Goal: Task Accomplishment & Management: Use online tool/utility

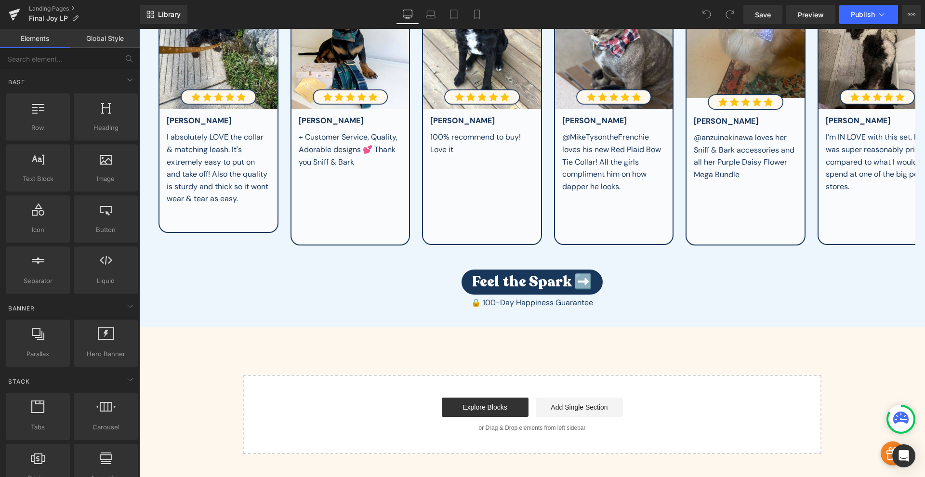
scroll to position [3518, 0]
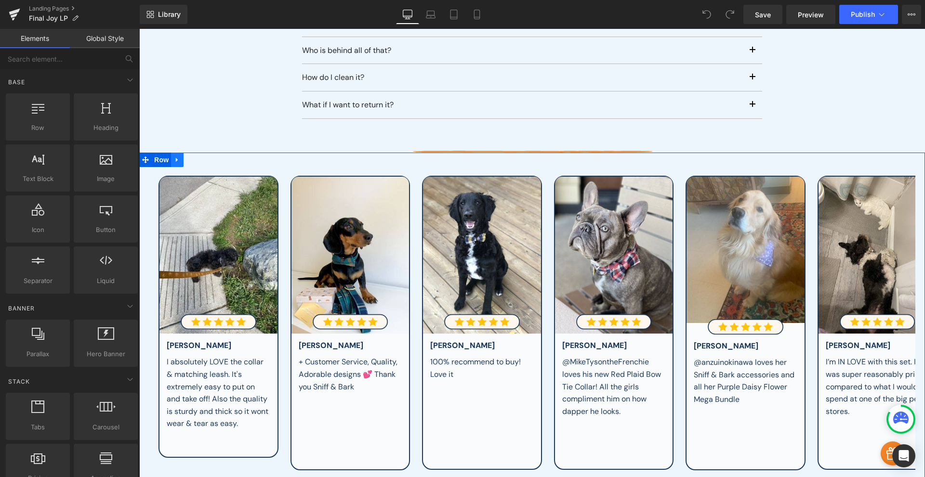
click at [177, 156] on icon at bounding box center [177, 159] width 7 height 7
click at [174, 156] on icon at bounding box center [177, 159] width 7 height 7
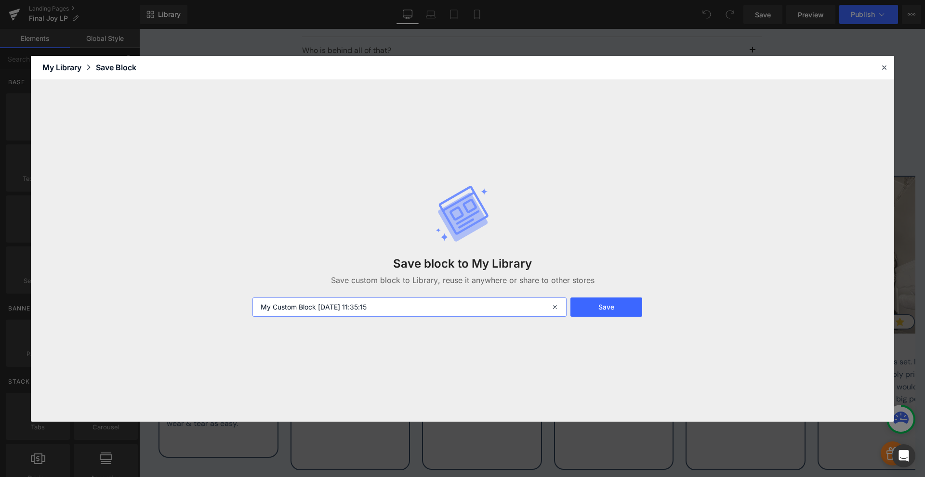
click at [316, 301] on input "My Custom Block 2025-10-09 11:35:15" at bounding box center [409, 307] width 314 height 19
type input "REVIEWS carousel"
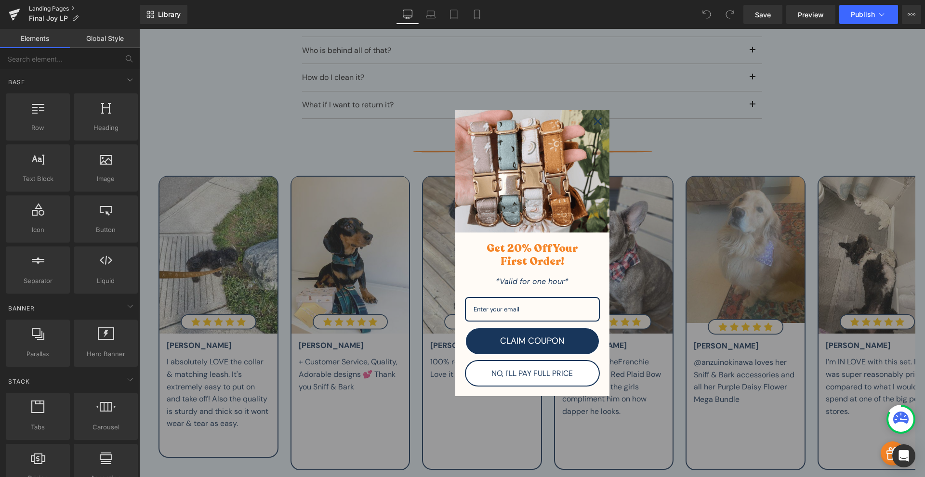
click at [39, 9] on link "Landing Pages" at bounding box center [84, 9] width 111 height 8
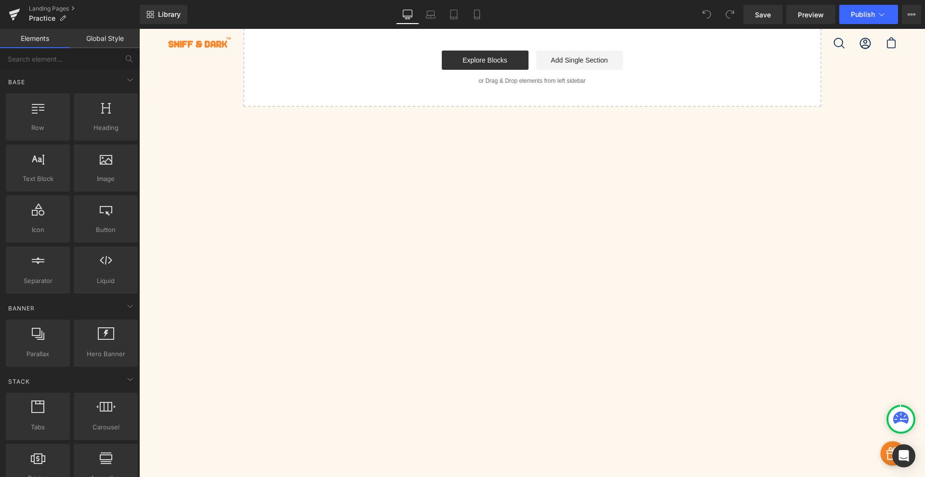
scroll to position [194, 0]
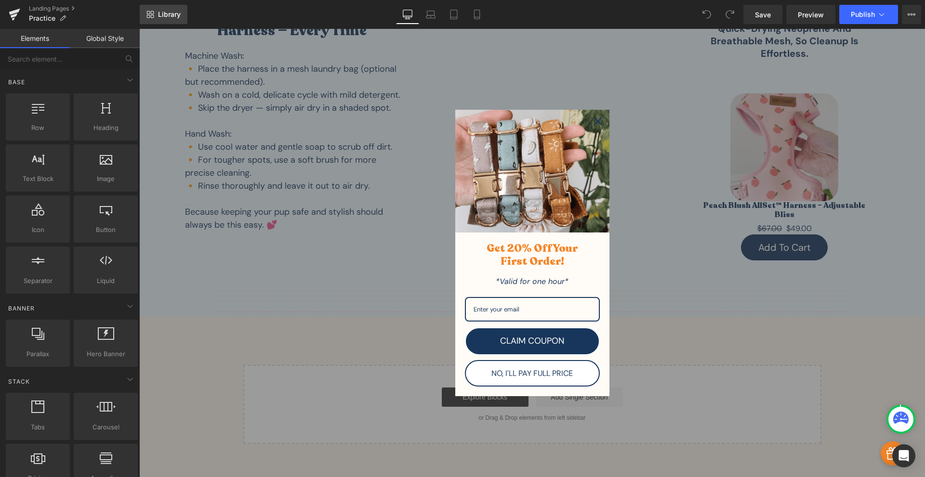
click at [176, 23] on link "Library" at bounding box center [164, 14] width 48 height 19
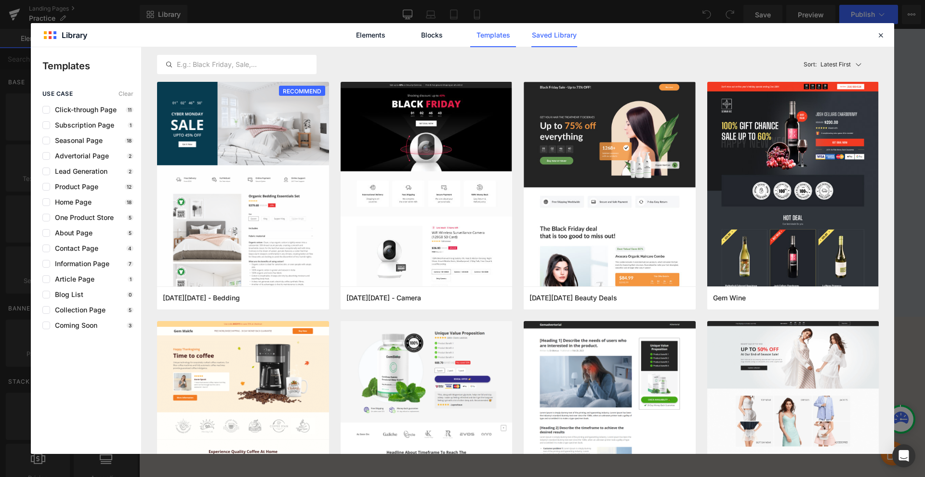
click at [566, 39] on link "Saved Library" at bounding box center [554, 35] width 46 height 24
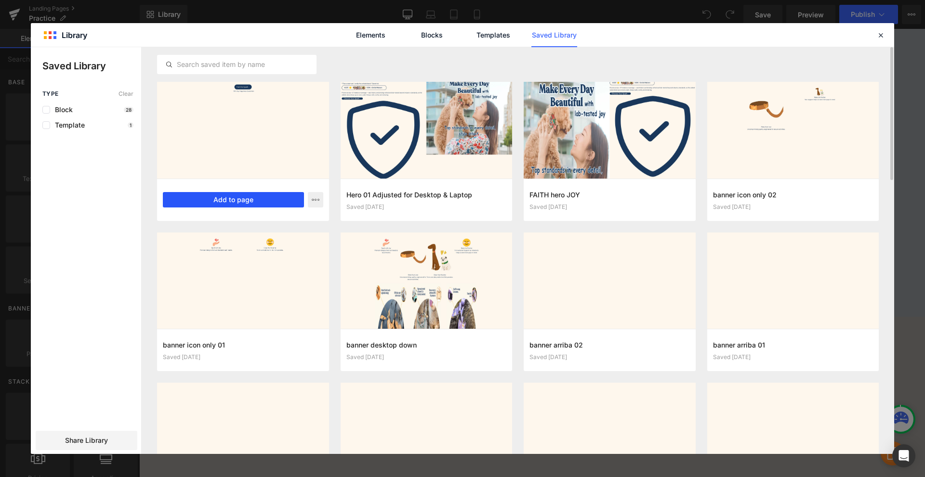
click at [216, 195] on button "Add to page" at bounding box center [233, 199] width 141 height 15
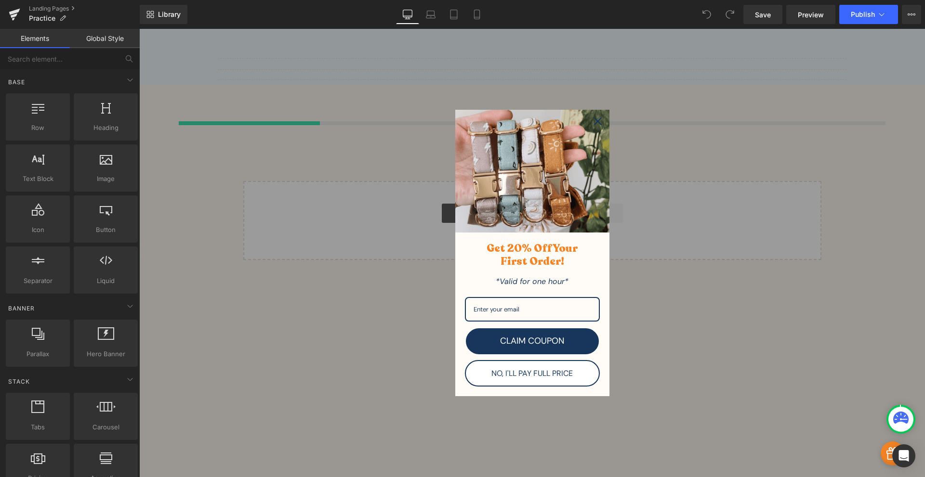
scroll to position [431, 0]
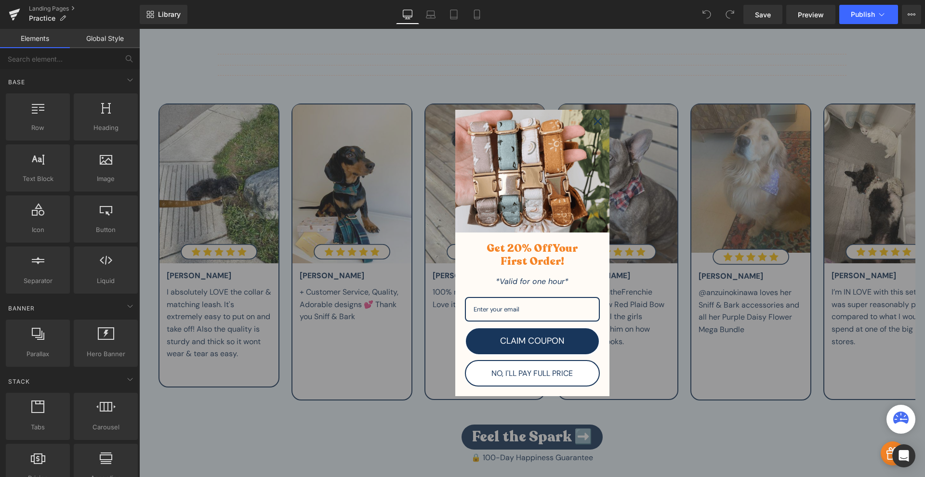
click at [596, 119] on icon "close icon" at bounding box center [598, 122] width 8 height 8
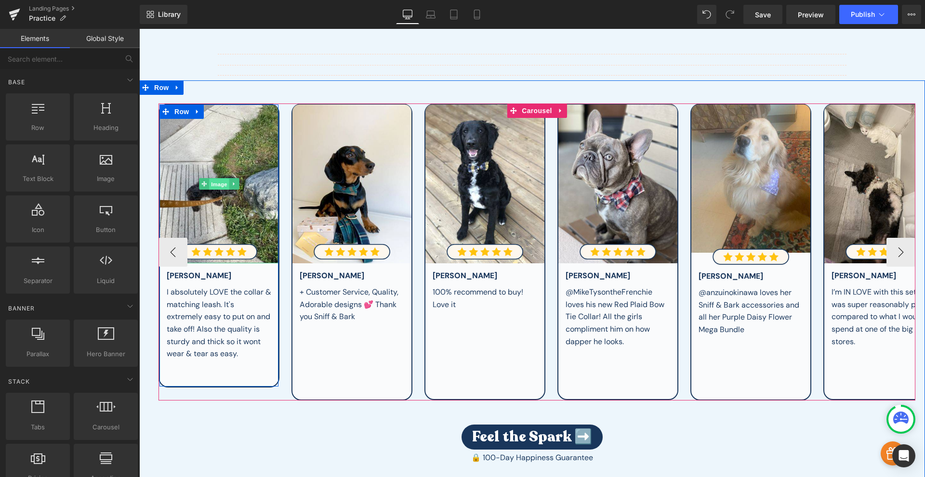
click at [220, 182] on span "Image" at bounding box center [219, 185] width 20 height 12
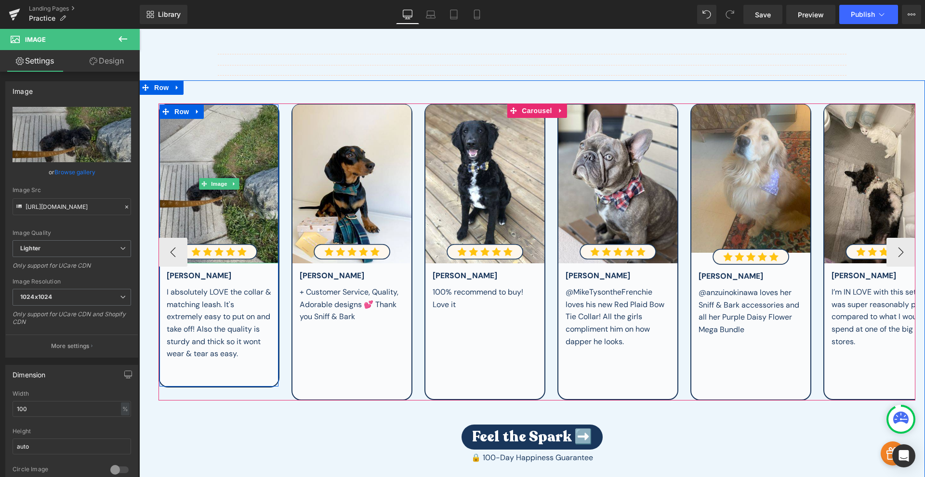
click at [222, 195] on img at bounding box center [218, 184] width 119 height 158
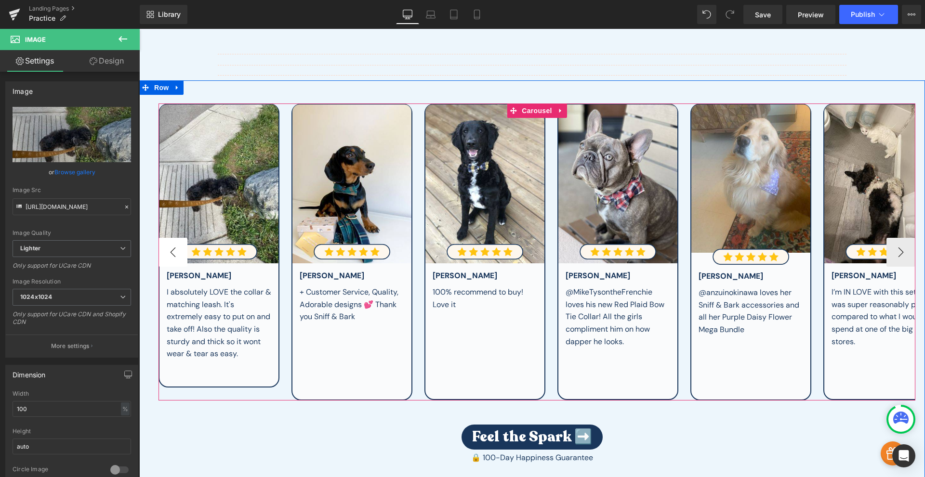
click at [179, 249] on button "‹" at bounding box center [172, 252] width 29 height 29
click at [167, 256] on button "‹" at bounding box center [172, 252] width 29 height 29
click at [173, 251] on button "‹" at bounding box center [172, 252] width 29 height 29
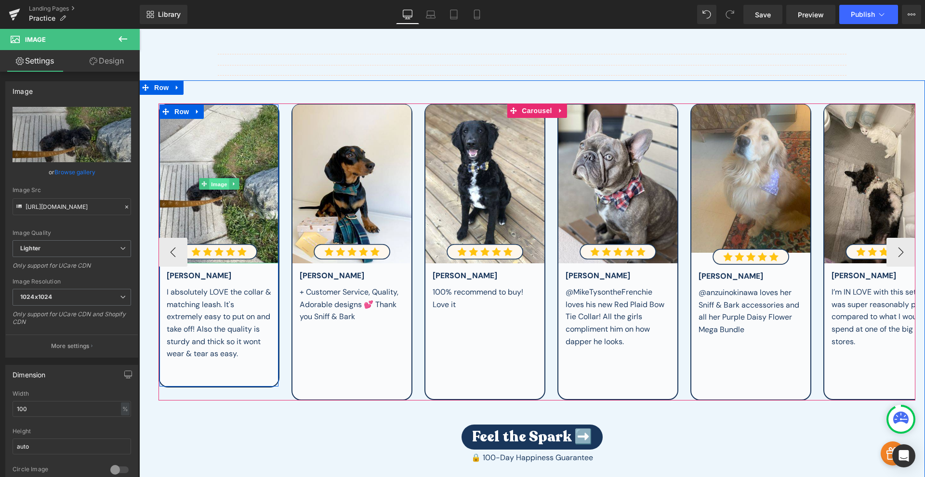
click at [221, 179] on span "Image" at bounding box center [219, 185] width 20 height 12
click at [218, 183] on span "Image" at bounding box center [219, 184] width 20 height 12
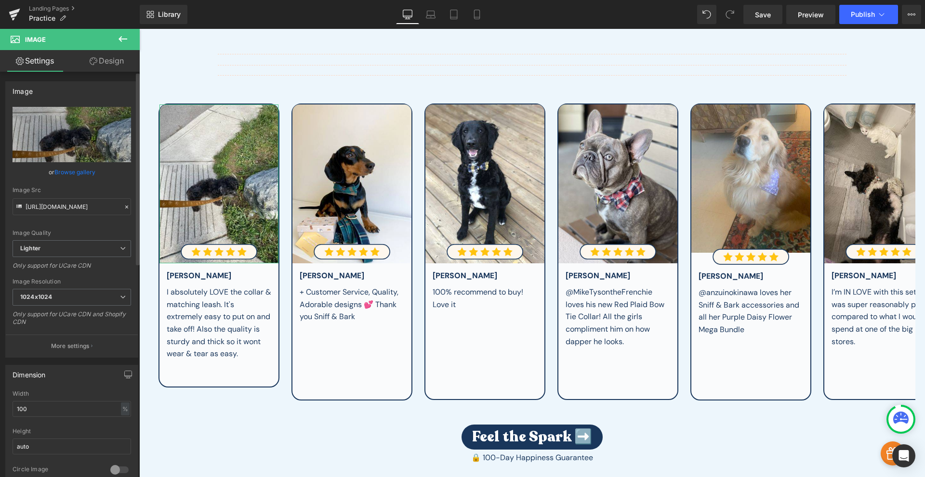
click at [67, 170] on link "Browse gallery" at bounding box center [74, 172] width 41 height 17
click at [90, 0] on div "Image You are previewing how the will restyle your page. You can not edit Eleme…" at bounding box center [462, 0] width 925 height 0
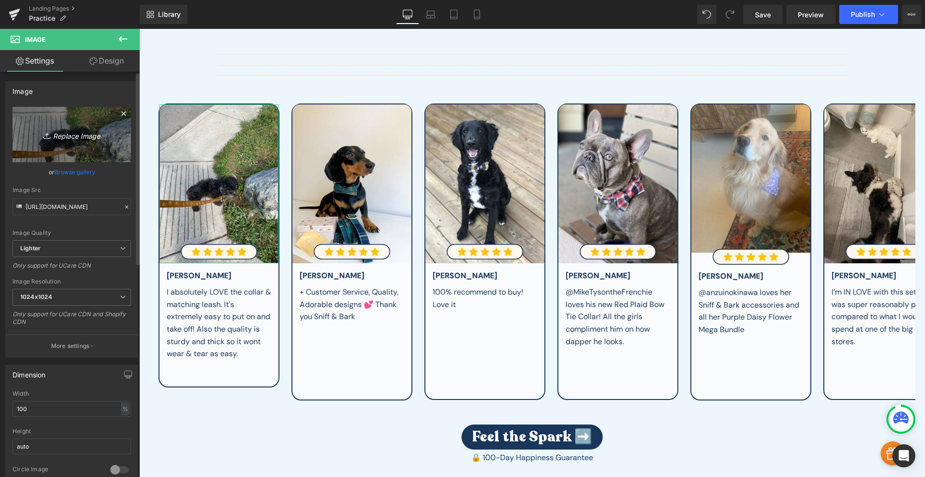
click at [84, 134] on icon "Replace Image" at bounding box center [71, 135] width 77 height 12
click at [73, 134] on icon "Replace Image" at bounding box center [71, 135] width 77 height 12
type input "C:\fakepath\one.jpg"
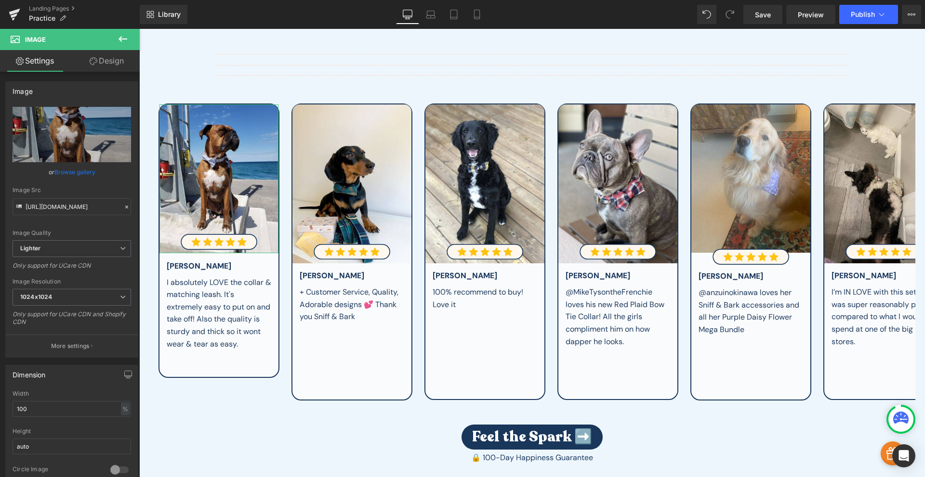
drag, startPoint x: 112, startPoint y: 66, endPoint x: 104, endPoint y: 77, distance: 13.1
click at [112, 66] on link "Design" at bounding box center [107, 61] width 70 height 22
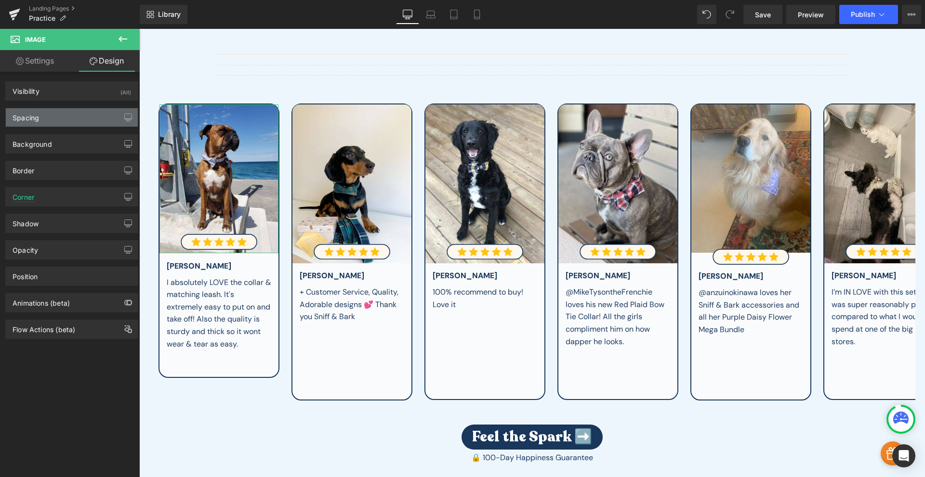
click at [77, 116] on div "Spacing" at bounding box center [72, 117] width 132 height 18
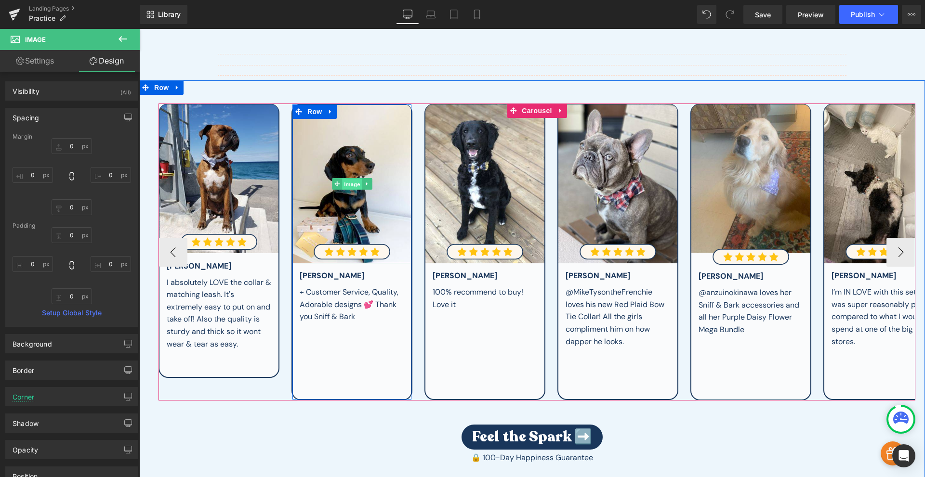
click at [347, 180] on span "Image" at bounding box center [352, 185] width 20 height 12
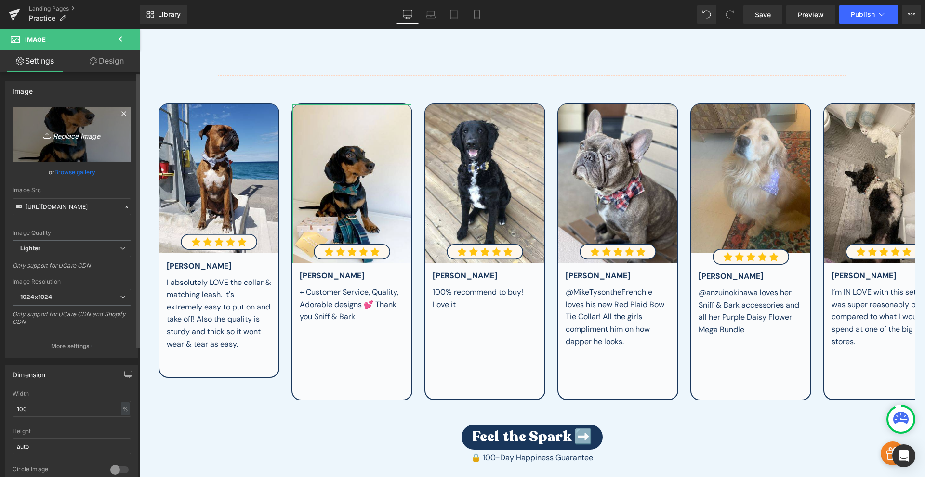
click at [86, 138] on icon "Replace Image" at bounding box center [71, 135] width 77 height 12
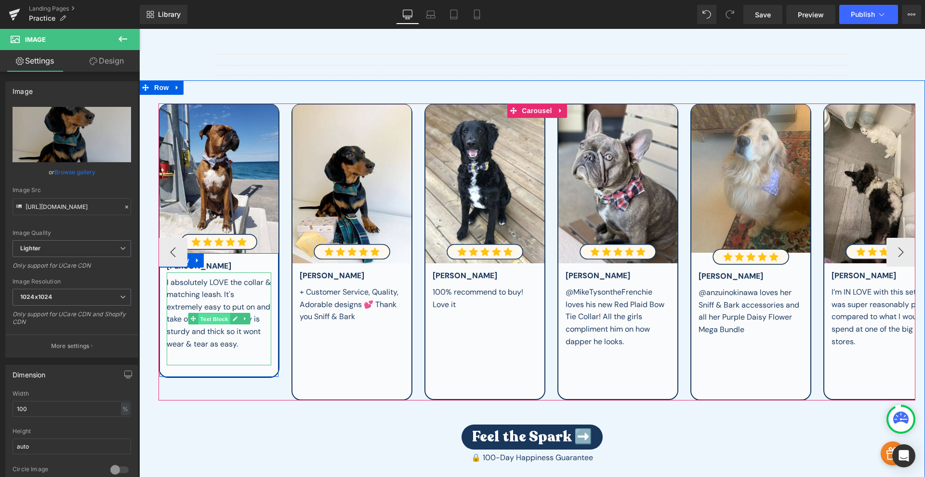
click at [203, 314] on span "Text Block" at bounding box center [214, 320] width 32 height 12
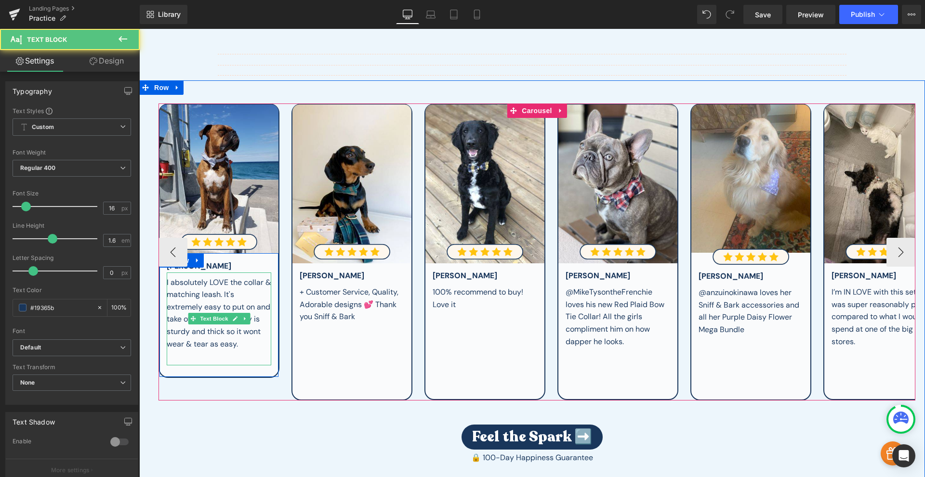
click at [206, 299] on div "I absolutely LOVE the collar & matching leash. It's extremely easy to put on an…" at bounding box center [219, 313] width 105 height 74
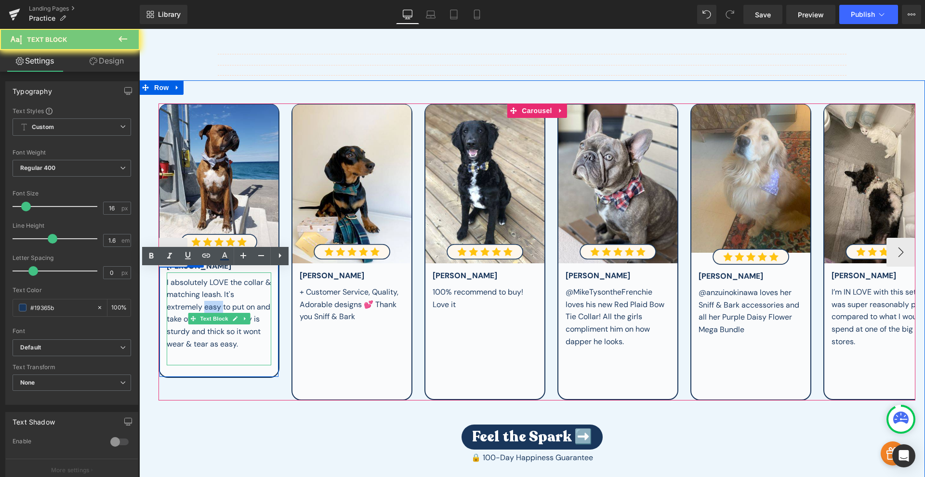
click at [206, 299] on div "I absolutely LOVE the collar & matching leash. It's extremely easy to put on an…" at bounding box center [219, 313] width 105 height 74
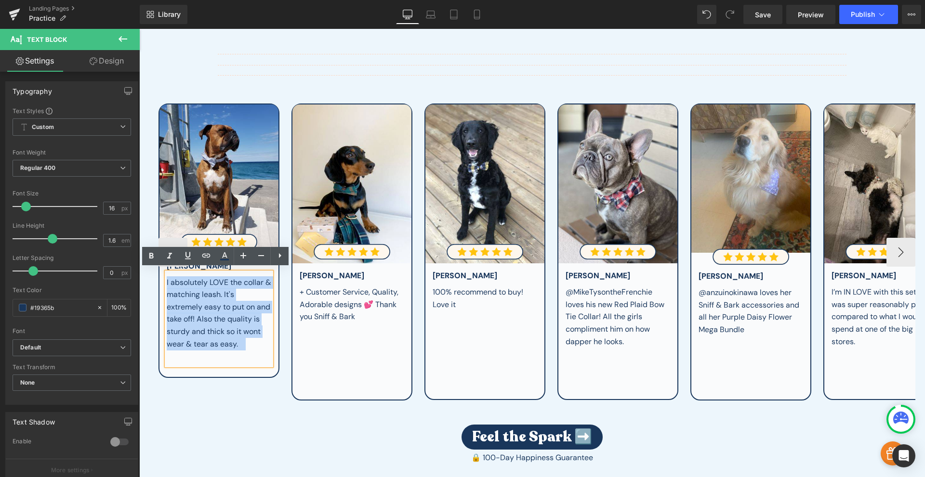
click at [206, 299] on div "I absolutely LOVE the collar & matching leash. It's extremely easy to put on an…" at bounding box center [219, 313] width 105 height 74
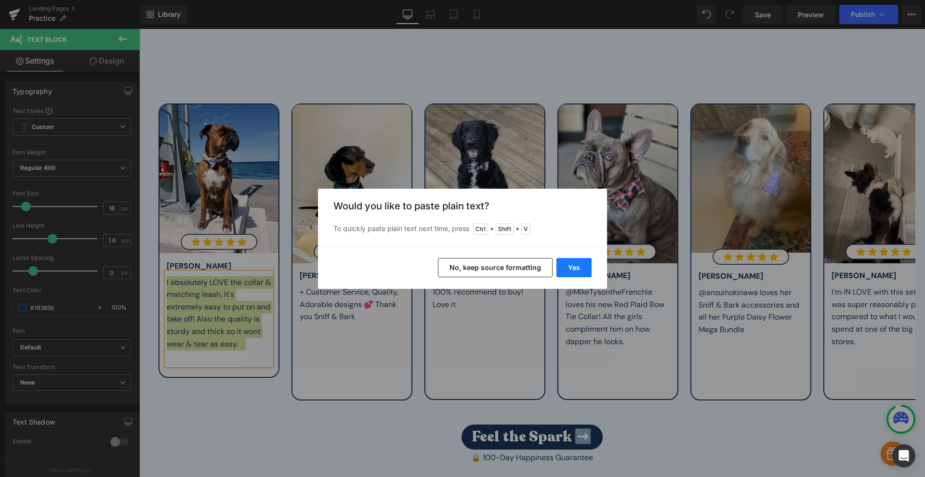
click at [581, 265] on button "Yes" at bounding box center [573, 267] width 35 height 19
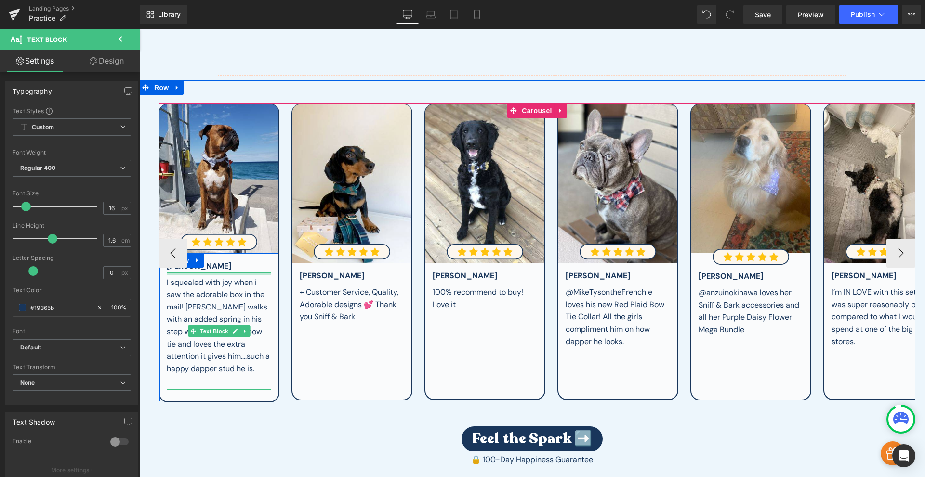
click at [193, 273] on div at bounding box center [219, 274] width 105 height 2
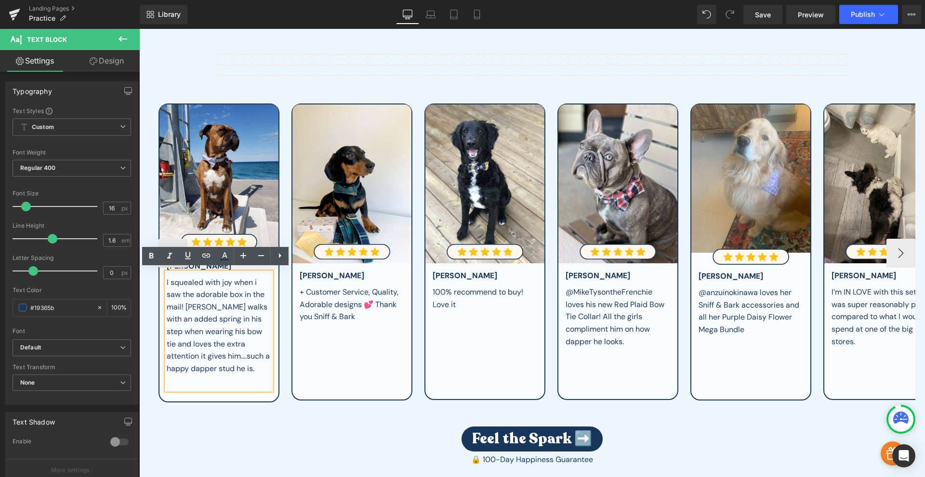
click at [201, 291] on span "I squealed with joy when i saw the adorable box in the mail! Gunner walks with …" at bounding box center [218, 325] width 103 height 96
click at [314, 304] on div "+ Customer Service, Quality, Adorable designs 💕 Thank you Sniff & Bark" at bounding box center [352, 304] width 105 height 37
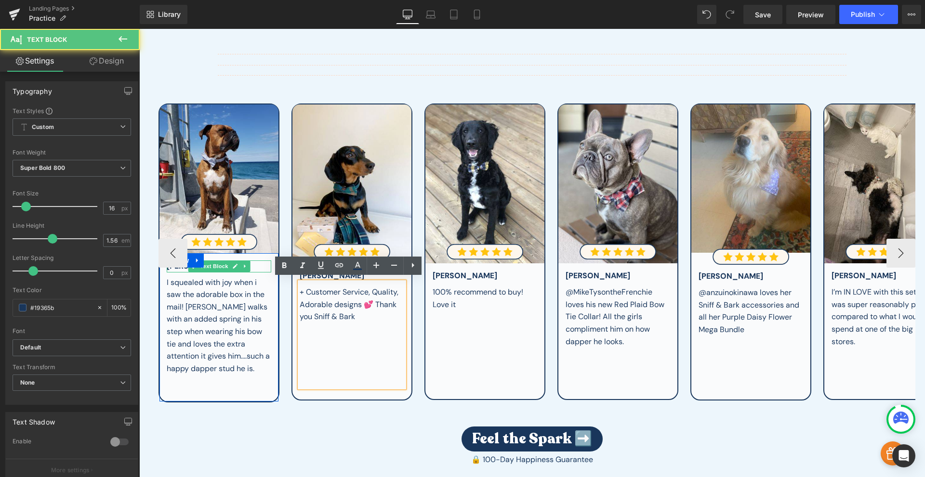
click at [256, 263] on p "[PERSON_NAME]" at bounding box center [219, 267] width 105 height 12
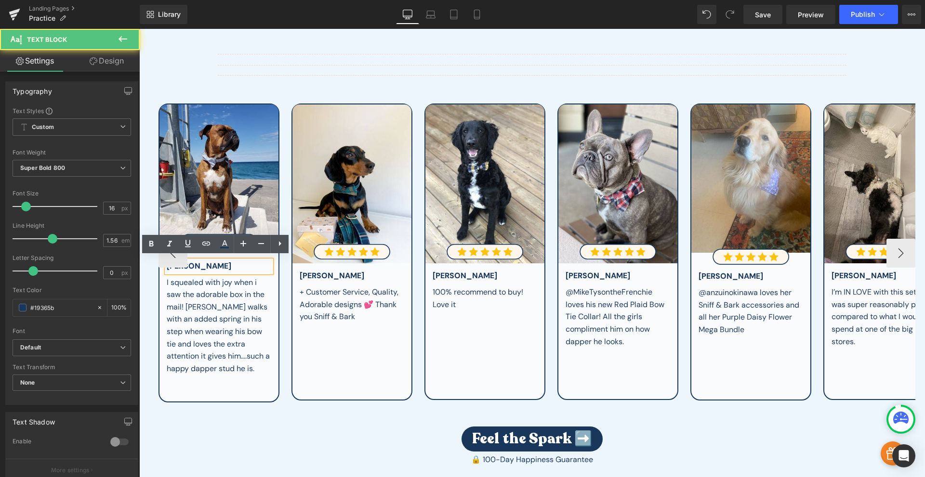
click at [256, 263] on p "[PERSON_NAME]" at bounding box center [219, 267] width 105 height 12
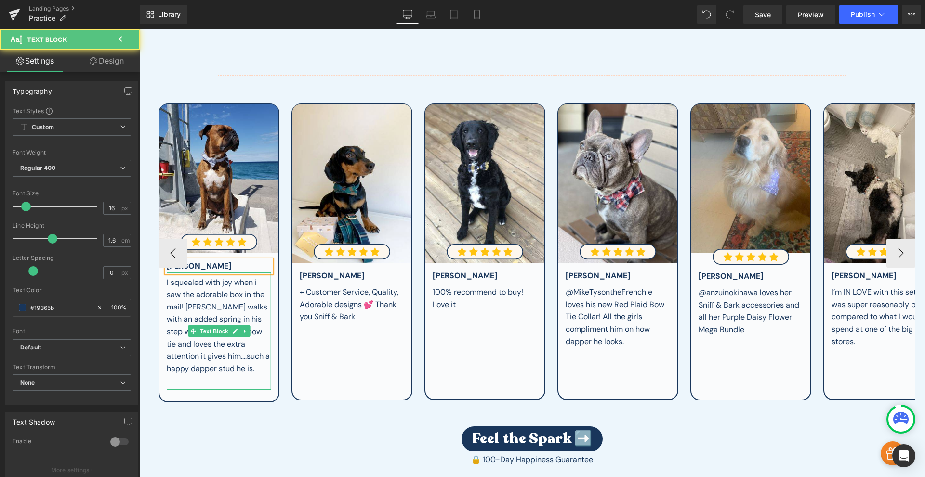
click at [266, 327] on div "I squealed with joy when i saw the adorable box in the mail! Gunner walks with …" at bounding box center [219, 332] width 105 height 118
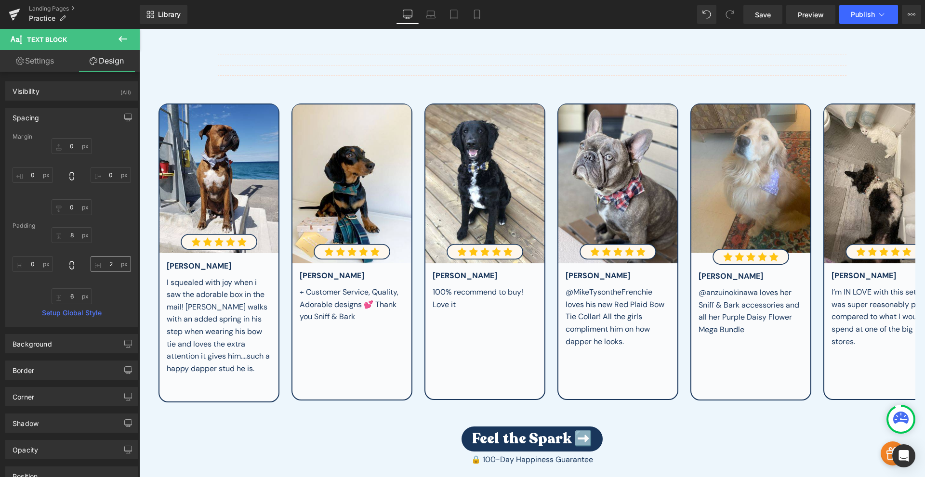
click at [105, 263] on input "2" at bounding box center [111, 264] width 40 height 16
type input "0"
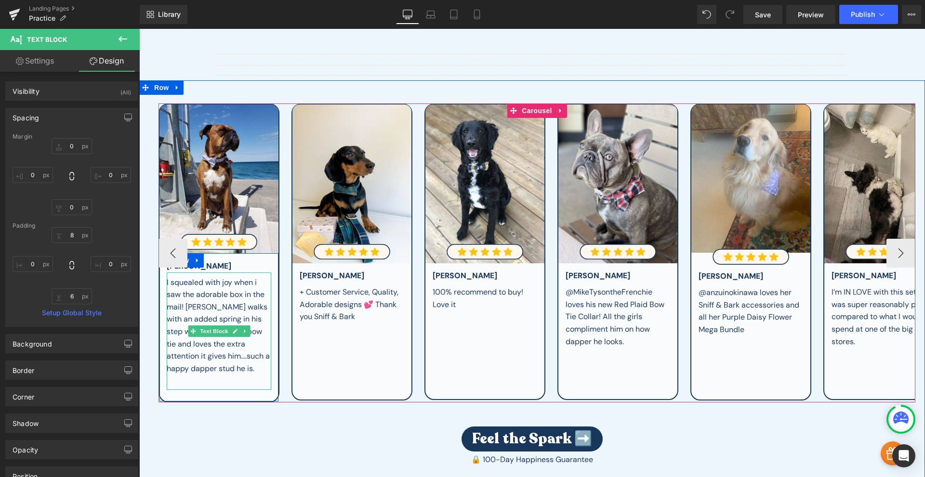
click at [223, 342] on span "I squealed with joy when i saw the adorable box in the mail! Gunner walks with …" at bounding box center [218, 325] width 103 height 96
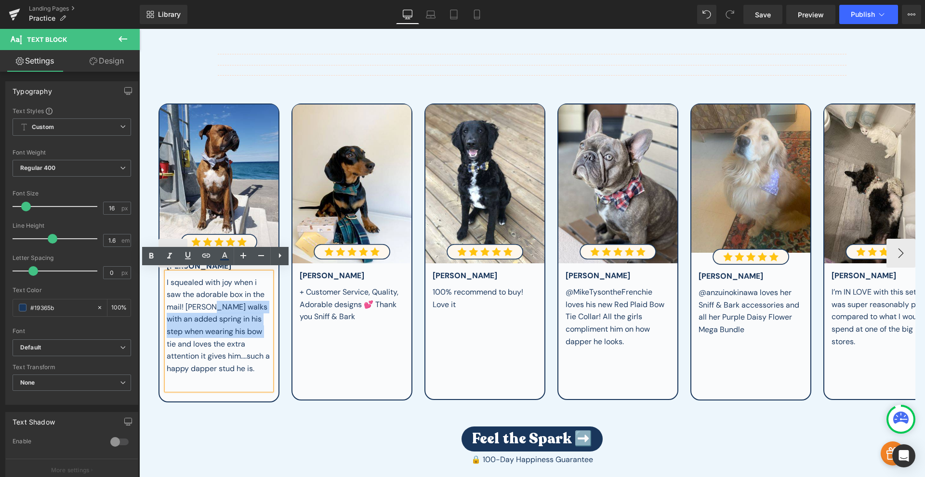
drag, startPoint x: 211, startPoint y: 305, endPoint x: 265, endPoint y: 326, distance: 57.8
click at [265, 326] on span "I squealed with joy when i saw the adorable box in the mail! Gunner walks with …" at bounding box center [218, 325] width 103 height 96
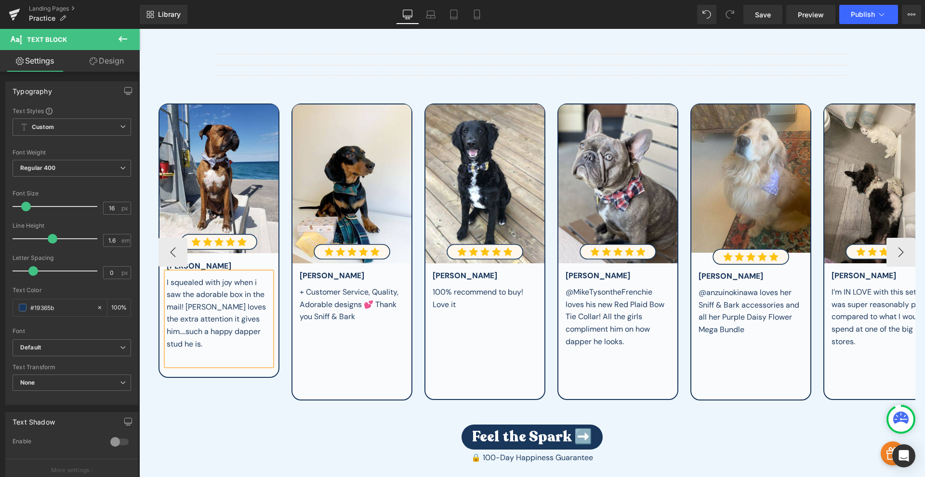
click at [262, 350] on div "⠀" at bounding box center [219, 356] width 105 height 13
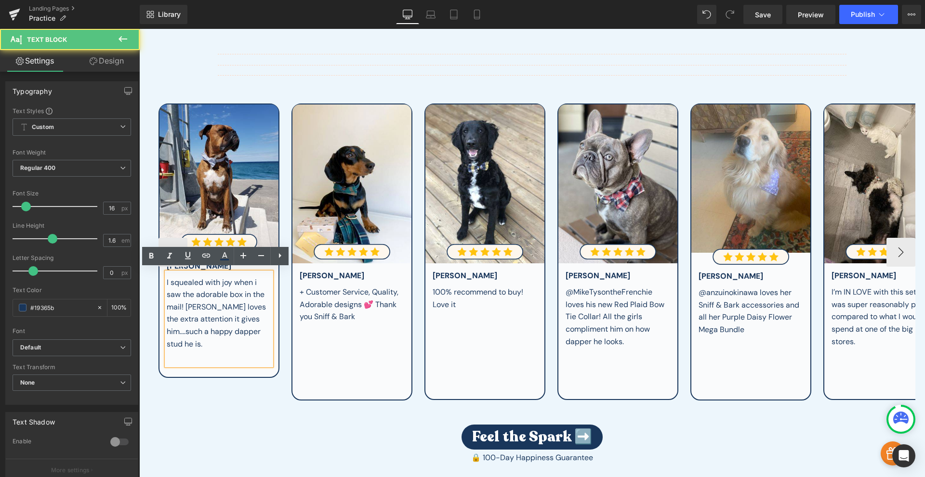
click at [262, 332] on div "I squealed with joy when i saw the adorable box in the mail! [PERSON_NAME] love…" at bounding box center [219, 313] width 105 height 74
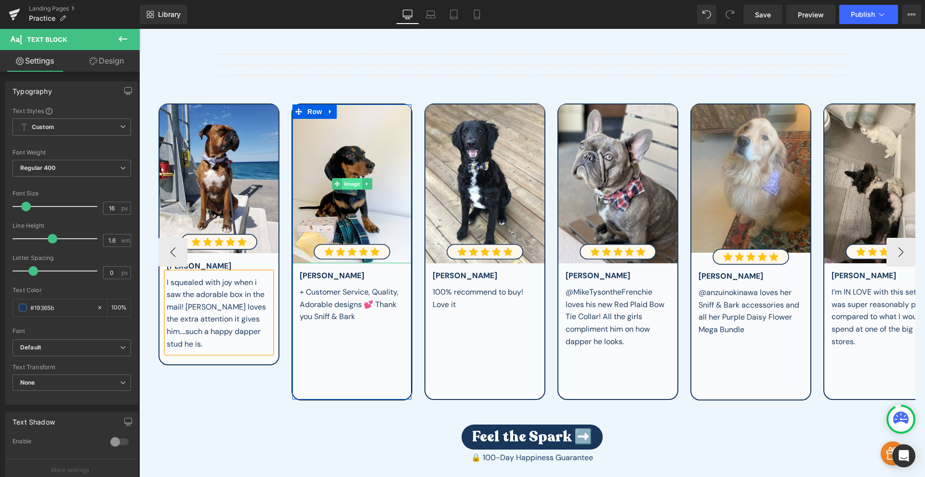
click at [347, 180] on span "Image" at bounding box center [352, 184] width 20 height 12
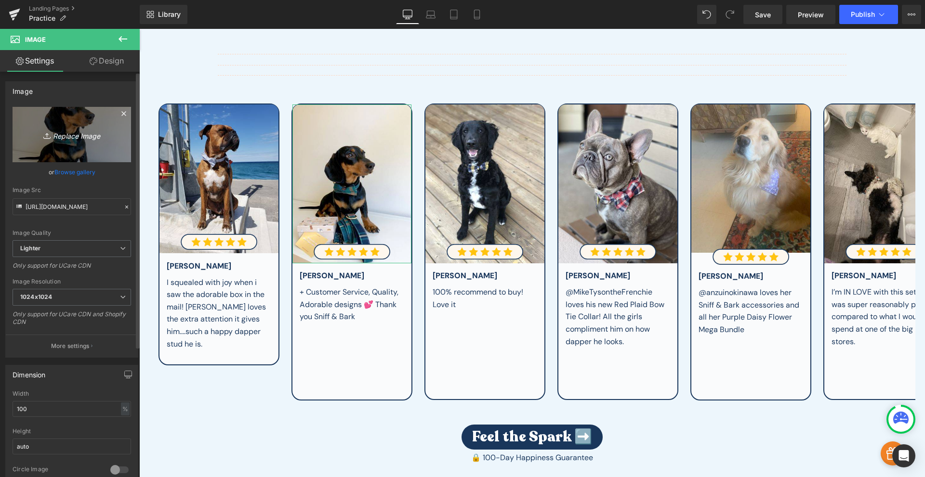
click at [76, 137] on icon "Replace Image" at bounding box center [71, 135] width 77 height 12
type input "C:\fakepath\two.jpg"
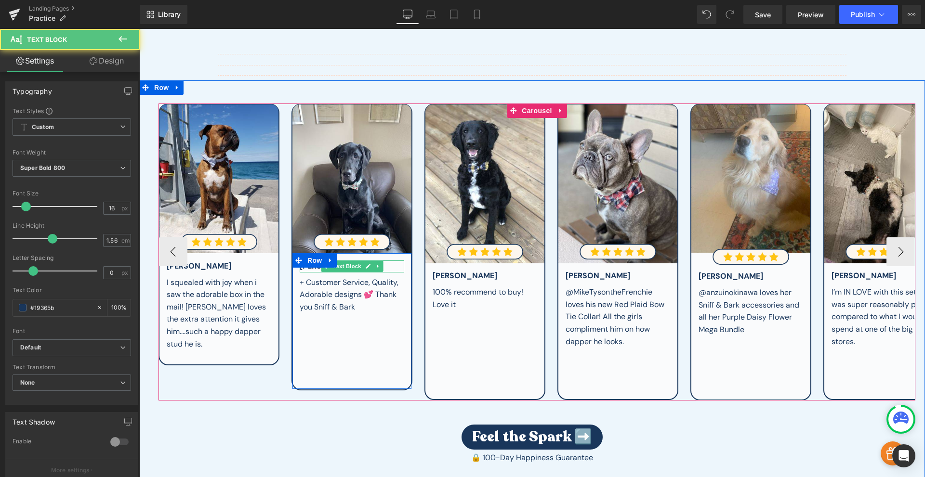
click at [390, 264] on div "[PERSON_NAME]" at bounding box center [352, 267] width 105 height 12
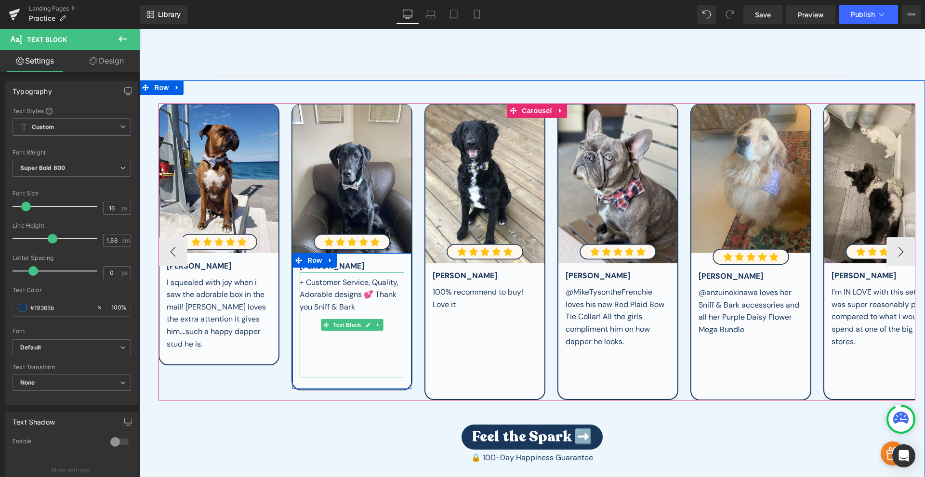
click at [343, 299] on div "+ Customer Service, Quality, Adorable designs 💕 Thank you Sniff & Bark" at bounding box center [352, 294] width 105 height 37
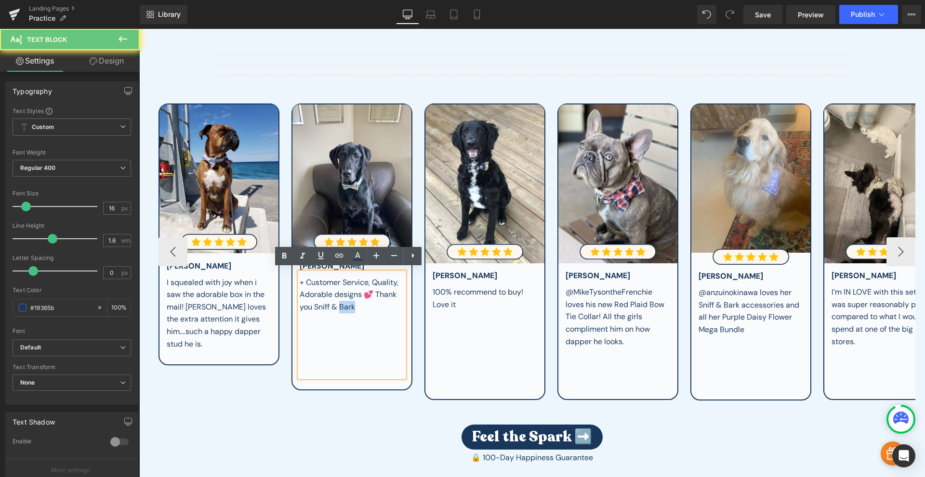
click at [343, 299] on div "+ Customer Service, Quality, Adorable designs 💕 Thank you Sniff & Bark" at bounding box center [352, 294] width 105 height 37
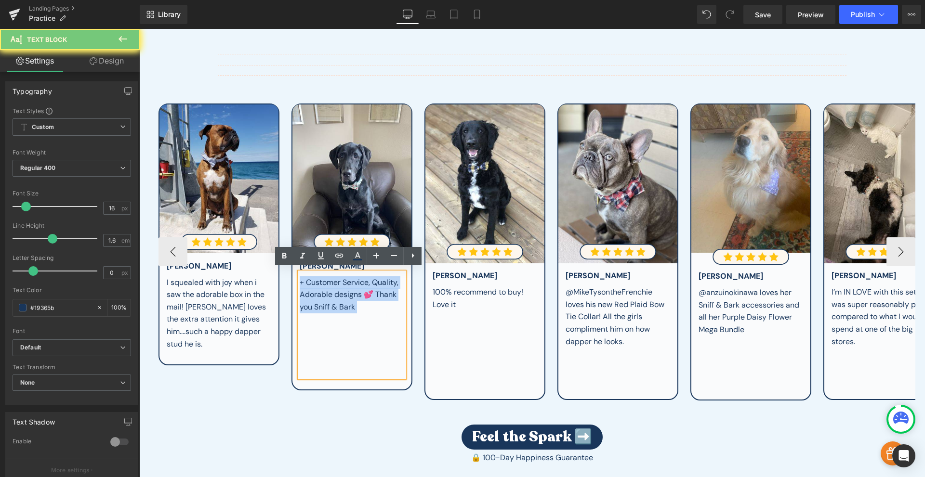
click at [343, 299] on div "+ Customer Service, Quality, Adorable designs 💕 Thank you Sniff & Bark" at bounding box center [352, 294] width 105 height 37
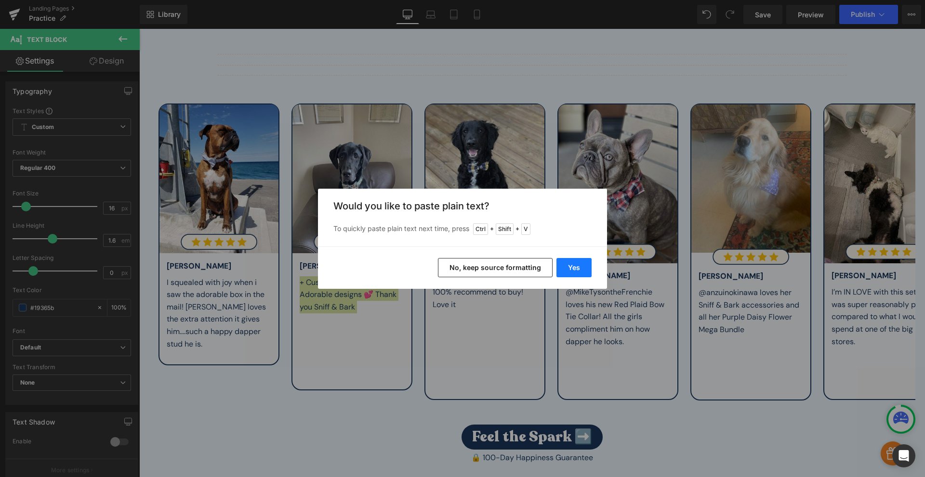
click at [580, 267] on button "Yes" at bounding box center [573, 267] width 35 height 19
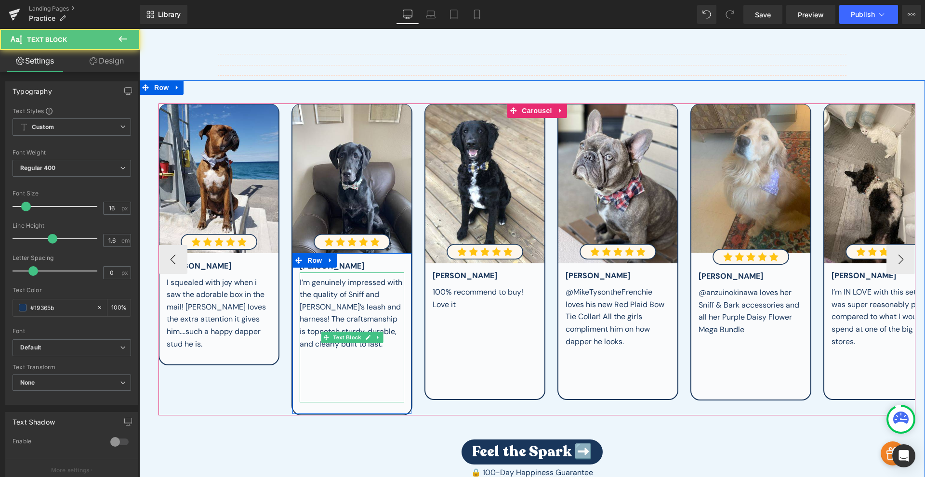
click at [369, 340] on div "I’m genuinely impressed with the quality of Sniff and Bark’s leash and harness!…" at bounding box center [352, 313] width 105 height 74
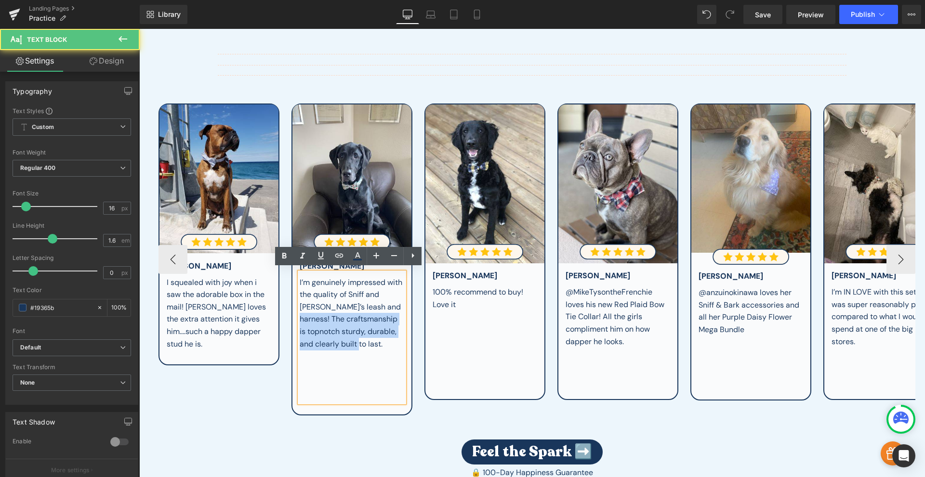
drag, startPoint x: 351, startPoint y: 340, endPoint x: 364, endPoint y: 304, distance: 37.9
click at [364, 304] on div "I’m genuinely impressed with the quality of Sniff and Bark’s leash and harness!…" at bounding box center [352, 313] width 105 height 74
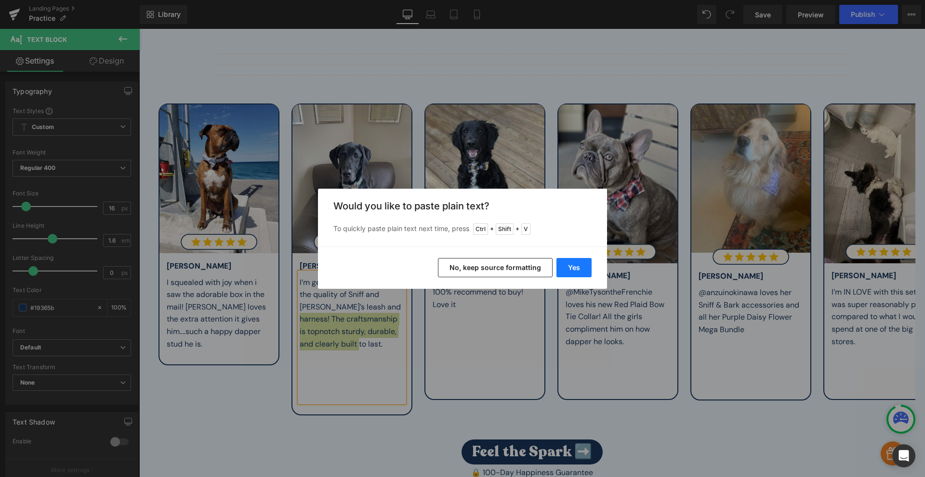
drag, startPoint x: 570, startPoint y: 270, endPoint x: 430, endPoint y: 241, distance: 143.1
click at [570, 270] on button "Yes" at bounding box center [573, 267] width 35 height 19
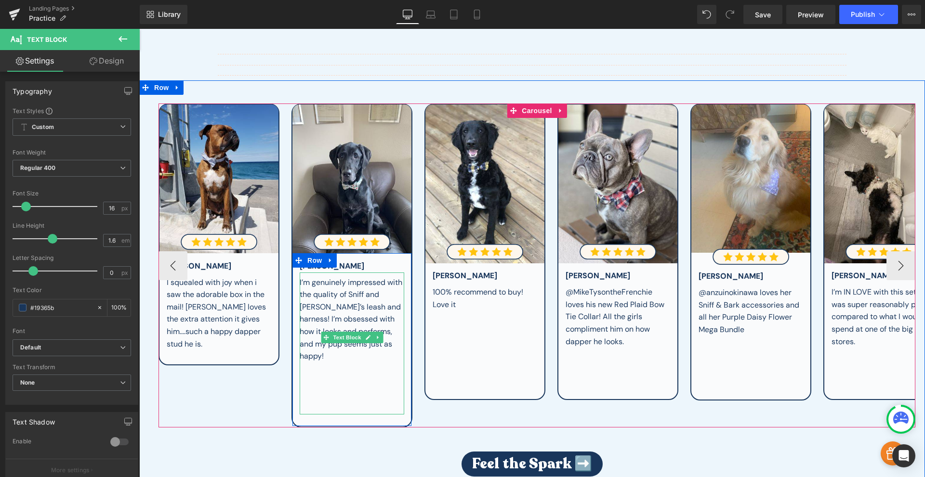
drag, startPoint x: 361, startPoint y: 297, endPoint x: 374, endPoint y: 302, distance: 14.0
click at [361, 298] on div "I’m genuinely impressed with the quality of Sniff and Bark’s leash and harness!…" at bounding box center [352, 319] width 105 height 86
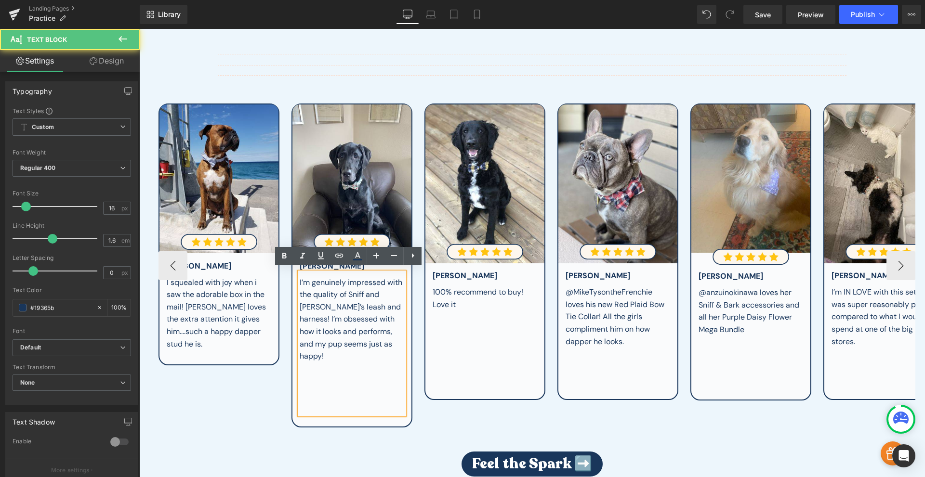
click at [373, 303] on span "I’m genuinely impressed with the quality of Sniff and Bark’s leash and harness!…" at bounding box center [351, 319] width 103 height 84
click at [368, 305] on span "I’m genuinely impressed with the quality of Sniff and Bark’s leash and harness!…" at bounding box center [351, 319] width 103 height 84
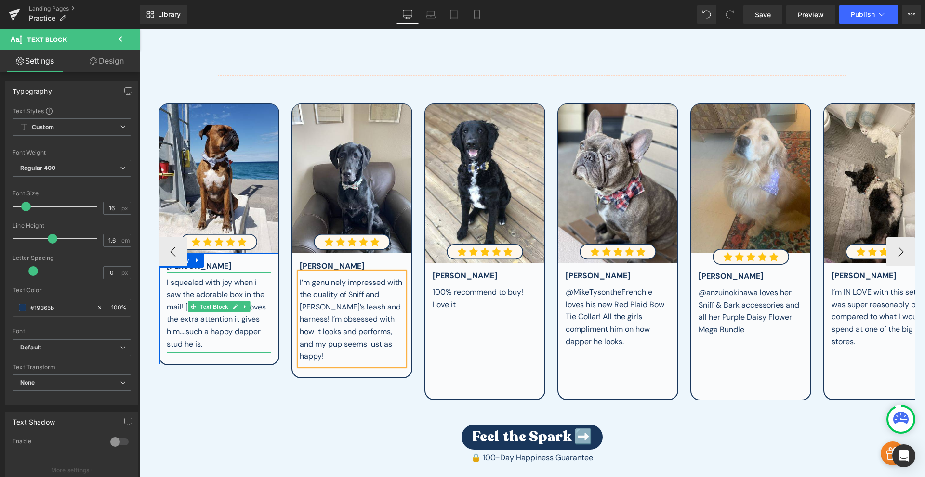
click at [259, 326] on div "I squealed with joy when i saw the adorable box in the mail! [PERSON_NAME] love…" at bounding box center [219, 313] width 105 height 74
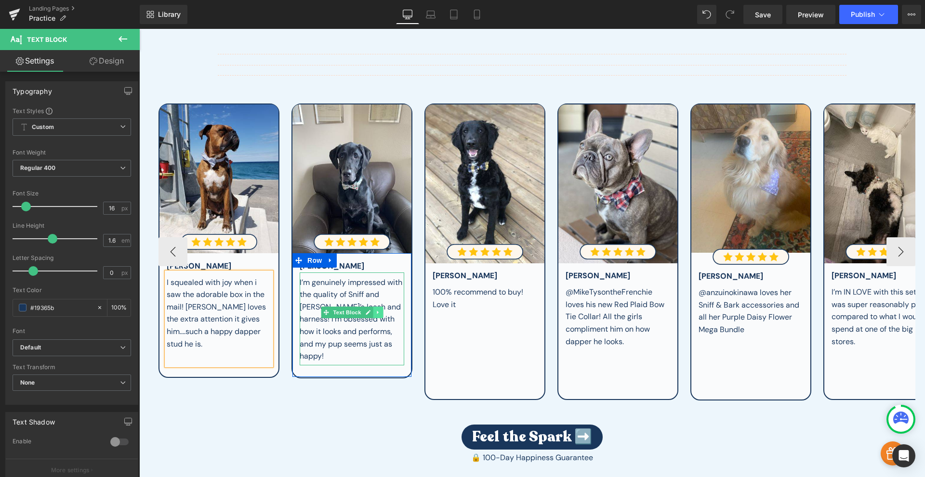
click at [375, 311] on icon at bounding box center [377, 313] width 5 height 6
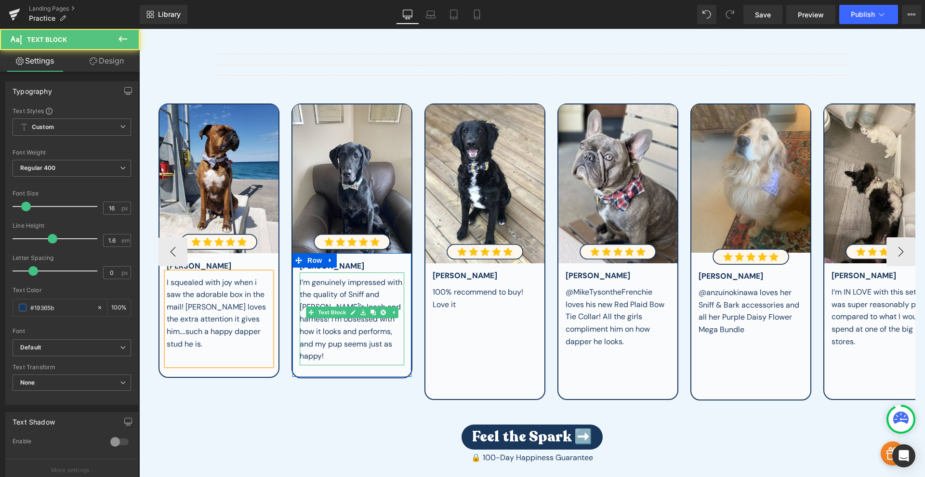
click at [369, 328] on span "I’m genuinely impressed with the quality of Sniff and Bark’s leash and harness!…" at bounding box center [351, 319] width 103 height 84
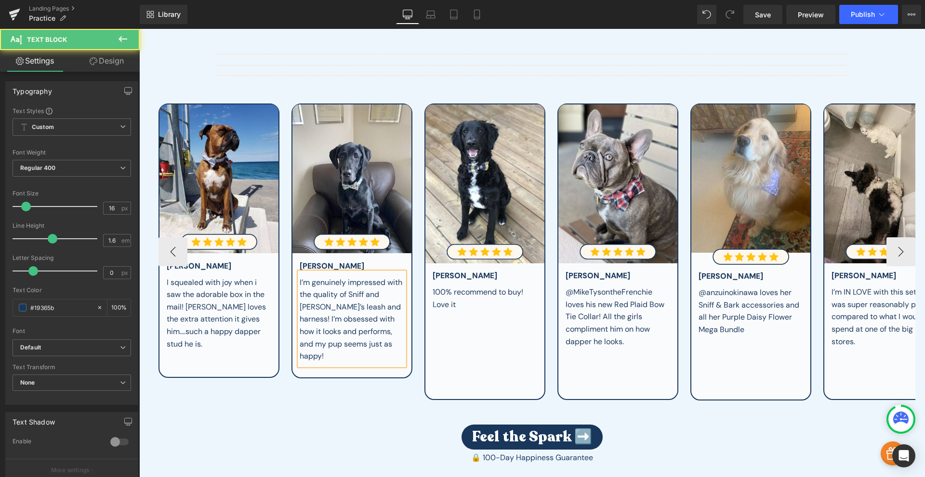
click at [370, 328] on span "I’m genuinely impressed with the quality of Sniff and Bark’s leash and harness!…" at bounding box center [351, 319] width 103 height 84
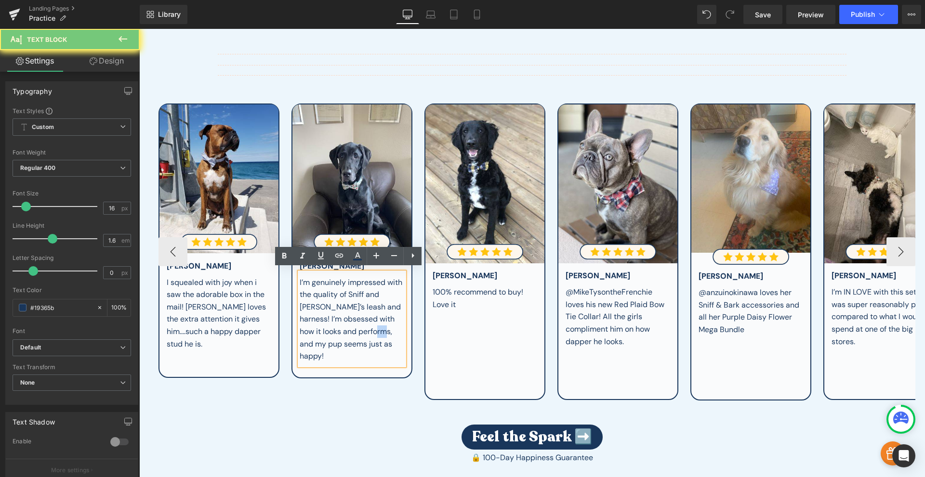
click at [370, 328] on span "I’m genuinely impressed with the quality of Sniff and Bark’s leash and harness!…" at bounding box center [351, 319] width 103 height 84
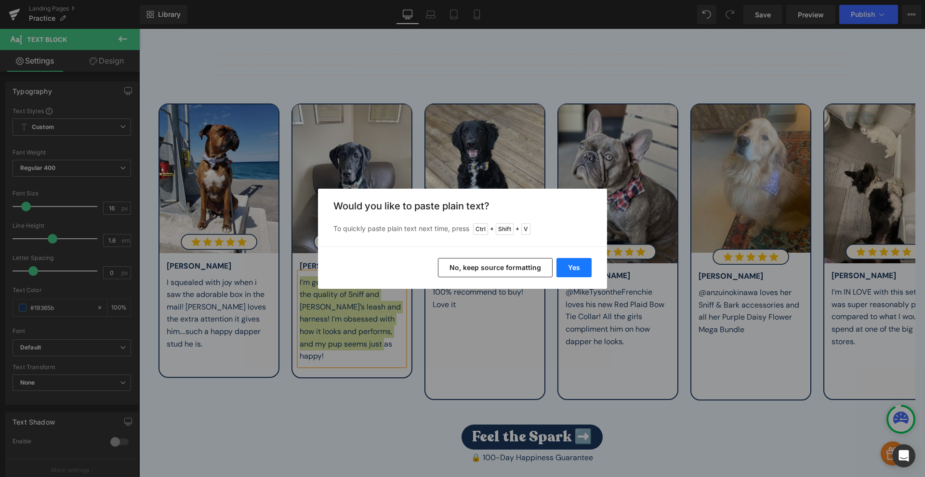
click at [574, 265] on button "Yes" at bounding box center [573, 267] width 35 height 19
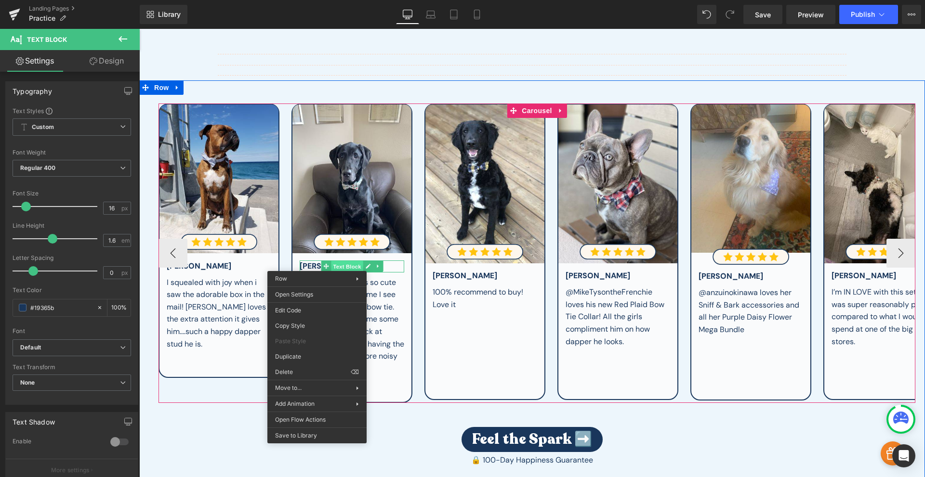
click at [349, 264] on span "Text Block" at bounding box center [347, 267] width 32 height 12
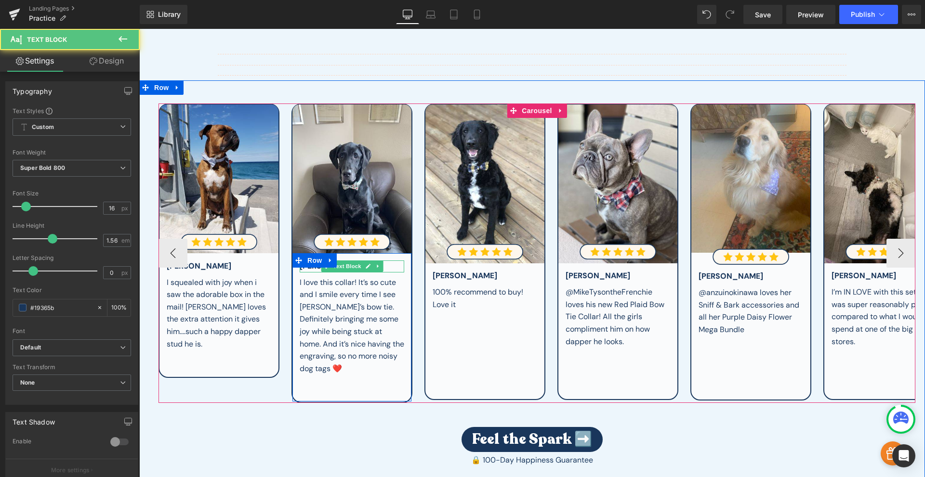
click at [389, 264] on div "[PERSON_NAME]" at bounding box center [352, 267] width 105 height 12
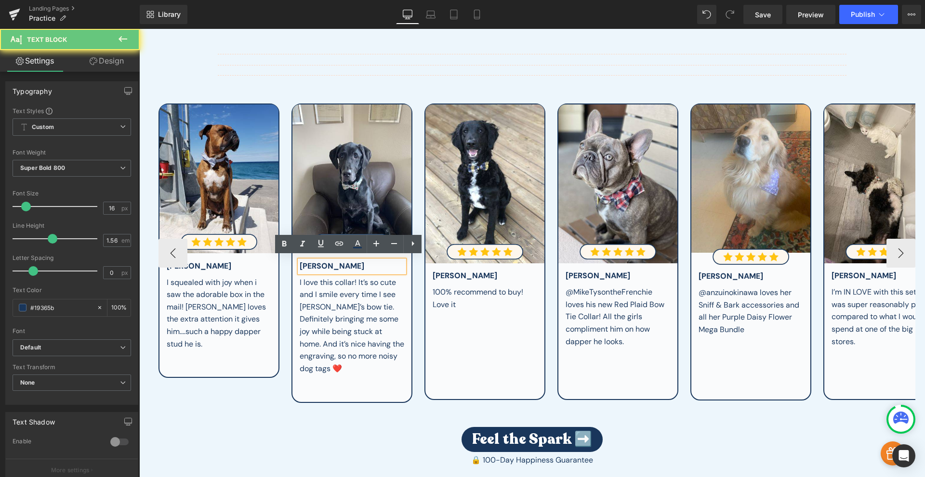
click at [389, 264] on div "[PERSON_NAME]" at bounding box center [352, 267] width 105 height 12
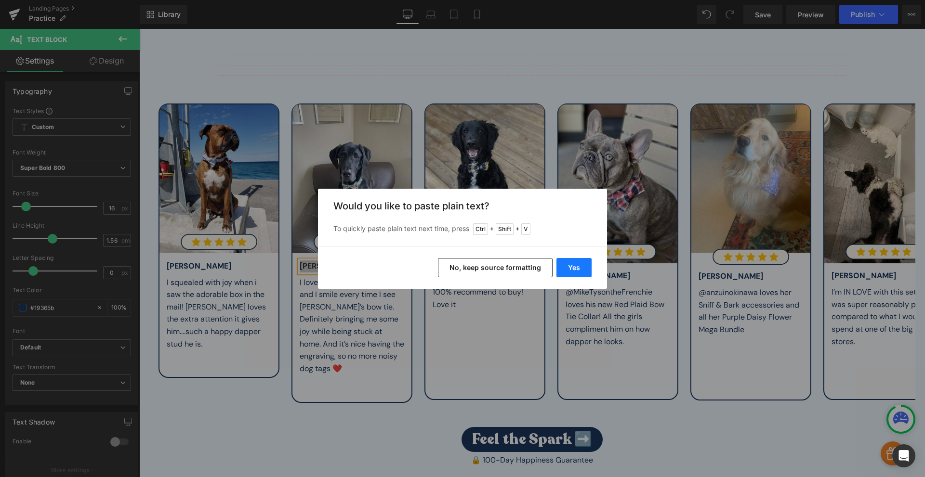
click at [574, 262] on button "Yes" at bounding box center [573, 267] width 35 height 19
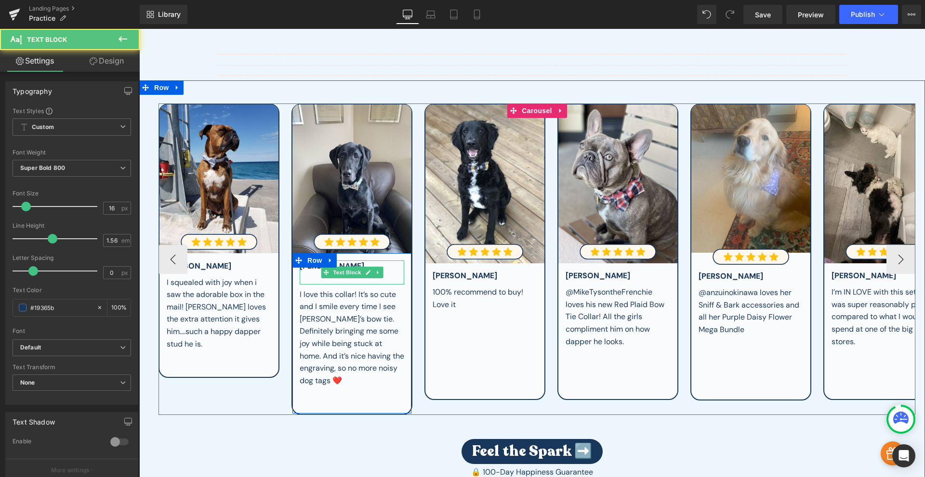
click at [362, 261] on div "[PERSON_NAME]" at bounding box center [352, 273] width 105 height 24
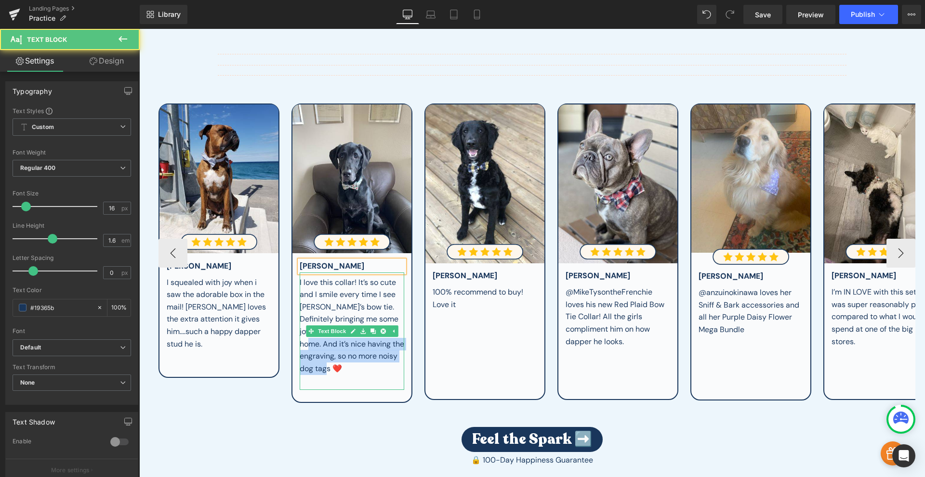
drag, startPoint x: 370, startPoint y: 369, endPoint x: 319, endPoint y: 340, distance: 58.2
click at [319, 340] on div "I love this collar! It’s so cute and I smile every time I see Maximoose’s bow t…" at bounding box center [352, 325] width 105 height 99
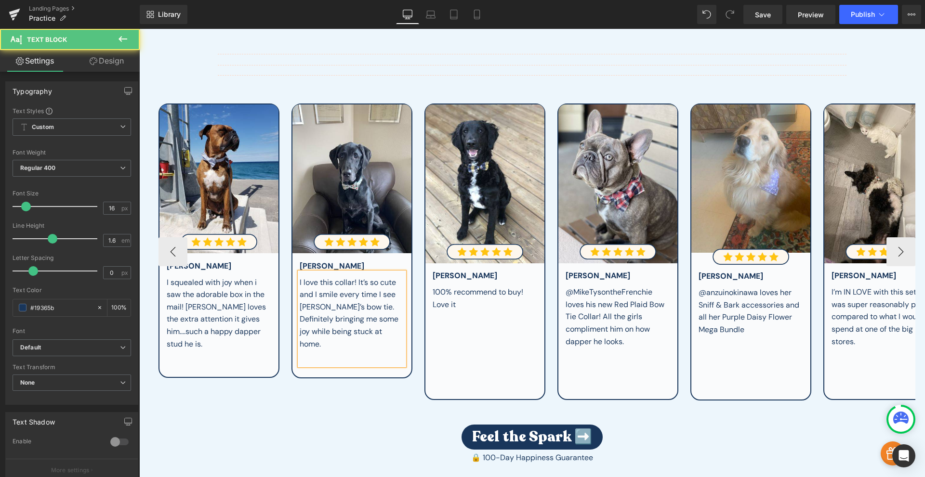
click at [366, 301] on div "I love this collar! It’s so cute and I smile every time I see [PERSON_NAME]’s b…" at bounding box center [352, 313] width 105 height 74
click at [370, 301] on div "I love this collar! It’s so cute and I smile every time I see [PERSON_NAME]’s b…" at bounding box center [352, 313] width 105 height 74
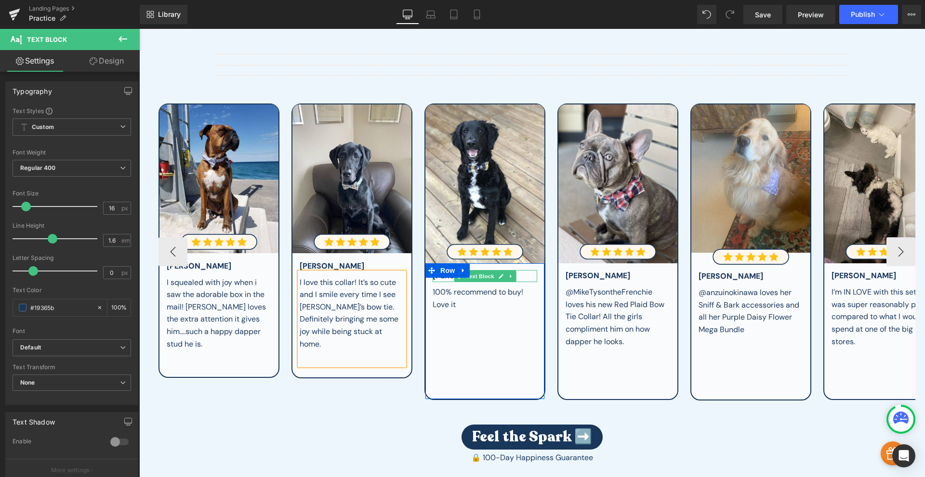
click at [515, 273] on div "[PERSON_NAME]" at bounding box center [484, 276] width 105 height 12
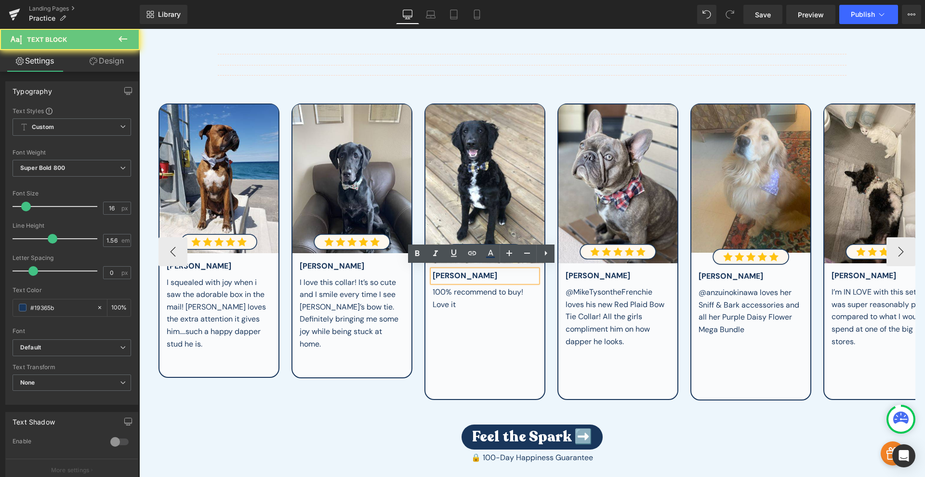
click at [515, 273] on div "[PERSON_NAME]" at bounding box center [484, 276] width 105 height 12
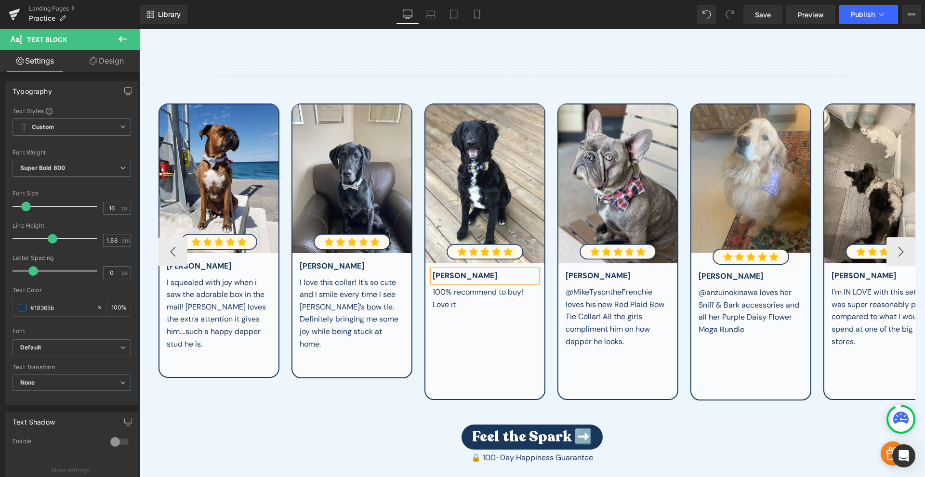
click at [472, 302] on div "100% recommend to buy! Love it" at bounding box center [484, 298] width 105 height 25
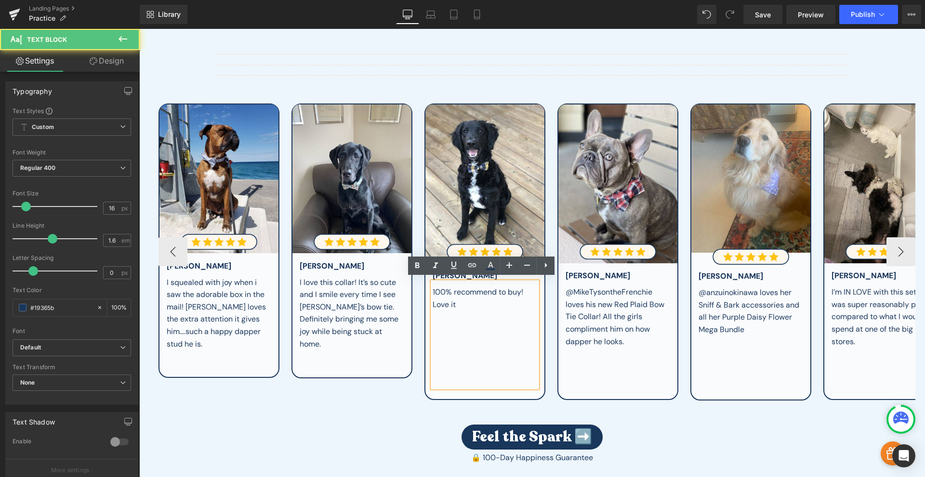
click at [468, 297] on div "100% recommend to buy! Love it" at bounding box center [484, 298] width 105 height 25
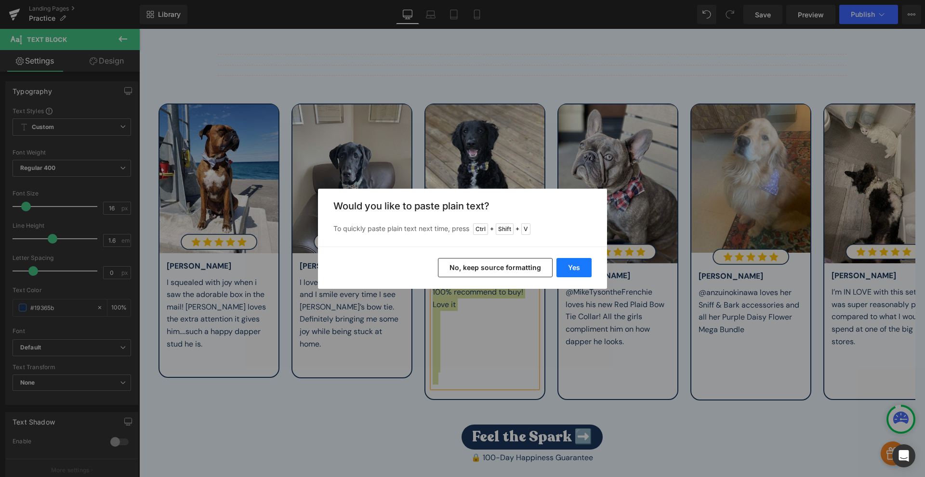
drag, startPoint x: 568, startPoint y: 275, endPoint x: 429, endPoint y: 246, distance: 142.1
click at [568, 275] on button "Yes" at bounding box center [573, 267] width 35 height 19
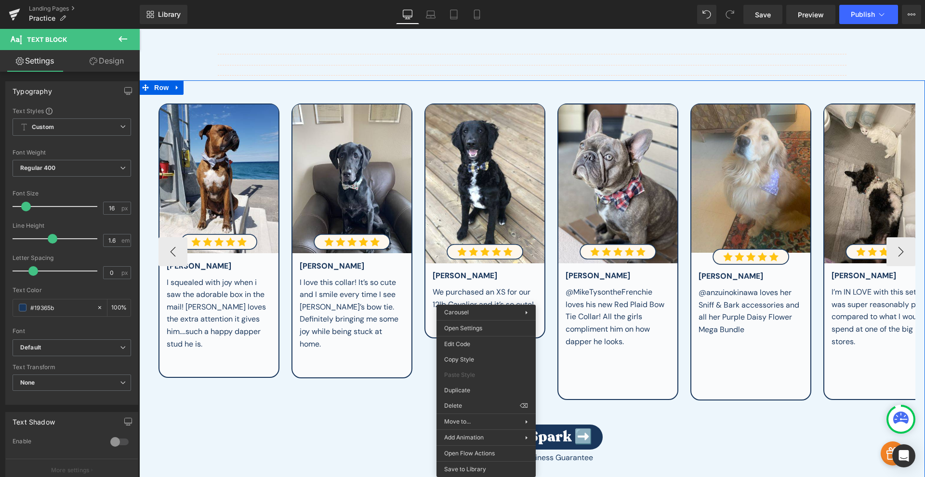
click at [425, 362] on div "Image Image Dinah S. Text Block I squealed with joy when i saw the adorable box…" at bounding box center [822, 252] width 1329 height 297
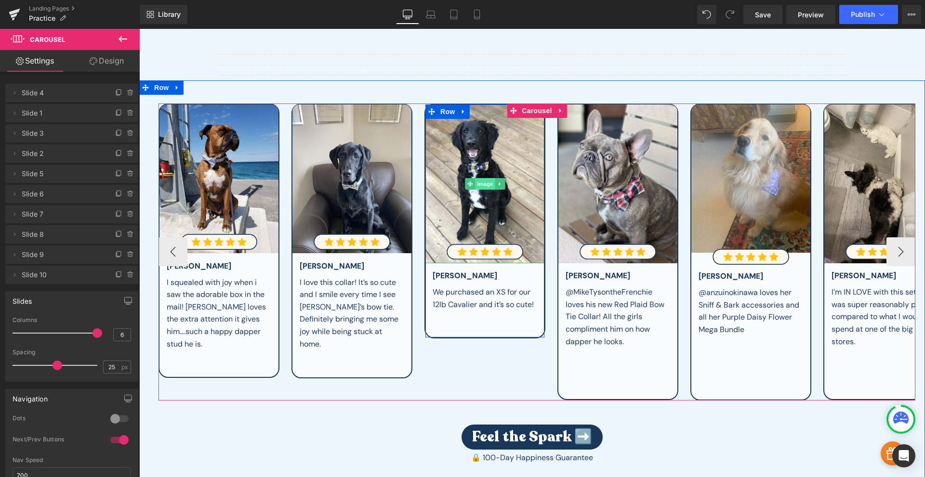
click at [484, 183] on span "Image" at bounding box center [485, 184] width 20 height 12
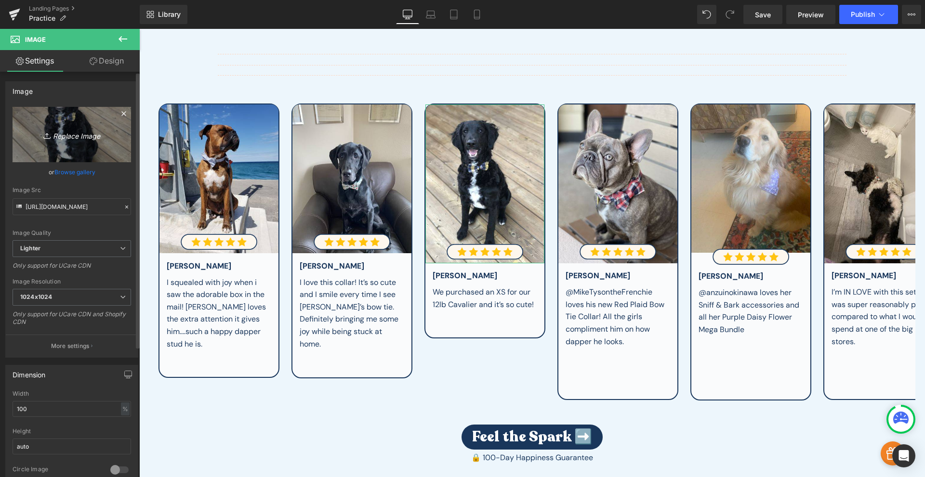
click at [89, 135] on icon "Replace Image" at bounding box center [71, 135] width 77 height 12
type input "C:\fakepath\tres.jpg"
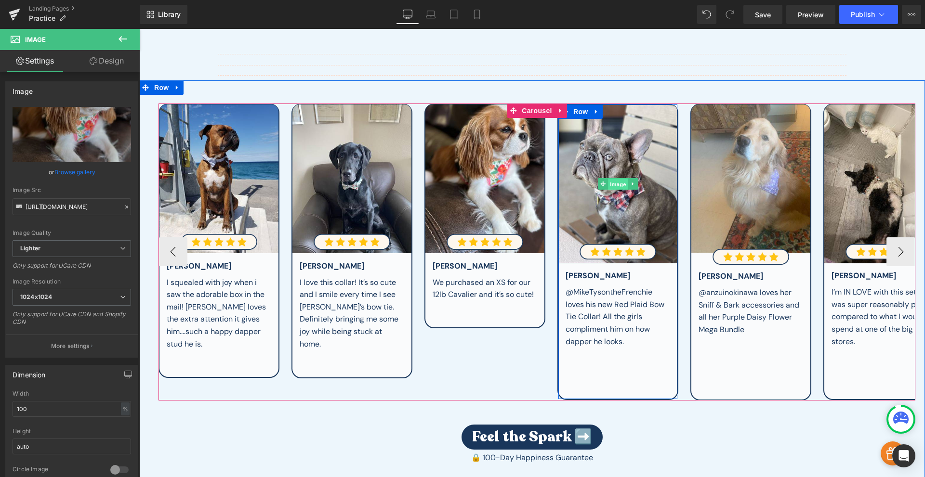
click at [615, 179] on span "Image" at bounding box center [618, 185] width 20 height 12
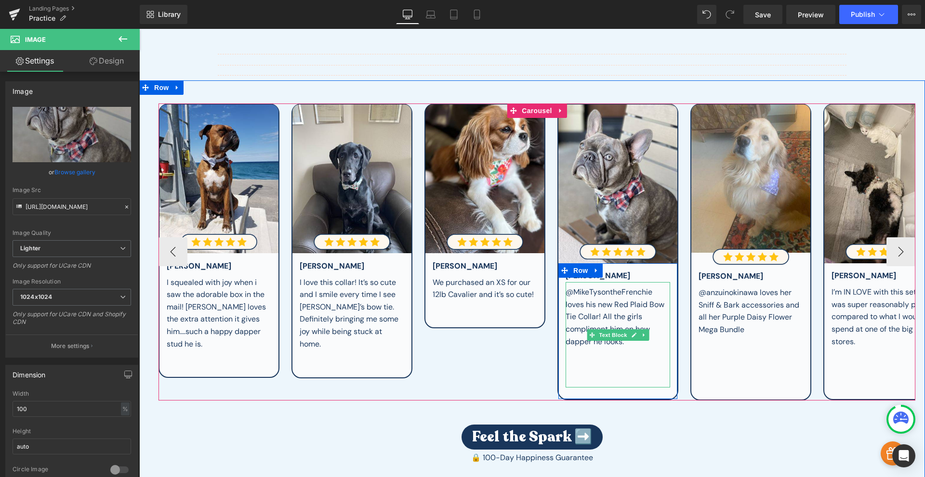
click at [634, 313] on div "@MikeTysontheFrenchie loves his new Red Plaid Bow Tie Collar! All the girls com…" at bounding box center [617, 317] width 105 height 62
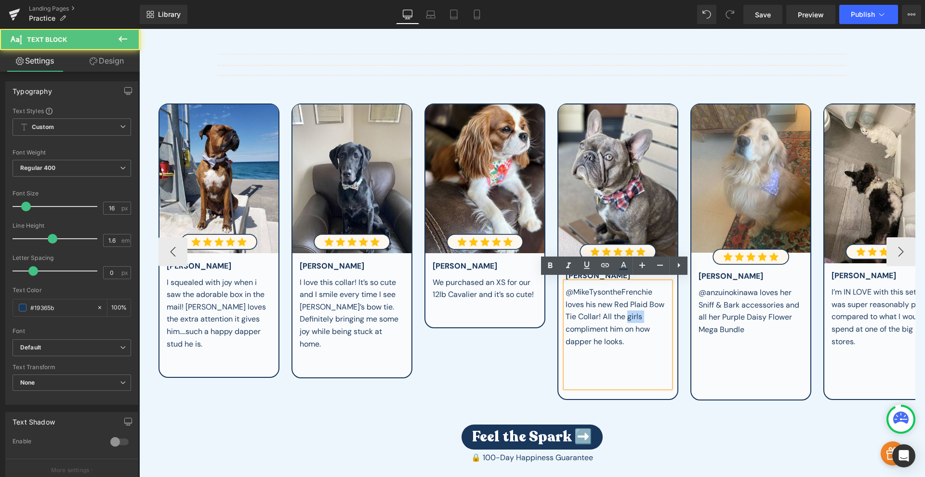
click at [634, 313] on div "@MikeTysontheFrenchie loves his new Red Plaid Bow Tie Collar! All the girls com…" at bounding box center [617, 317] width 105 height 62
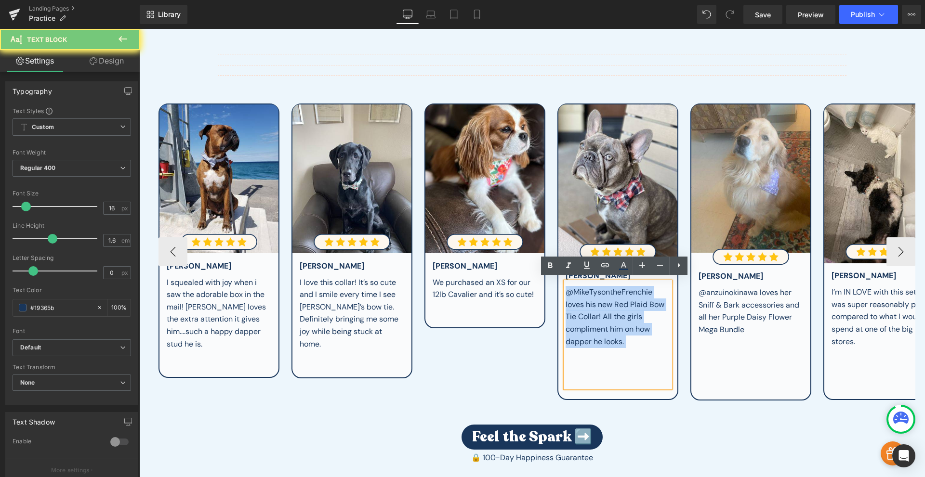
click at [634, 313] on div "@MikeTysontheFrenchie loves his new Red Plaid Bow Tie Collar! All the girls com…" at bounding box center [617, 317] width 105 height 62
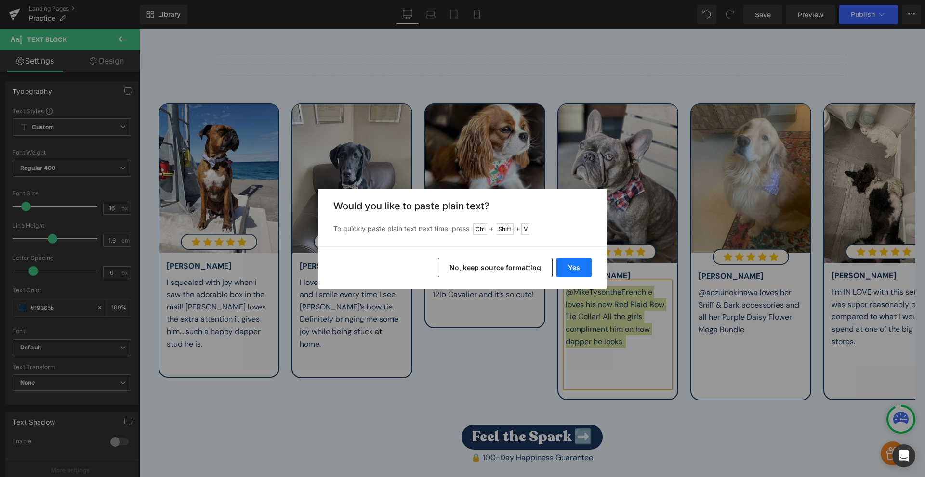
click at [584, 275] on button "Yes" at bounding box center [573, 267] width 35 height 19
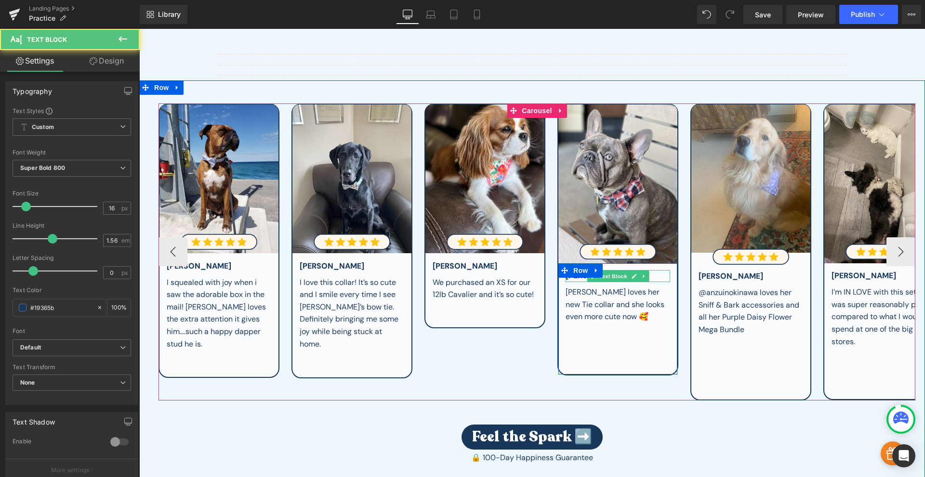
click at [650, 272] on div "[PERSON_NAME]" at bounding box center [617, 276] width 105 height 12
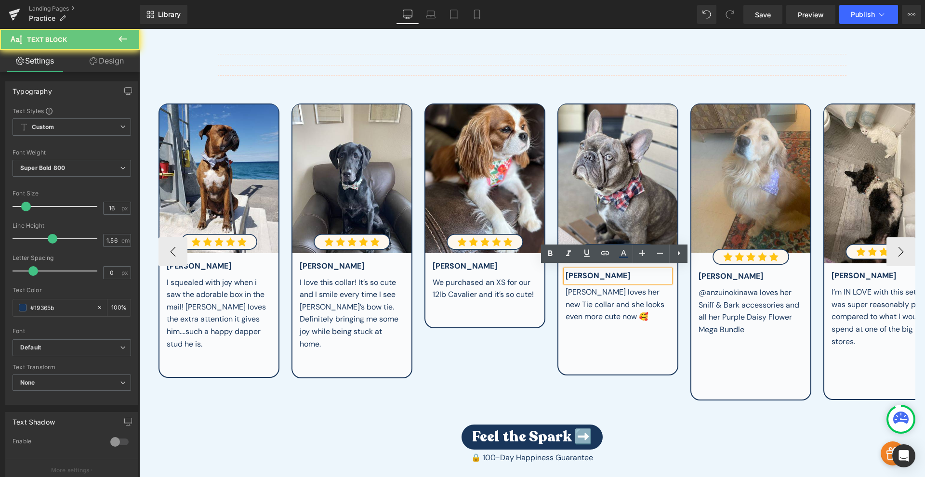
click at [650, 272] on div "[PERSON_NAME]" at bounding box center [617, 276] width 105 height 12
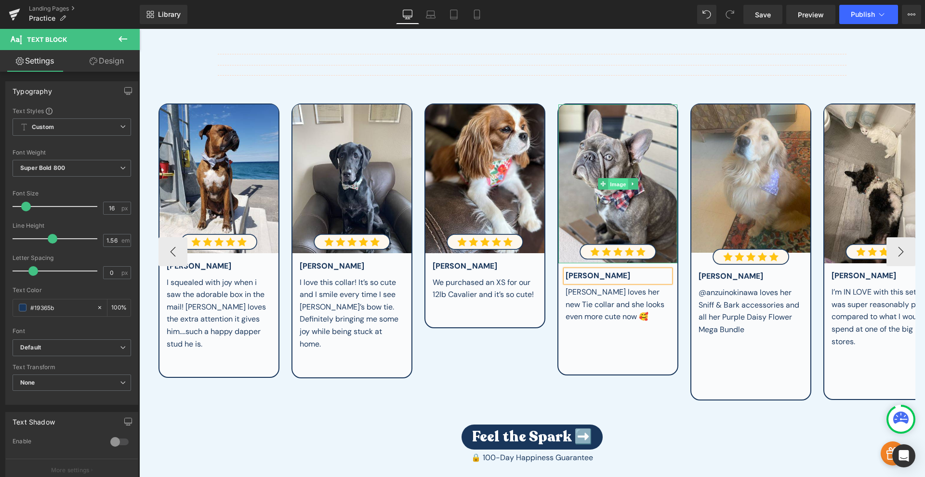
click at [615, 182] on span "Image" at bounding box center [618, 185] width 20 height 12
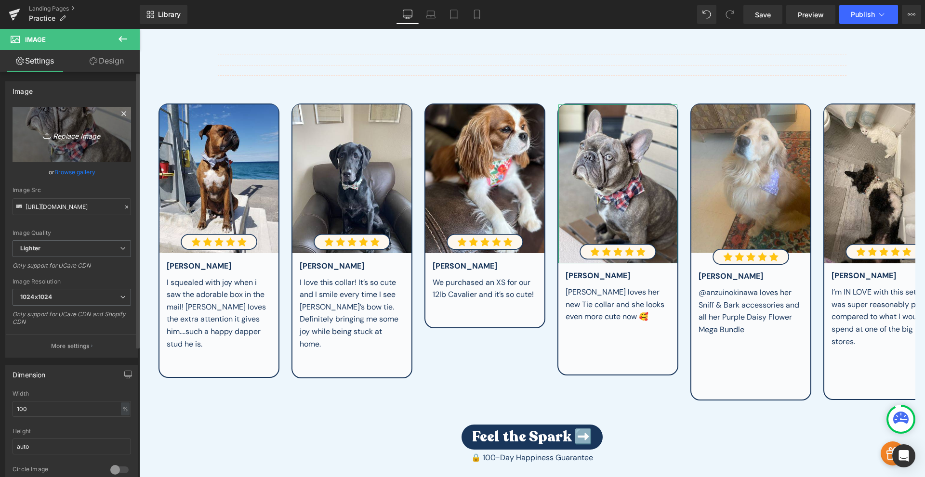
click at [80, 140] on icon "Replace Image" at bounding box center [71, 135] width 77 height 12
type input "C:\fakepath\cuatro.jpg"
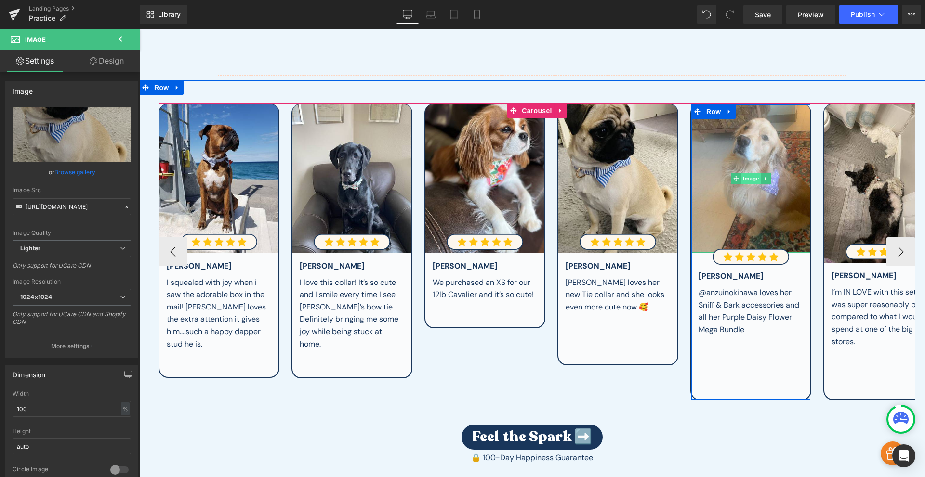
click at [749, 177] on span "Image" at bounding box center [751, 179] width 20 height 12
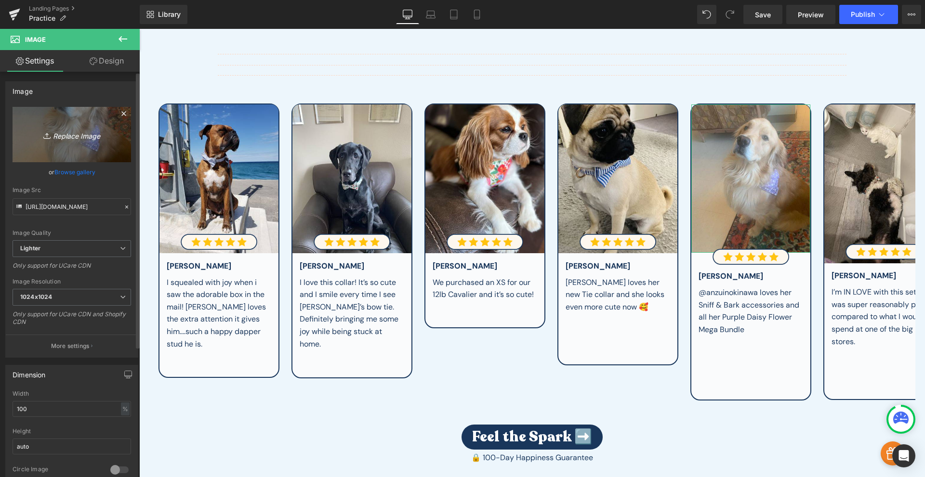
click at [74, 138] on icon "Replace Image" at bounding box center [71, 135] width 77 height 12
type input "C:\fakepath\cinco.jpg"
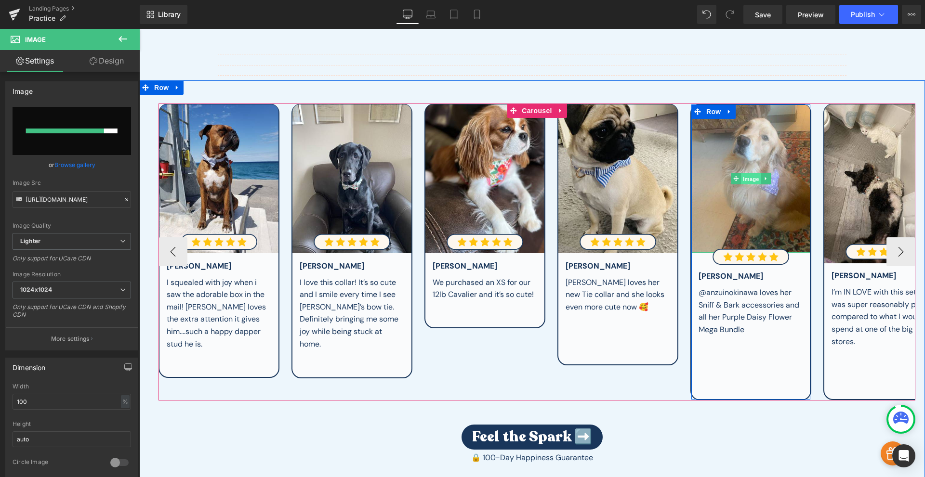
click at [751, 175] on span "Image" at bounding box center [751, 179] width 20 height 12
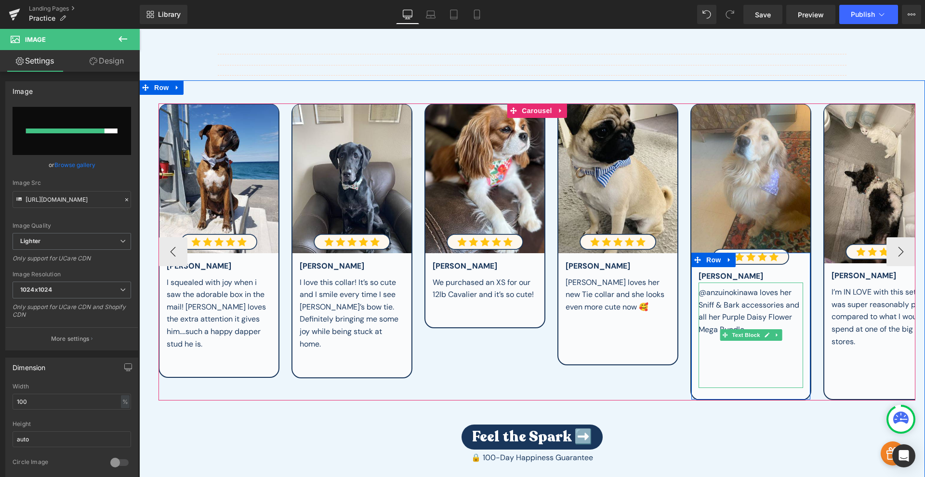
click at [737, 303] on div "@anzuinokinawa loves her Sniff & Bark accessories and all her Purple Daisy Flow…" at bounding box center [750, 311] width 105 height 49
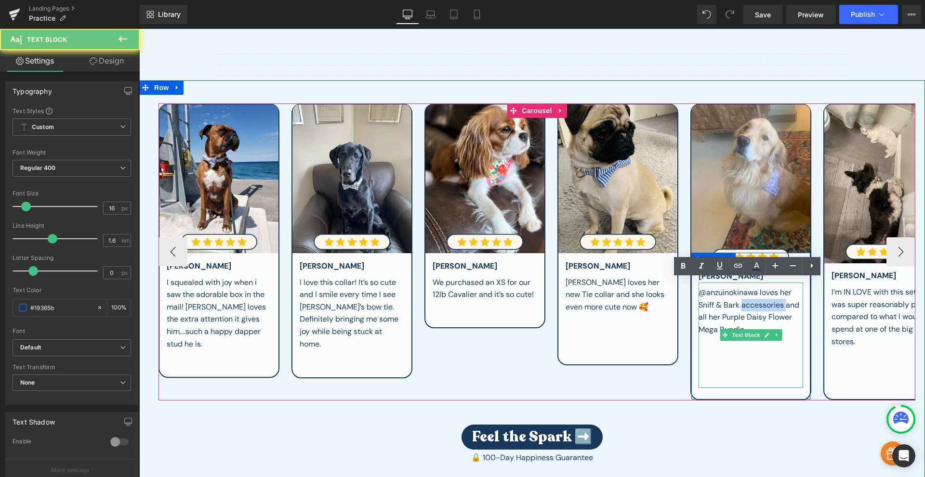
click at [737, 303] on div "@anzuinokinawa loves her Sniff & Bark accessories and all her Purple Daisy Flow…" at bounding box center [750, 311] width 105 height 49
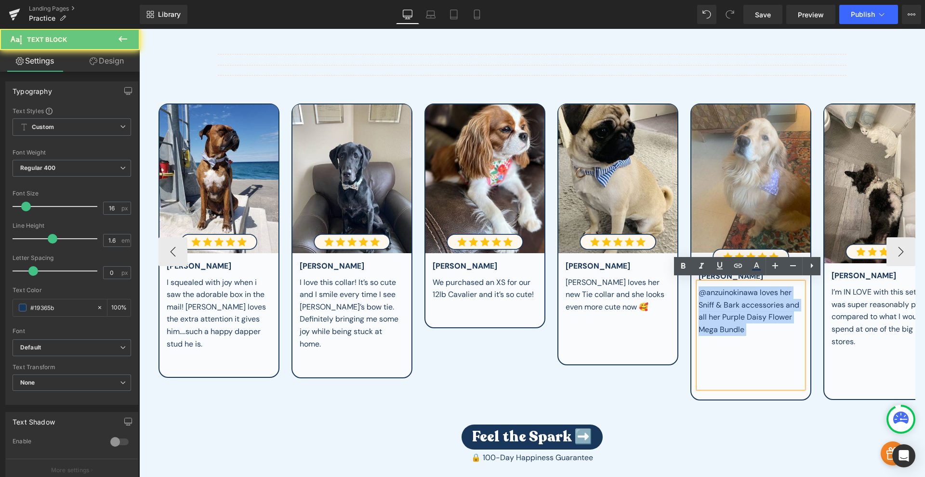
click at [737, 303] on div "@anzuinokinawa loves her Sniff & Bark accessories and all her Purple Daisy Flow…" at bounding box center [750, 311] width 105 height 49
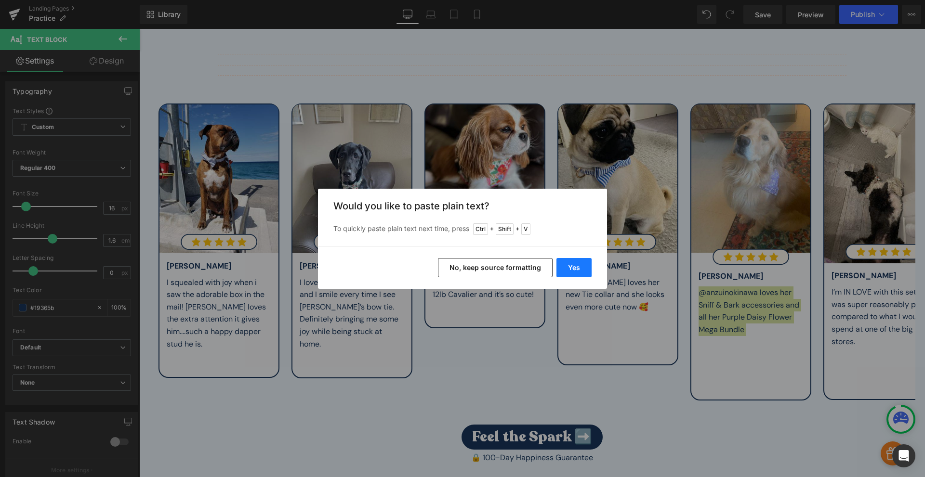
click at [569, 261] on button "Yes" at bounding box center [573, 267] width 35 height 19
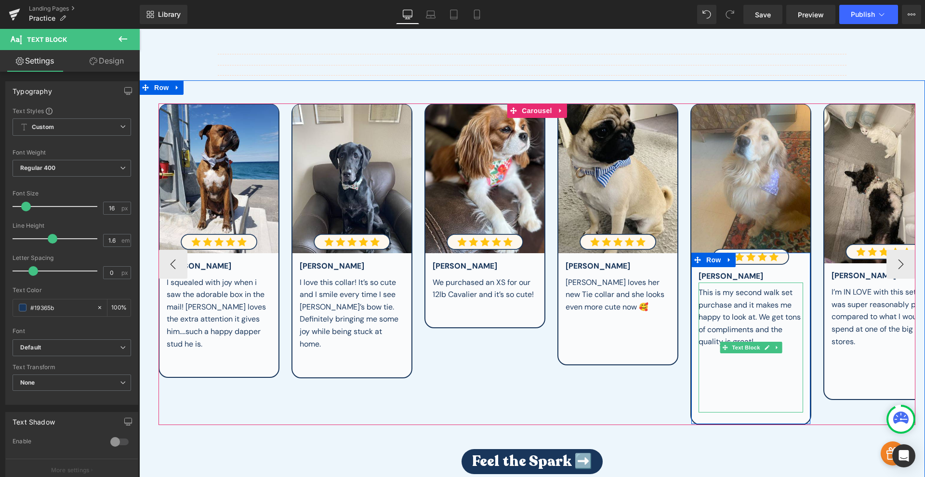
click at [777, 334] on div "This is my second walk set purchase and it makes me happy to look at. We get to…" at bounding box center [750, 318] width 105 height 62
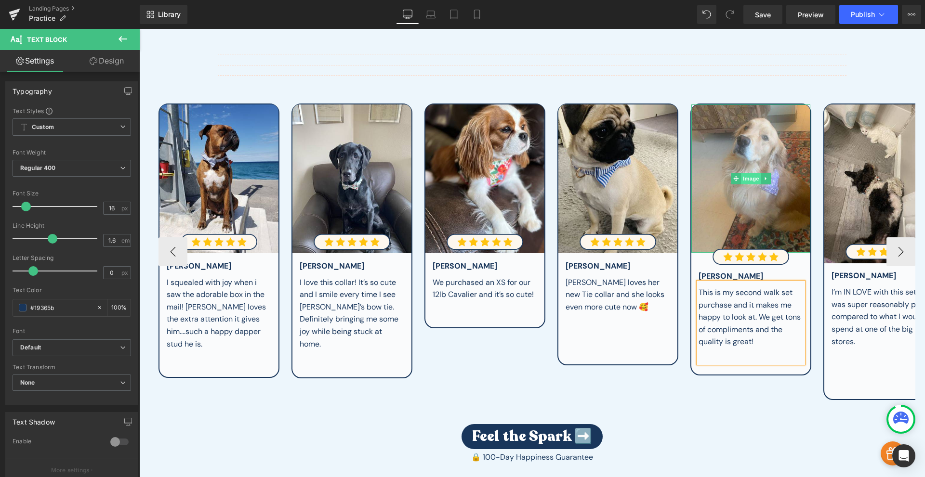
click at [752, 174] on span "Image" at bounding box center [751, 179] width 20 height 12
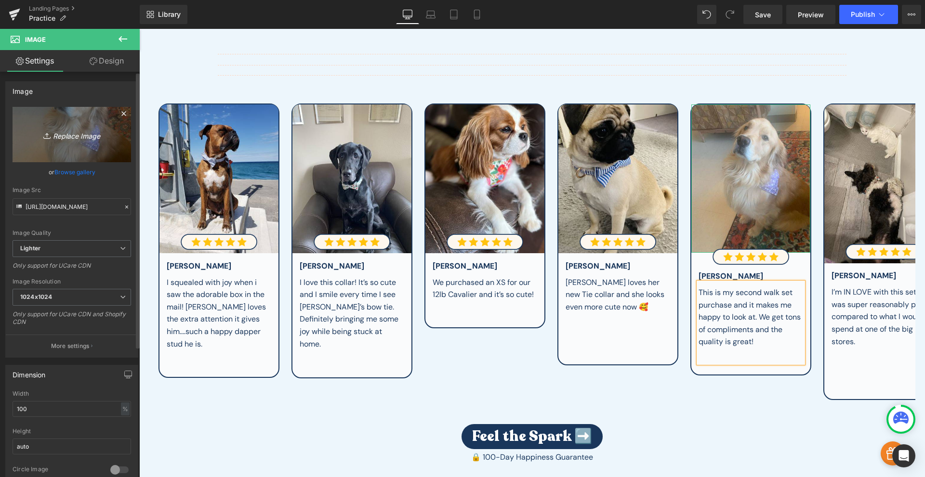
click at [91, 138] on icon "Replace Image" at bounding box center [71, 135] width 77 height 12
type input "C:\fakepath\cinco.jpg"
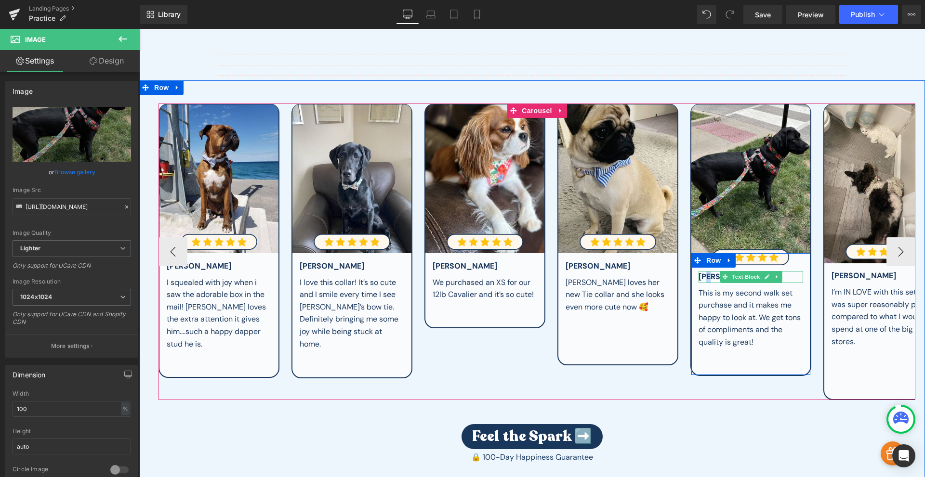
click at [709, 273] on div "[PERSON_NAME]" at bounding box center [750, 277] width 105 height 12
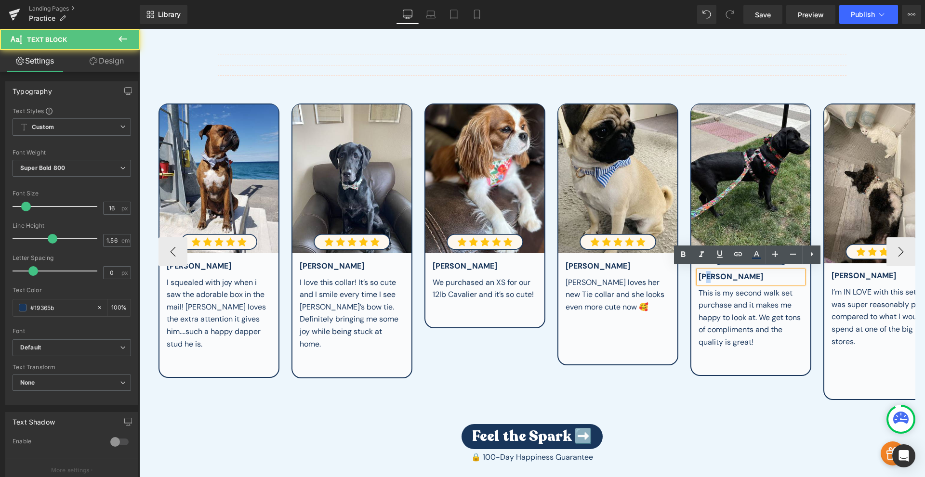
click at [709, 273] on div "[PERSON_NAME]" at bounding box center [750, 277] width 105 height 12
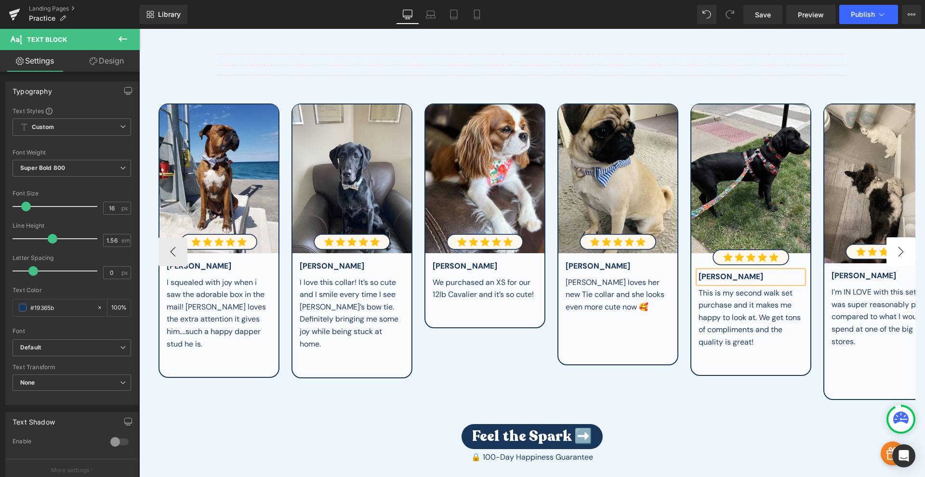
click at [894, 254] on button "›" at bounding box center [900, 251] width 29 height 29
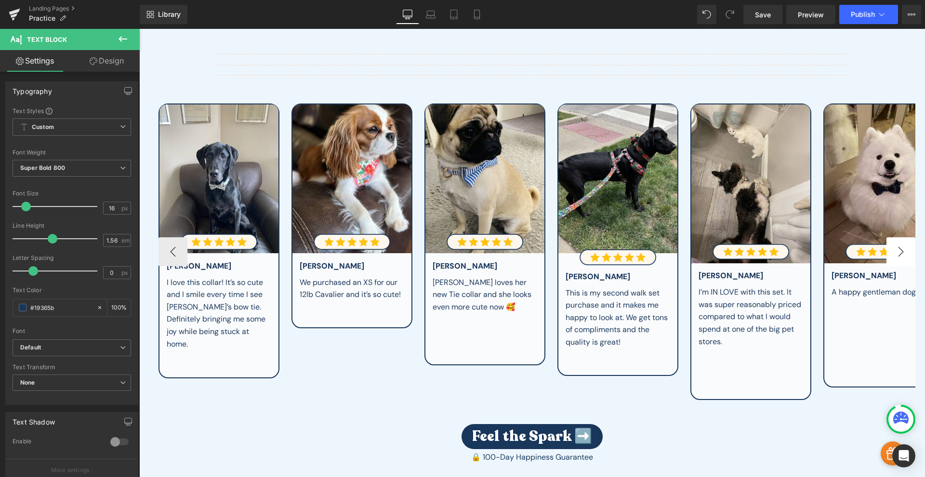
click at [894, 254] on button "›" at bounding box center [900, 251] width 29 height 29
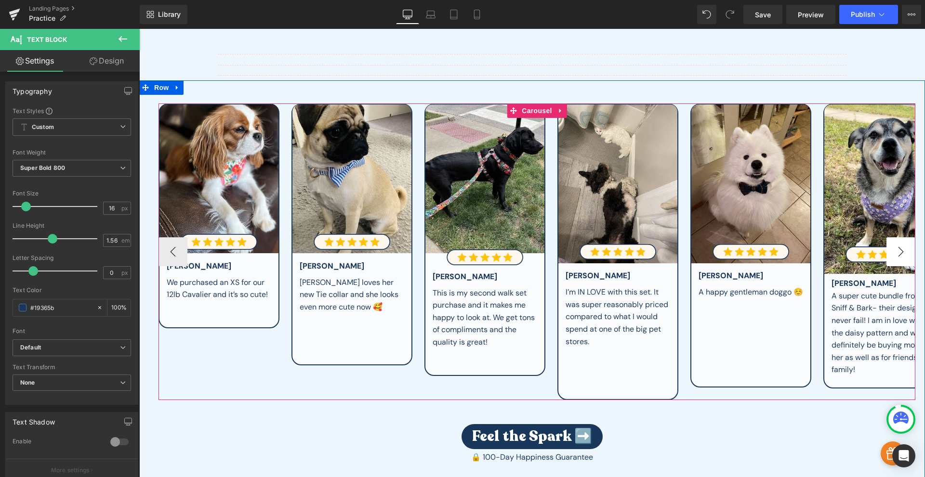
click at [894, 254] on button "›" at bounding box center [900, 251] width 29 height 29
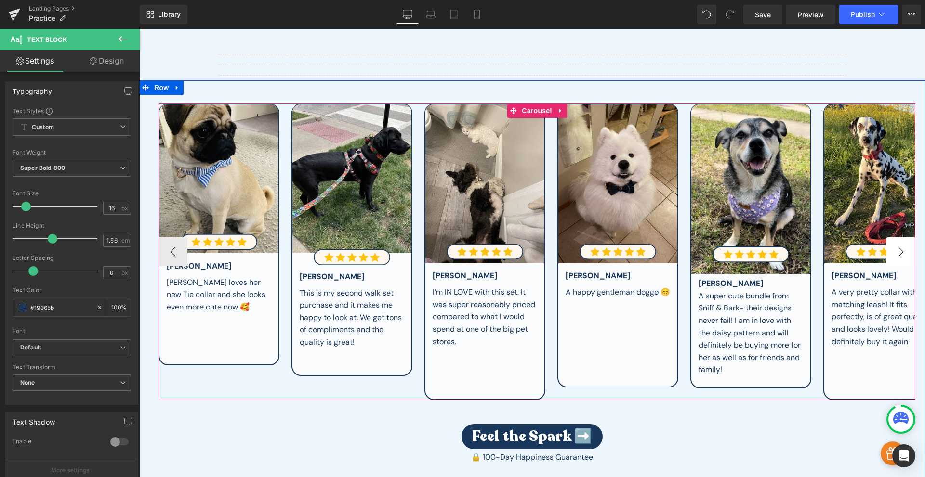
click at [894, 254] on button "›" at bounding box center [900, 251] width 29 height 29
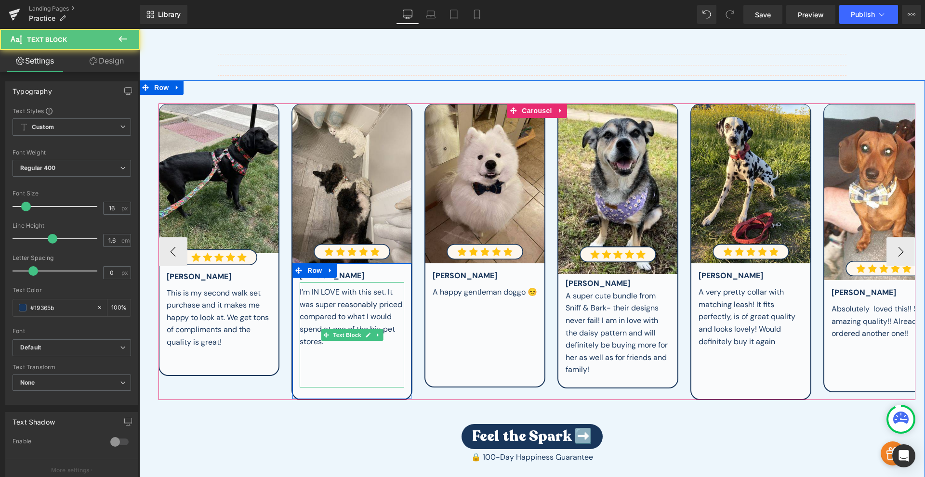
click at [364, 320] on div "I’m IN LOVE with this set. It was super reasonably priced compared to what I wo…" at bounding box center [352, 317] width 105 height 62
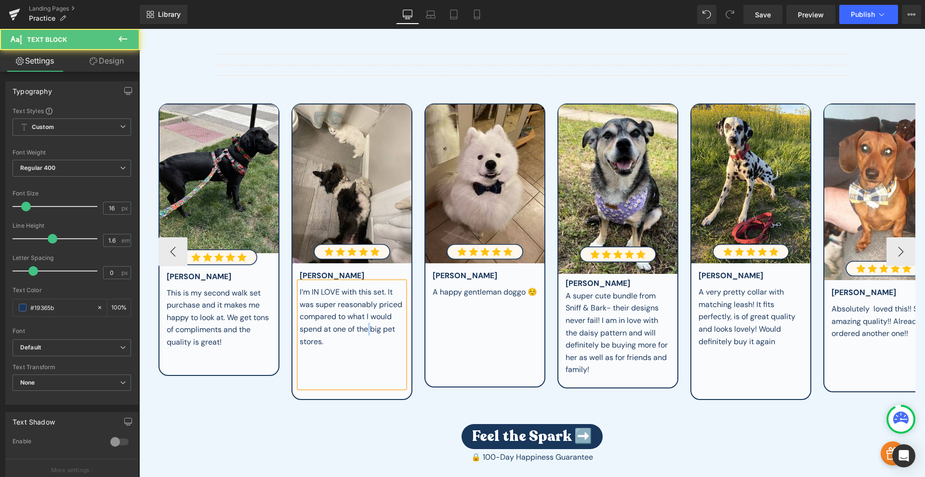
click at [364, 320] on div "I’m IN LOVE with this set. It was super reasonably priced compared to what I wo…" at bounding box center [352, 317] width 105 height 62
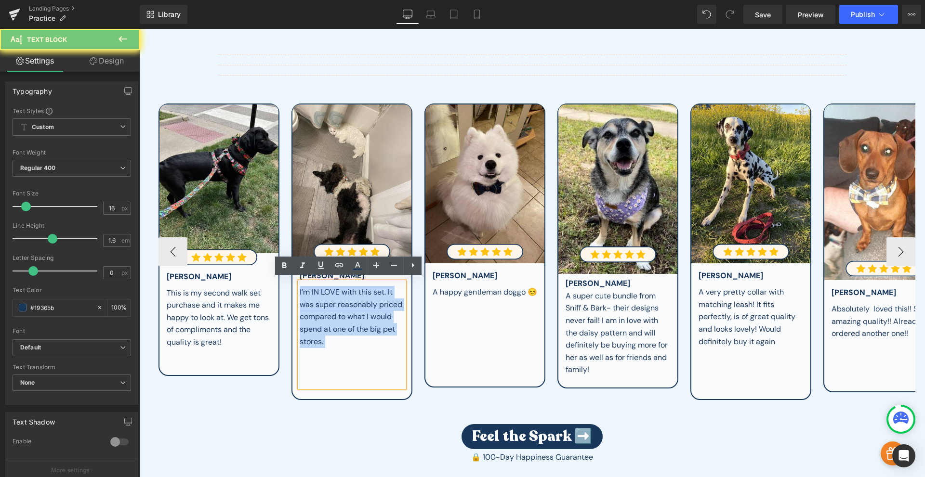
click at [364, 320] on div "I’m IN LOVE with this set. It was super reasonably priced compared to what I wo…" at bounding box center [352, 317] width 105 height 62
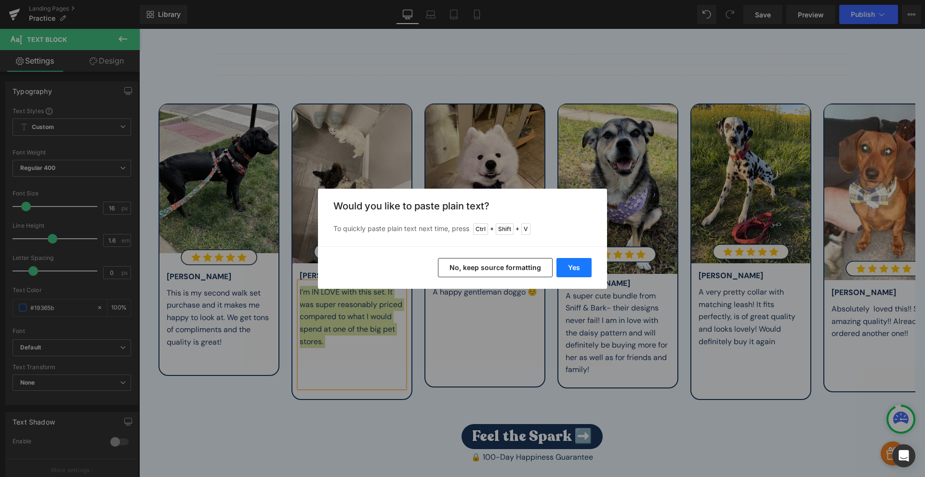
click at [574, 266] on button "Yes" at bounding box center [573, 267] width 35 height 19
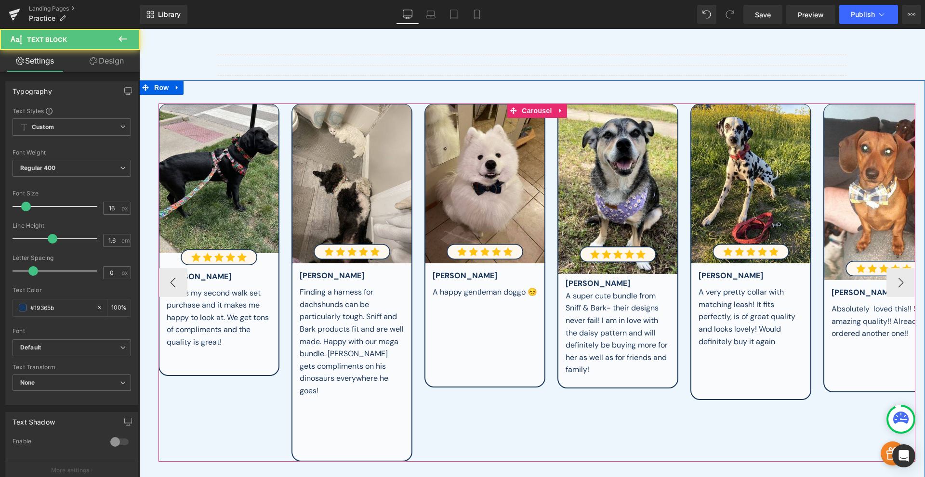
click at [340, 402] on div at bounding box center [352, 403] width 105 height 13
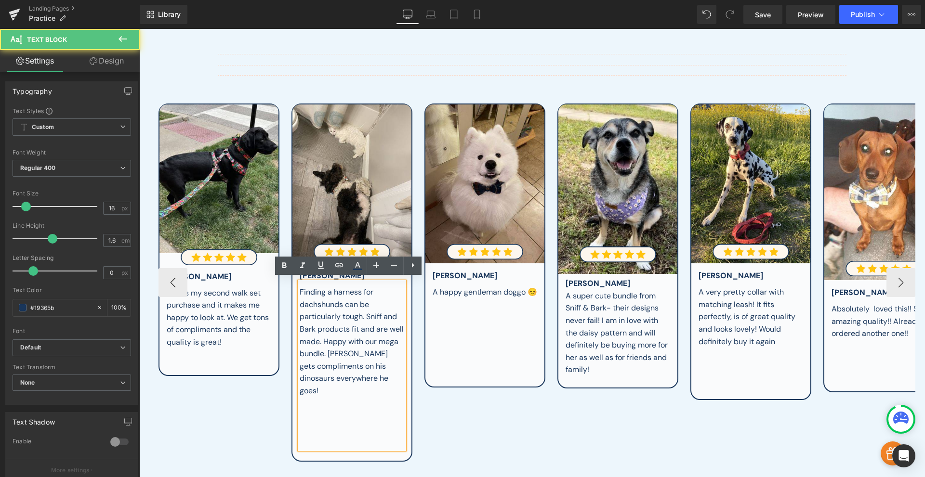
click at [344, 397] on div at bounding box center [352, 403] width 105 height 13
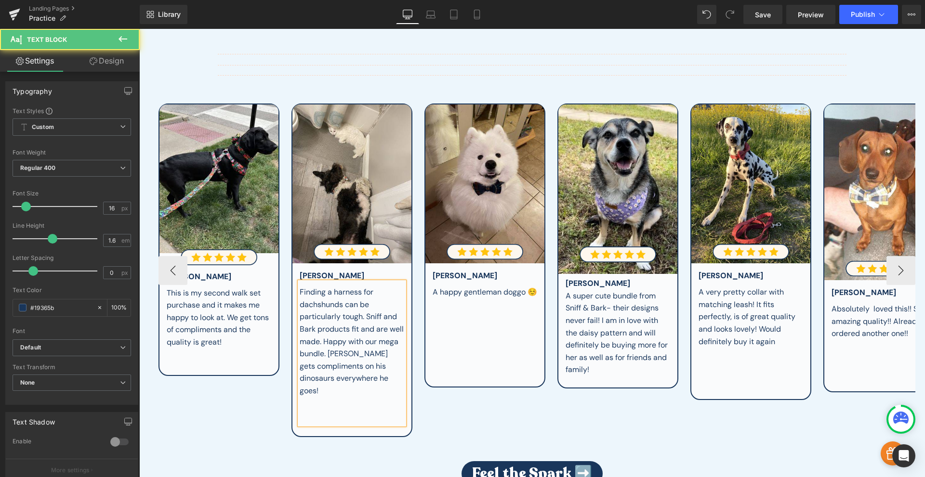
click at [345, 385] on div "Finding a harness for dachshunds can be particularly tough. Sniff and Bark prod…" at bounding box center [352, 341] width 105 height 111
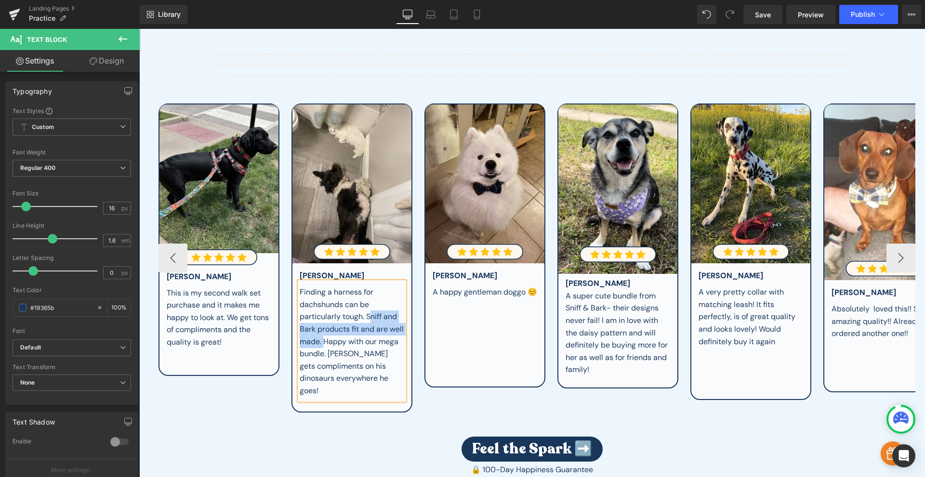
drag, startPoint x: 319, startPoint y: 337, endPoint x: 366, endPoint y: 314, distance: 51.5
click at [366, 314] on span "Finding a harness for dachshunds can be particularly tough. Sniff and Bark prod…" at bounding box center [352, 341] width 104 height 109
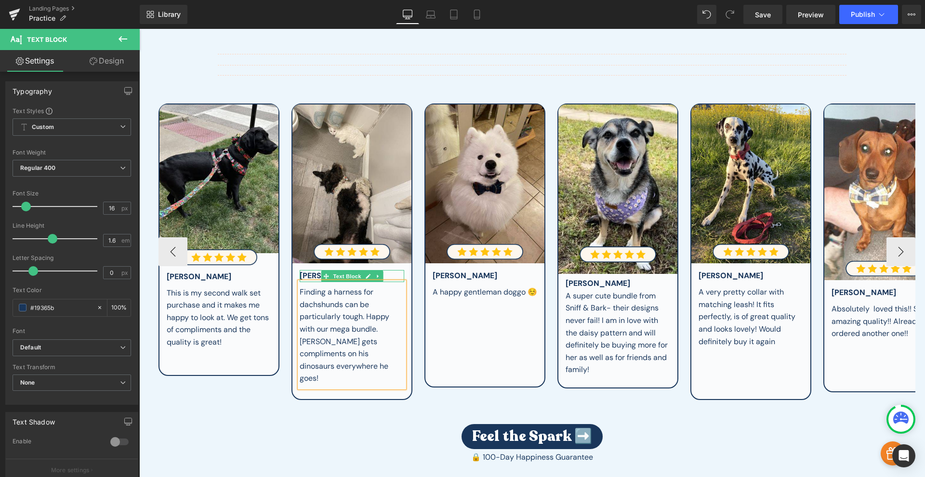
click at [313, 270] on div "[PERSON_NAME]" at bounding box center [352, 276] width 105 height 12
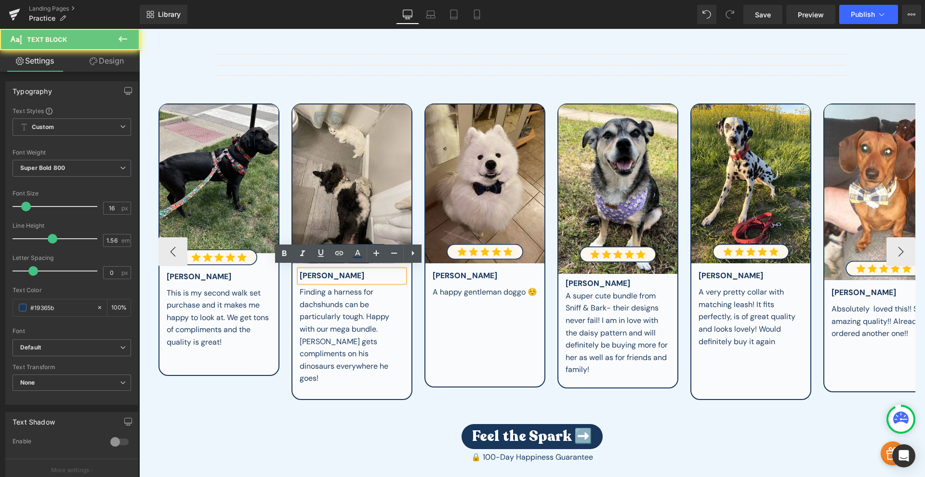
click at [313, 270] on div "[PERSON_NAME]" at bounding box center [352, 276] width 105 height 12
click at [313, 272] on div "[PERSON_NAME]" at bounding box center [352, 276] width 105 height 12
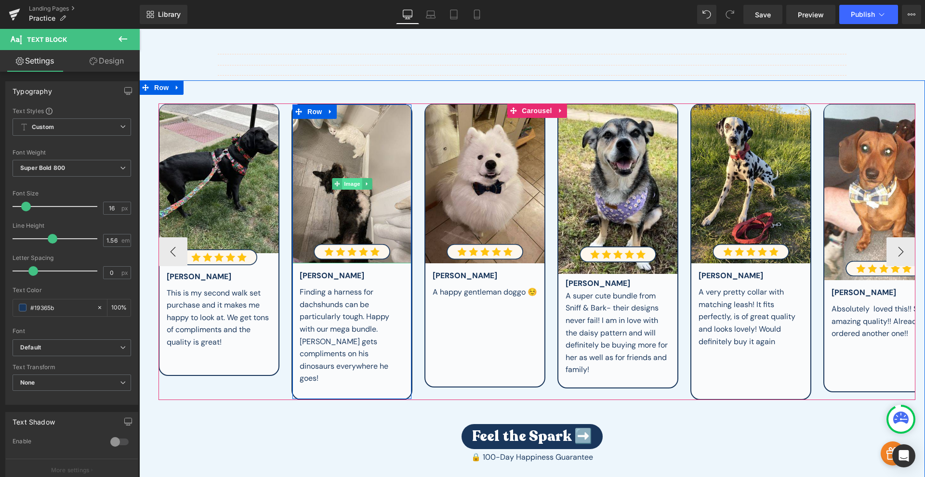
click at [344, 184] on span "Image" at bounding box center [352, 184] width 20 height 12
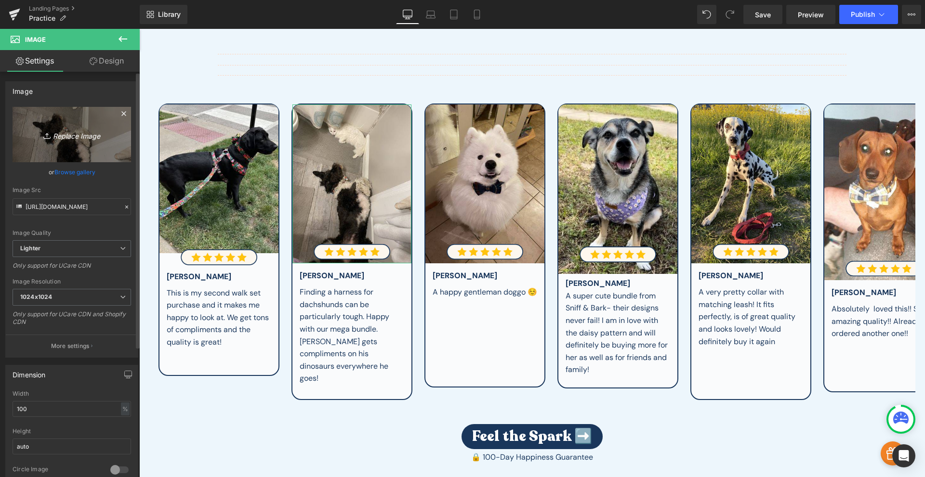
click at [72, 137] on icon "Replace Image" at bounding box center [71, 135] width 77 height 12
type input "C:\fakepath\seis.jpg"
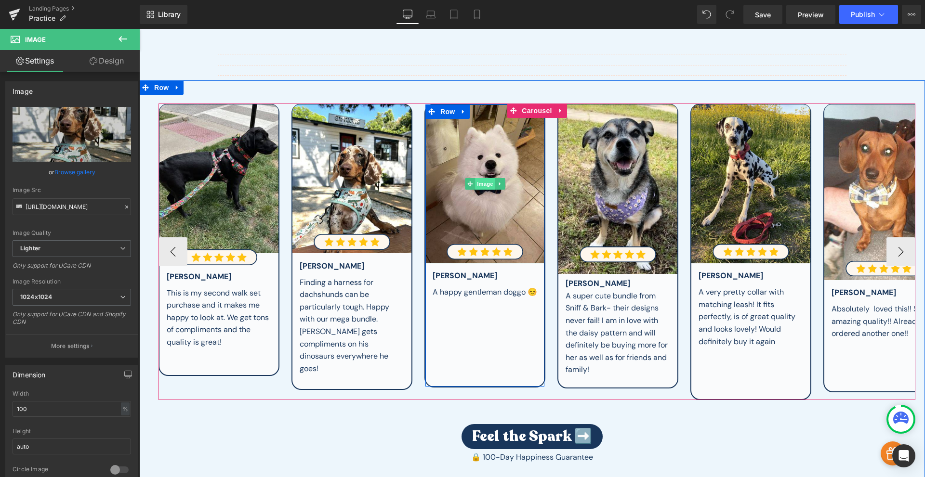
click at [484, 181] on span "Image" at bounding box center [485, 184] width 20 height 12
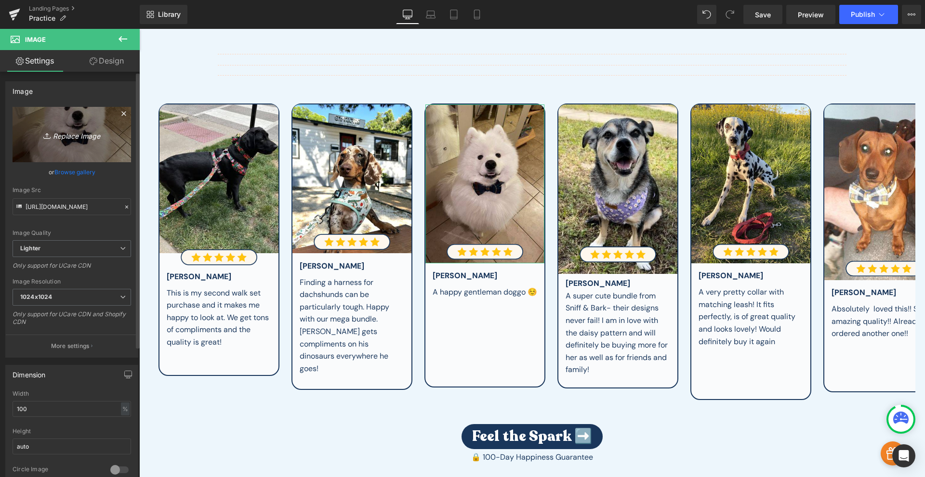
click at [67, 139] on icon "Replace Image" at bounding box center [71, 135] width 77 height 12
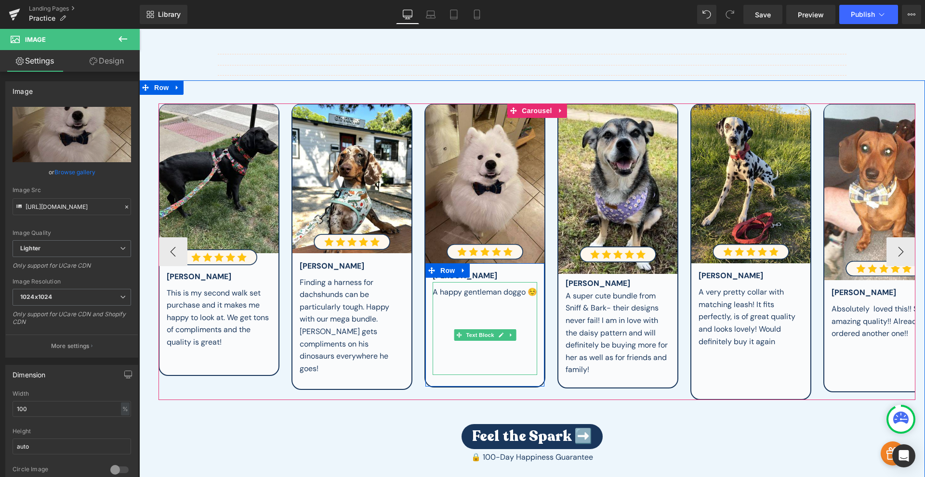
click at [472, 289] on div "A happy gentleman doggo ☺️" at bounding box center [484, 292] width 105 height 13
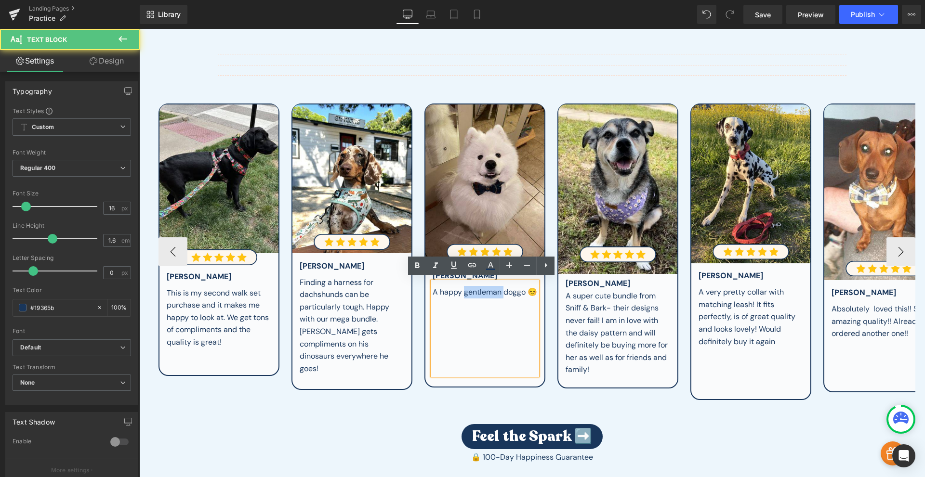
click at [472, 289] on div "A happy gentleman doggo ☺️" at bounding box center [484, 292] width 105 height 13
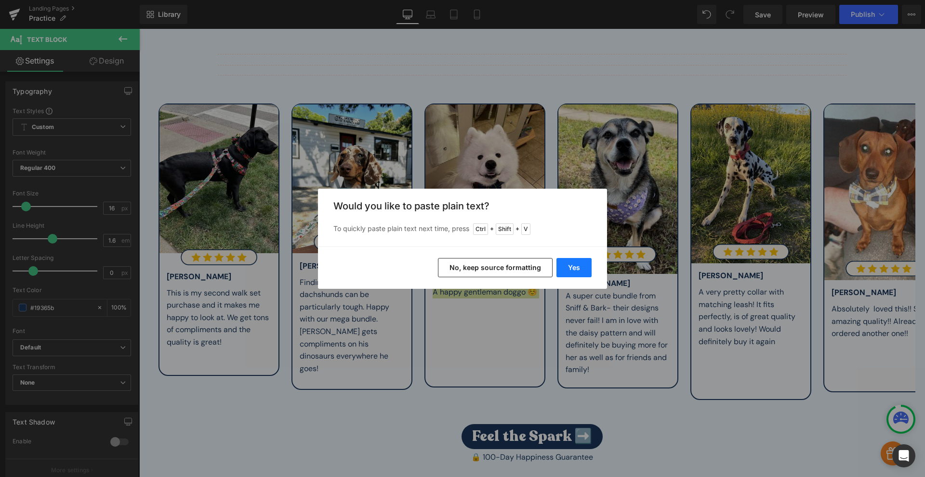
click at [575, 262] on button "Yes" at bounding box center [573, 267] width 35 height 19
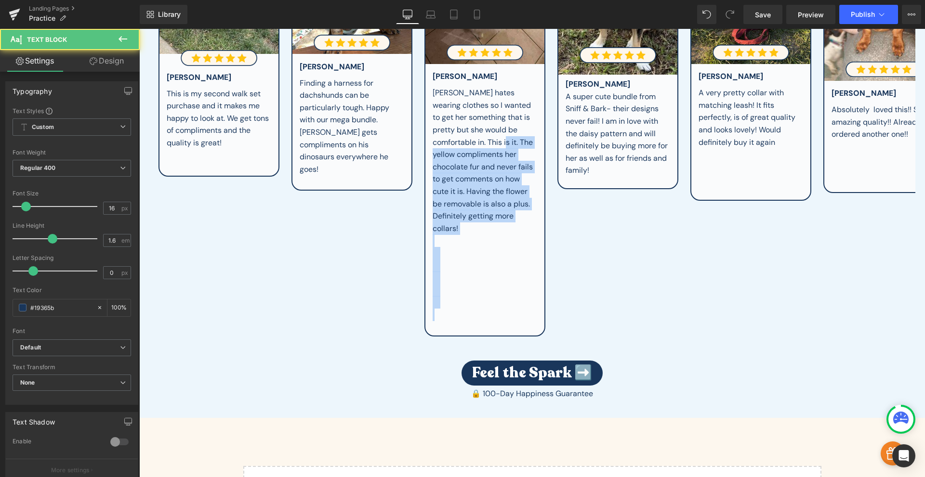
drag, startPoint x: 471, startPoint y: 358, endPoint x: 501, endPoint y: 476, distance: 121.7
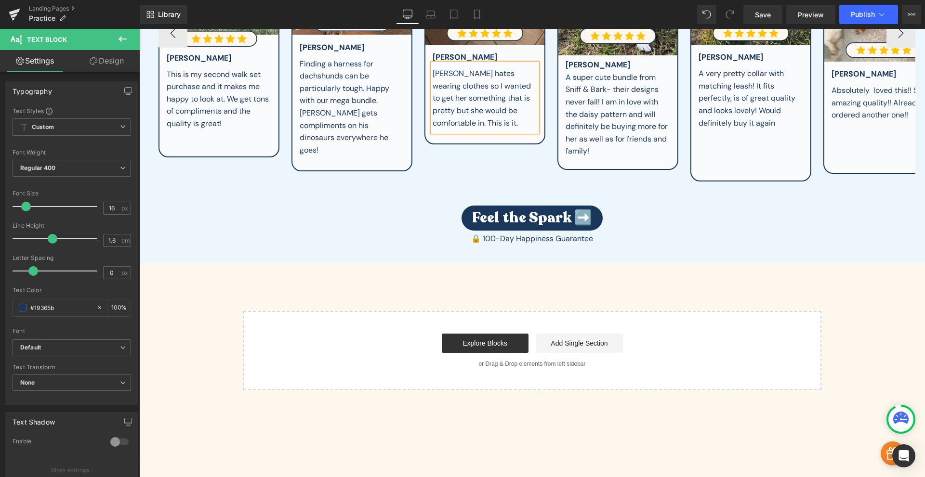
scroll to position [424, 0]
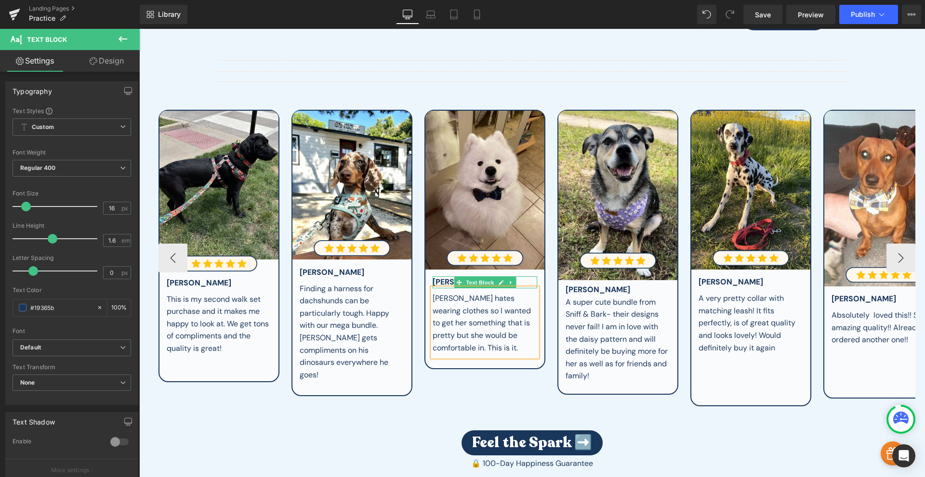
click at [444, 282] on div "[PERSON_NAME]" at bounding box center [484, 282] width 105 height 12
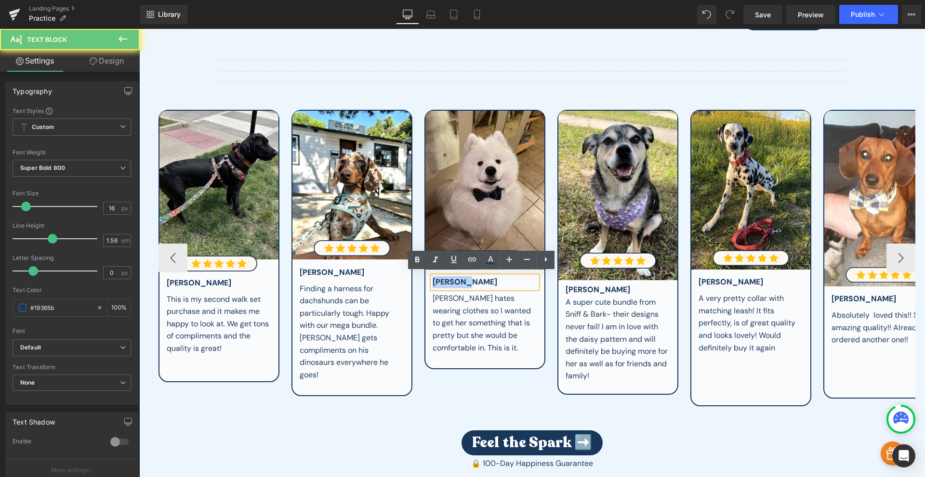
click at [444, 282] on div "[PERSON_NAME]" at bounding box center [484, 282] width 105 height 12
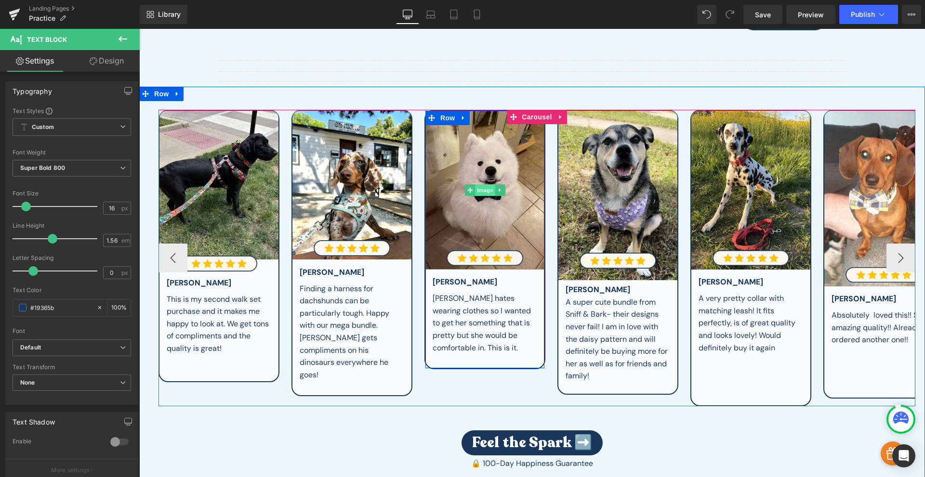
click at [479, 188] on span "Image" at bounding box center [485, 190] width 20 height 12
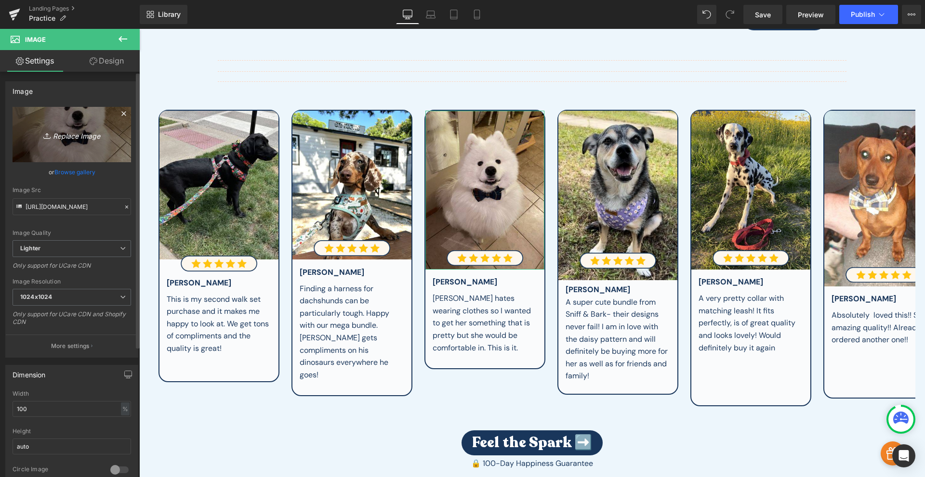
click at [85, 138] on icon "Replace Image" at bounding box center [71, 135] width 77 height 12
type input "C:\fakepath\4kNbK1ZWh.jpg"
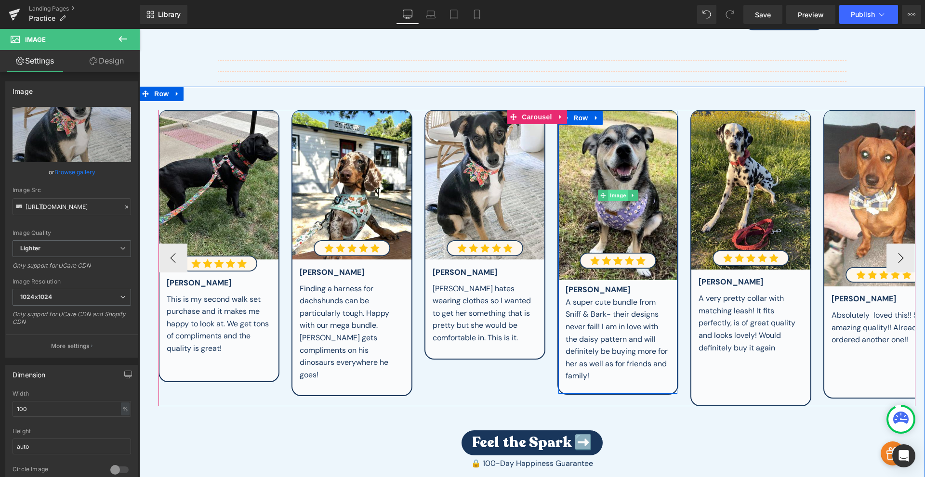
click at [616, 192] on span "Image" at bounding box center [618, 196] width 20 height 12
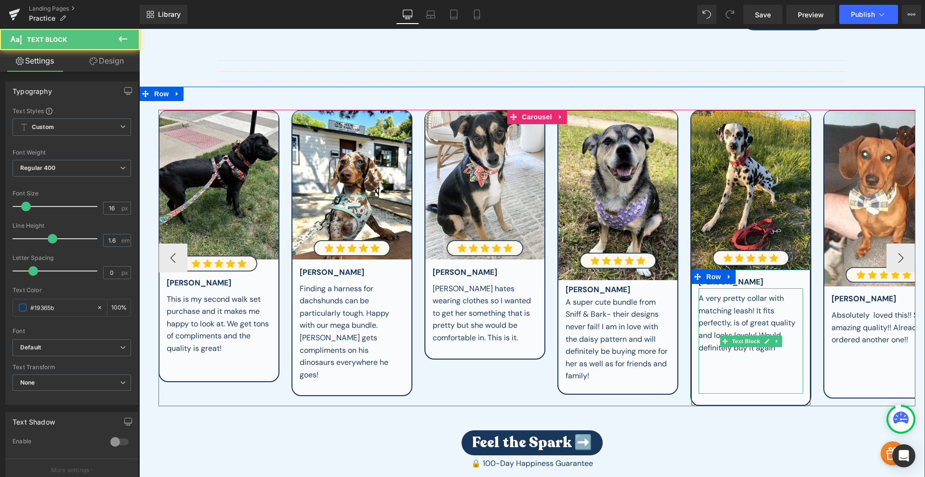
click at [741, 298] on div "A very pretty collar with matching leash! It fits perfectly, is of great qualit…" at bounding box center [750, 323] width 105 height 62
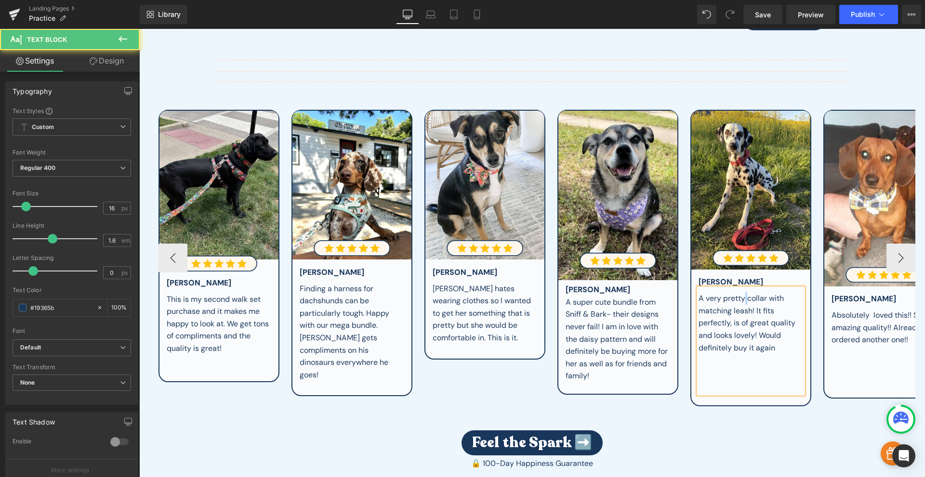
click at [741, 298] on div "A very pretty collar with matching leash! It fits perfectly, is of great qualit…" at bounding box center [750, 323] width 105 height 62
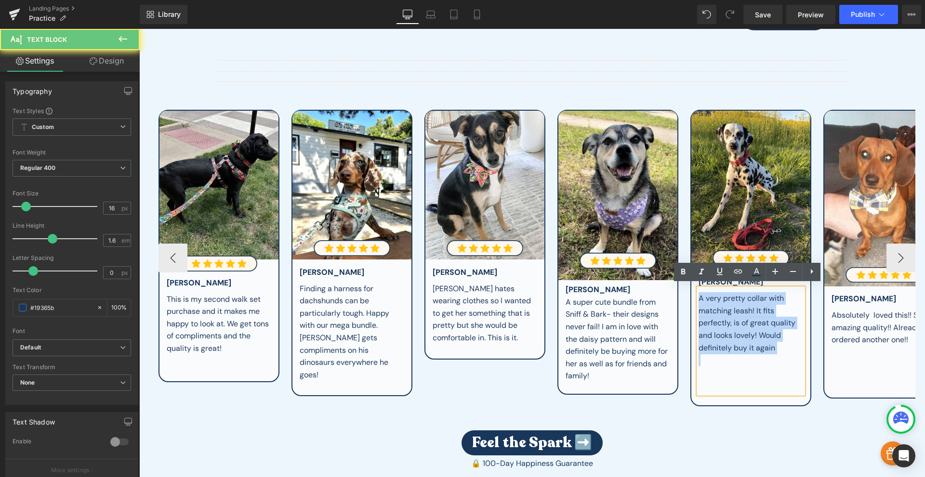
click at [741, 298] on div "A very pretty collar with matching leash! It fits perfectly, is of great qualit…" at bounding box center [750, 323] width 105 height 62
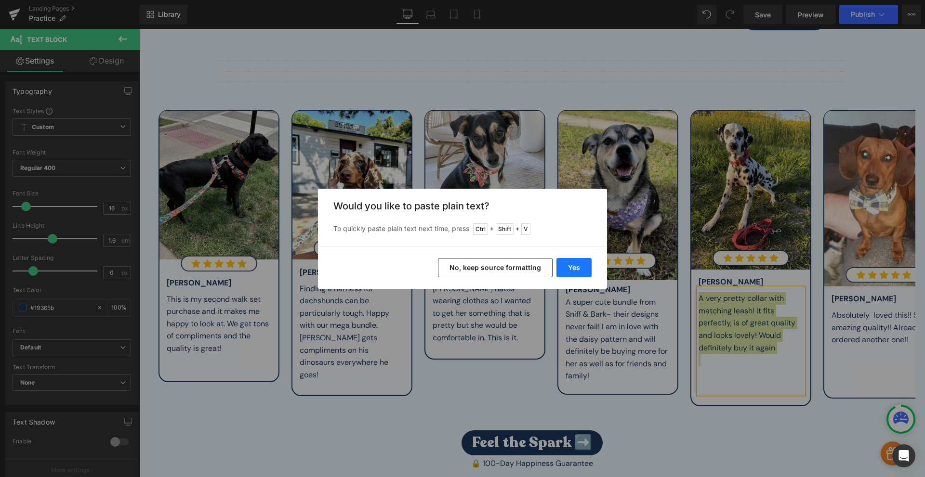
click at [578, 268] on button "Yes" at bounding box center [573, 267] width 35 height 19
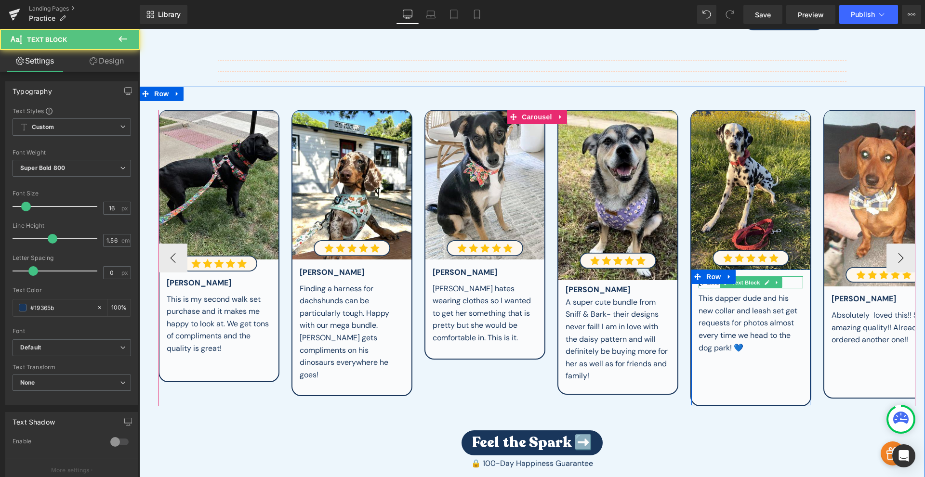
click at [789, 278] on div "[PERSON_NAME]" at bounding box center [750, 282] width 105 height 12
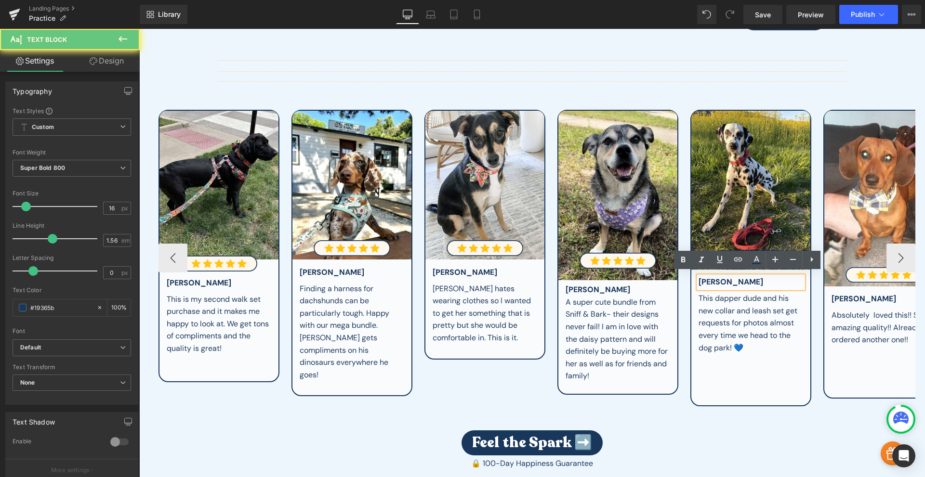
click at [789, 278] on div "[PERSON_NAME]" at bounding box center [750, 282] width 105 height 12
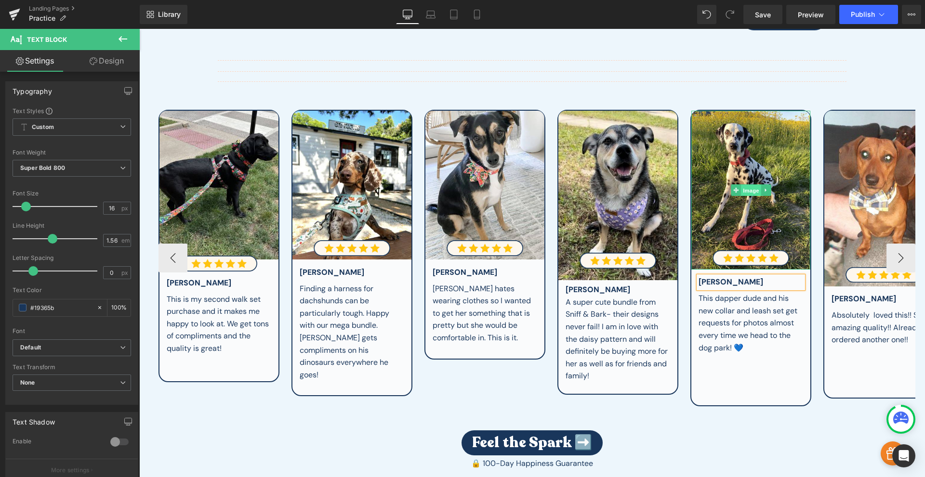
click at [741, 185] on span "Image" at bounding box center [751, 191] width 20 height 12
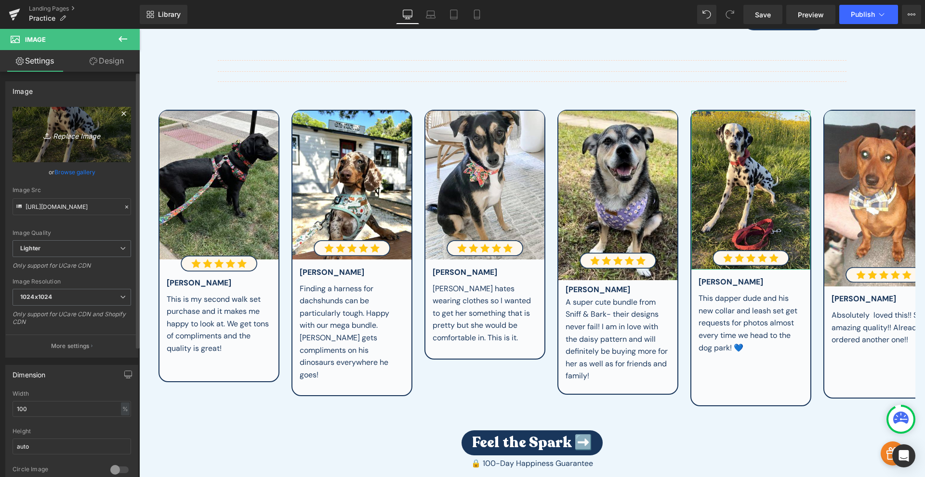
click at [82, 136] on icon "Replace Image" at bounding box center [71, 135] width 77 height 12
type input "C:\fakepath\siete dapper.jpg"
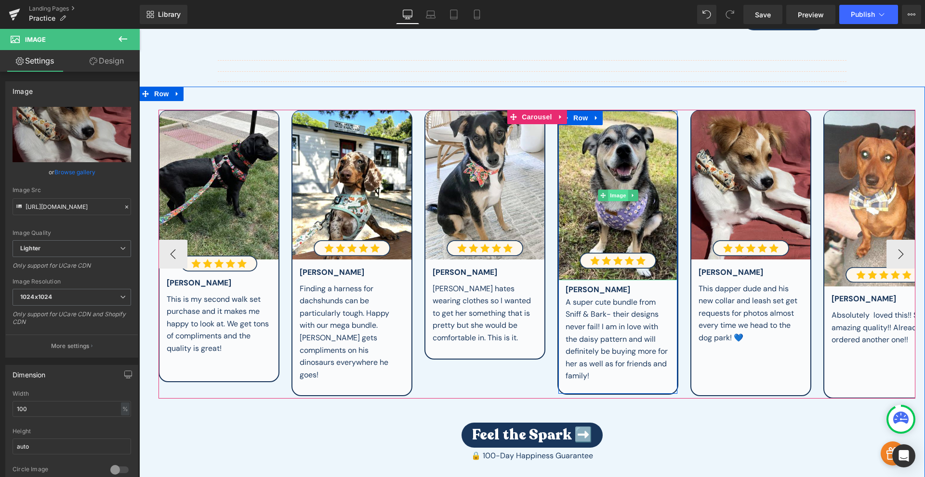
click at [617, 195] on span "Image" at bounding box center [618, 196] width 20 height 12
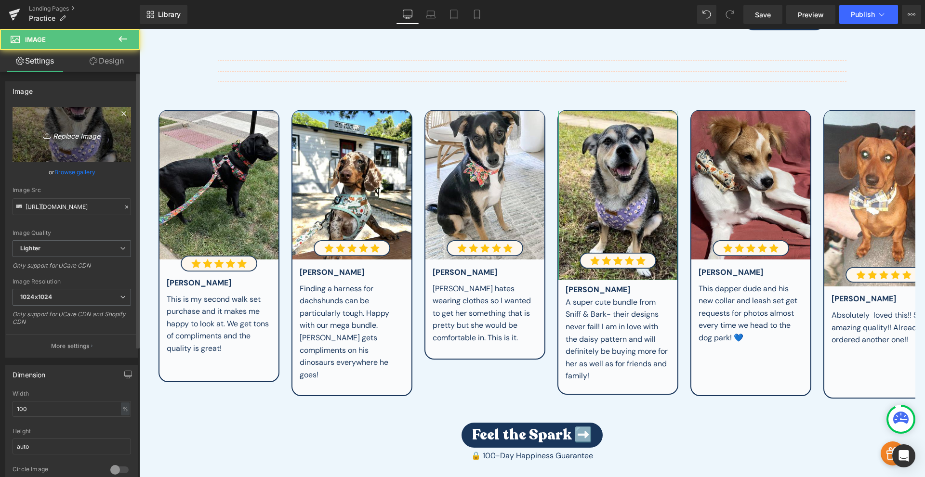
click at [83, 144] on link "Replace Image" at bounding box center [72, 134] width 118 height 55
type input "C:\fakepath\AyVpIofUe.jpg"
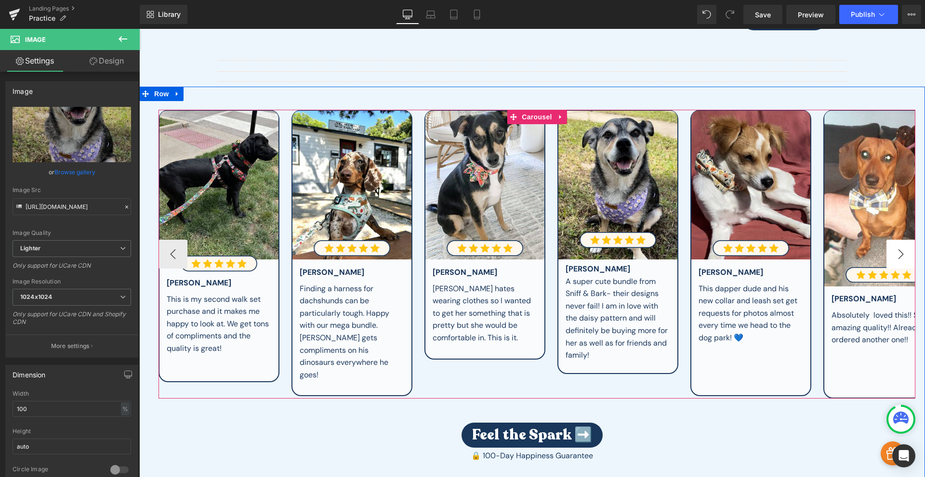
click at [898, 249] on button "›" at bounding box center [900, 254] width 29 height 29
click at [898, 248] on button "›" at bounding box center [900, 254] width 29 height 29
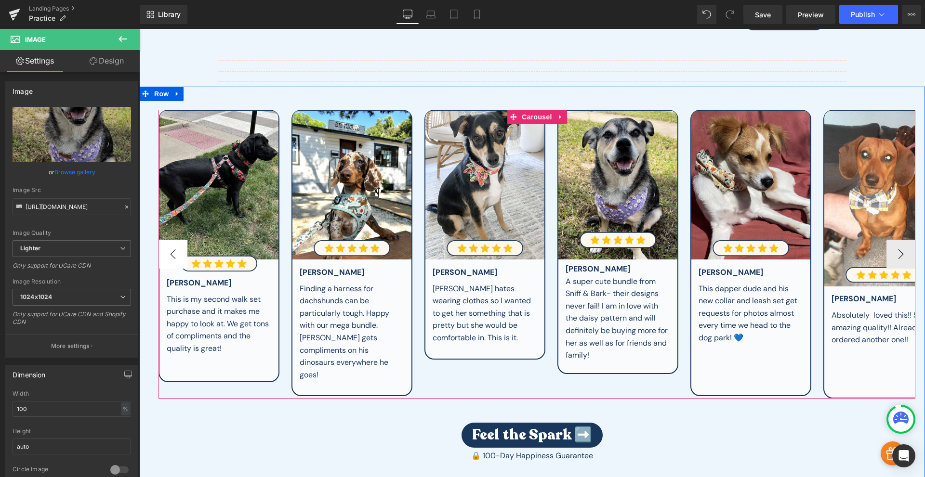
click at [169, 250] on button "‹" at bounding box center [172, 254] width 29 height 29
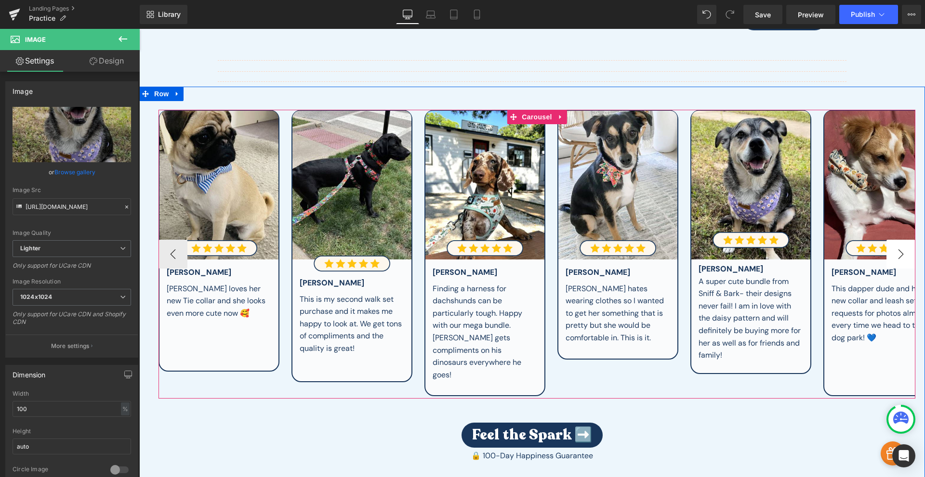
click at [898, 248] on button "›" at bounding box center [900, 254] width 29 height 29
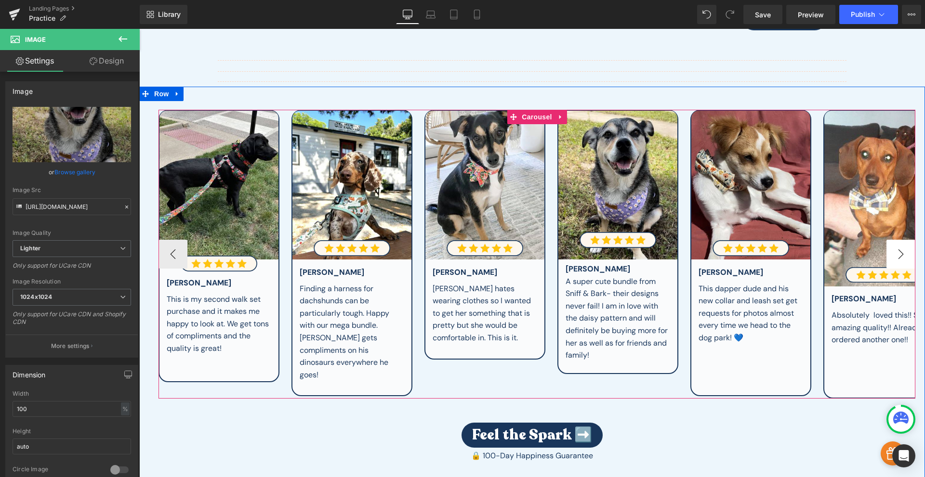
click at [898, 248] on button "›" at bounding box center [900, 254] width 29 height 29
click at [522, 110] on span "Carousel" at bounding box center [536, 117] width 35 height 14
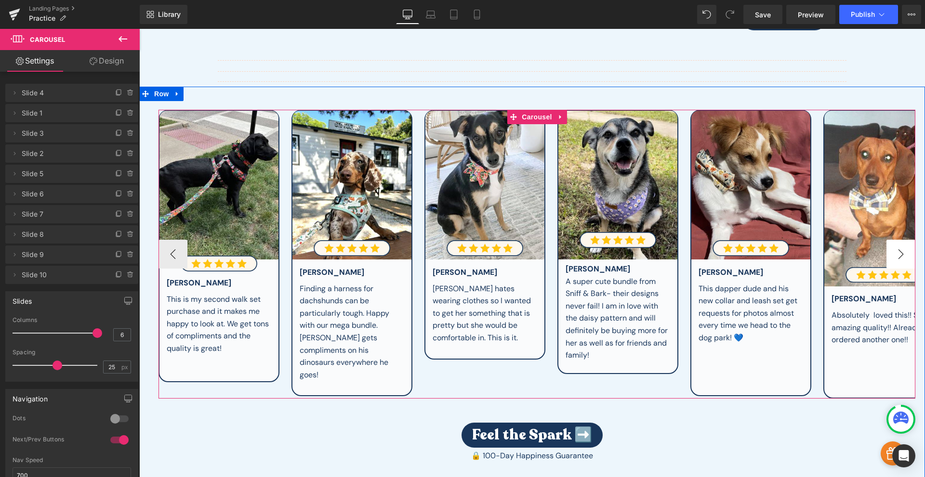
click at [896, 252] on button "›" at bounding box center [900, 254] width 29 height 29
click at [175, 250] on button "‹" at bounding box center [172, 254] width 29 height 29
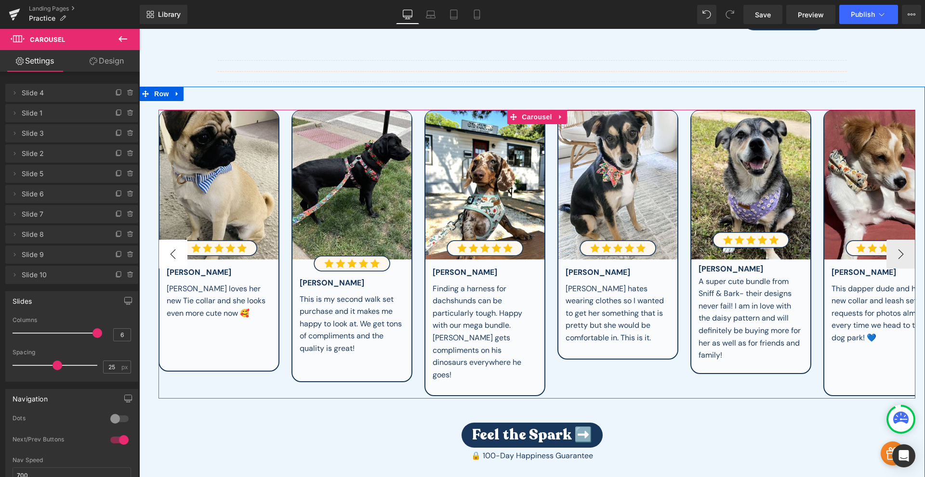
click at [175, 250] on button "‹" at bounding box center [172, 254] width 29 height 29
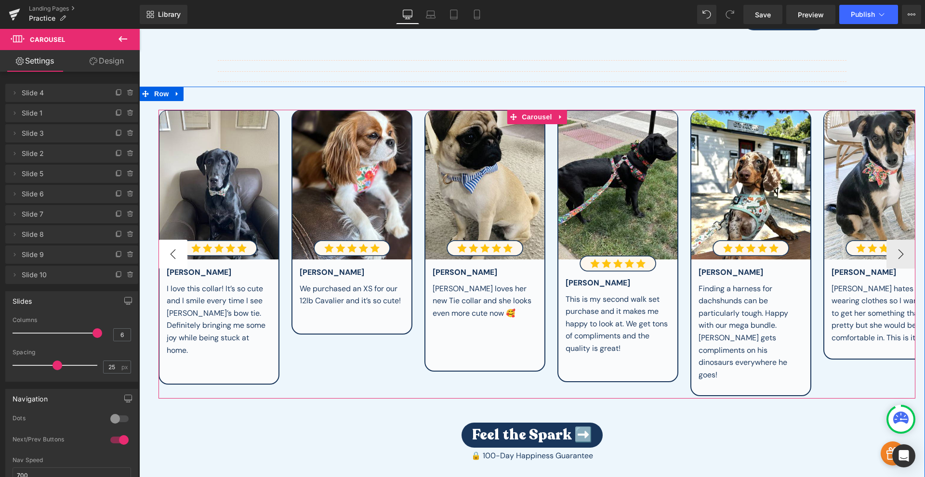
click at [175, 250] on button "‹" at bounding box center [172, 254] width 29 height 29
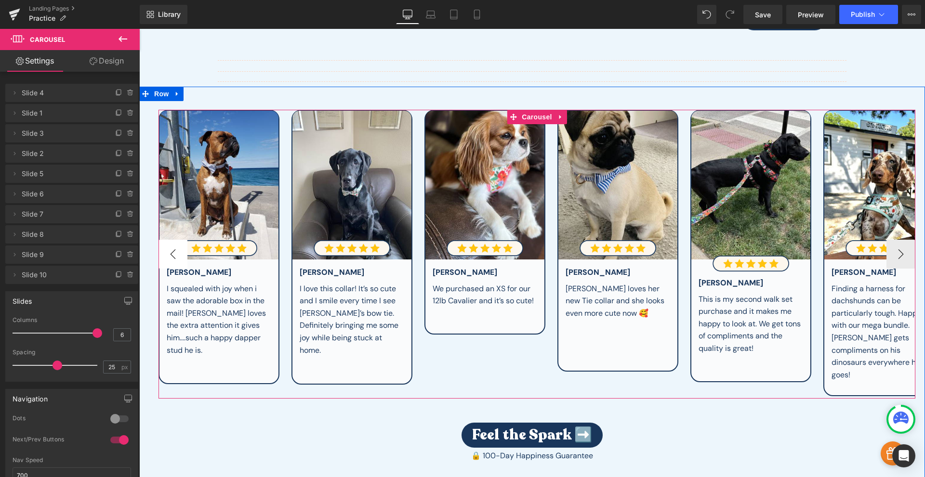
click at [175, 250] on button "‹" at bounding box center [172, 254] width 29 height 29
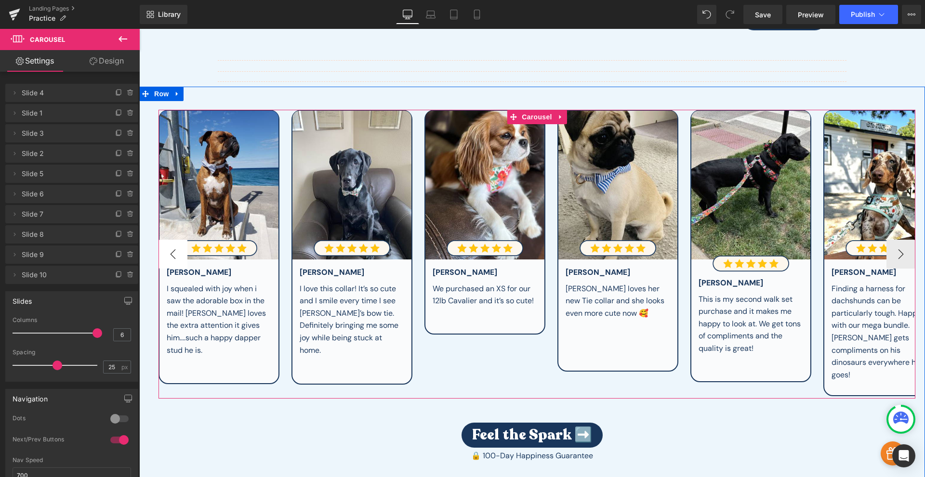
click at [175, 250] on button "‹" at bounding box center [172, 254] width 29 height 29
click at [898, 246] on button "›" at bounding box center [900, 254] width 29 height 29
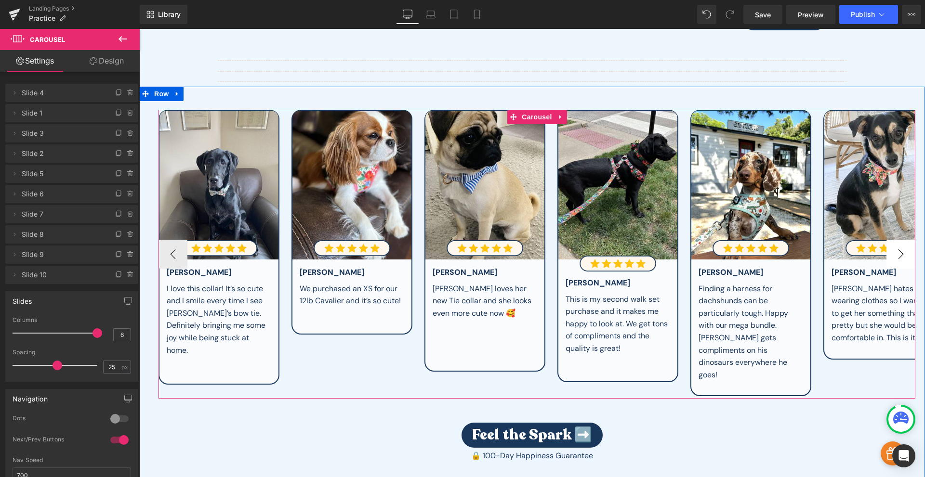
click at [898, 246] on button "›" at bounding box center [900, 254] width 29 height 29
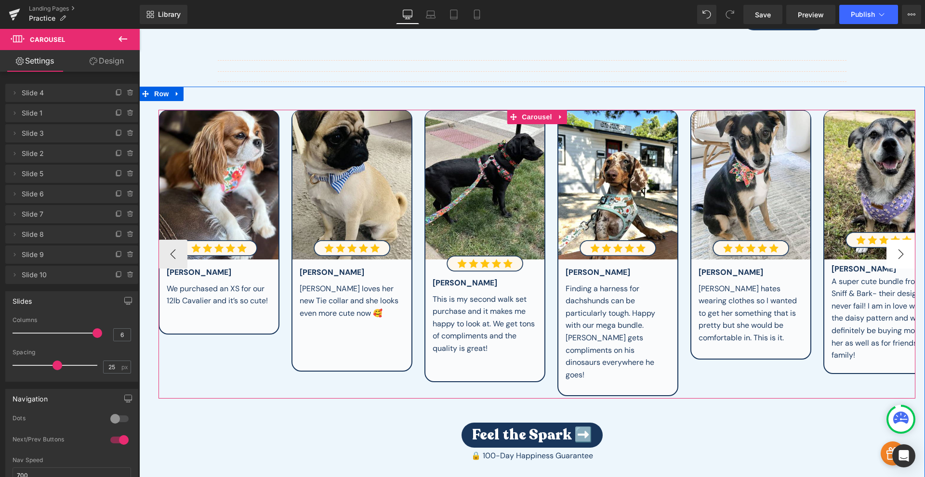
click at [898, 246] on button "›" at bounding box center [900, 254] width 29 height 29
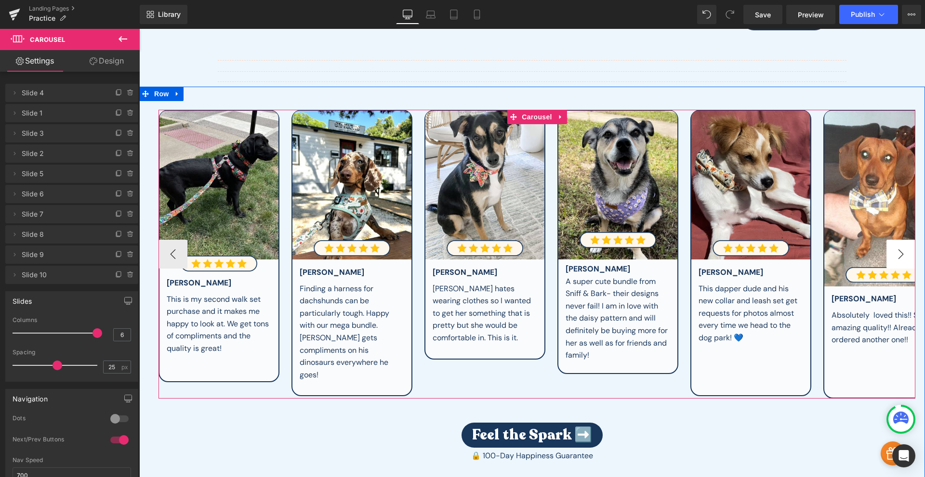
click at [898, 245] on button "›" at bounding box center [900, 254] width 29 height 29
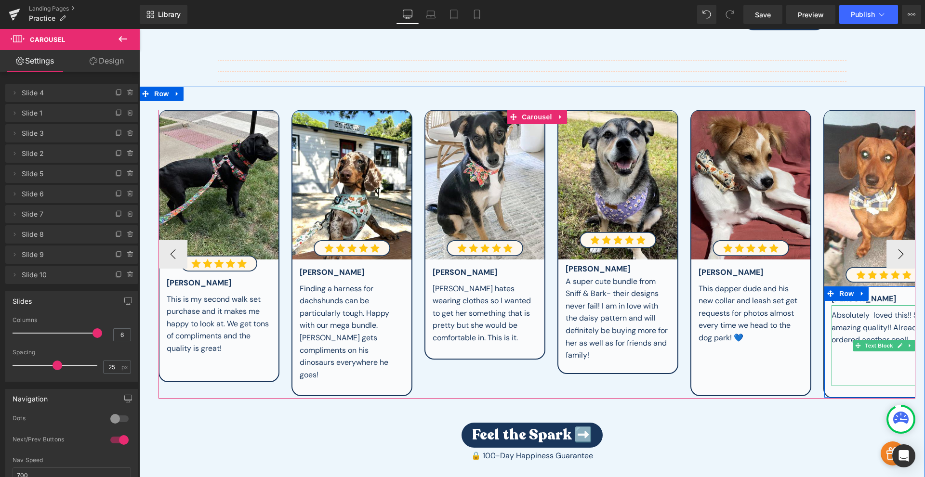
click at [854, 327] on div "Absolutely loved this!! Such amazing quality!! Already ordered another one!!" at bounding box center [883, 327] width 105 height 37
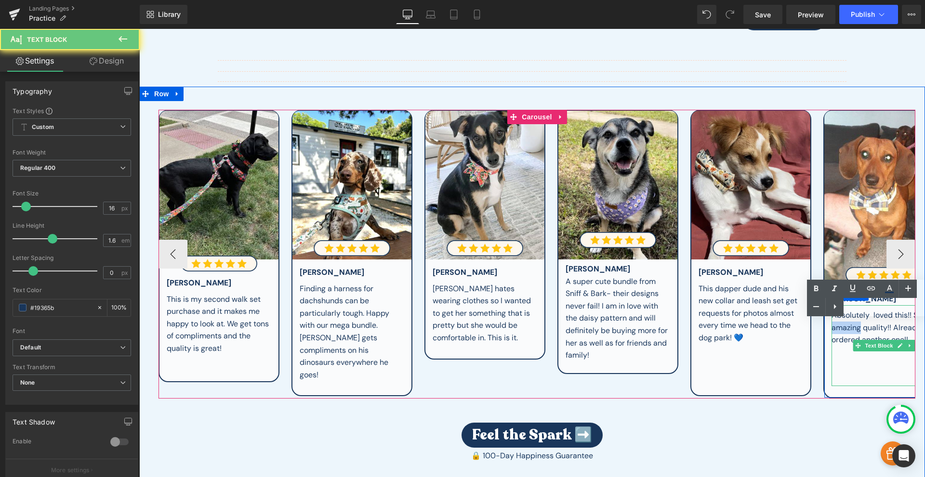
click at [855, 327] on div "Absolutely loved this!! Such amazing quality!! Already ordered another one!!" at bounding box center [883, 327] width 105 height 37
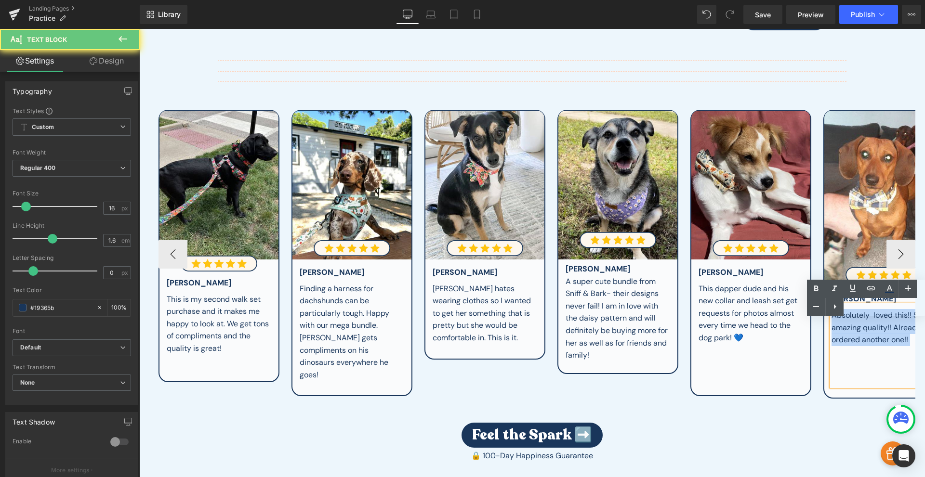
click at [855, 327] on div "Absolutely loved this!! Such amazing quality!! Already ordered another one!!" at bounding box center [883, 327] width 105 height 37
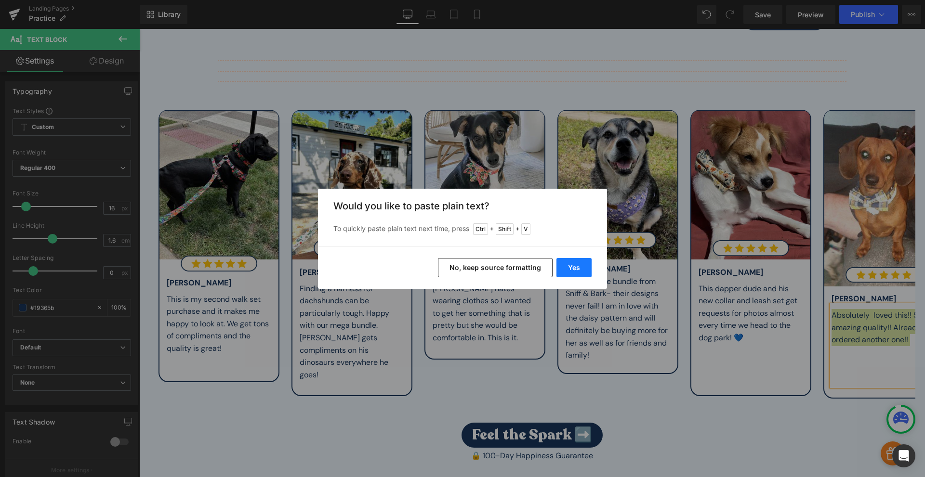
drag, startPoint x: 576, startPoint y: 264, endPoint x: 437, endPoint y: 235, distance: 142.1
click at [576, 264] on button "Yes" at bounding box center [573, 267] width 35 height 19
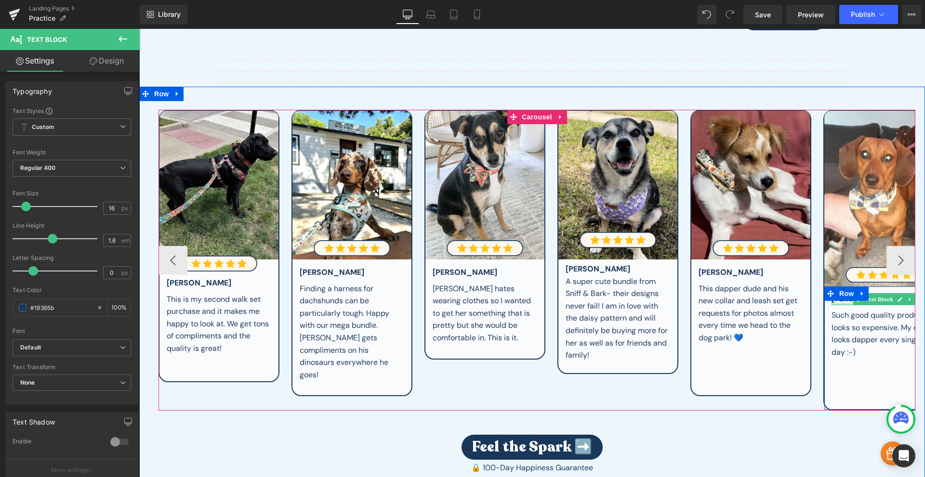
click at [838, 303] on div at bounding box center [883, 304] width 105 height 2
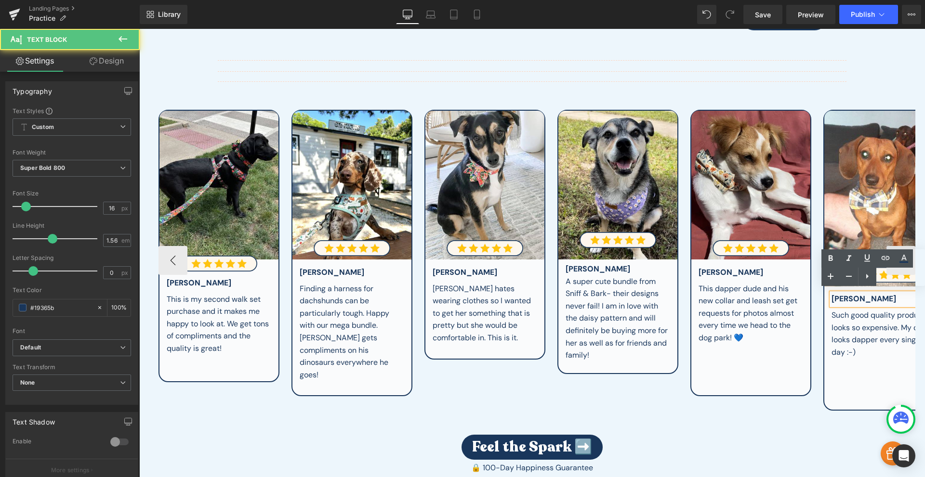
click at [839, 300] on div "[PERSON_NAME]" at bounding box center [883, 299] width 105 height 12
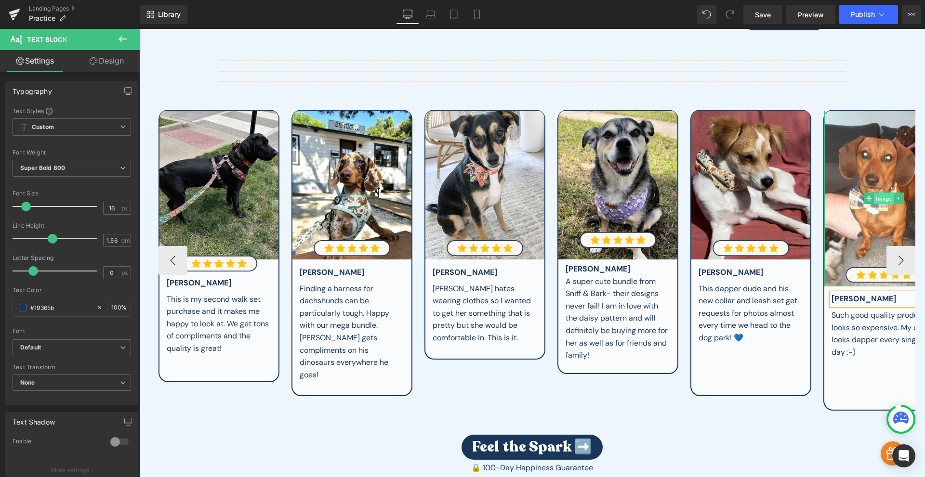
click at [875, 193] on span "Image" at bounding box center [884, 199] width 20 height 12
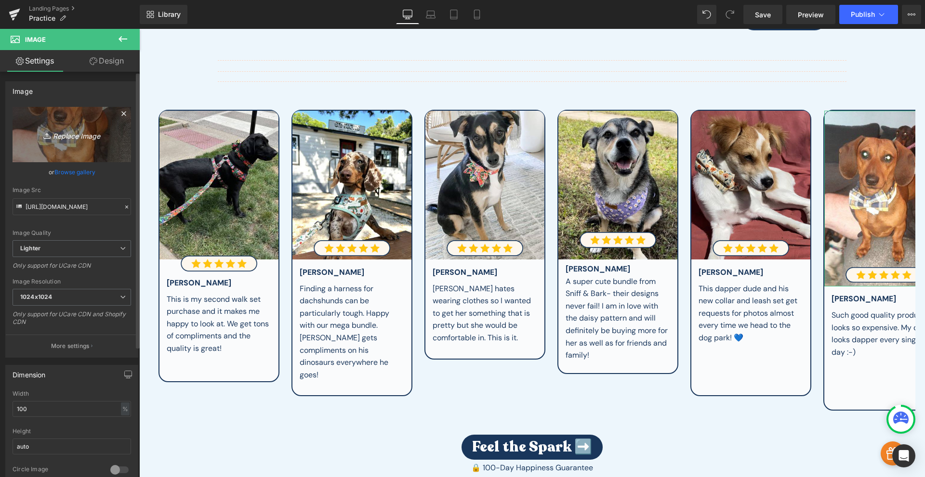
click at [66, 148] on link "Replace Image" at bounding box center [72, 134] width 118 height 55
type input "C:\fakepath\ocho.jpg"
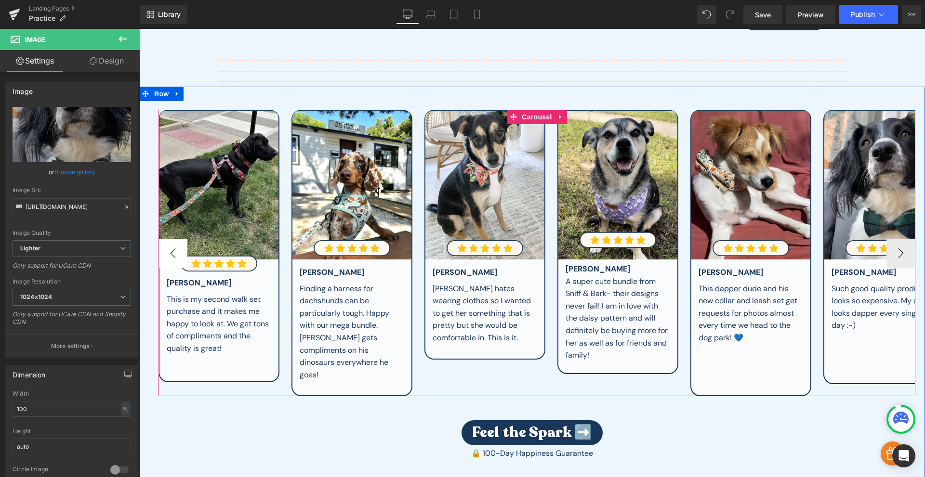
click at [174, 255] on button "‹" at bounding box center [172, 253] width 29 height 29
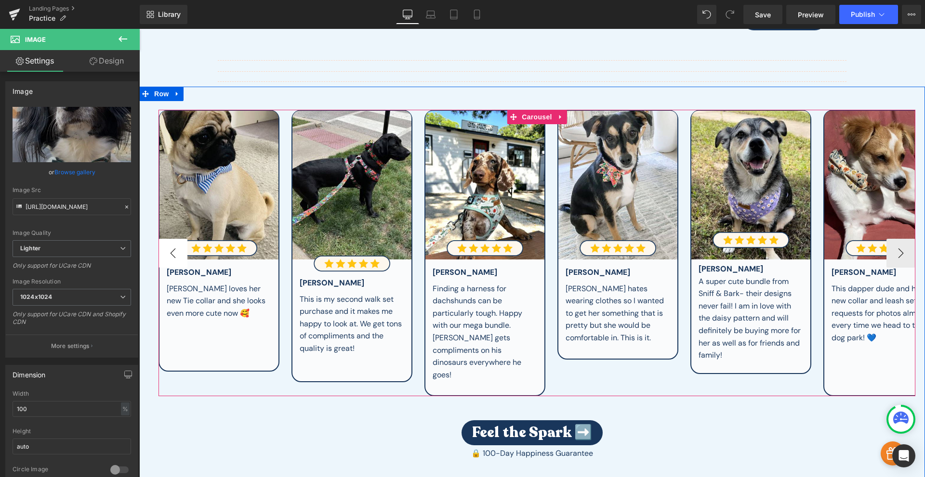
click at [174, 255] on button "‹" at bounding box center [172, 253] width 29 height 29
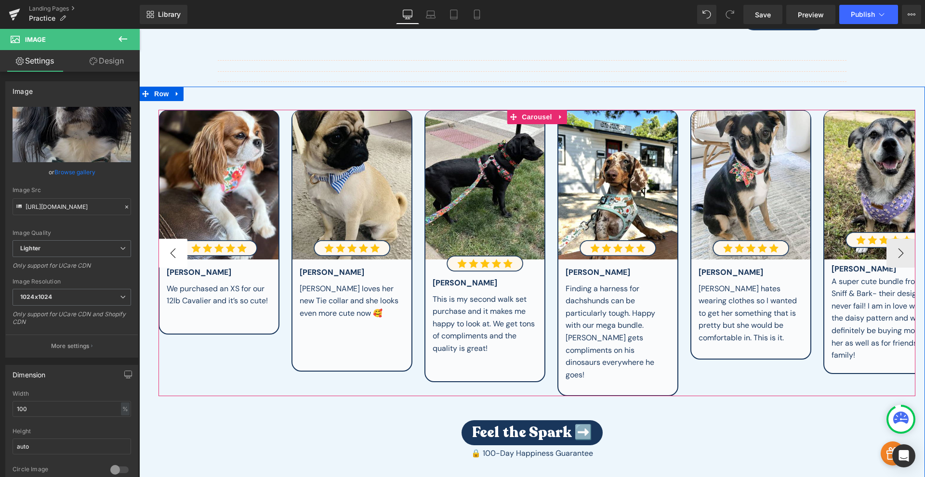
click at [174, 255] on button "‹" at bounding box center [172, 253] width 29 height 29
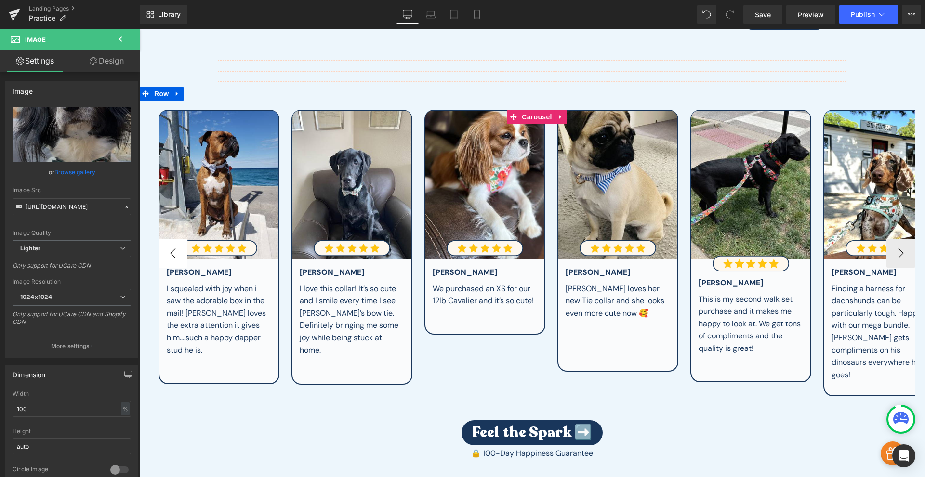
click at [174, 255] on button "‹" at bounding box center [172, 253] width 29 height 29
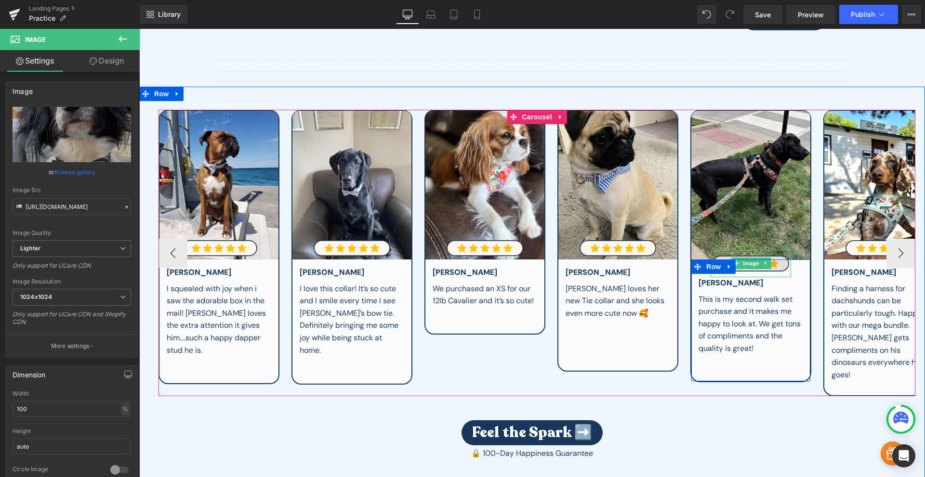
click at [750, 262] on span "Image" at bounding box center [751, 264] width 20 height 12
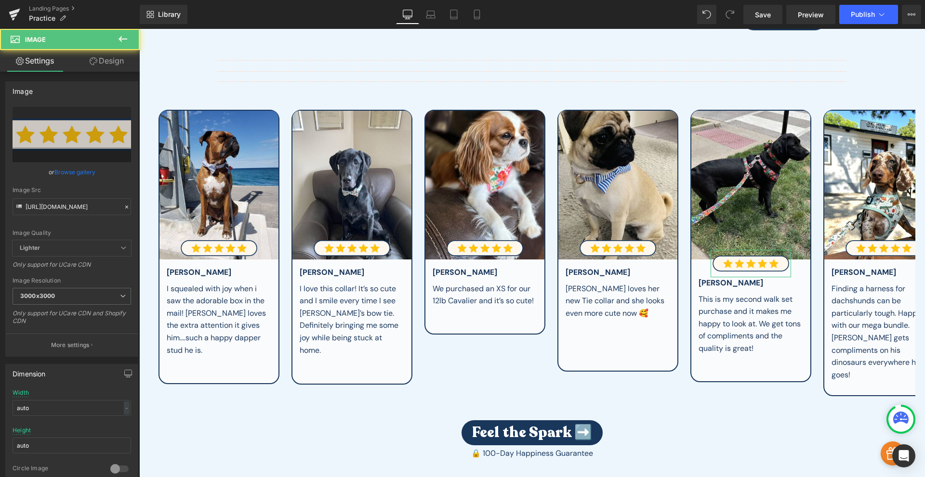
click at [105, 65] on link "Design" at bounding box center [107, 61] width 70 height 22
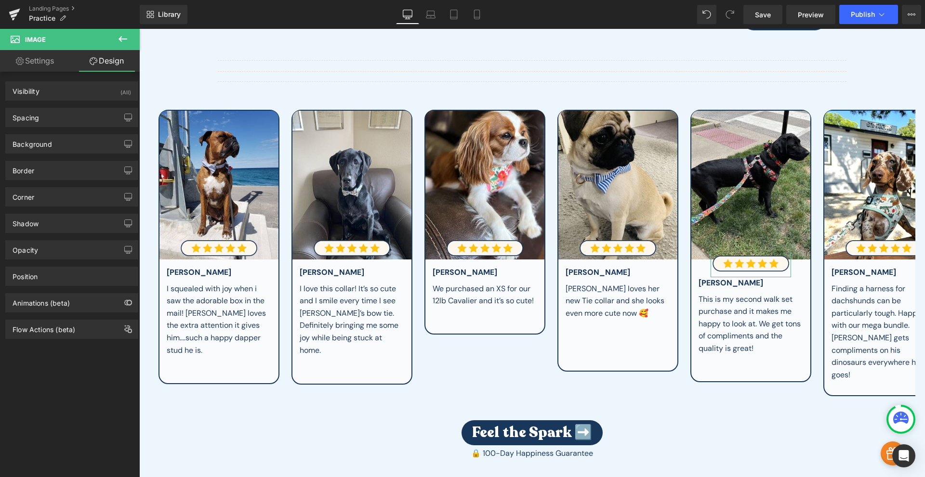
click at [58, 103] on div "Spacing Margin -20 25 0 25 Padding 0 0 0 0 Setup Global Style" at bounding box center [72, 114] width 144 height 26
click at [47, 113] on div "Spacing" at bounding box center [72, 117] width 132 height 18
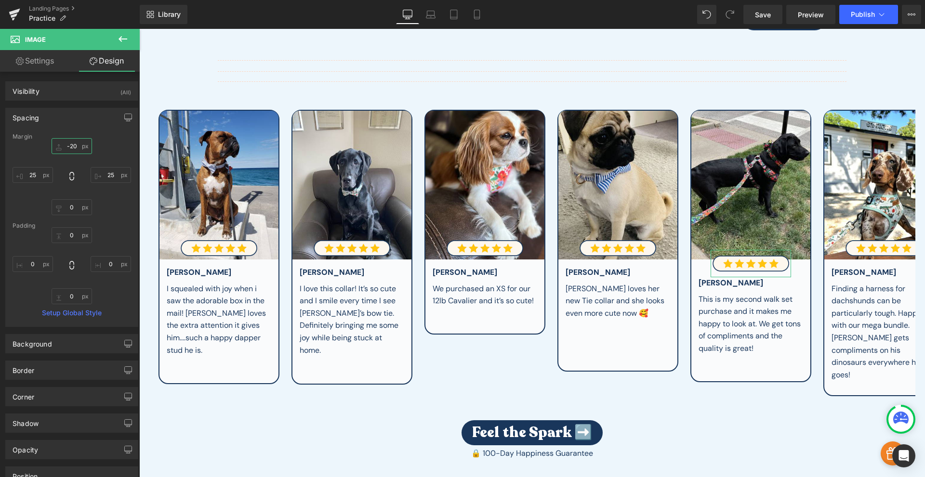
click at [64, 151] on input "-20" at bounding box center [72, 146] width 40 height 16
type input "0"
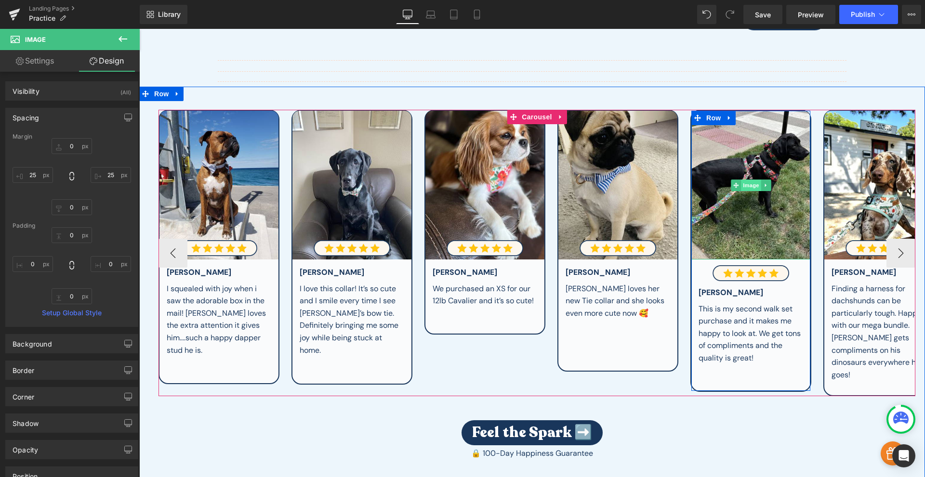
drag, startPoint x: 746, startPoint y: 183, endPoint x: 739, endPoint y: 178, distance: 8.4
click at [746, 183] on span "Image" at bounding box center [751, 186] width 20 height 12
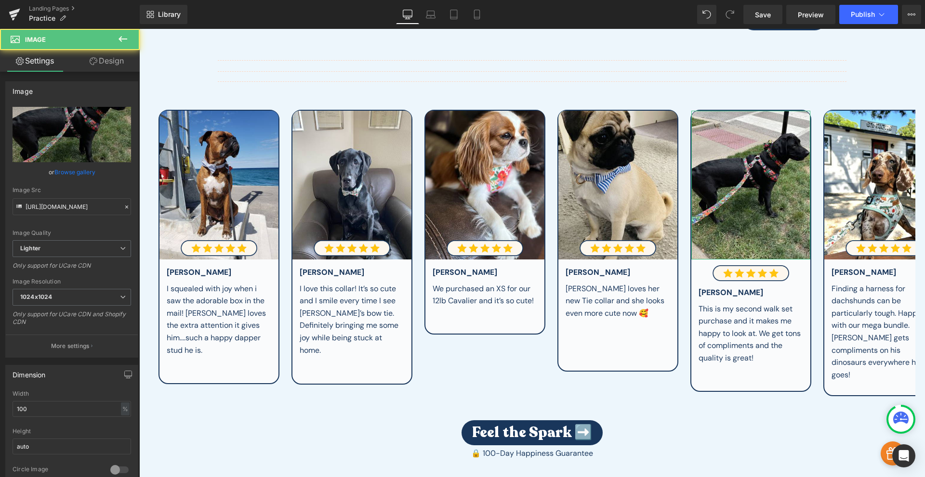
click at [111, 63] on link "Design" at bounding box center [107, 61] width 70 height 22
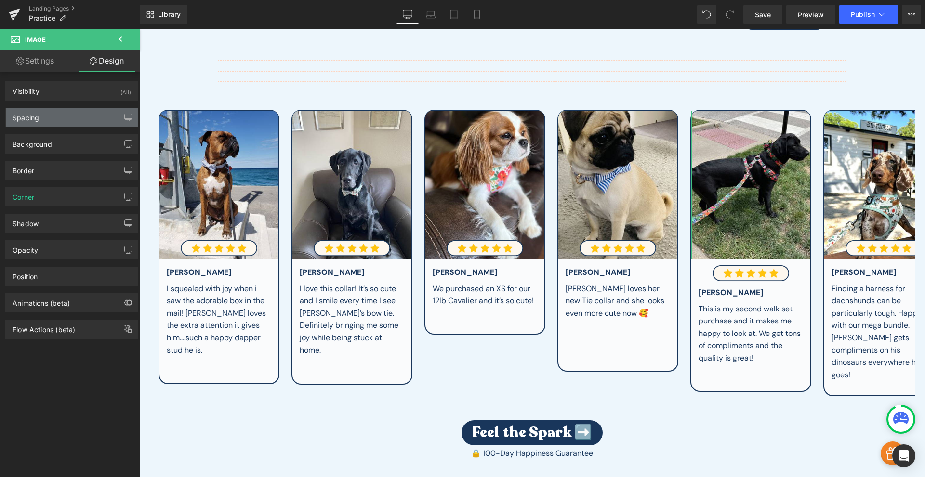
click at [37, 117] on div "Spacing" at bounding box center [26, 114] width 26 height 13
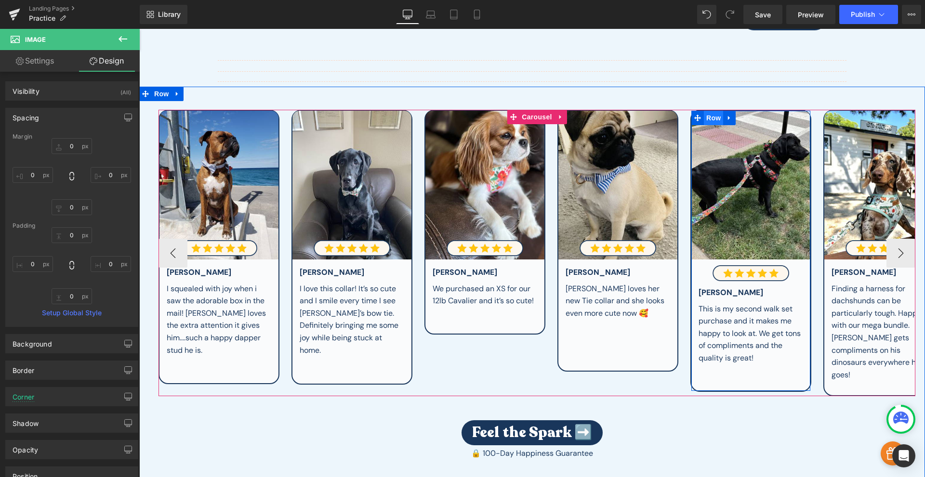
click at [715, 115] on span "Row" at bounding box center [713, 118] width 19 height 14
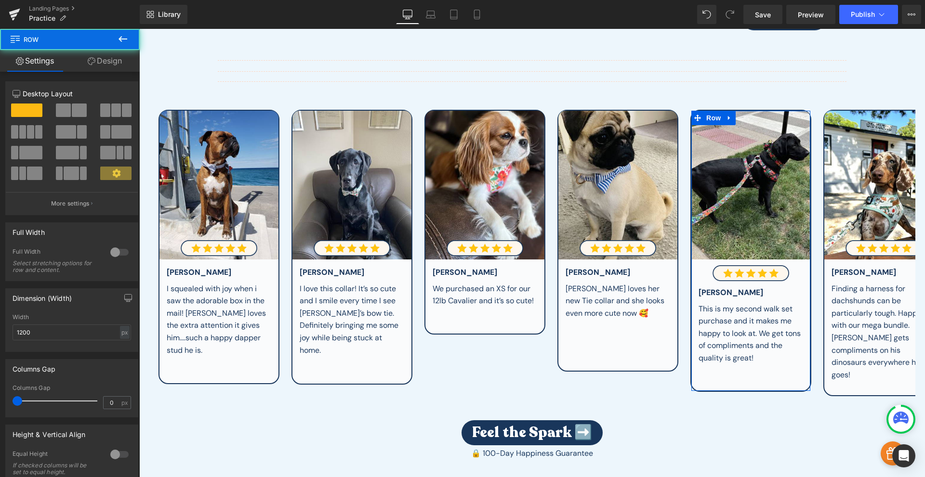
click at [118, 56] on link "Design" at bounding box center [105, 61] width 70 height 22
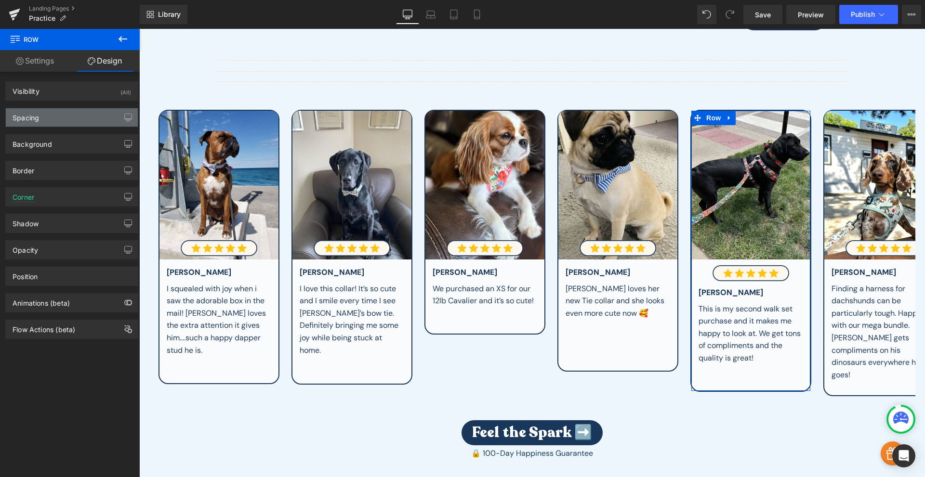
click at [60, 122] on div "Spacing" at bounding box center [72, 117] width 132 height 18
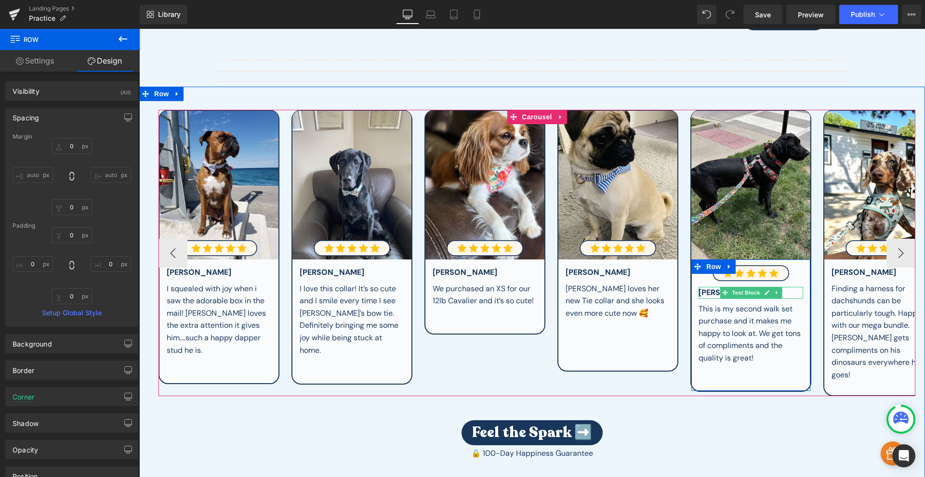
click at [715, 289] on div "[PERSON_NAME]" at bounding box center [750, 293] width 105 height 12
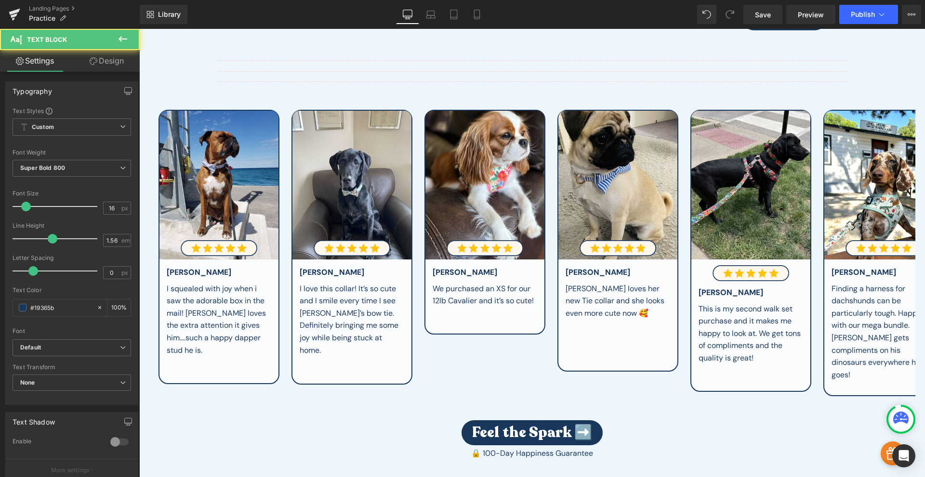
click at [94, 59] on icon at bounding box center [94, 61] width 8 height 8
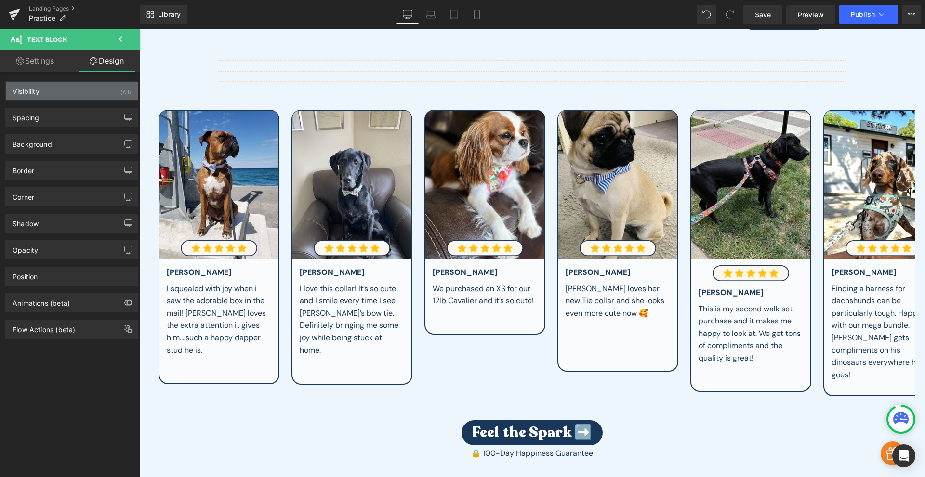
click at [50, 91] on div "Visibility (All)" at bounding box center [72, 91] width 132 height 18
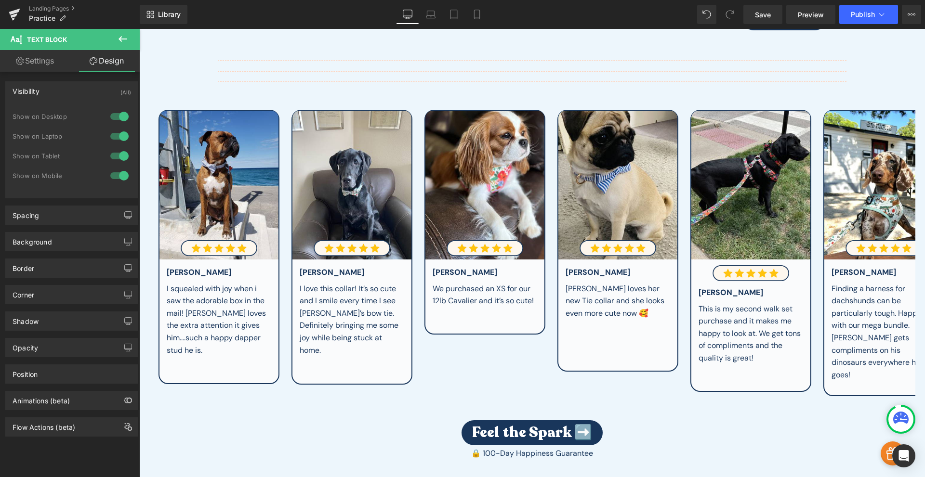
click at [59, 85] on div "Visibility (All)" at bounding box center [72, 91] width 132 height 18
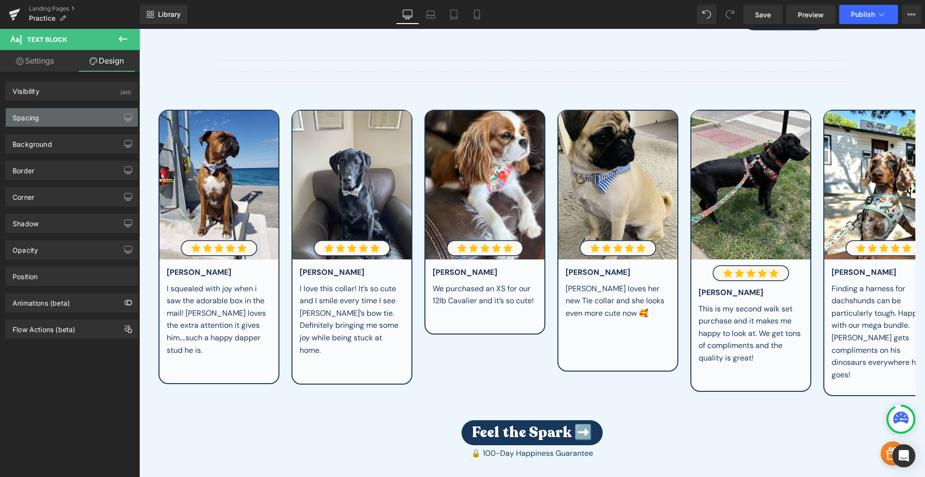
click at [54, 116] on div "Spacing" at bounding box center [72, 117] width 132 height 18
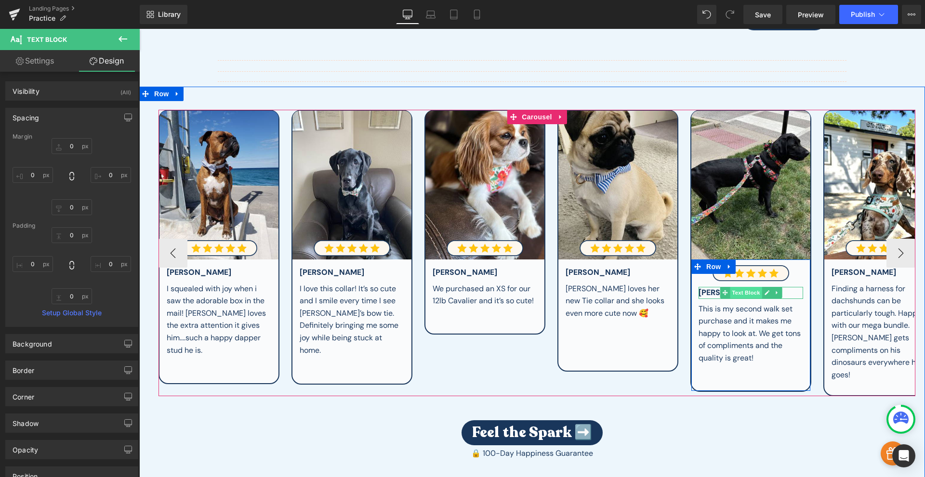
click at [741, 288] on span "Text Block" at bounding box center [746, 293] width 32 height 12
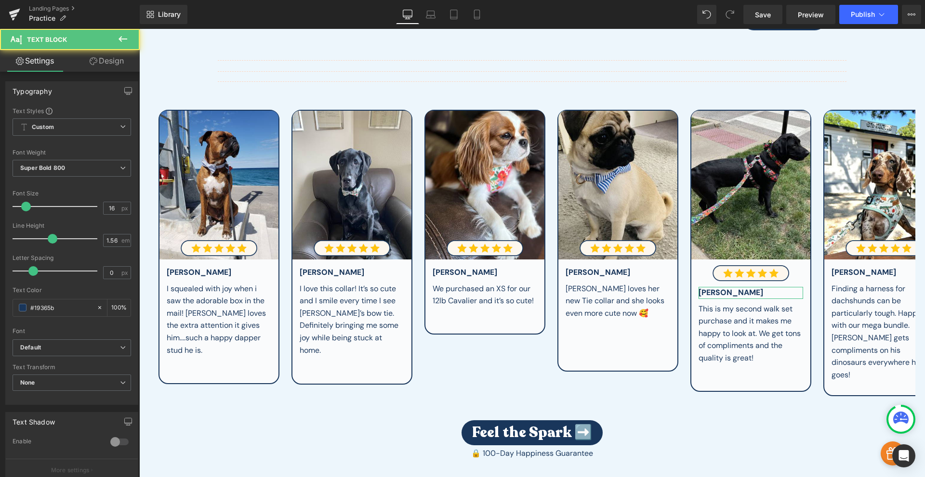
click at [108, 65] on link "Design" at bounding box center [107, 61] width 70 height 22
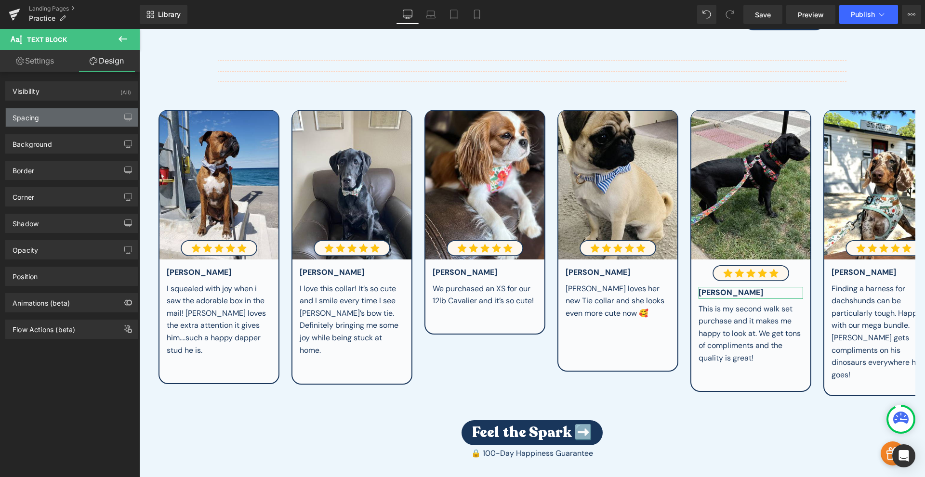
click at [41, 118] on div "Spacing" at bounding box center [72, 117] width 132 height 18
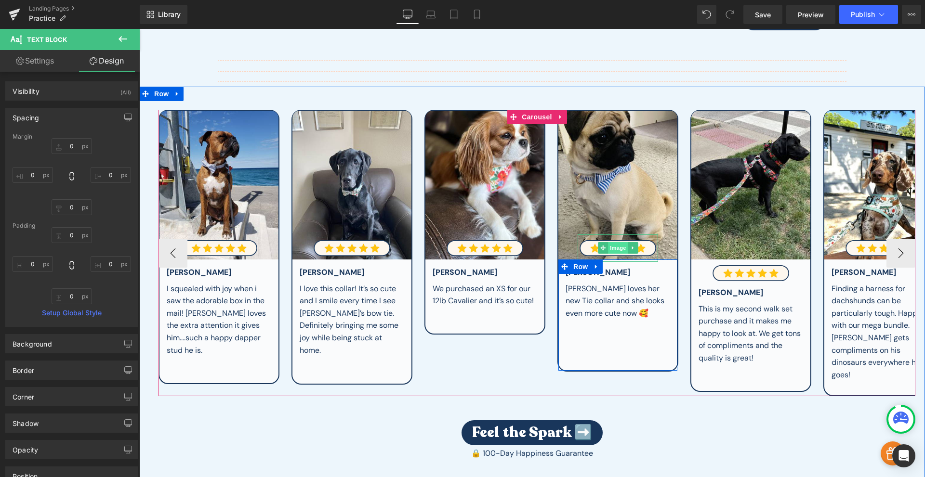
click at [619, 246] on span "Image" at bounding box center [618, 248] width 20 height 12
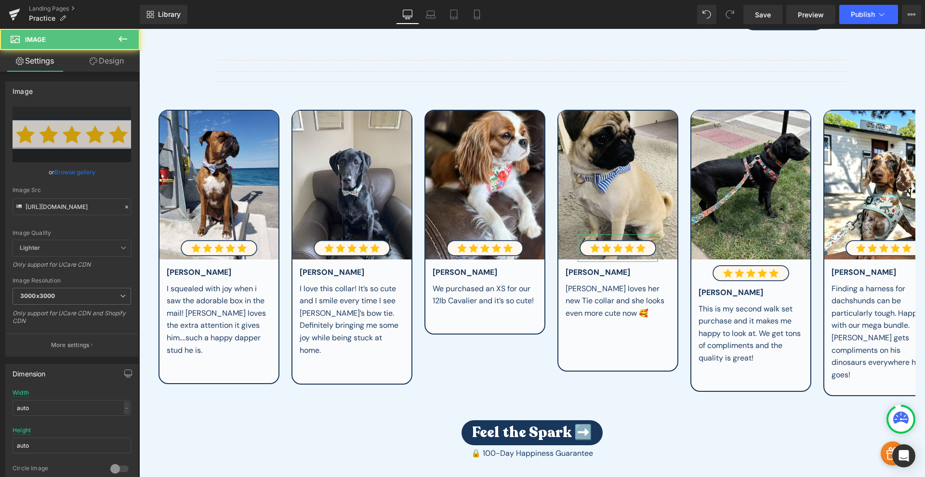
click at [95, 71] on link "Design" at bounding box center [107, 61] width 70 height 22
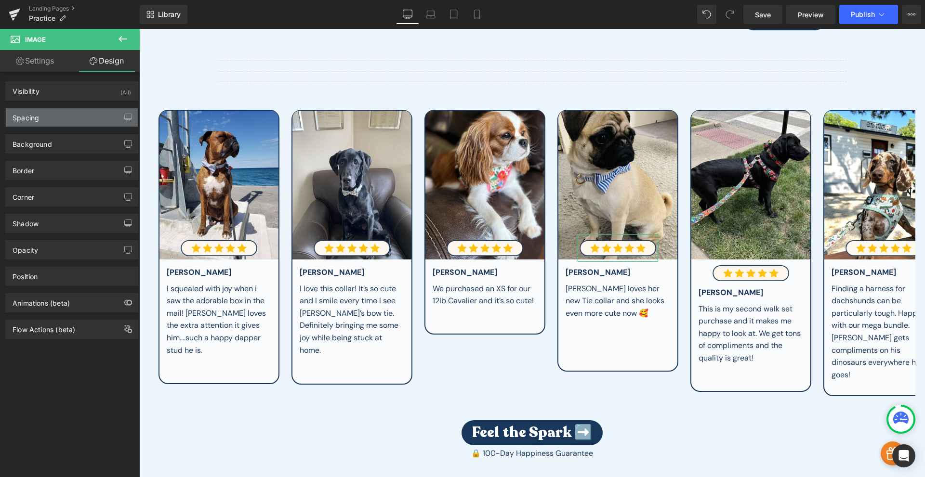
click at [68, 124] on div "Spacing" at bounding box center [72, 117] width 132 height 18
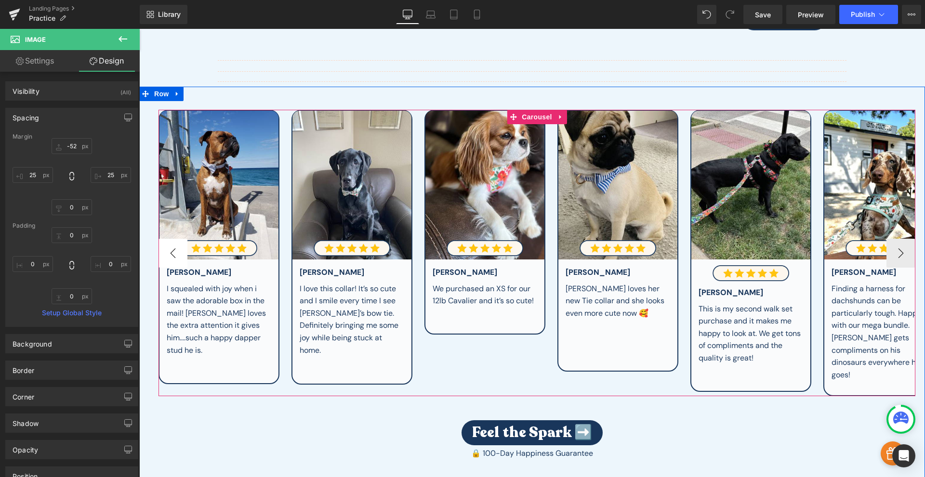
click at [170, 246] on button "‹" at bounding box center [172, 253] width 29 height 29
click at [213, 246] on span "Image" at bounding box center [219, 249] width 20 height 12
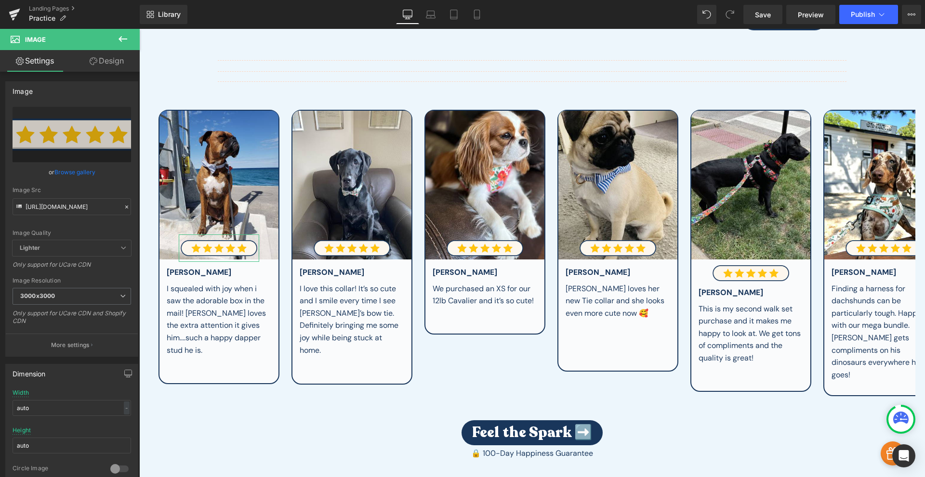
click at [111, 60] on link "Design" at bounding box center [107, 61] width 70 height 22
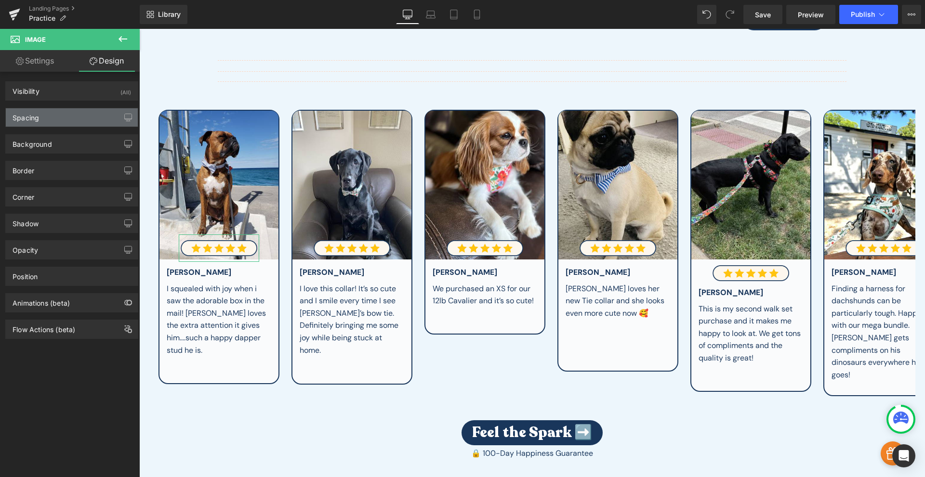
click at [44, 118] on div "Spacing" at bounding box center [72, 117] width 132 height 18
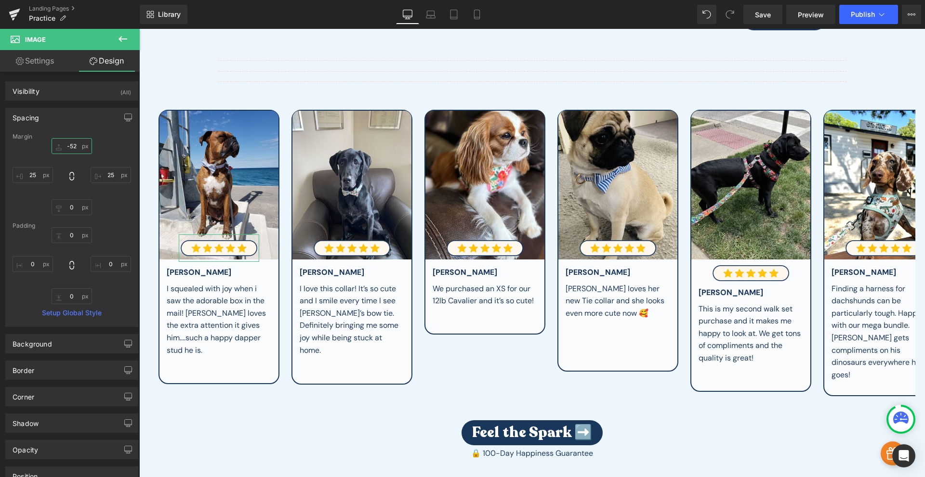
click at [69, 150] on input "-52" at bounding box center [72, 146] width 40 height 16
click at [72, 149] on input "-52" at bounding box center [72, 146] width 40 height 16
drag, startPoint x: 73, startPoint y: 147, endPoint x: 79, endPoint y: 135, distance: 13.6
click at [79, 135] on div "Margin -52 25 0 25 Padding 0 0 0 0 Setup Global Style" at bounding box center [72, 229] width 132 height 193
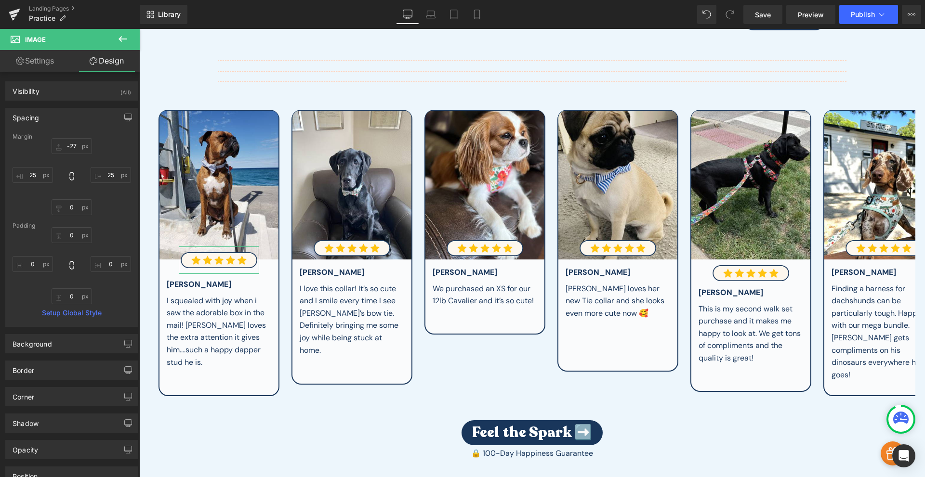
click at [79, 134] on div "Margin" at bounding box center [72, 136] width 118 height 7
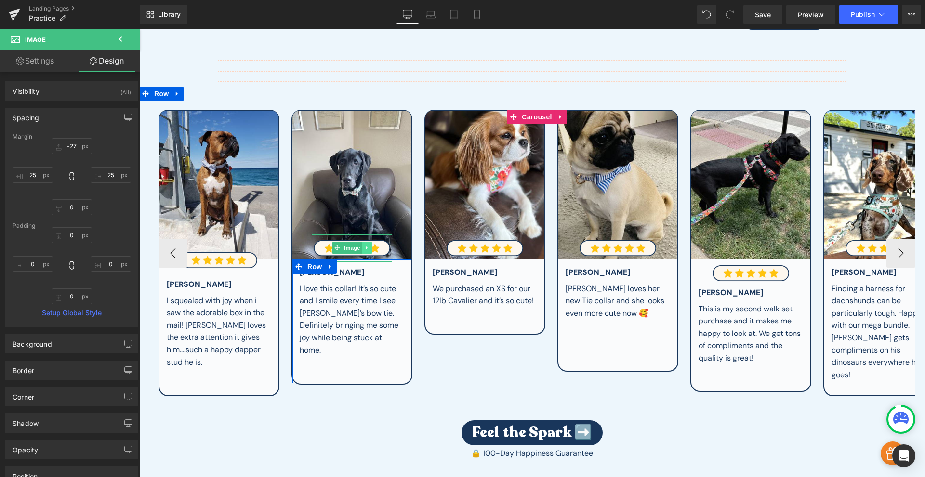
click at [366, 247] on icon at bounding box center [366, 248] width 1 height 3
click at [371, 248] on link at bounding box center [372, 248] width 10 height 12
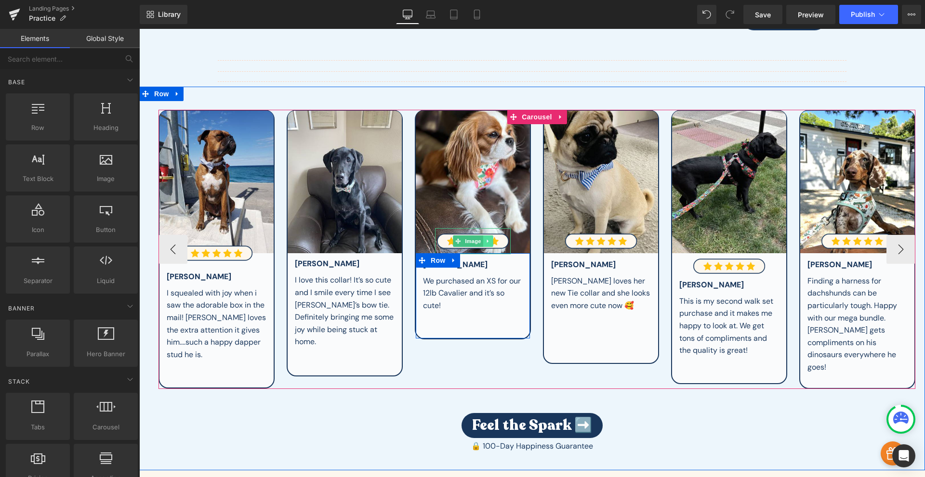
click at [489, 240] on link at bounding box center [488, 241] width 10 height 12
click at [500, 239] on icon at bounding box center [502, 241] width 5 height 6
click at [489, 241] on link at bounding box center [488, 241] width 10 height 12
click at [490, 239] on icon at bounding box center [492, 241] width 5 height 5
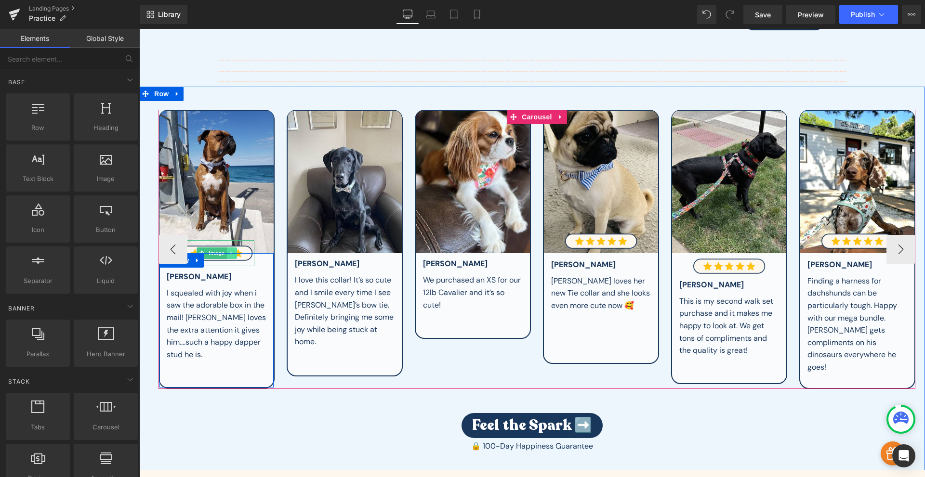
click at [229, 250] on icon at bounding box center [231, 253] width 5 height 6
click at [225, 250] on icon at bounding box center [226, 253] width 5 height 6
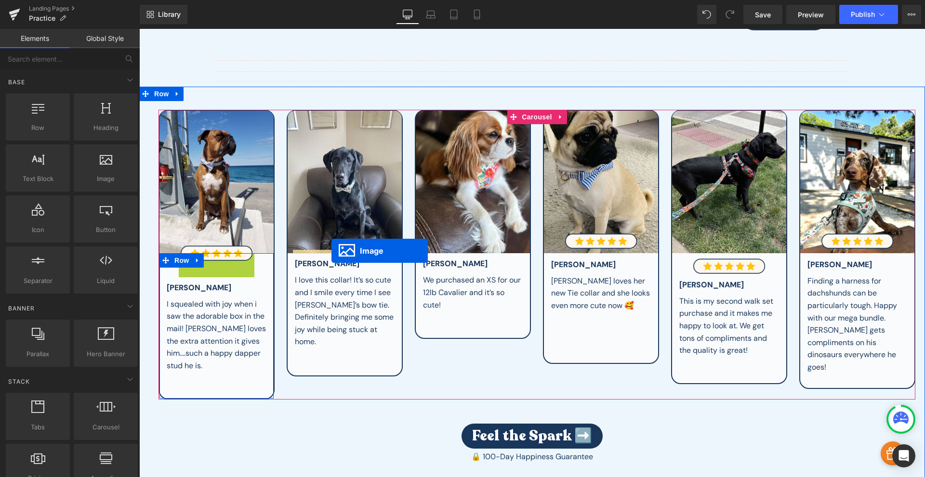
drag, startPoint x: 198, startPoint y: 266, endPoint x: 331, endPoint y: 251, distance: 133.8
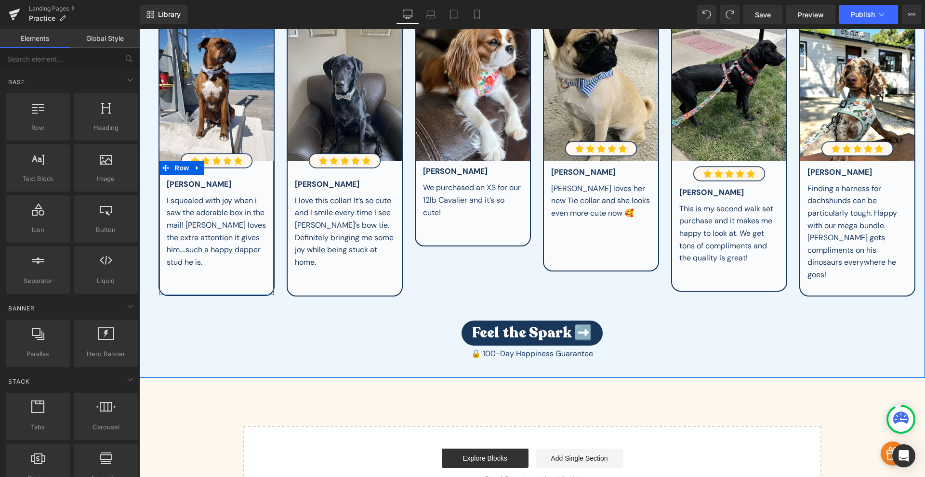
scroll to position [404, 0]
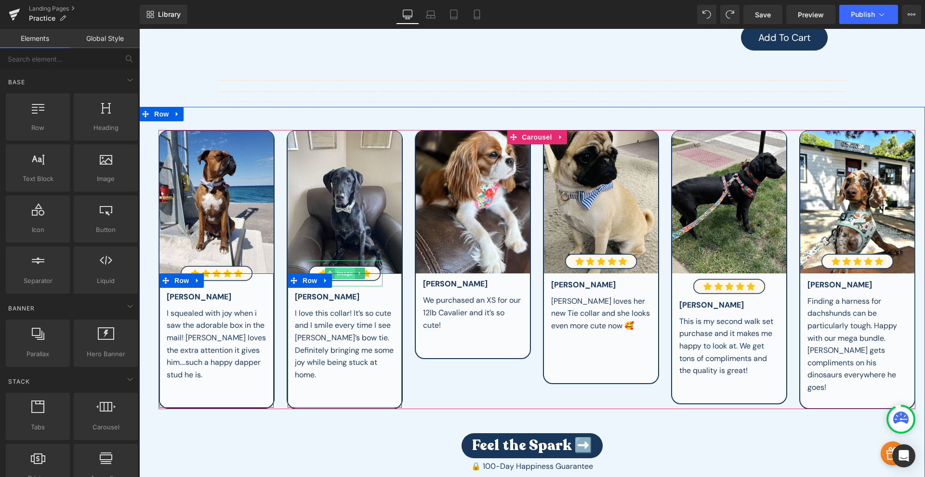
click at [343, 268] on span "Image" at bounding box center [345, 274] width 20 height 12
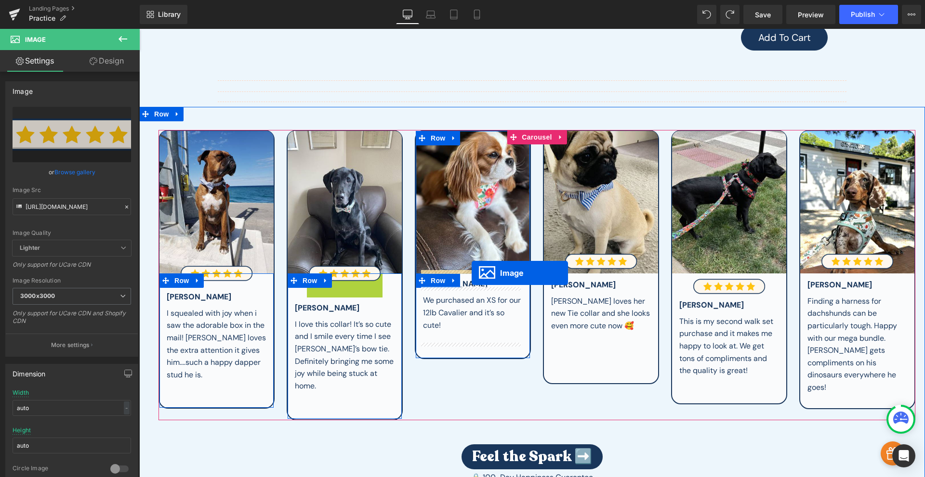
drag, startPoint x: 334, startPoint y: 283, endPoint x: 471, endPoint y: 273, distance: 138.1
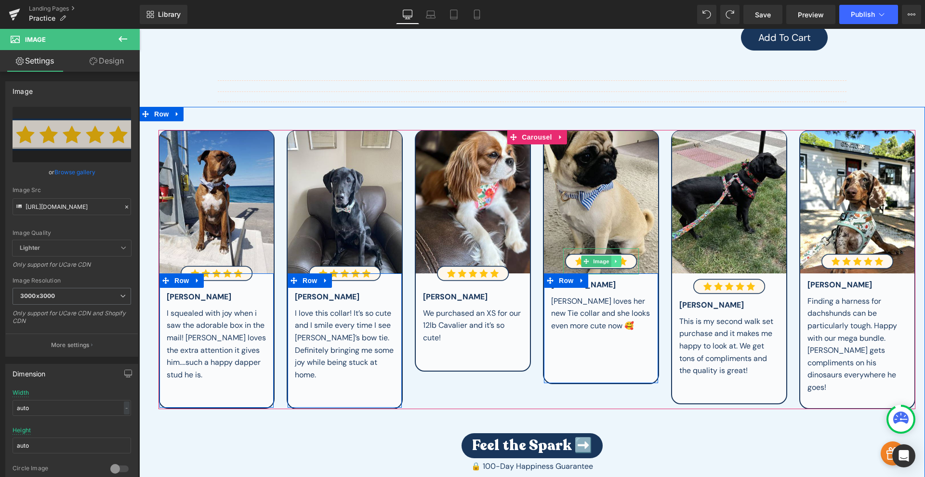
click at [613, 256] on link at bounding box center [616, 262] width 10 height 12
click at [619, 259] on icon at bounding box center [620, 261] width 5 height 5
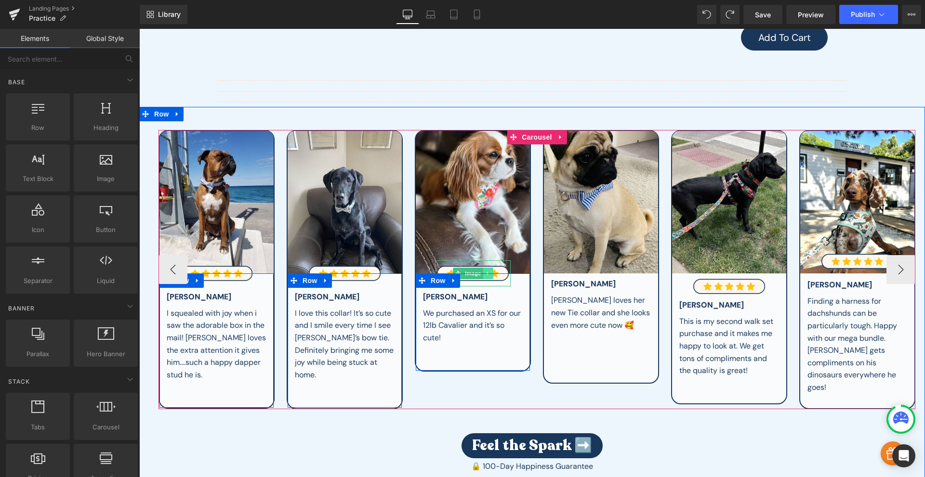
click at [487, 268] on link at bounding box center [488, 274] width 10 height 12
click at [481, 271] on icon at bounding box center [482, 274] width 5 height 6
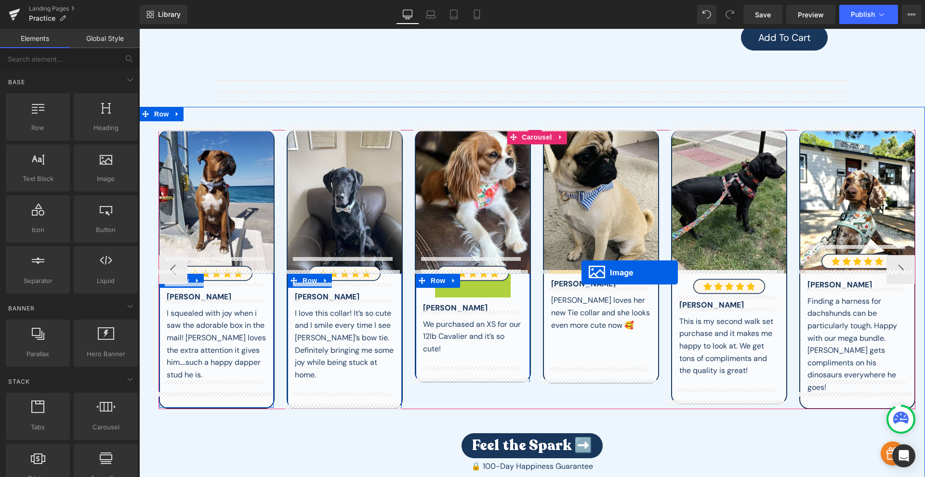
drag, startPoint x: 466, startPoint y: 285, endPoint x: 580, endPoint y: 273, distance: 114.8
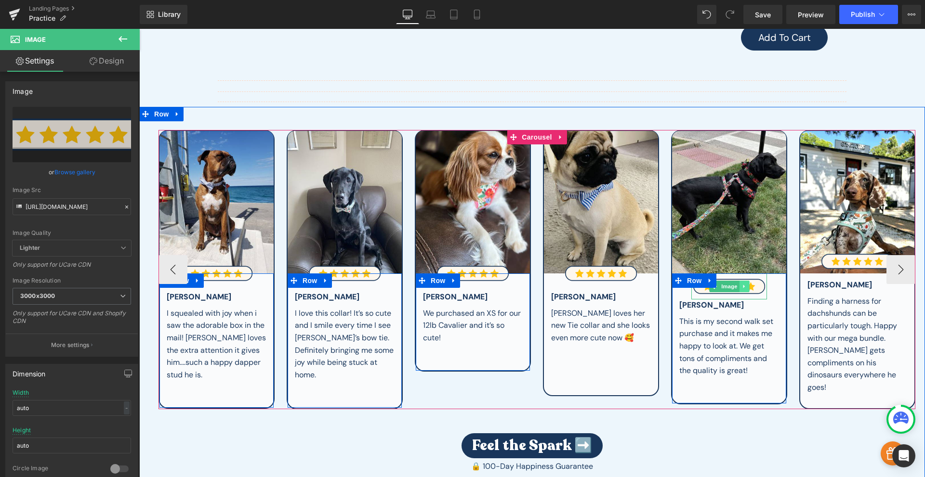
click at [741, 288] on link at bounding box center [744, 287] width 10 height 12
click at [744, 287] on link at bounding box center [749, 287] width 10 height 12
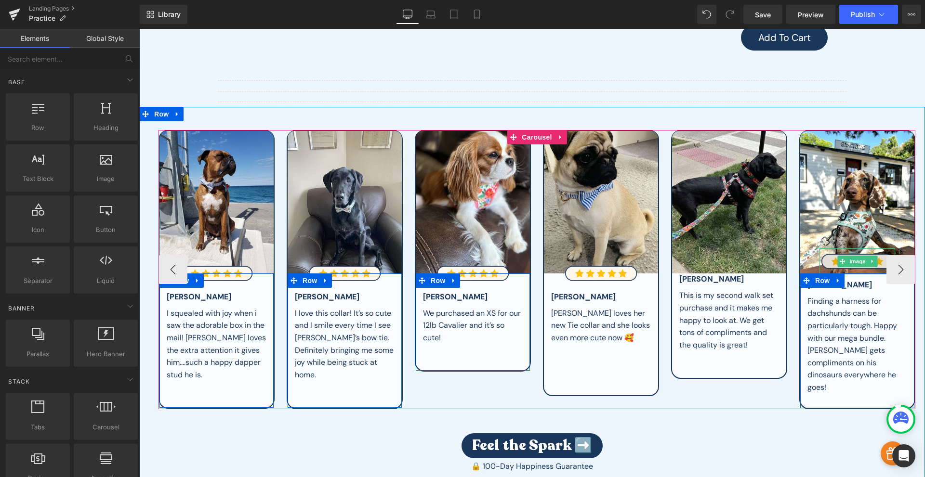
click at [875, 258] on img at bounding box center [857, 261] width 76 height 26
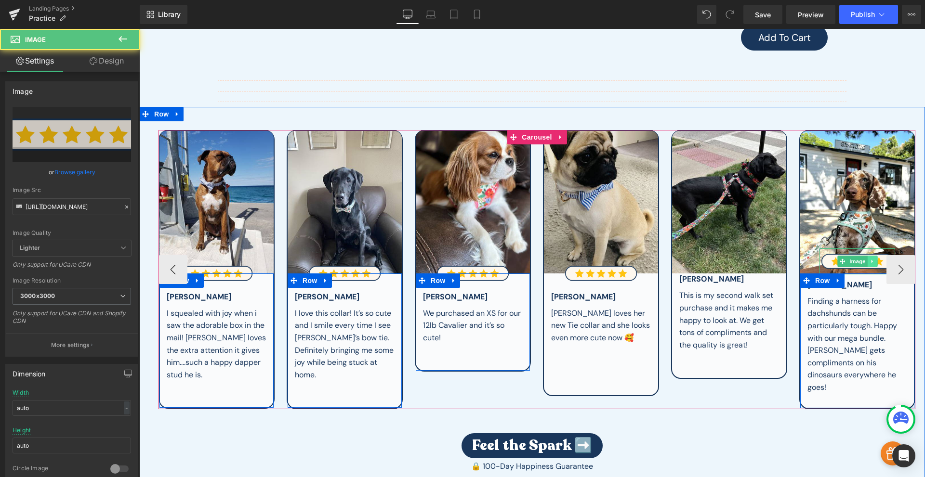
click at [872, 259] on link at bounding box center [872, 262] width 10 height 12
click at [876, 257] on link at bounding box center [877, 262] width 10 height 12
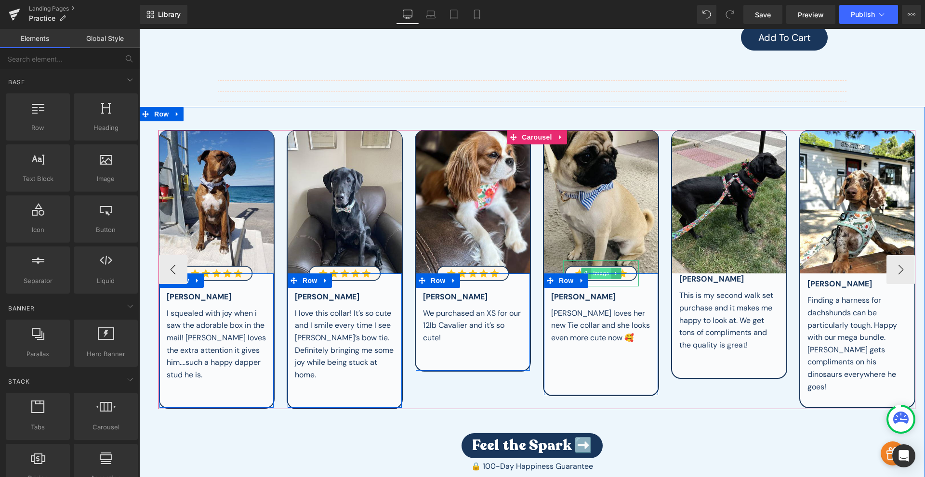
click at [597, 269] on span "Image" at bounding box center [601, 274] width 20 height 12
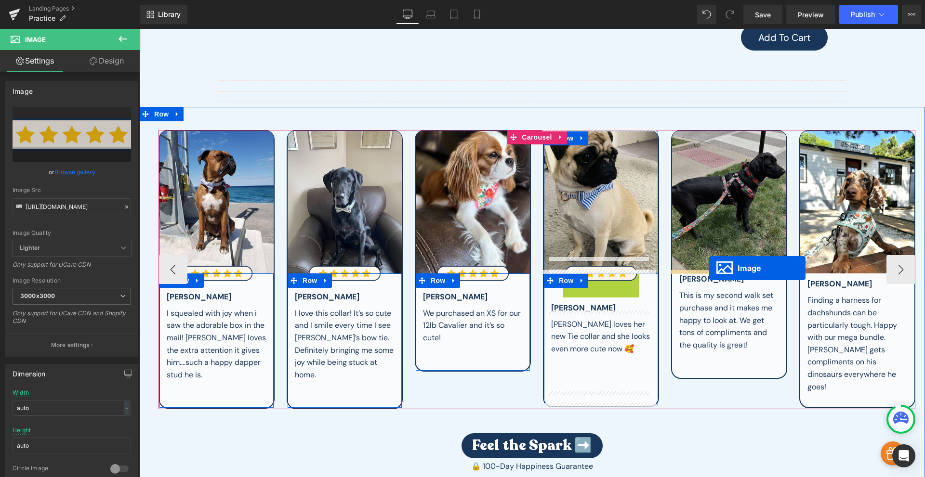
drag, startPoint x: 599, startPoint y: 286, endPoint x: 709, endPoint y: 268, distance: 111.2
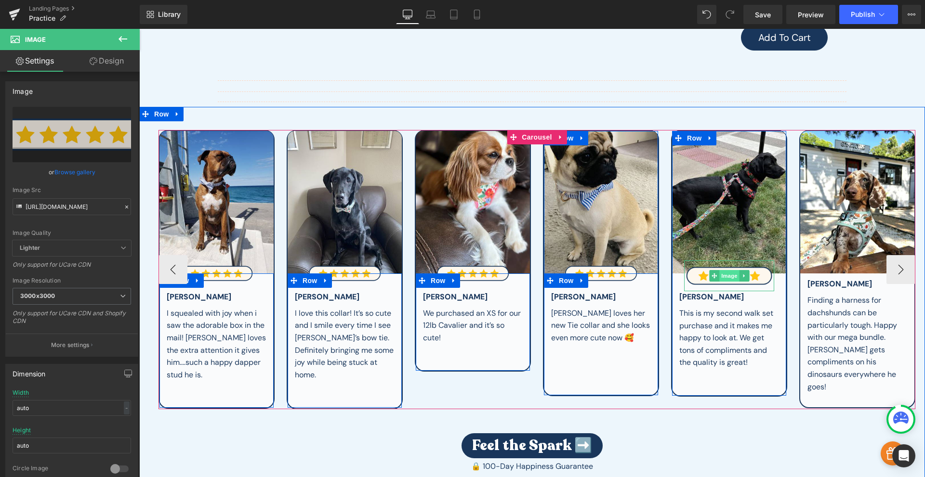
click at [725, 272] on span "Image" at bounding box center [729, 276] width 20 height 12
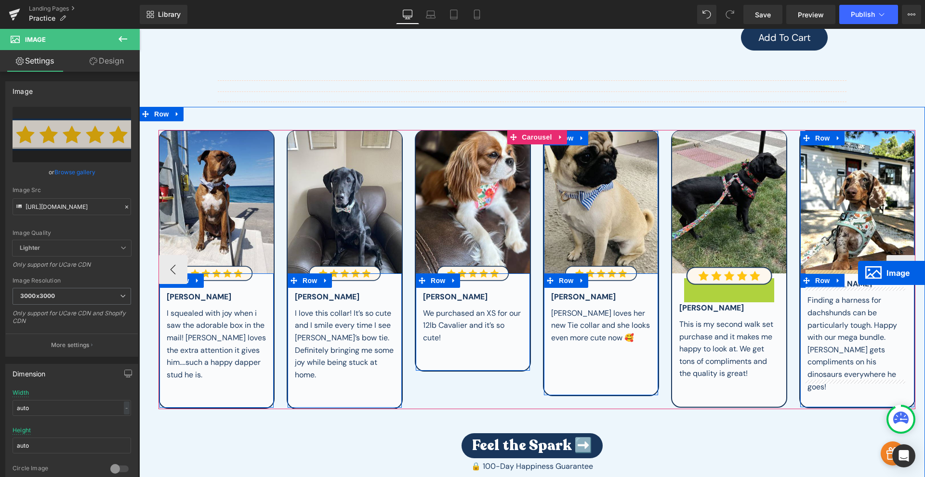
drag, startPoint x: 717, startPoint y: 290, endPoint x: 858, endPoint y: 273, distance: 141.7
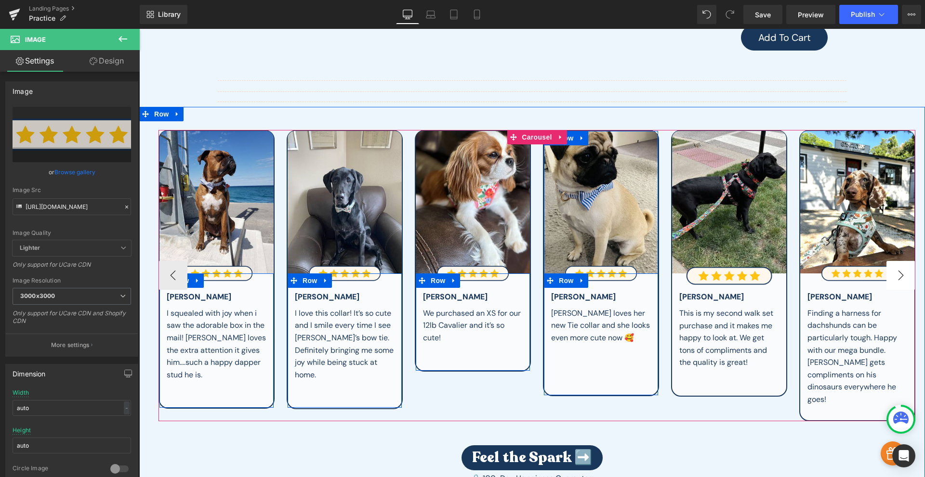
click at [894, 272] on button "›" at bounding box center [900, 275] width 29 height 29
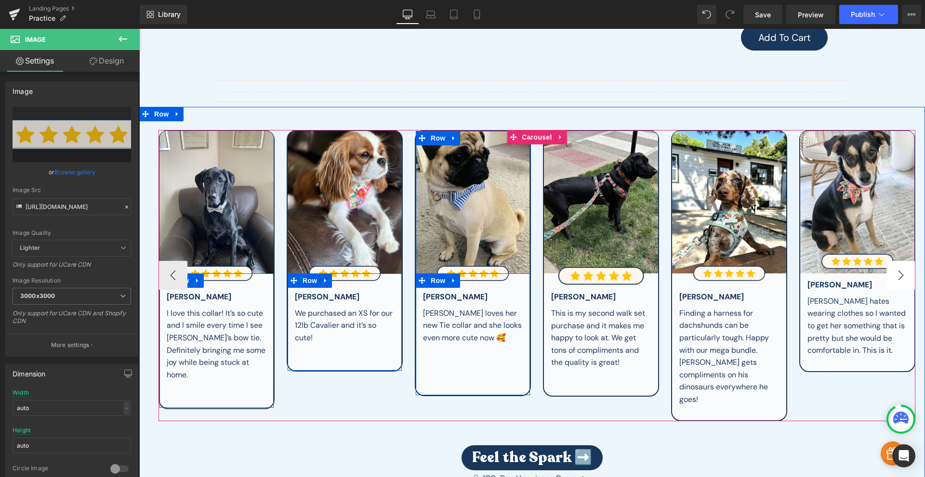
click at [894, 272] on button "›" at bounding box center [900, 275] width 29 height 29
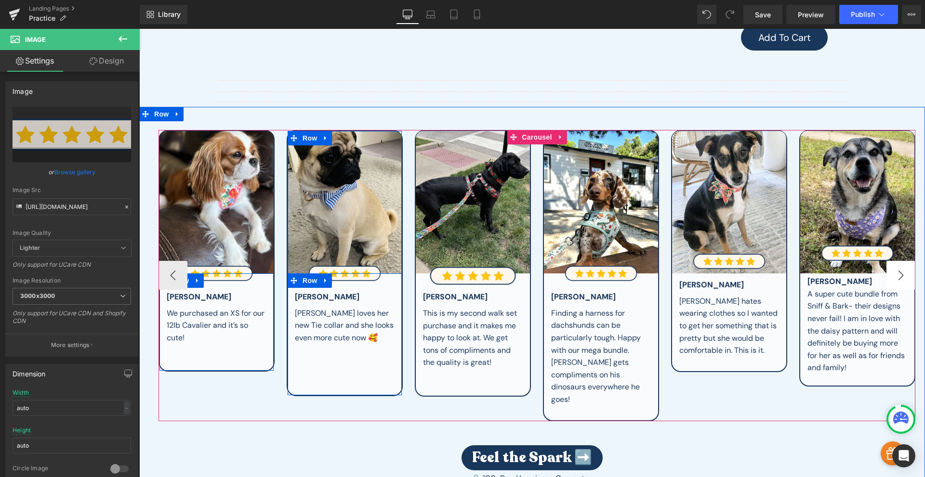
click at [893, 273] on button "›" at bounding box center [900, 275] width 29 height 29
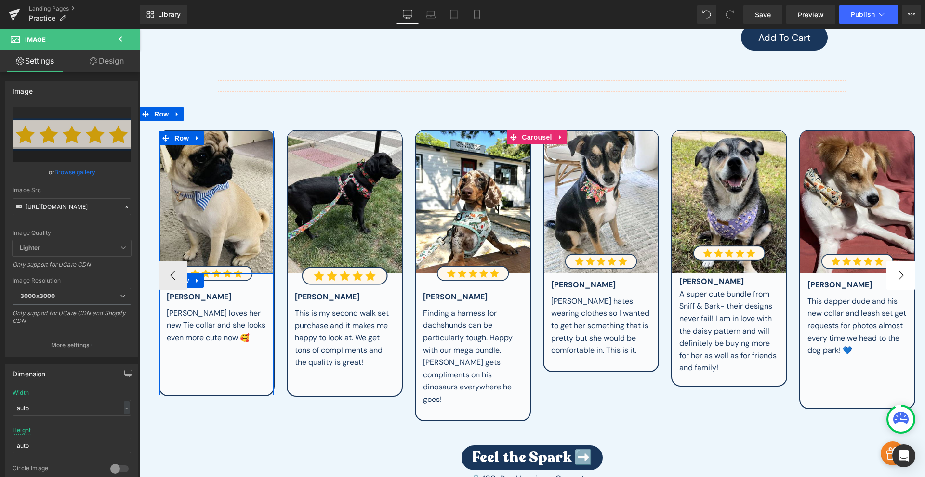
click at [893, 273] on button "›" at bounding box center [900, 275] width 29 height 29
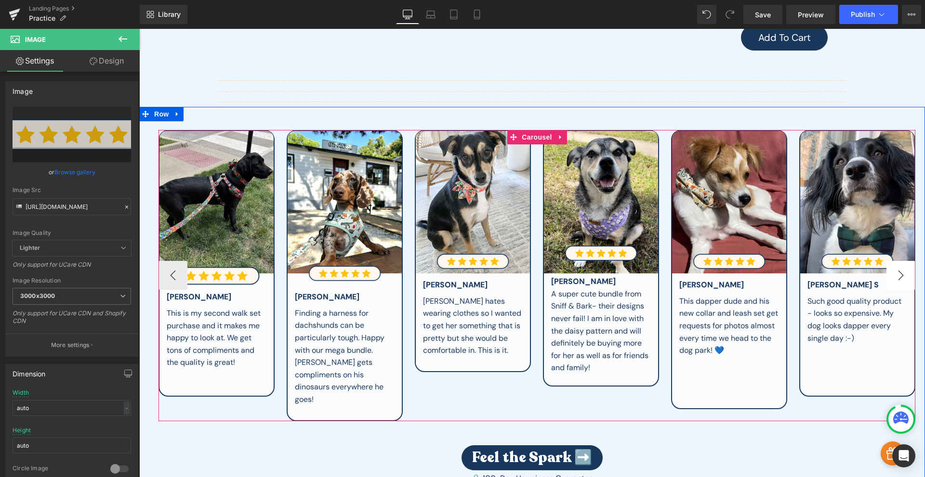
click at [893, 273] on button "›" at bounding box center [900, 275] width 29 height 29
click at [484, 261] on link at bounding box center [488, 262] width 10 height 12
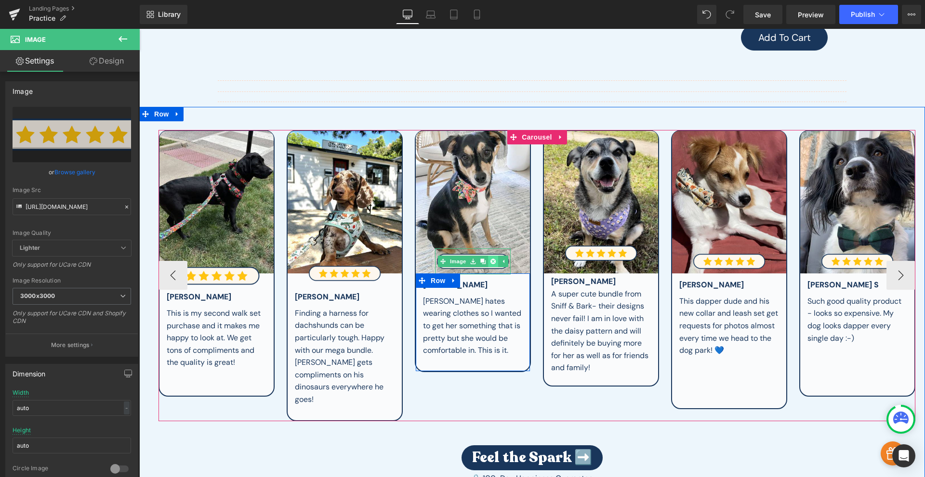
click at [488, 261] on link at bounding box center [493, 262] width 10 height 12
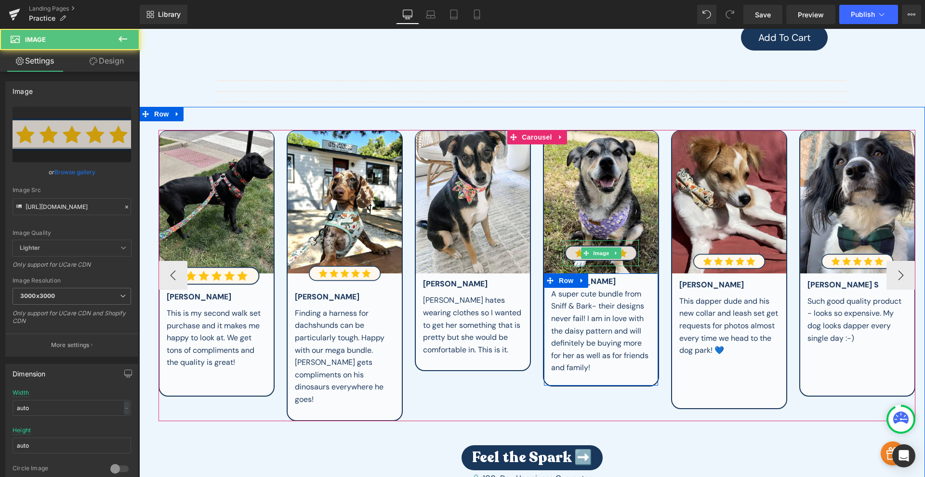
click at [627, 249] on img at bounding box center [601, 253] width 76 height 26
click at [614, 250] on icon at bounding box center [615, 253] width 5 height 6
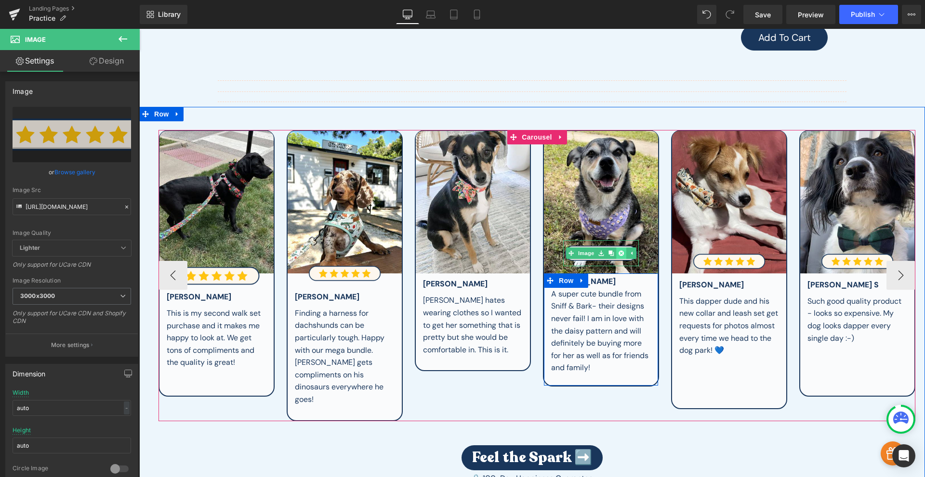
click at [619, 254] on link at bounding box center [621, 254] width 10 height 12
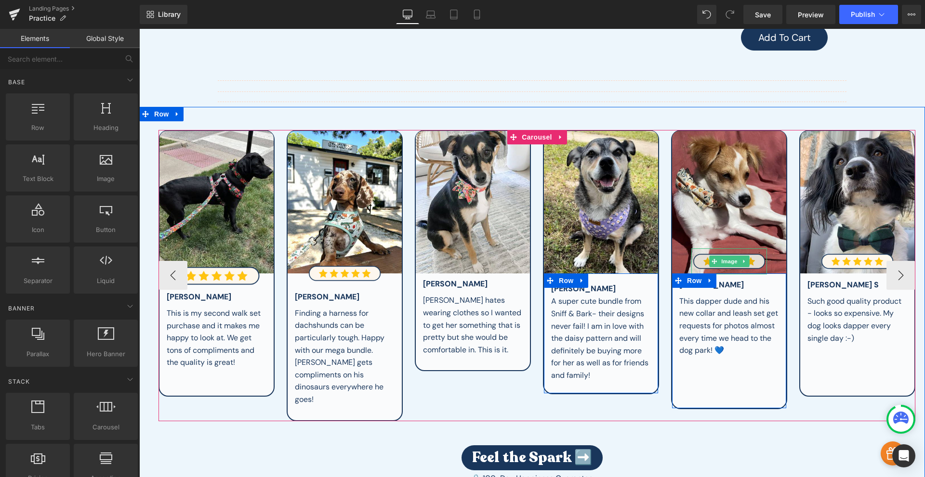
click at [757, 258] on img at bounding box center [729, 261] width 76 height 26
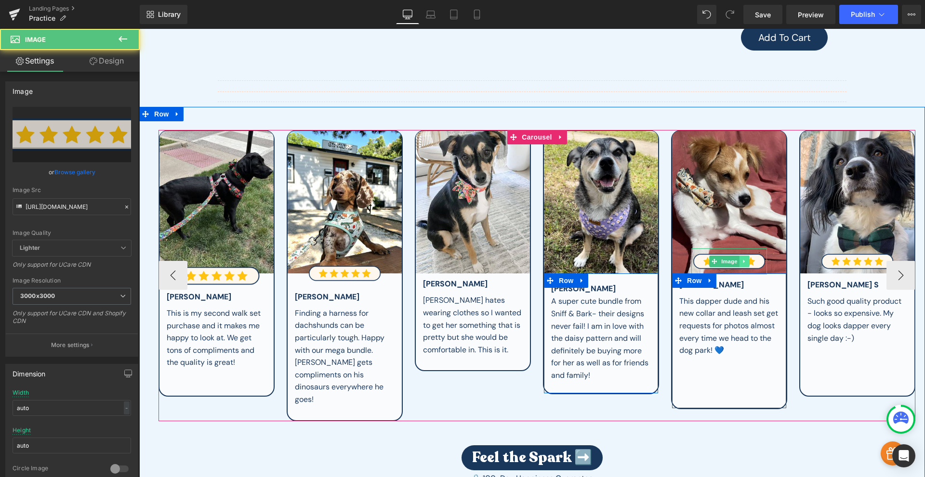
click at [741, 262] on link at bounding box center [744, 262] width 10 height 12
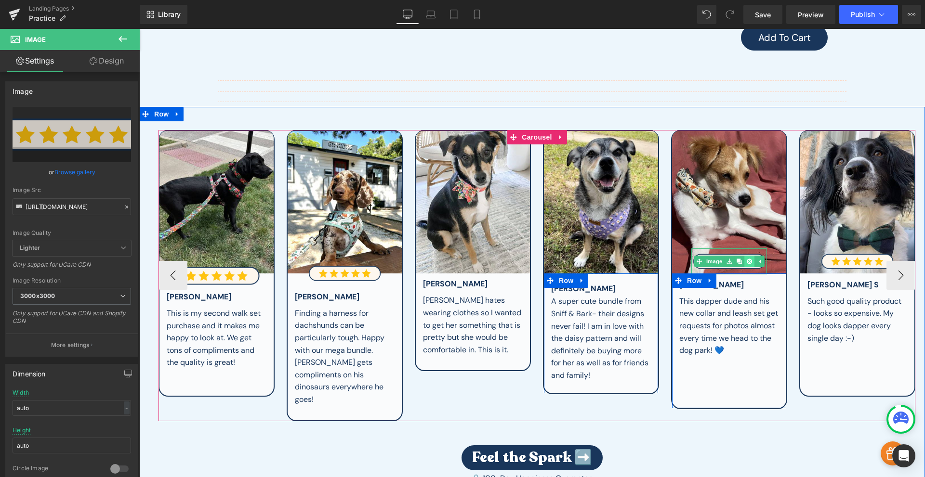
click at [746, 260] on icon at bounding box center [748, 261] width 5 height 5
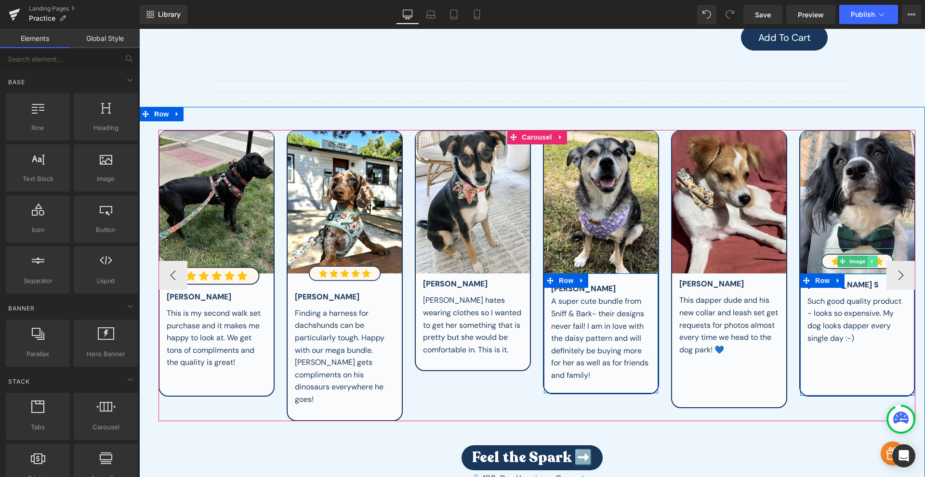
click at [870, 260] on icon at bounding box center [871, 262] width 5 height 6
click at [874, 260] on icon at bounding box center [876, 262] width 5 height 6
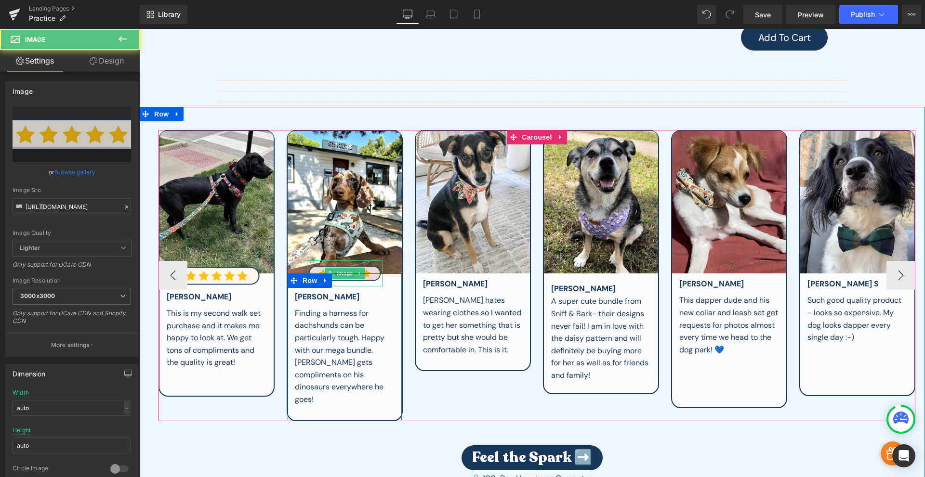
click at [354, 262] on img at bounding box center [345, 274] width 76 height 26
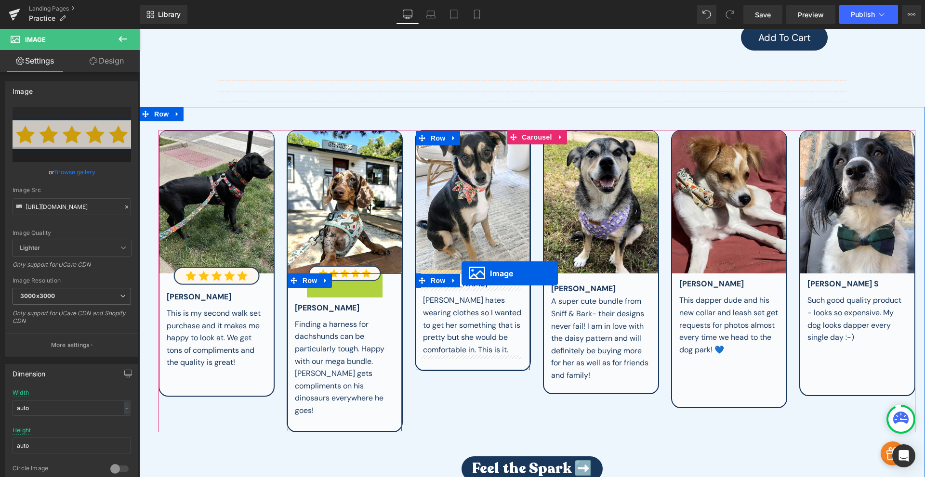
drag, startPoint x: 345, startPoint y: 281, endPoint x: 461, endPoint y: 274, distance: 116.8
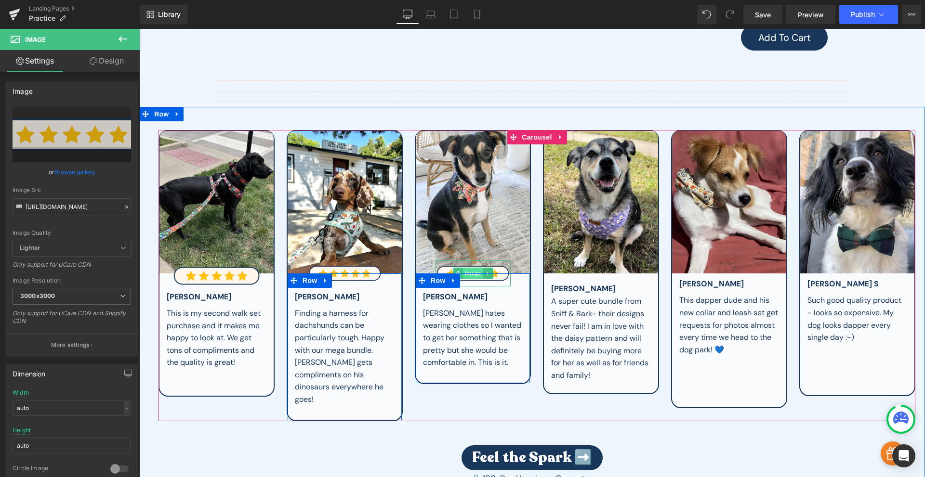
click at [471, 268] on span "Image" at bounding box center [473, 274] width 20 height 12
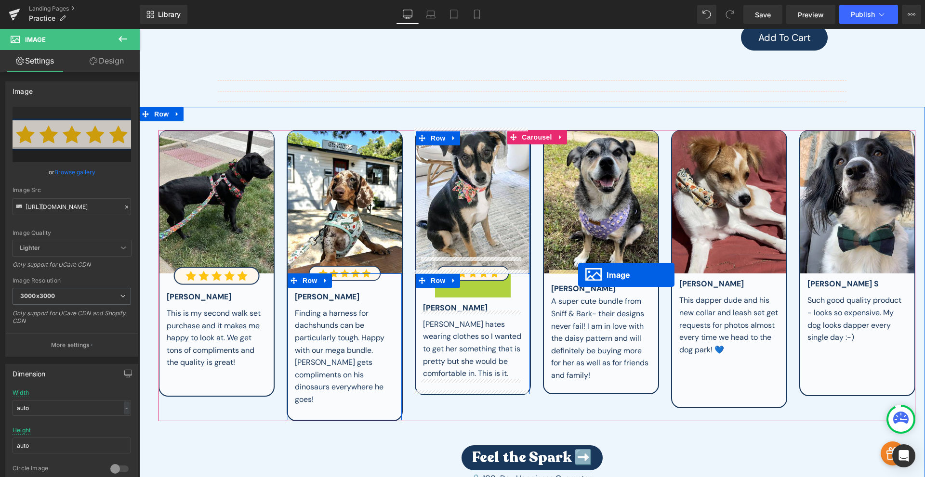
drag, startPoint x: 467, startPoint y: 281, endPoint x: 578, endPoint y: 275, distance: 110.9
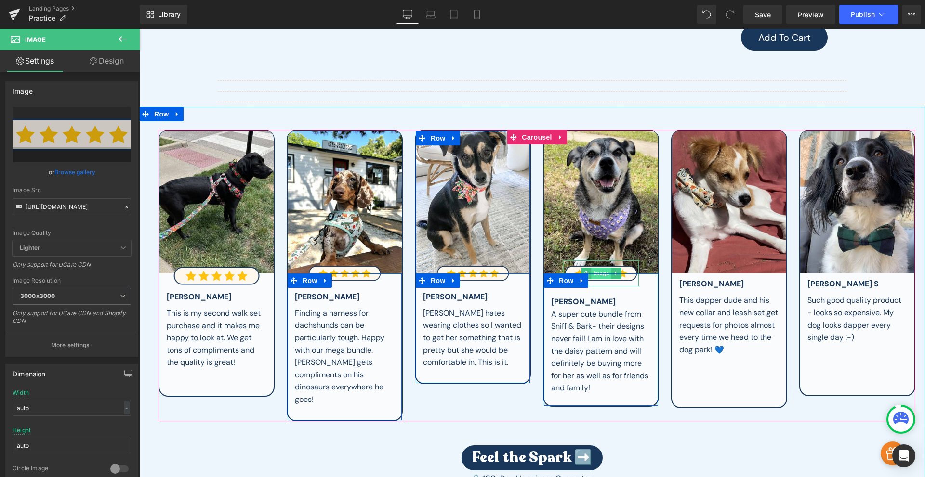
click at [599, 268] on span "Image" at bounding box center [601, 274] width 20 height 12
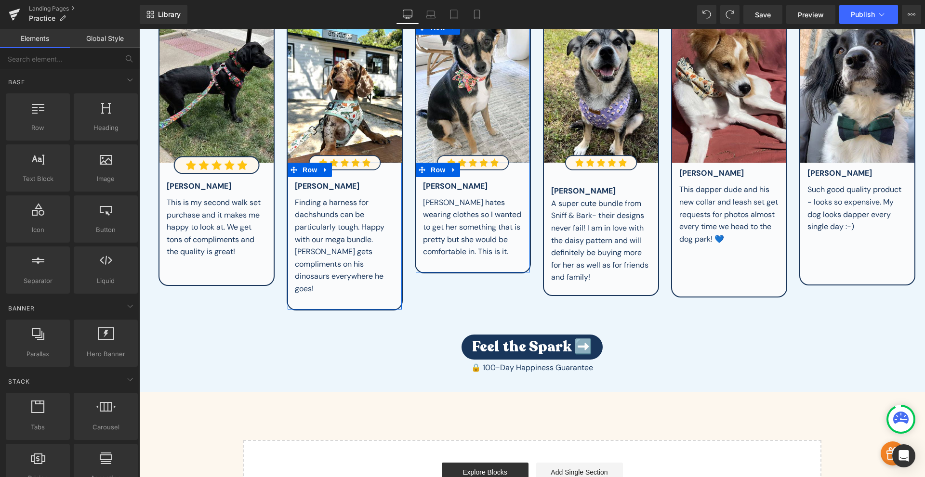
scroll to position [402, 0]
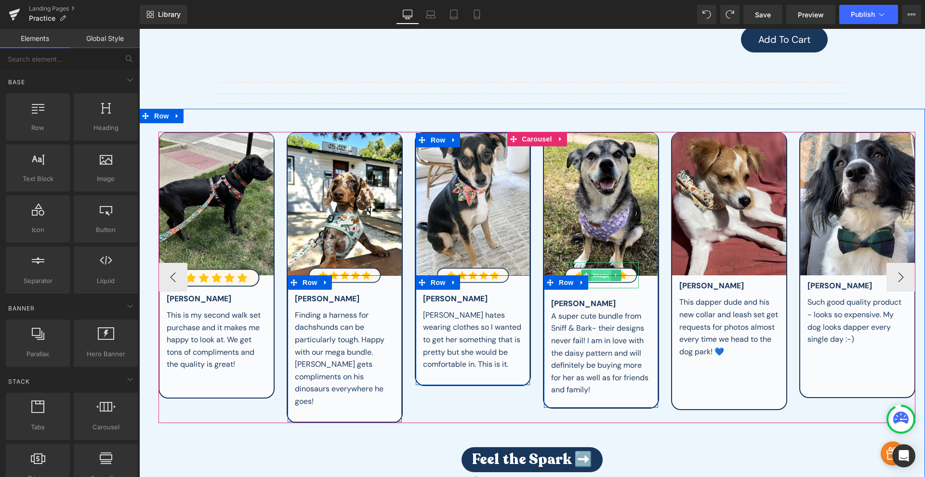
click at [599, 270] on span "Image" at bounding box center [601, 276] width 20 height 12
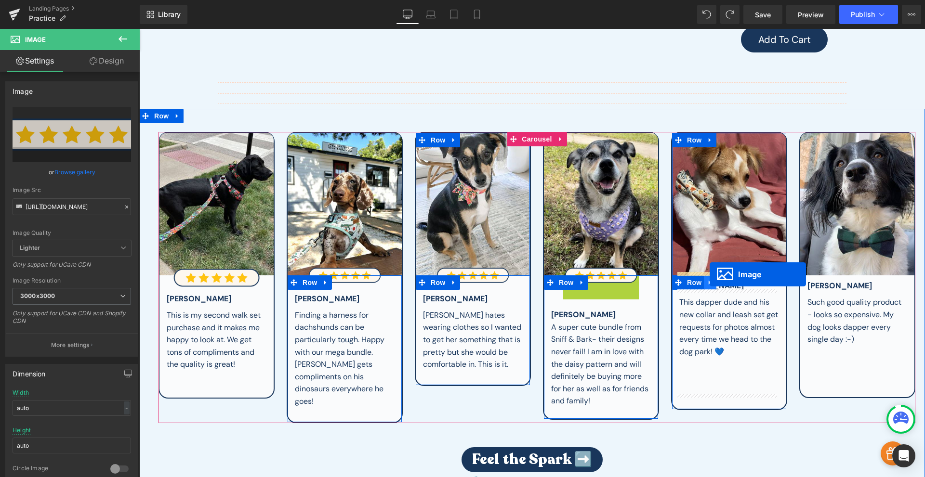
drag, startPoint x: 600, startPoint y: 284, endPoint x: 710, endPoint y: 275, distance: 111.1
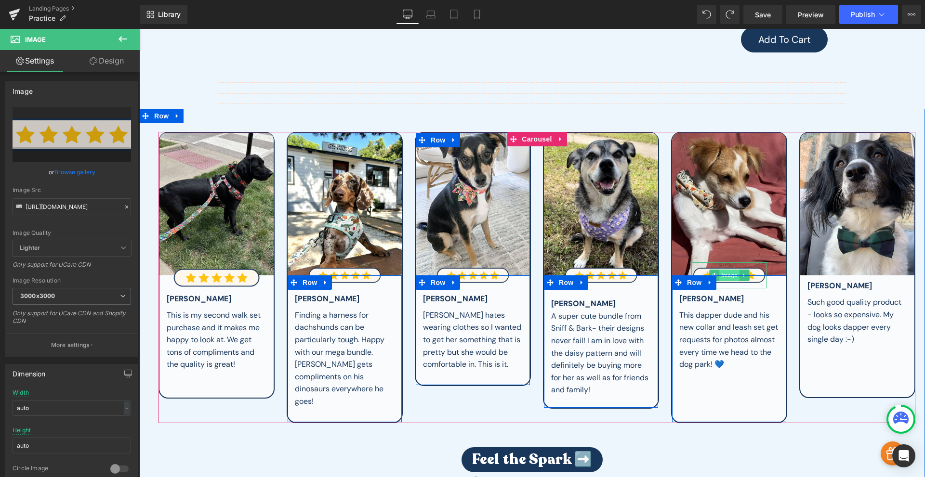
click at [730, 271] on span "Image" at bounding box center [729, 276] width 20 height 12
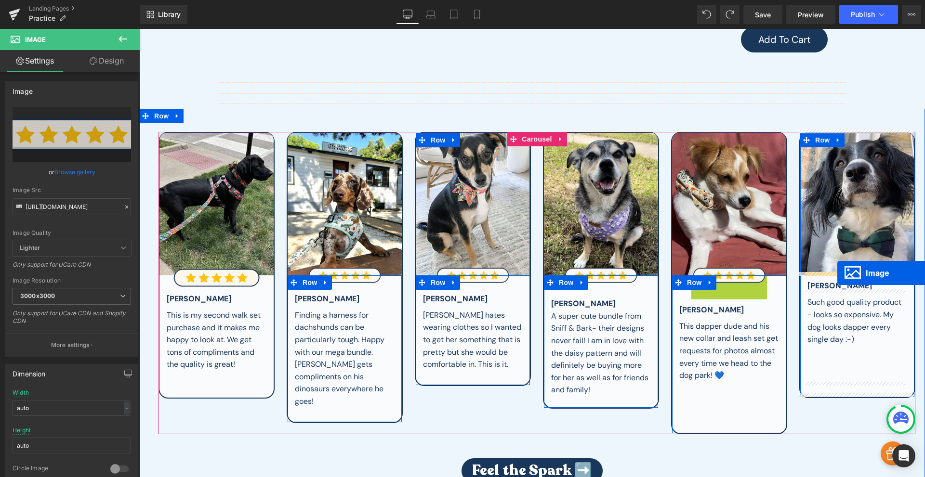
drag, startPoint x: 726, startPoint y: 285, endPoint x: 837, endPoint y: 273, distance: 111.8
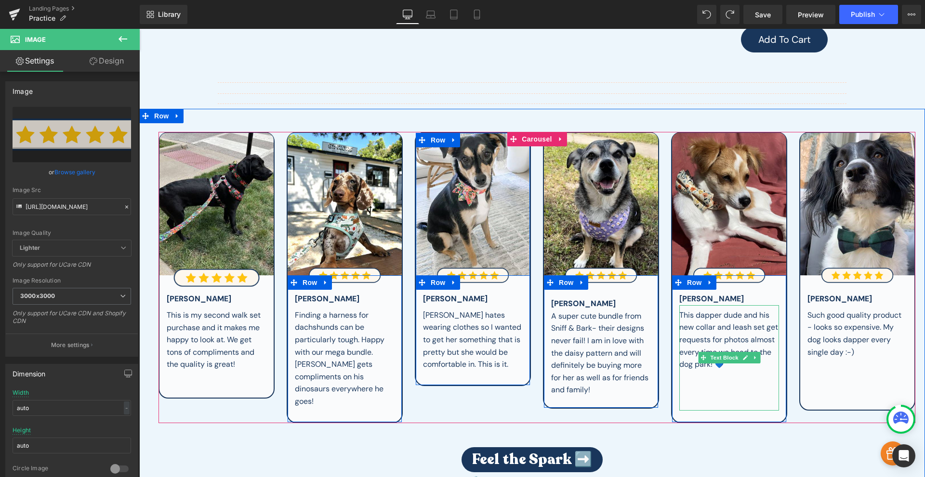
click at [740, 359] on link at bounding box center [745, 358] width 10 height 12
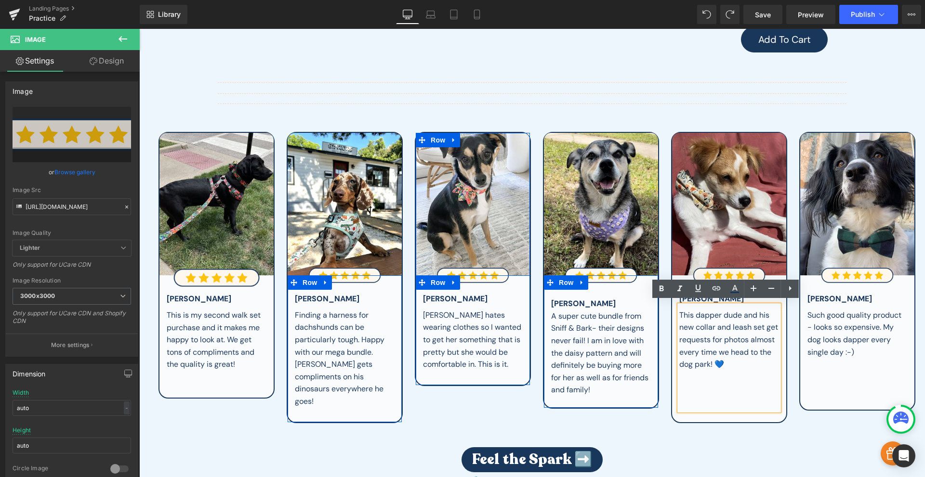
click at [729, 373] on div at bounding box center [729, 377] width 100 height 13
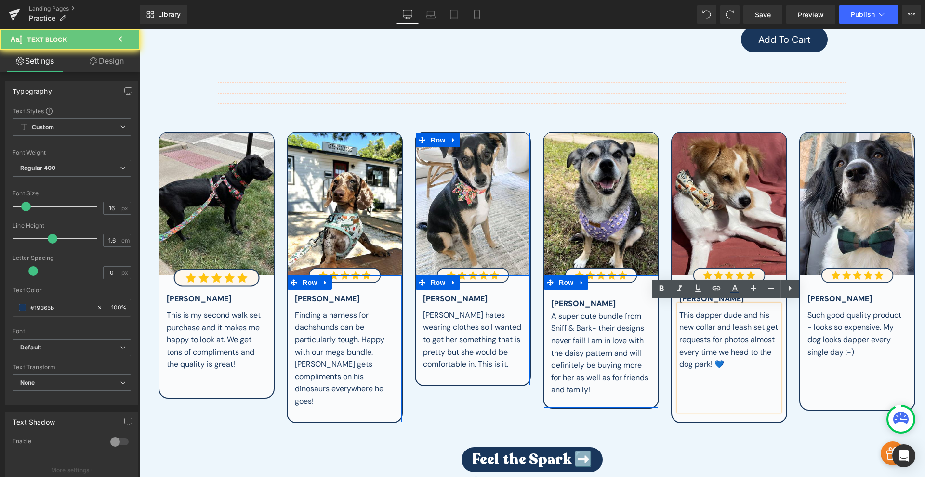
click at [733, 371] on div at bounding box center [729, 377] width 100 height 13
click at [738, 371] on div at bounding box center [729, 377] width 100 height 13
click at [741, 364] on div "This dapper dude and his new collar and leash set get requests for photos almos…" at bounding box center [729, 340] width 100 height 62
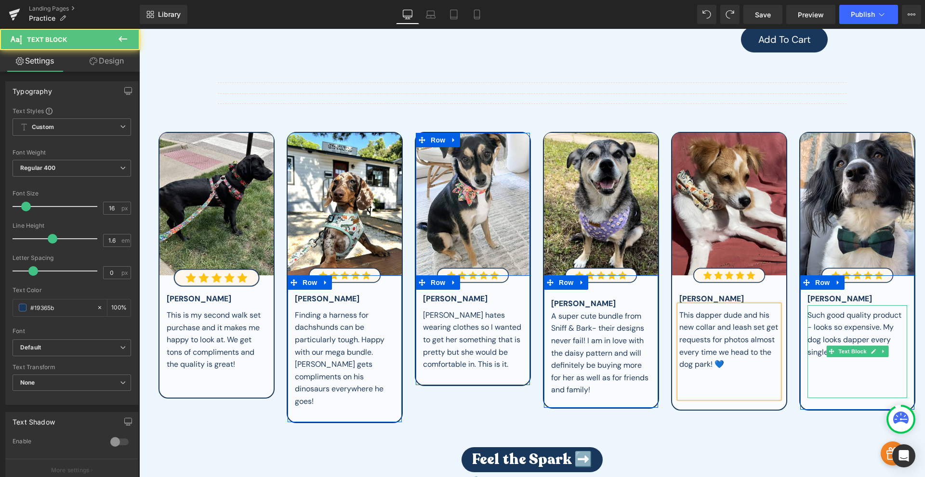
click at [841, 366] on div "⠀" at bounding box center [857, 364] width 100 height 13
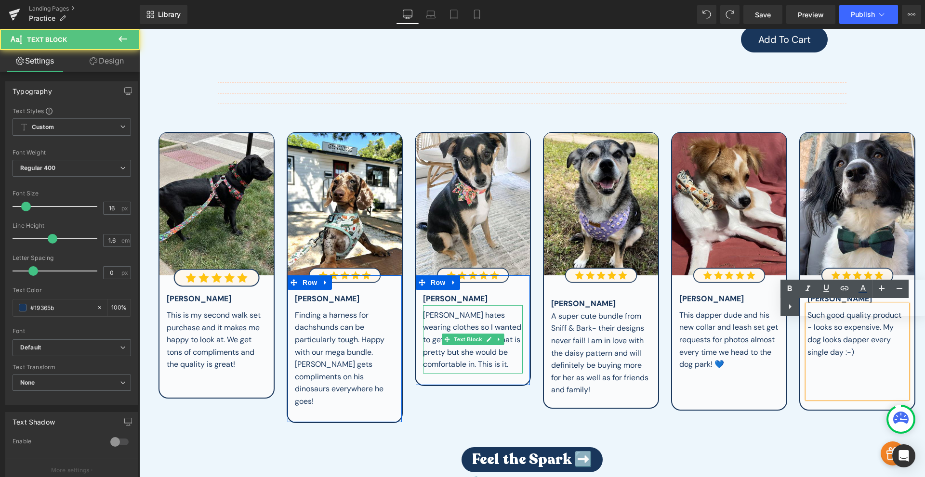
click at [511, 363] on div "[PERSON_NAME] hates wearing clothes so I wanted to get her something that is pr…" at bounding box center [473, 340] width 100 height 62
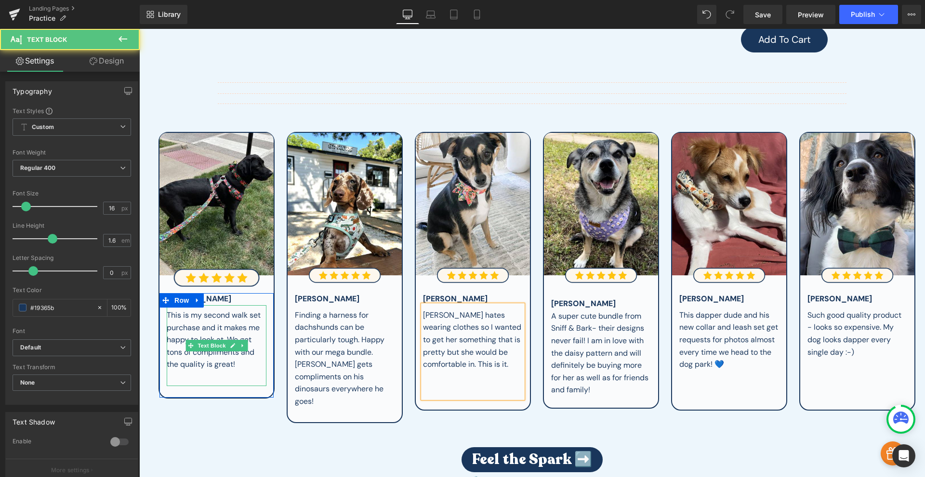
click at [235, 360] on span "⠀" at bounding box center [238, 364] width 6 height 10
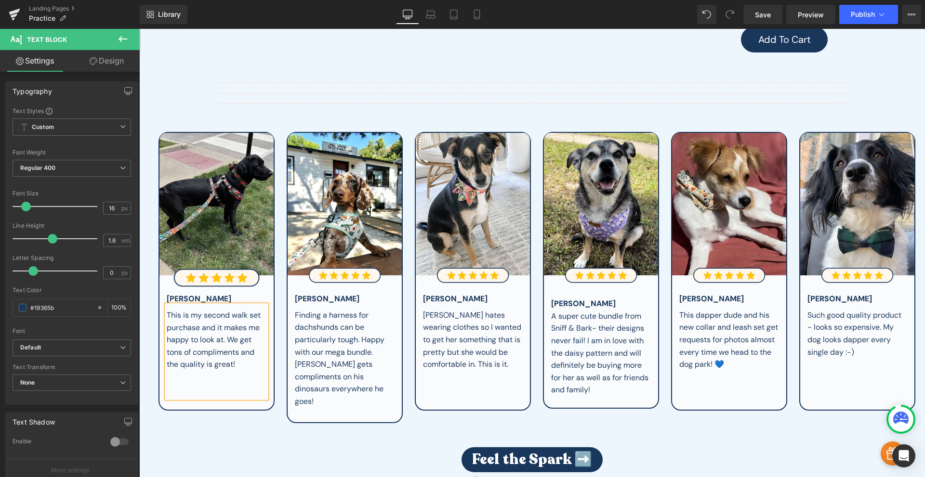
click at [158, 269] on button "‹" at bounding box center [144, 277] width 29 height 29
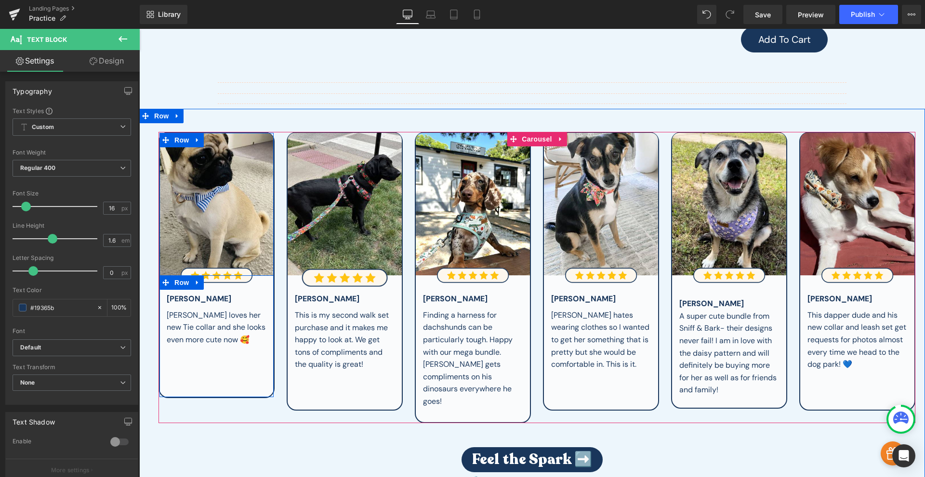
click at [158, 269] on button "‹" at bounding box center [144, 277] width 29 height 29
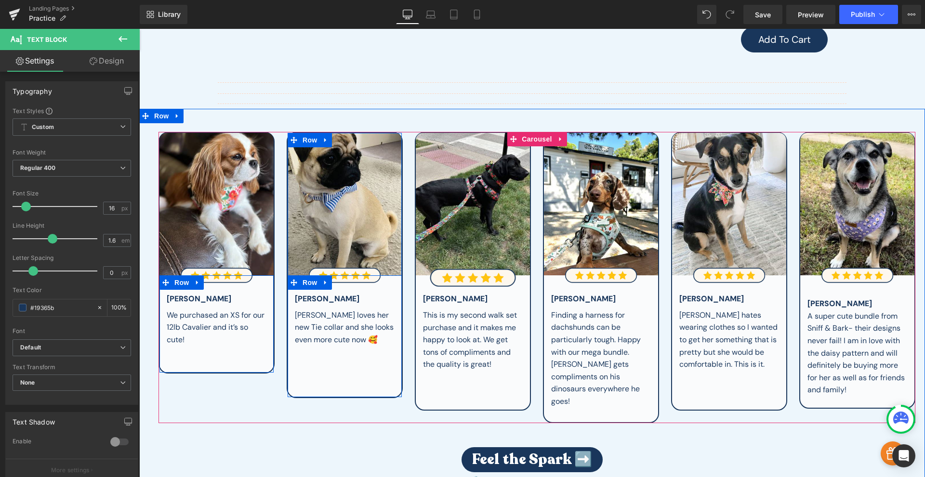
click at [158, 269] on button "‹" at bounding box center [144, 277] width 29 height 29
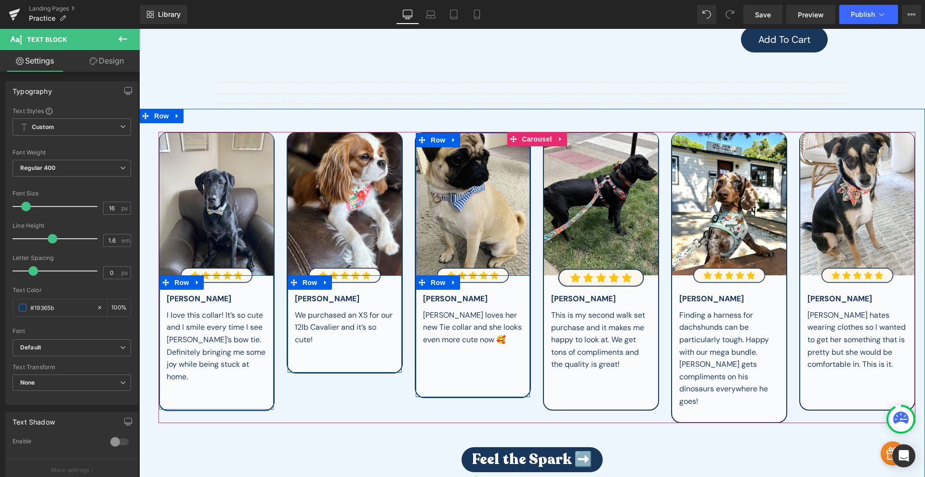
click at [158, 269] on button "‹" at bounding box center [144, 277] width 29 height 29
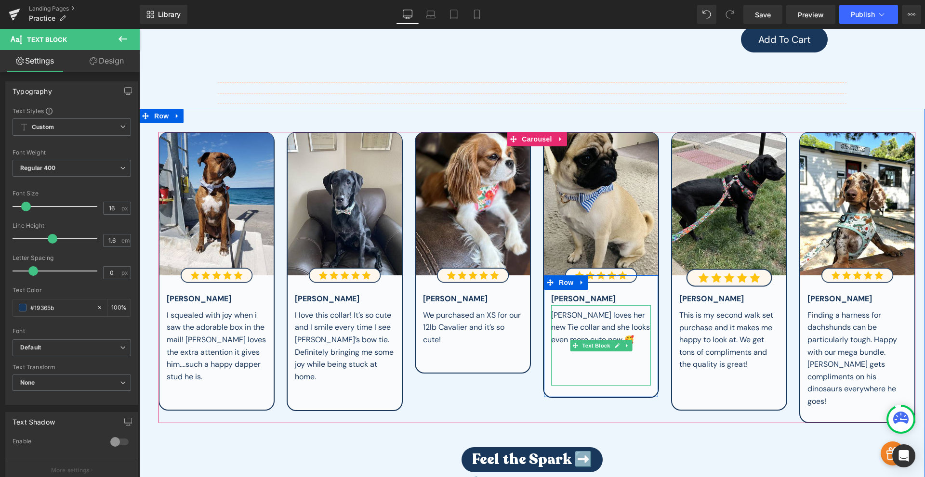
click at [635, 358] on div "⠀" at bounding box center [601, 364] width 100 height 13
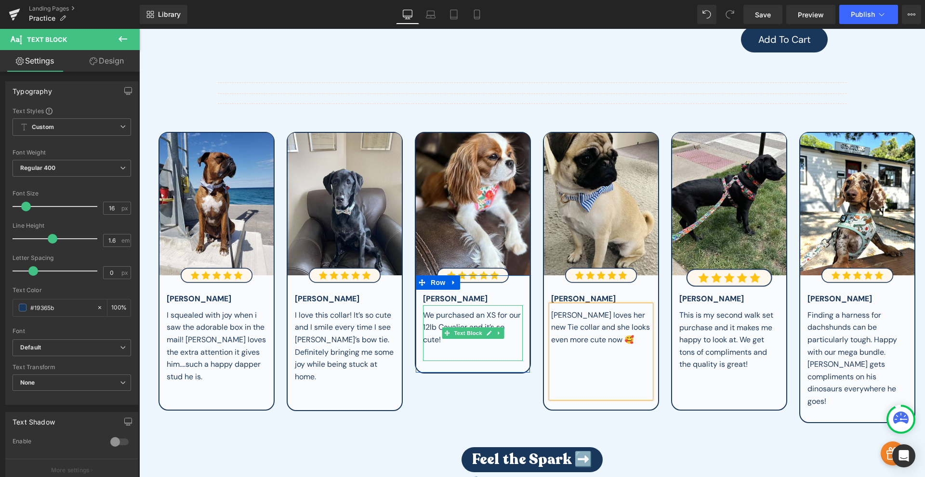
click at [497, 346] on div at bounding box center [473, 352] width 100 height 13
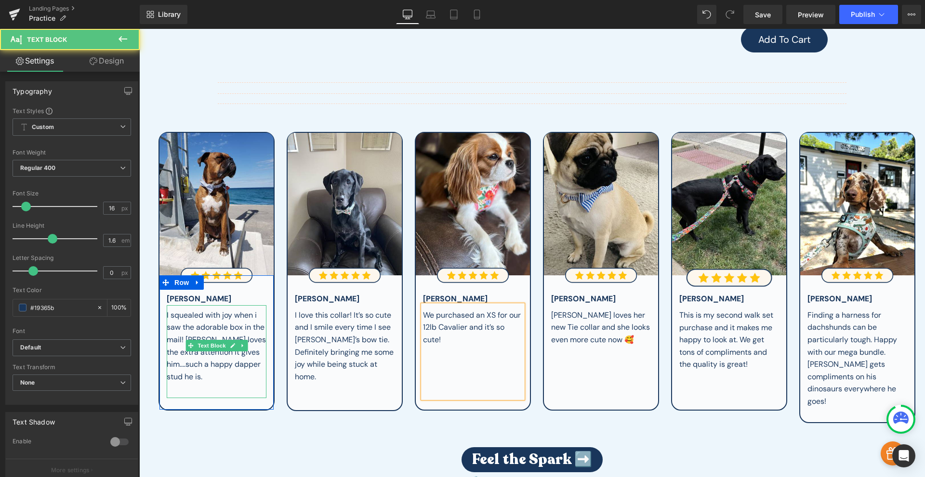
click at [239, 383] on div at bounding box center [217, 389] width 100 height 13
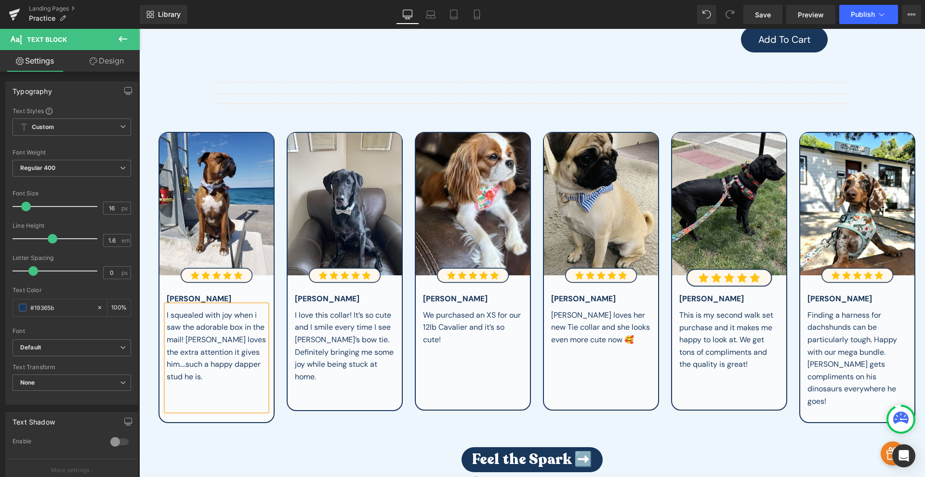
click at [158, 264] on button "‹" at bounding box center [144, 277] width 29 height 29
click at [760, 13] on span "Save" at bounding box center [763, 15] width 16 height 10
click at [801, 20] on link "Preview" at bounding box center [810, 14] width 49 height 19
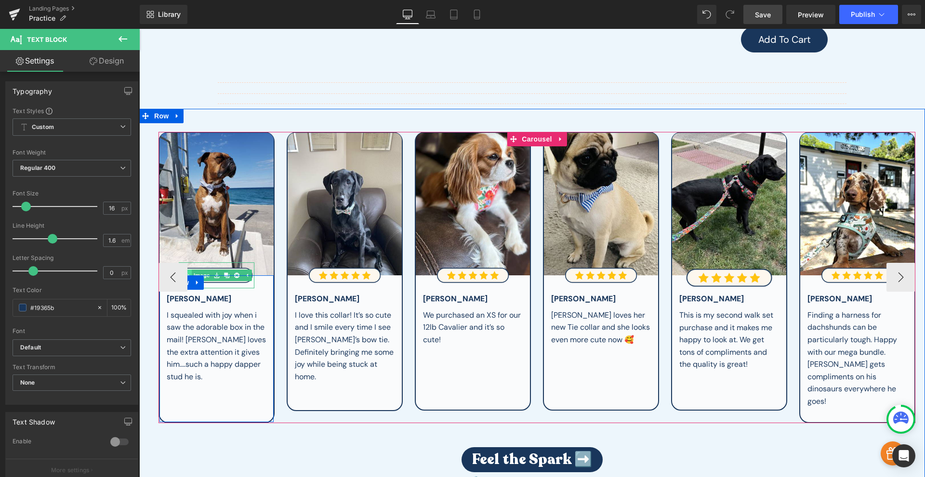
click at [201, 270] on link "Image" at bounding box center [197, 276] width 30 height 12
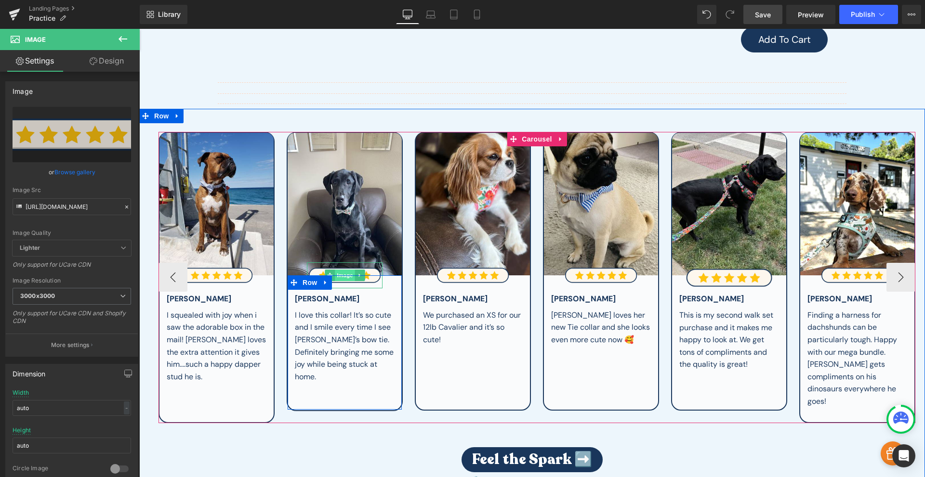
click at [340, 270] on span "Image" at bounding box center [345, 276] width 20 height 12
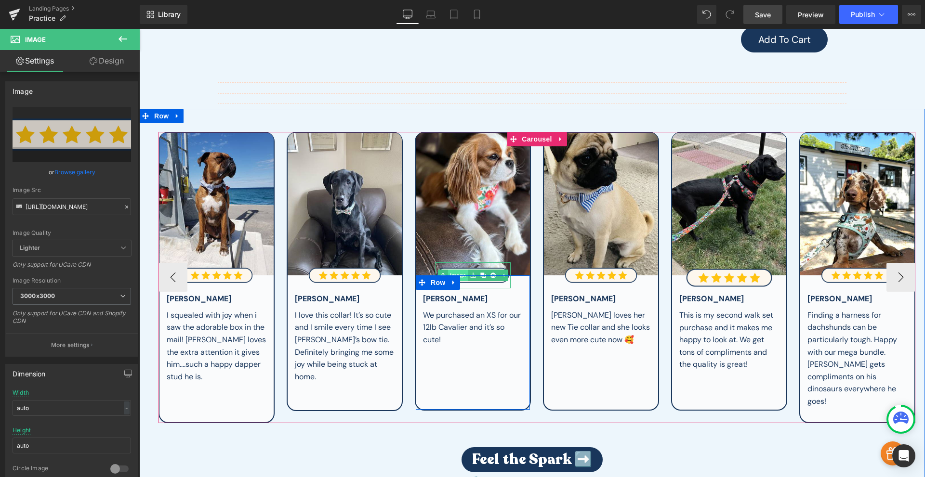
click at [459, 270] on span "Image" at bounding box center [458, 276] width 20 height 12
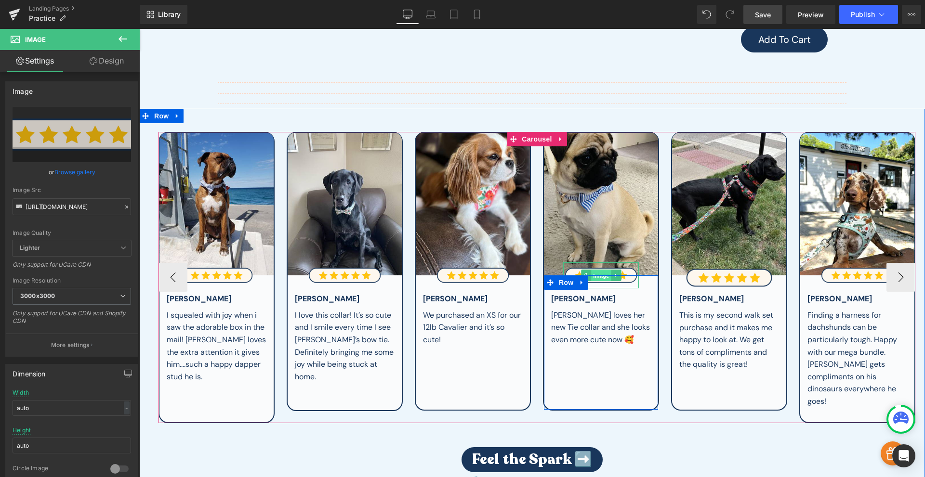
click at [595, 270] on span "Image" at bounding box center [601, 276] width 20 height 12
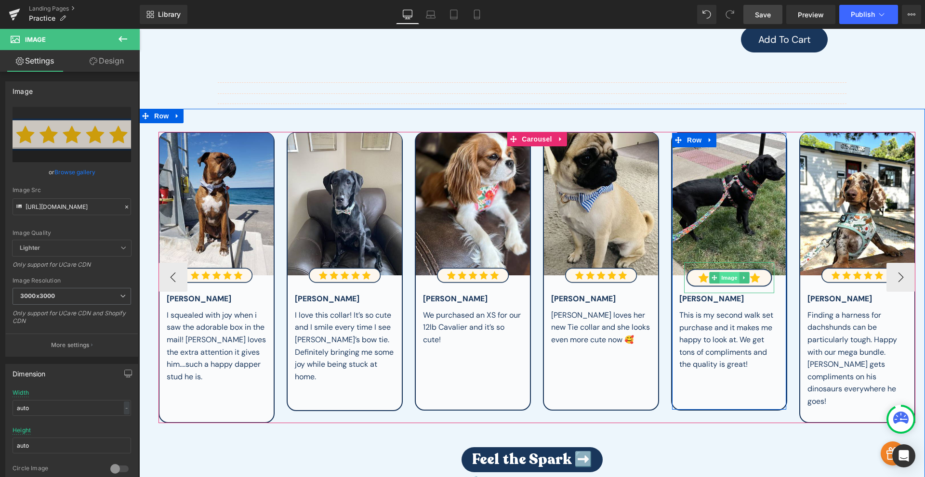
click at [727, 275] on span "Image" at bounding box center [729, 278] width 20 height 12
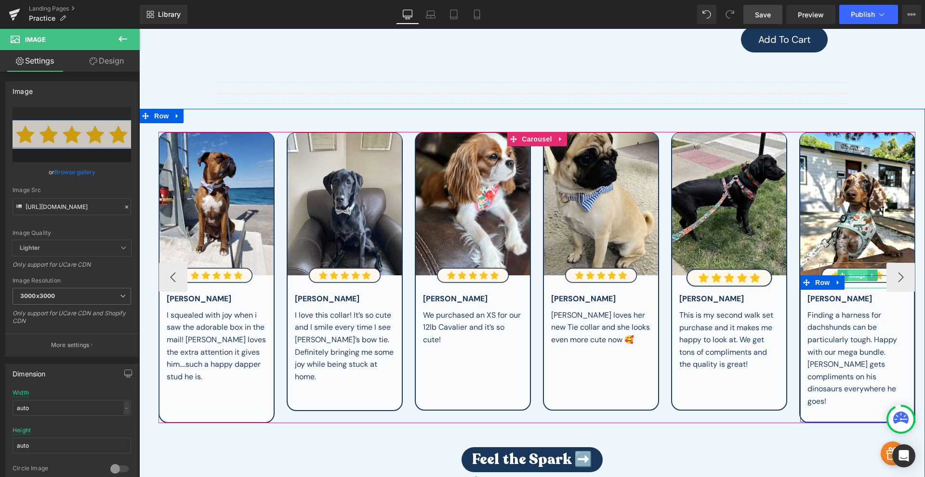
click at [861, 270] on span "Image" at bounding box center [857, 276] width 20 height 12
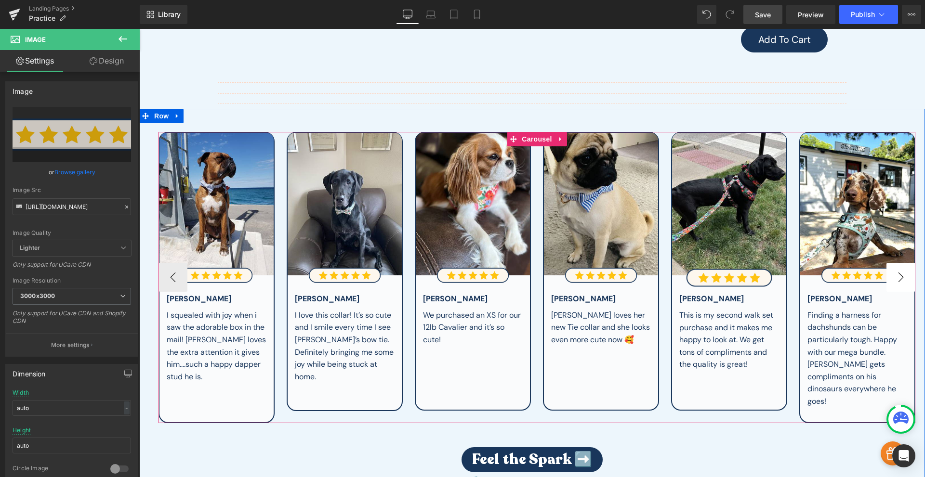
click at [897, 274] on button "›" at bounding box center [900, 277] width 29 height 29
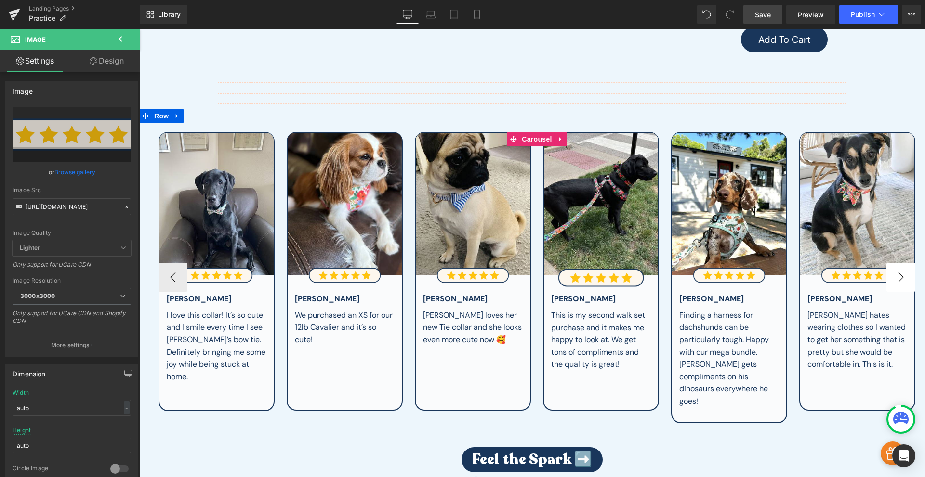
click at [897, 274] on button "›" at bounding box center [900, 277] width 29 height 29
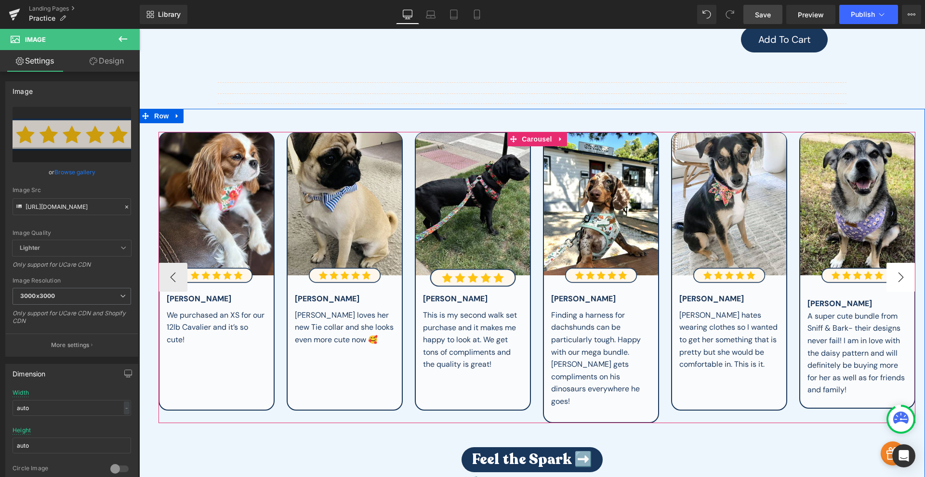
click at [897, 274] on button "›" at bounding box center [900, 277] width 29 height 29
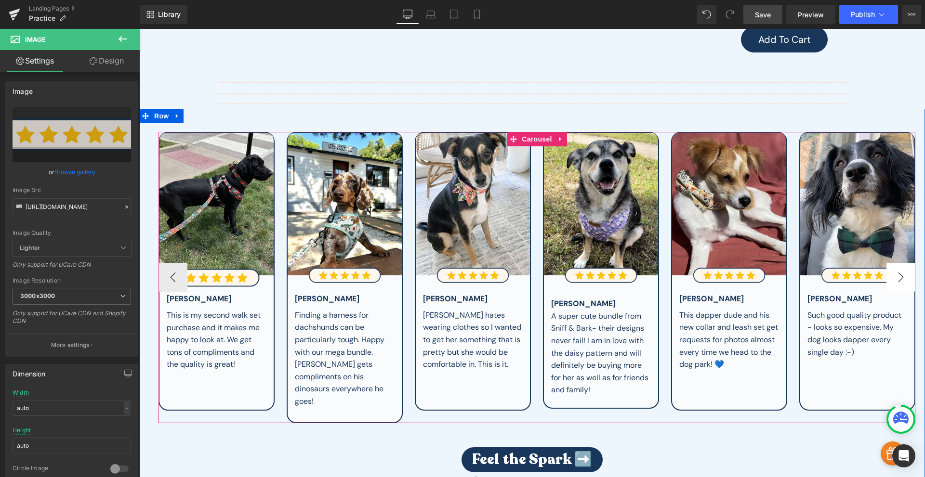
click at [897, 274] on button "›" at bounding box center [900, 277] width 29 height 29
click at [473, 270] on span "Image" at bounding box center [473, 276] width 20 height 12
click at [599, 270] on span "Image" at bounding box center [601, 276] width 20 height 12
click at [729, 270] on span "Image" at bounding box center [729, 276] width 20 height 12
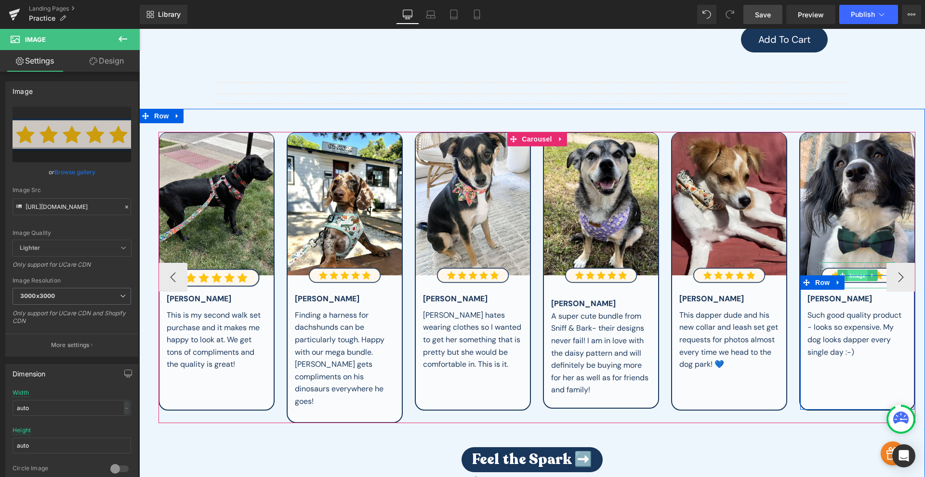
click at [857, 270] on span "Image" at bounding box center [857, 276] width 20 height 12
click at [893, 272] on button "›" at bounding box center [900, 277] width 29 height 29
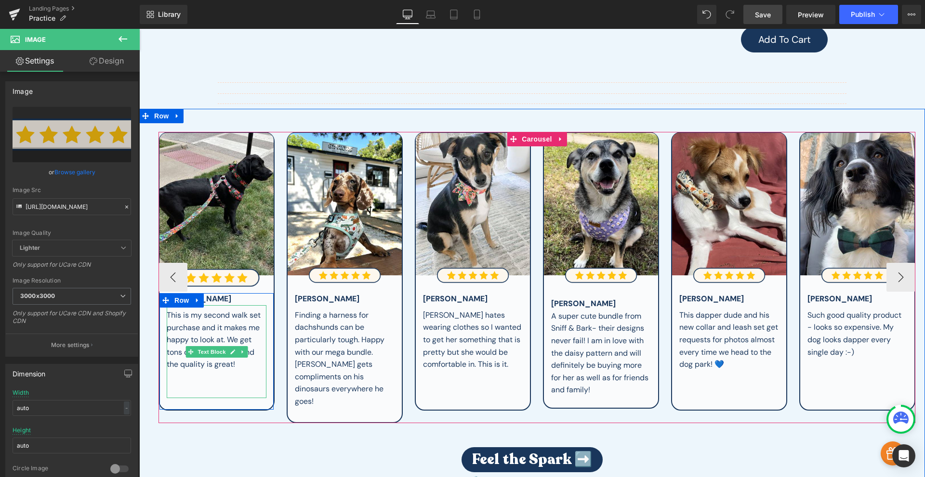
click at [206, 379] on div "This is my second walk set purchase and it makes me happy to look at. We get to…" at bounding box center [217, 351] width 100 height 93
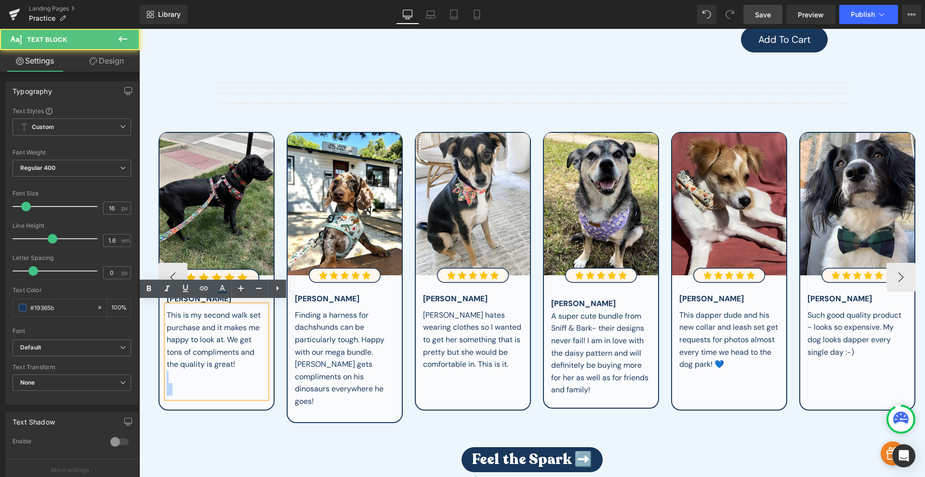
click at [216, 390] on div "⠀" at bounding box center [217, 389] width 100 height 13
click at [209, 392] on div "⠀" at bounding box center [217, 389] width 100 height 13
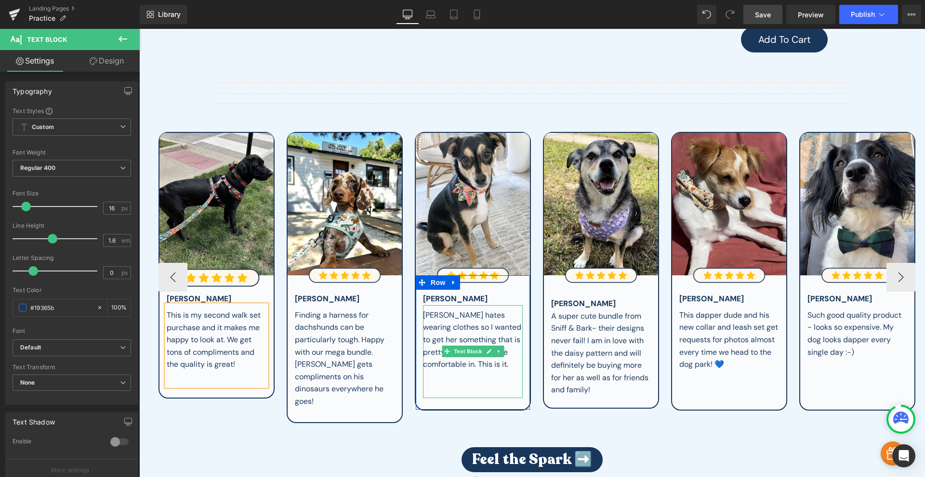
click at [444, 384] on div at bounding box center [473, 389] width 100 height 13
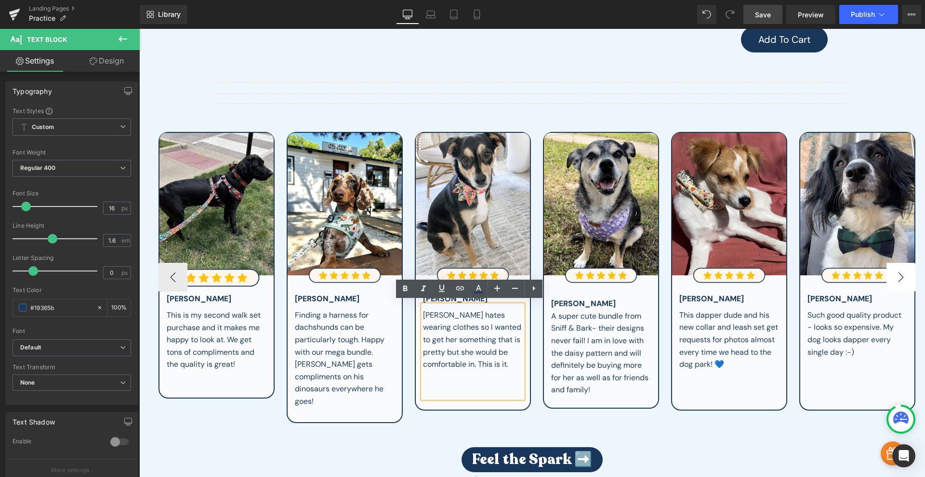
click at [899, 263] on button "›" at bounding box center [900, 277] width 29 height 29
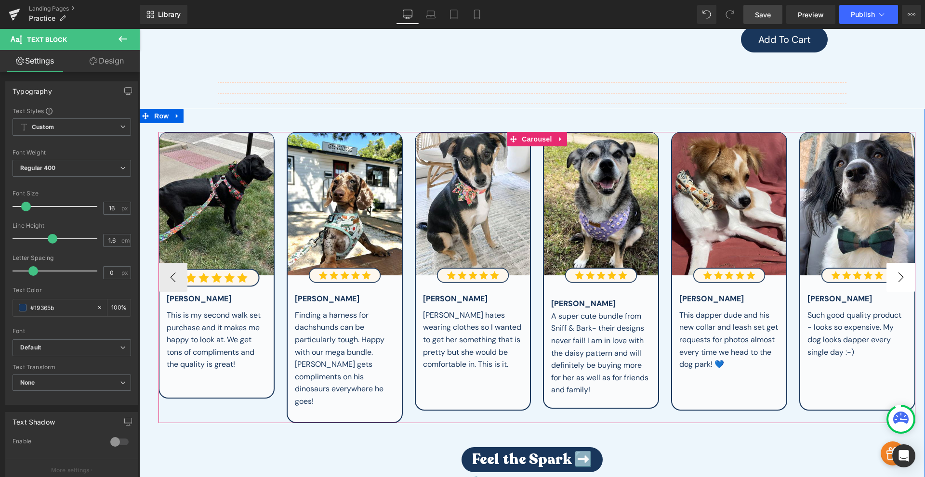
click at [899, 263] on button "›" at bounding box center [900, 277] width 29 height 29
click at [169, 270] on button "‹" at bounding box center [172, 277] width 29 height 29
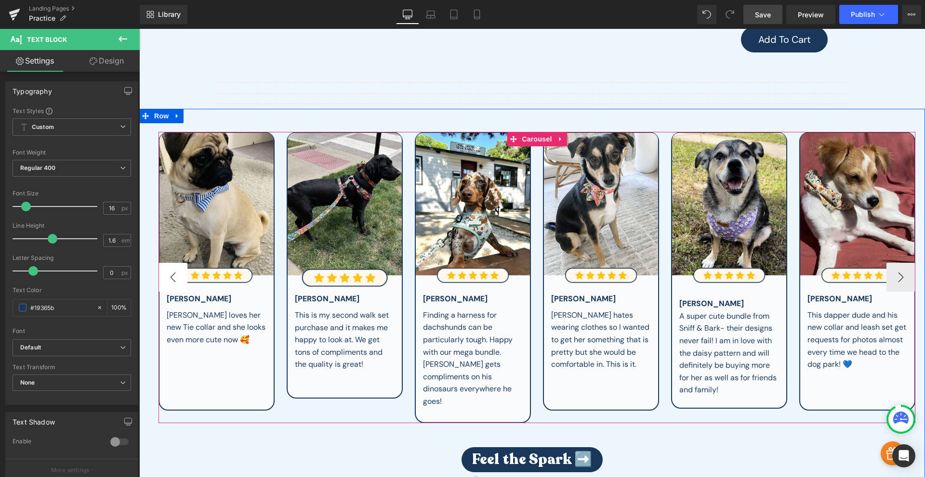
click at [169, 270] on button "‹" at bounding box center [172, 277] width 29 height 29
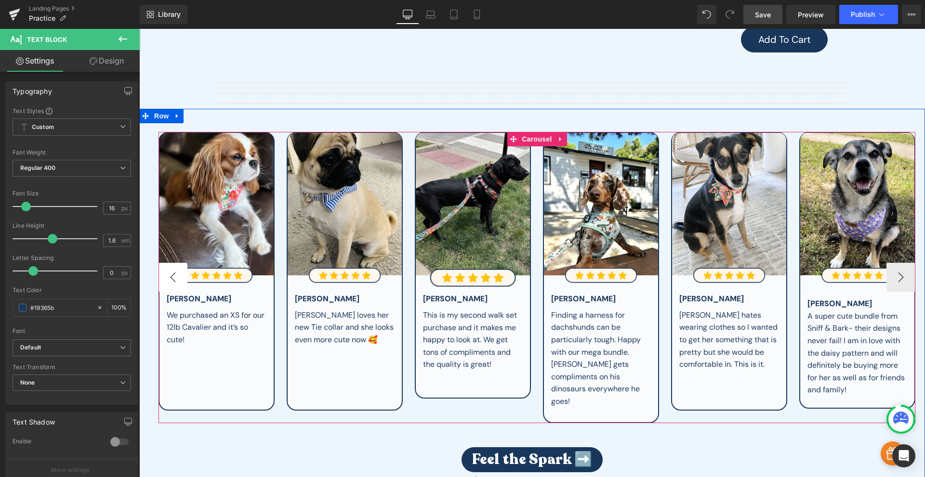
click at [169, 270] on button "‹" at bounding box center [172, 277] width 29 height 29
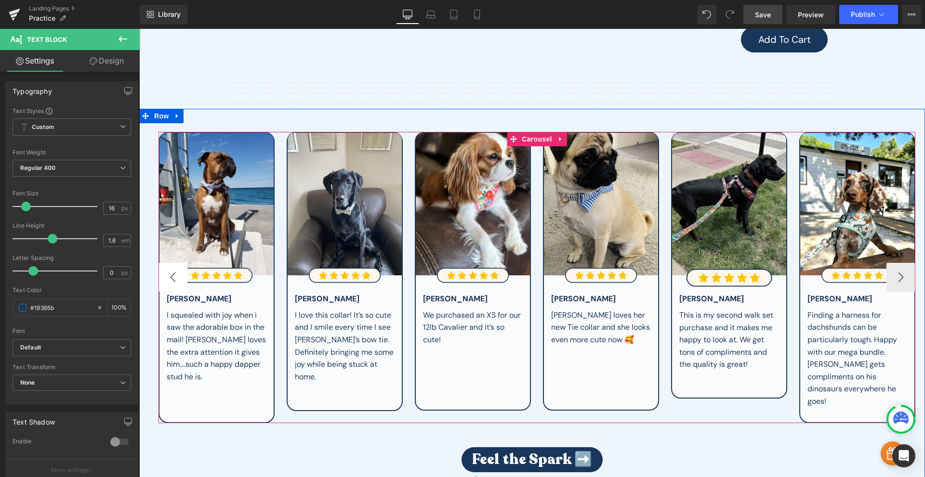
click at [169, 270] on button "‹" at bounding box center [172, 277] width 29 height 29
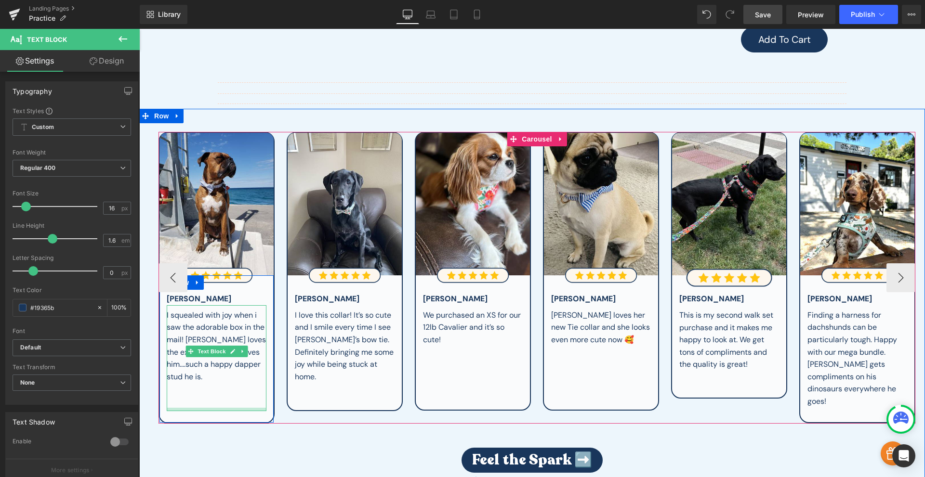
click at [201, 408] on div at bounding box center [217, 409] width 100 height 3
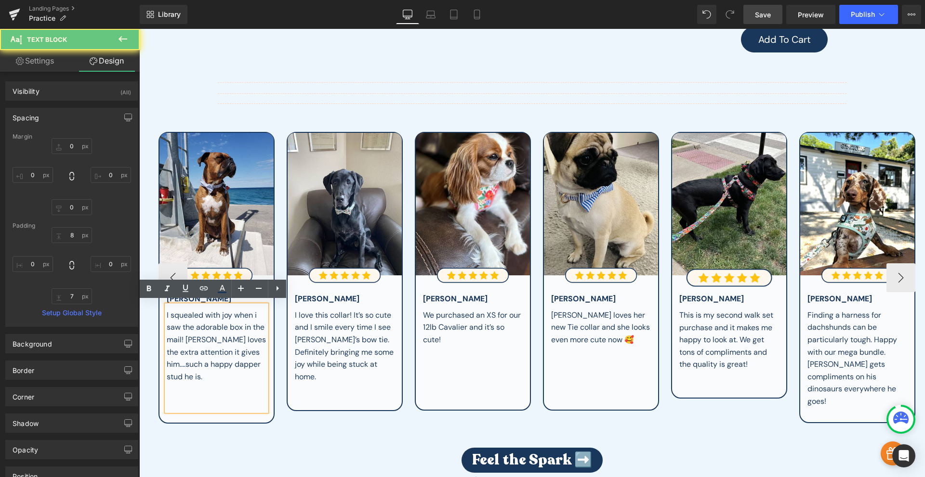
click at [213, 395] on div at bounding box center [217, 401] width 100 height 13
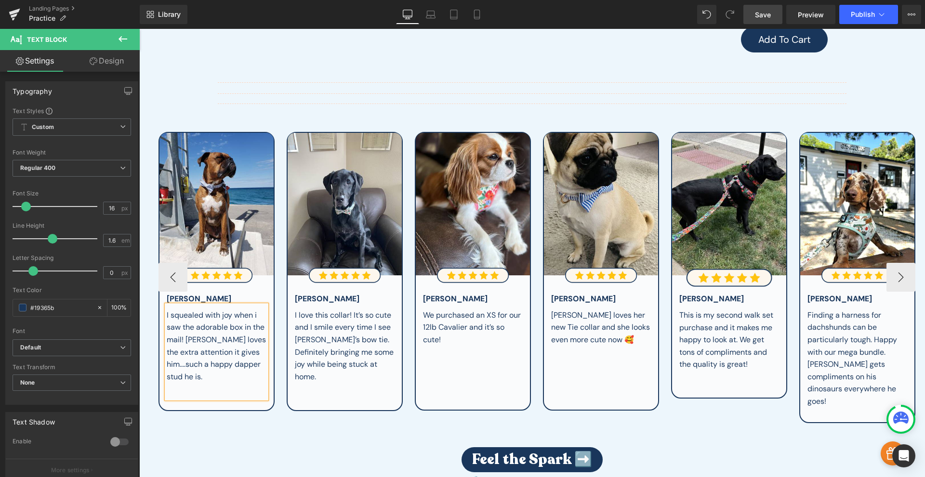
click at [772, 9] on link "Save" at bounding box center [762, 14] width 39 height 19
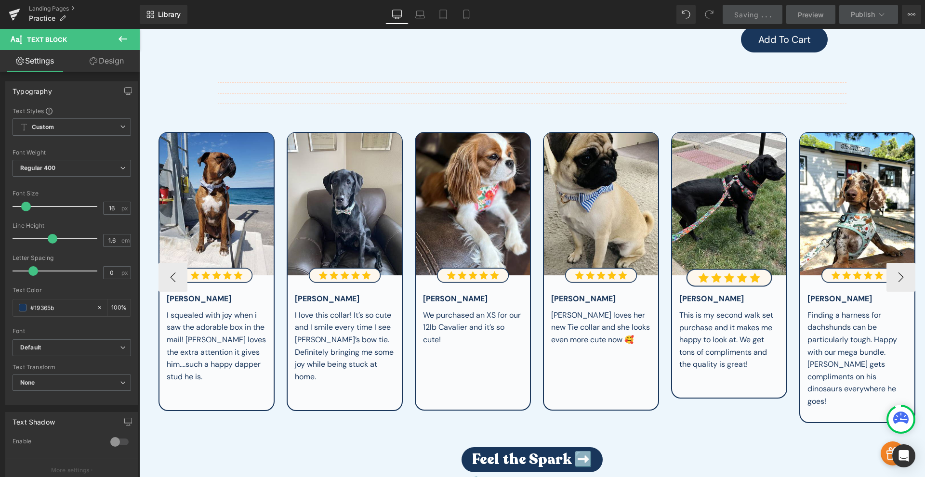
click at [795, 9] on link "Preview" at bounding box center [810, 14] width 49 height 19
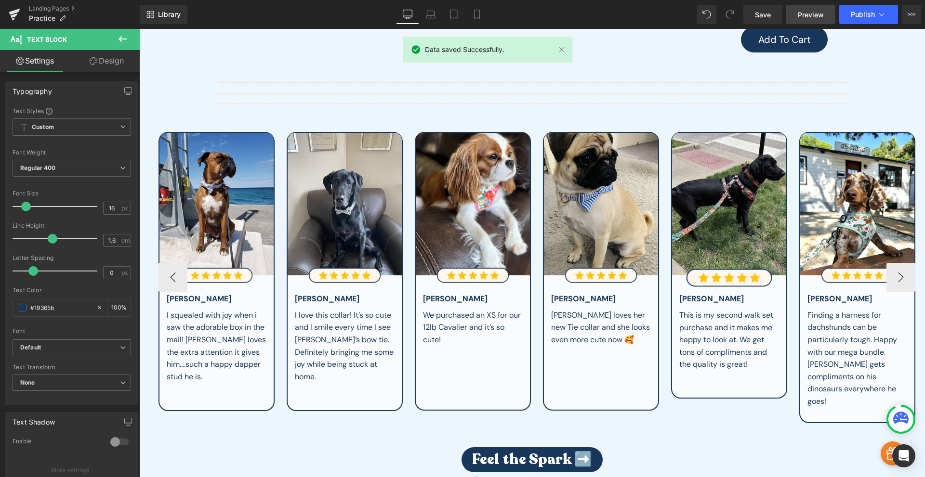
click at [802, 11] on span "Preview" at bounding box center [811, 15] width 26 height 10
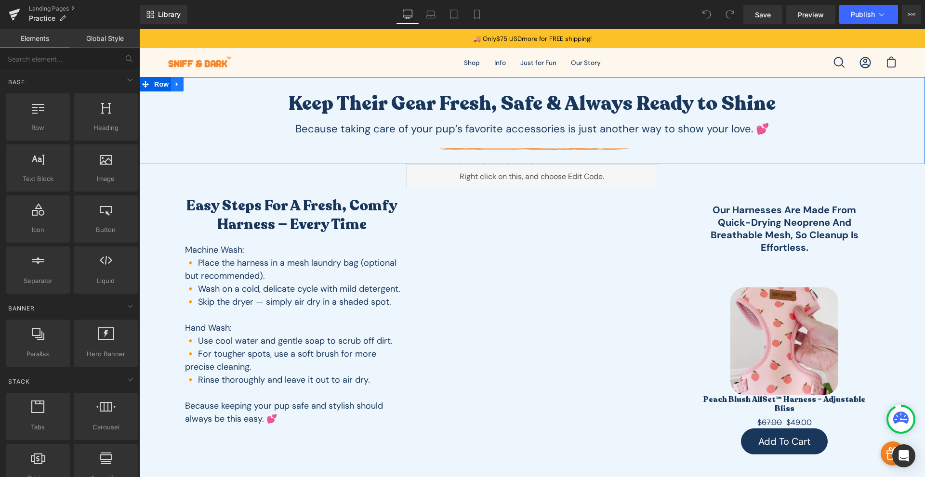
click at [174, 87] on icon at bounding box center [177, 84] width 7 height 7
click at [203, 86] on link at bounding box center [202, 84] width 13 height 14
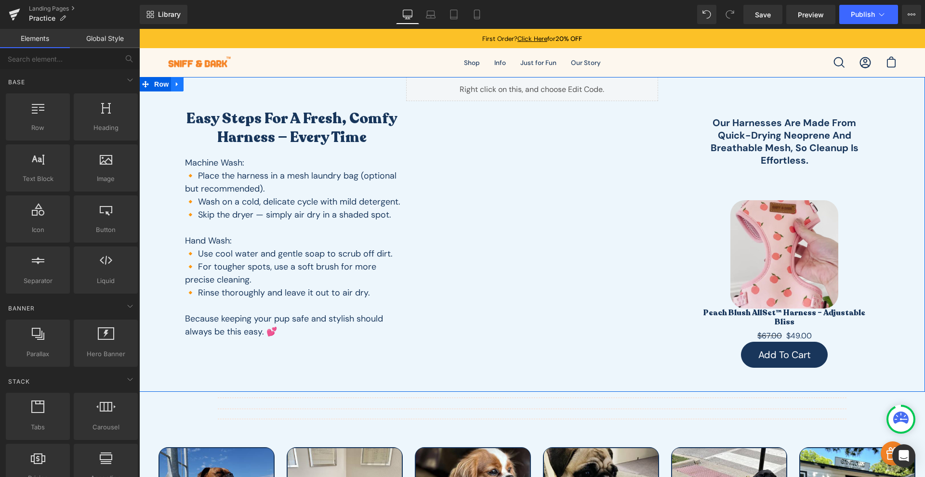
click at [176, 87] on icon at bounding box center [177, 84] width 7 height 7
click at [199, 87] on icon at bounding box center [202, 84] width 7 height 7
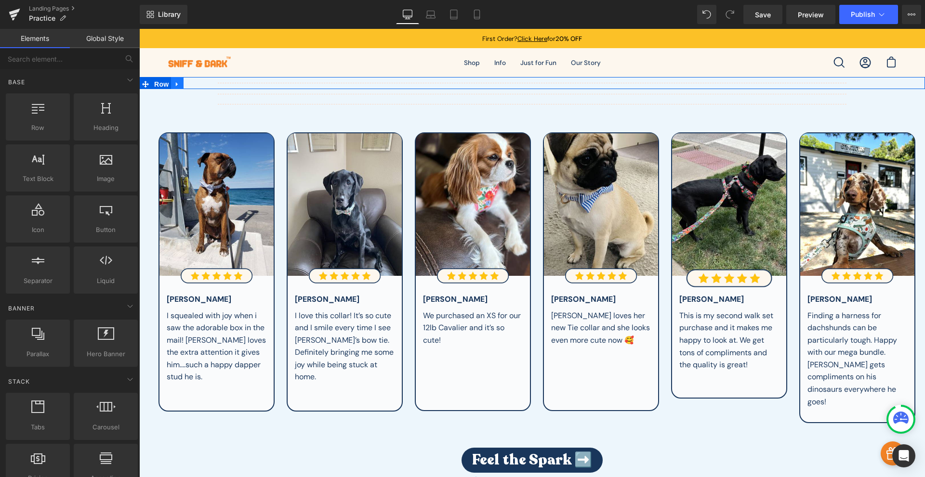
click at [178, 84] on link at bounding box center [177, 84] width 13 height 14
click at [199, 87] on icon at bounding box center [202, 84] width 7 height 7
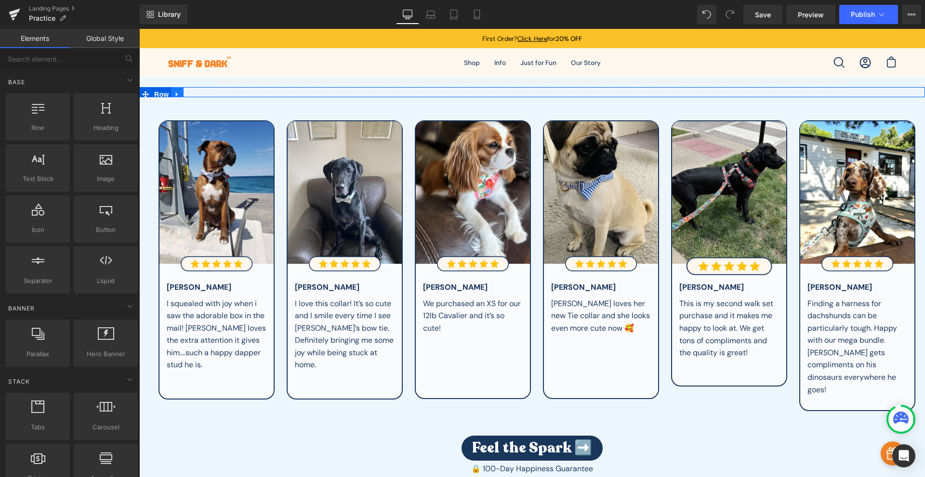
click at [172, 90] on link at bounding box center [177, 94] width 13 height 14
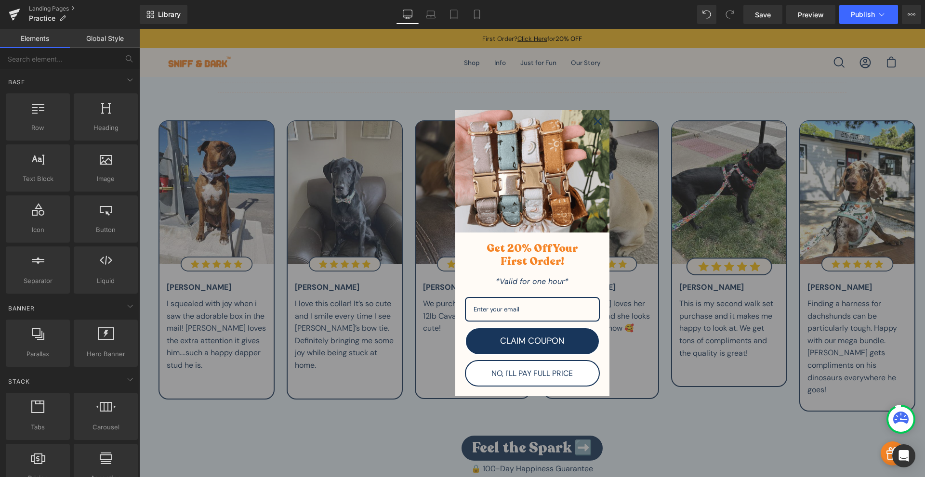
click at [201, 95] on div "Marketing offer form" at bounding box center [531, 253] width 785 height 448
click at [595, 123] on icon "close icon" at bounding box center [598, 122] width 8 height 8
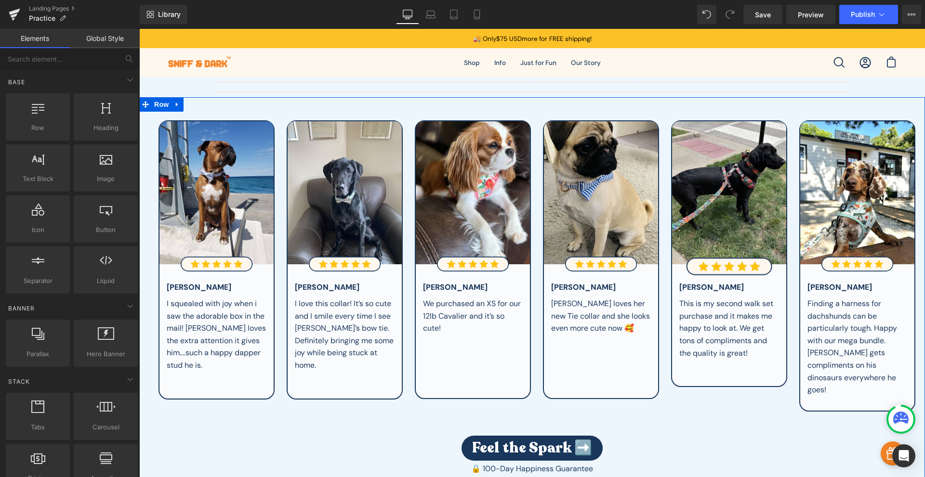
click at [176, 104] on icon at bounding box center [177, 105] width 2 height 4
click at [199, 105] on icon at bounding box center [202, 104] width 7 height 7
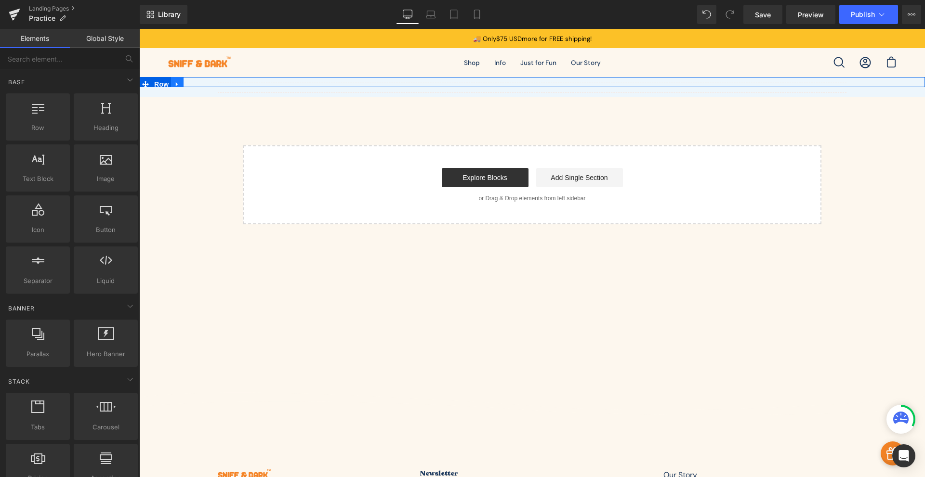
click at [177, 84] on icon at bounding box center [177, 84] width 7 height 7
click at [200, 82] on icon at bounding box center [202, 84] width 7 height 7
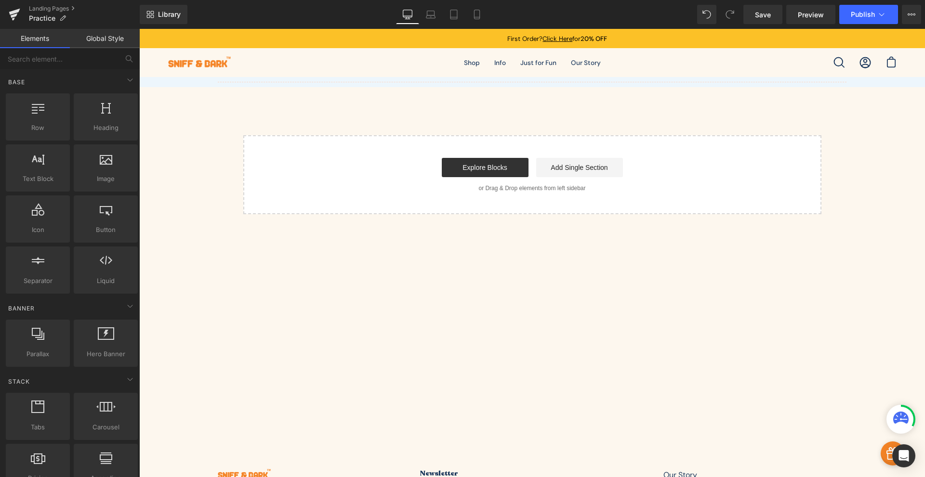
click at [472, 261] on main "Separator Row Select your layout" at bounding box center [531, 244] width 785 height 334
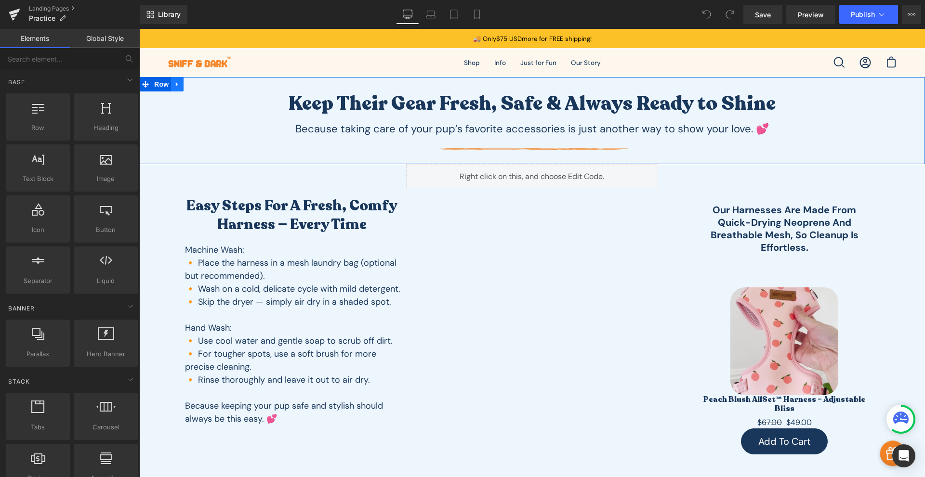
click at [177, 83] on icon at bounding box center [177, 84] width 7 height 7
click at [199, 88] on link at bounding box center [202, 84] width 13 height 14
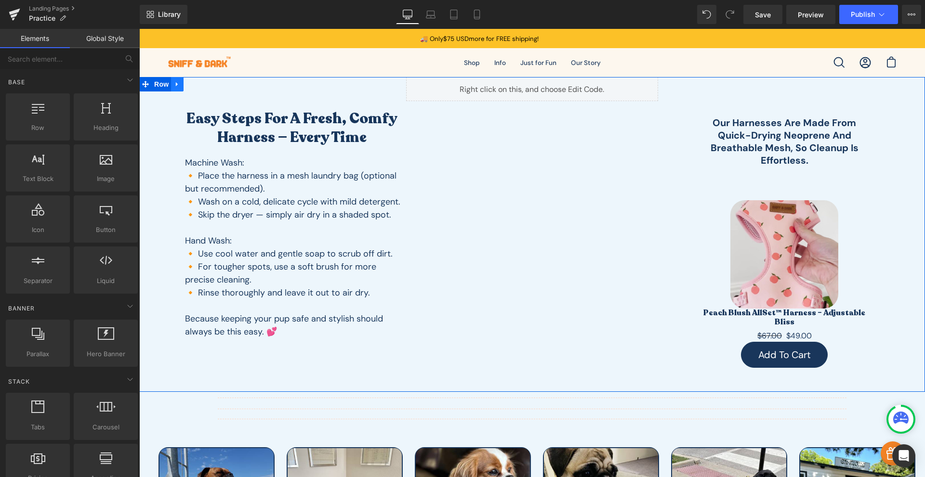
click at [171, 84] on link at bounding box center [177, 84] width 13 height 14
click at [199, 86] on icon at bounding box center [202, 84] width 7 height 7
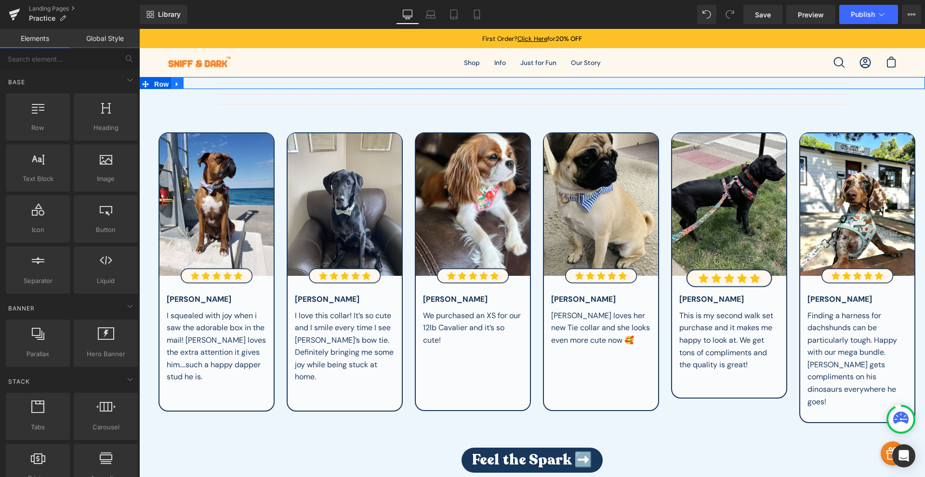
click at [175, 86] on icon at bounding box center [177, 84] width 7 height 7
click at [196, 83] on link at bounding box center [202, 84] width 13 height 14
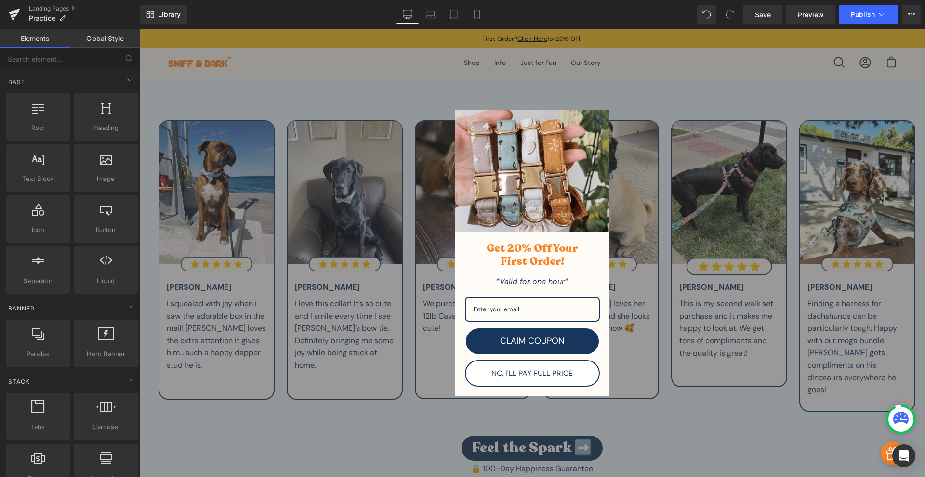
click at [594, 124] on icon "close icon" at bounding box center [598, 122] width 8 height 8
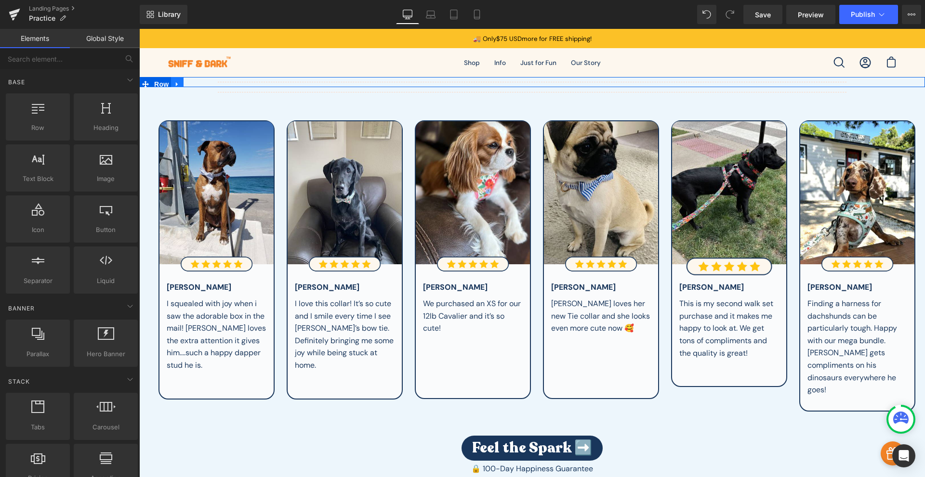
click at [176, 85] on icon at bounding box center [177, 84] width 2 height 4
click at [199, 84] on icon at bounding box center [202, 84] width 7 height 7
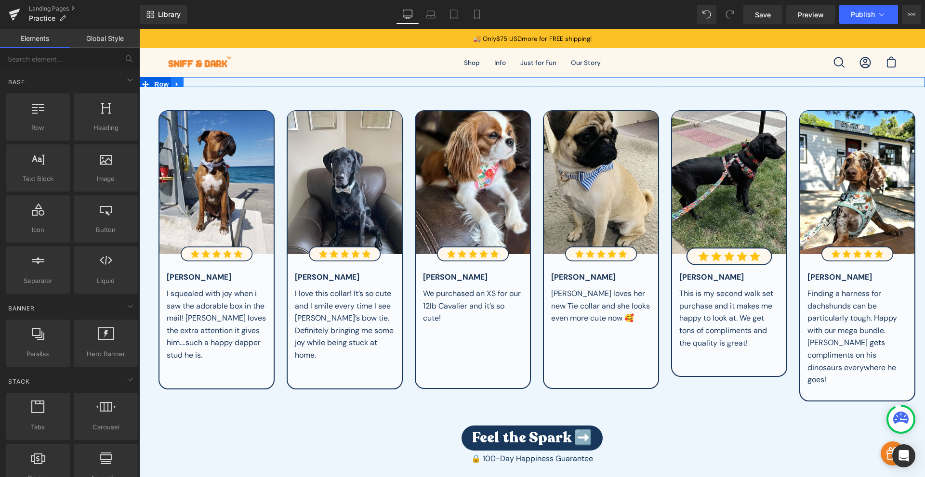
click at [173, 79] on link at bounding box center [177, 84] width 13 height 14
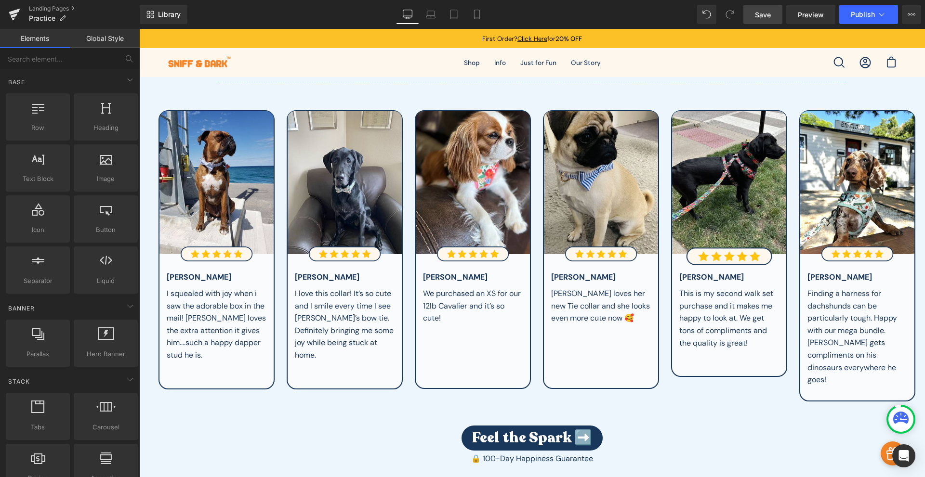
click at [763, 15] on span "Save" at bounding box center [763, 15] width 16 height 10
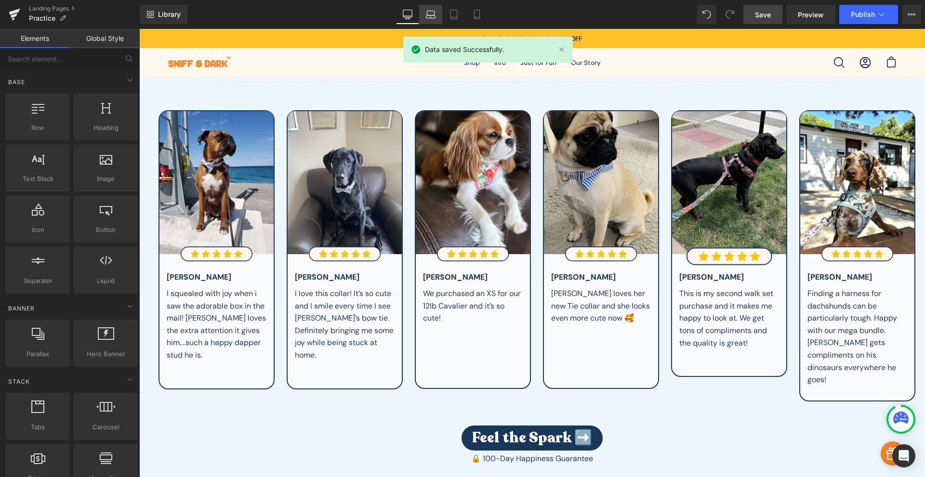
click at [429, 19] on icon at bounding box center [431, 15] width 10 height 10
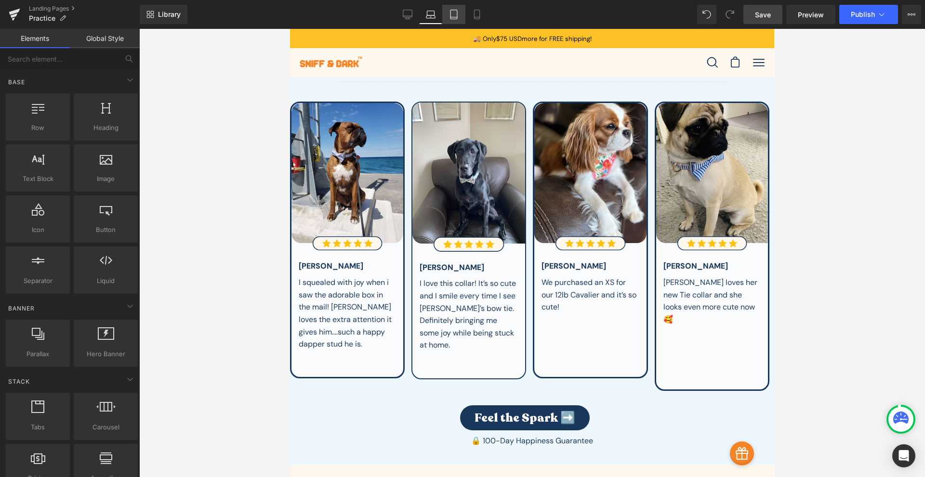
click at [454, 13] on icon at bounding box center [454, 15] width 10 height 10
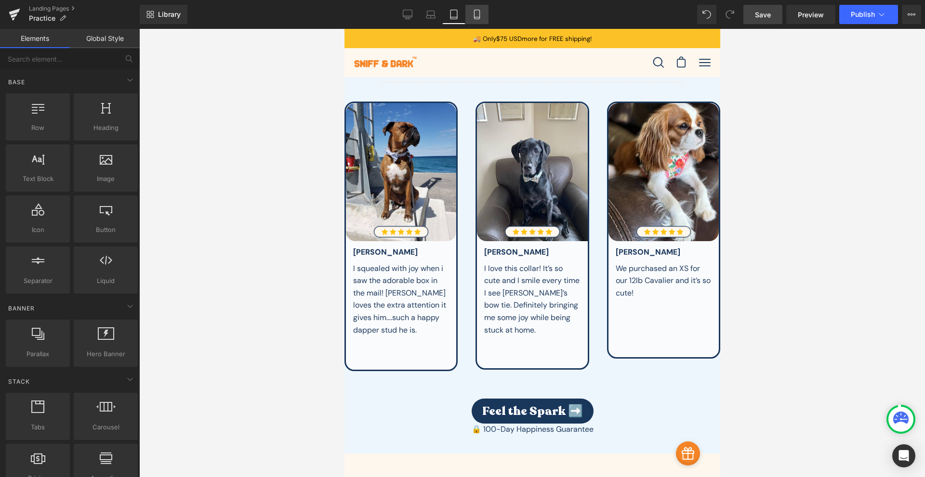
click at [472, 13] on icon at bounding box center [477, 15] width 10 height 10
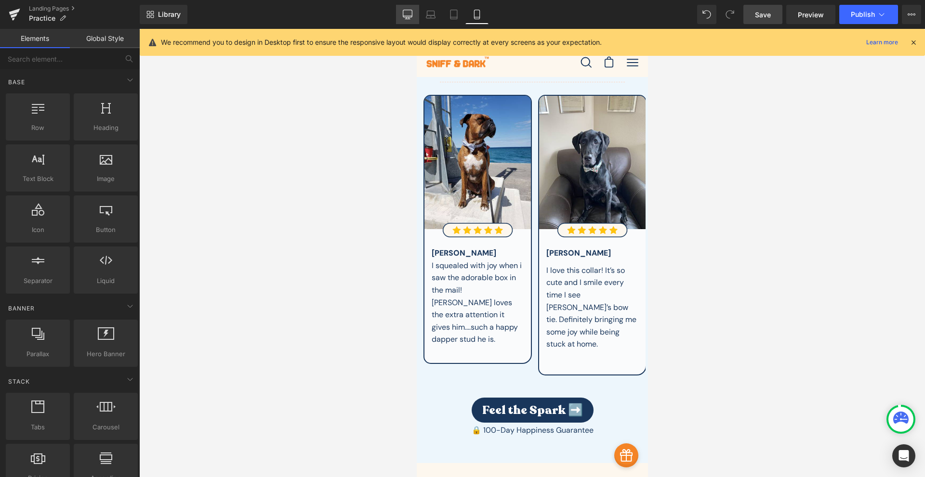
click at [408, 17] on icon at bounding box center [408, 15] width 10 height 10
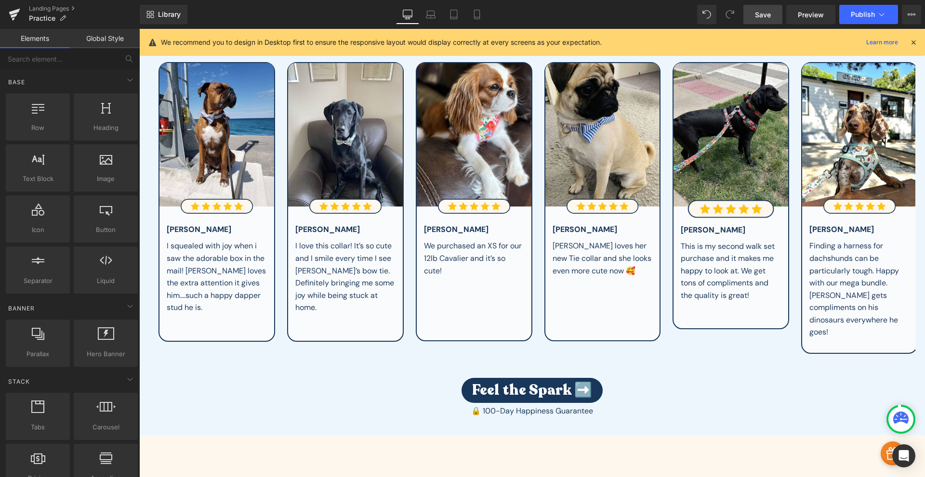
click at [764, 14] on span "Save" at bounding box center [763, 15] width 16 height 10
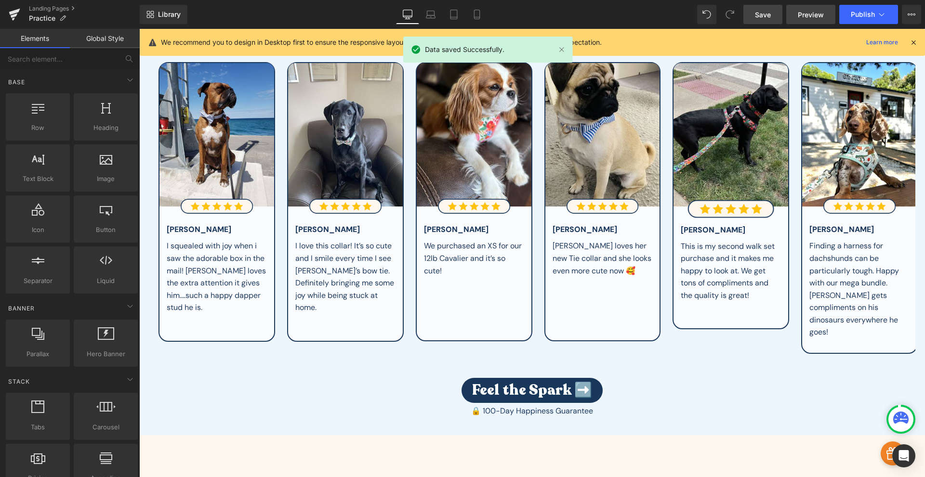
click at [800, 12] on span "Preview" at bounding box center [811, 15] width 26 height 10
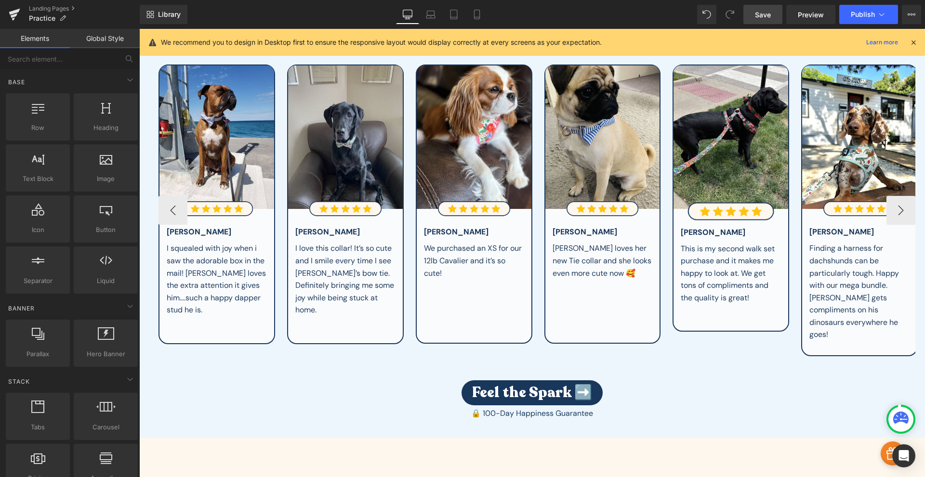
scroll to position [0, 0]
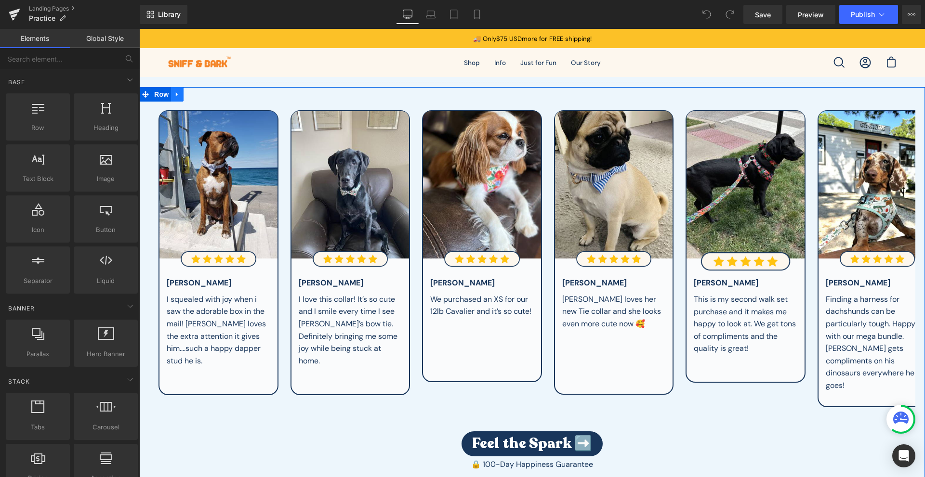
click at [175, 94] on icon at bounding box center [177, 94] width 7 height 7
click at [174, 98] on icon at bounding box center [177, 95] width 7 height 7
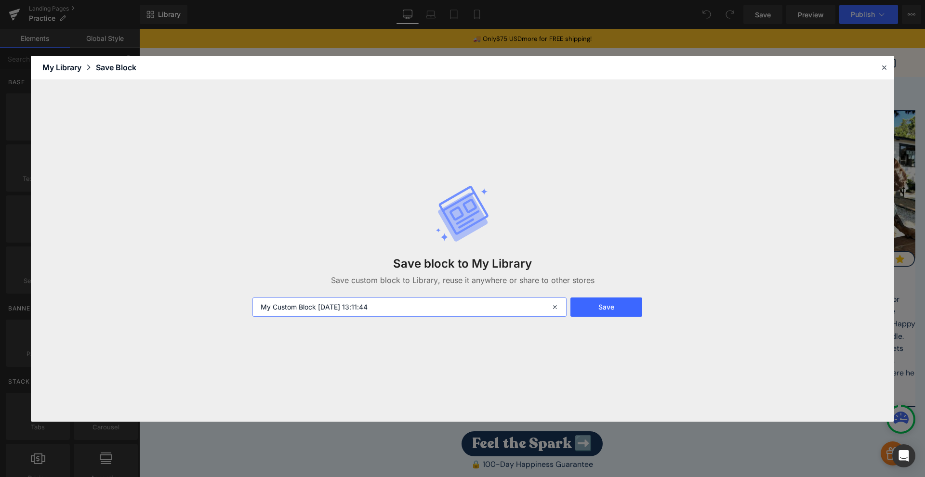
click at [287, 301] on input "My Custom Block 2025-10-09 13:11:44" at bounding box center [409, 307] width 314 height 19
click at [290, 301] on input "My Custom Block 2025-10-09 13:11:44" at bounding box center [409, 307] width 314 height 19
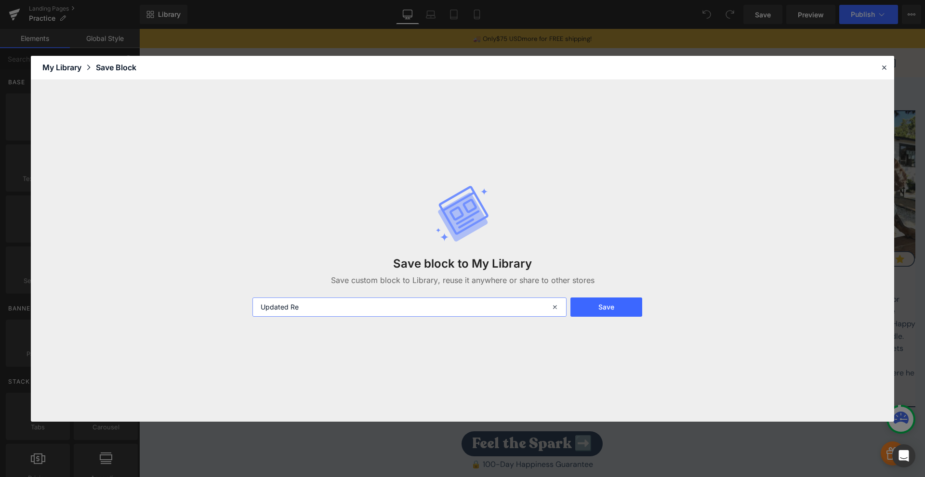
click at [333, 312] on input "Updated Re" at bounding box center [409, 307] width 314 height 19
type input "Updated Reviews"
click at [631, 303] on button "Save" at bounding box center [606, 307] width 72 height 19
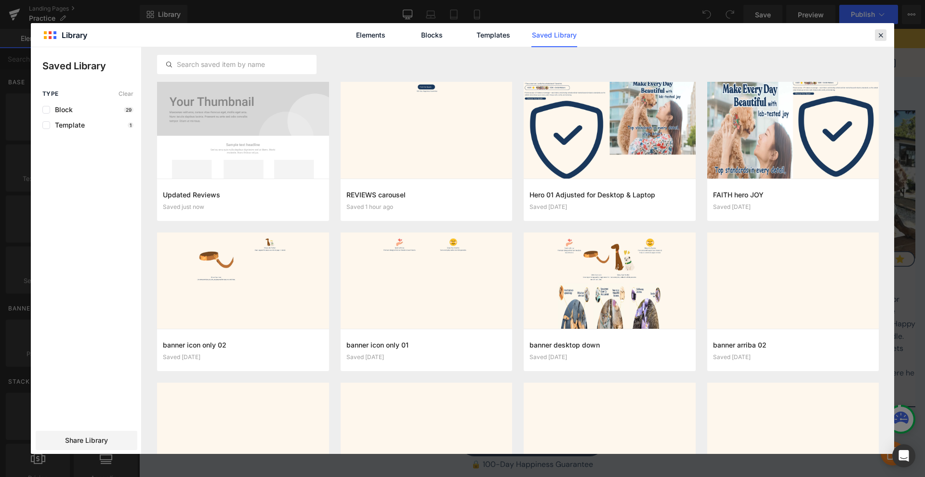
drag, startPoint x: 880, startPoint y: 36, endPoint x: 741, endPoint y: 14, distance: 140.9
click at [880, 36] on icon at bounding box center [880, 35] width 9 height 9
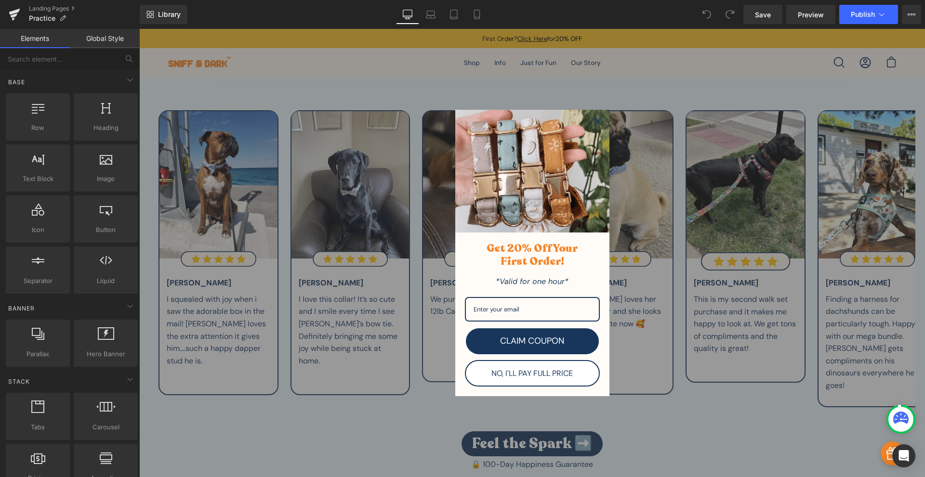
click at [595, 121] on icon "close icon" at bounding box center [598, 122] width 8 height 8
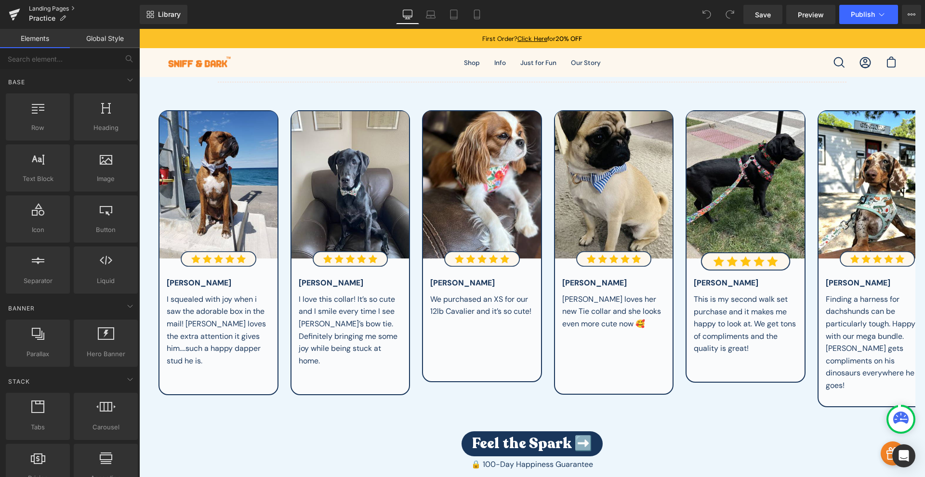
click at [72, 8] on link "Landing Pages" at bounding box center [84, 9] width 111 height 8
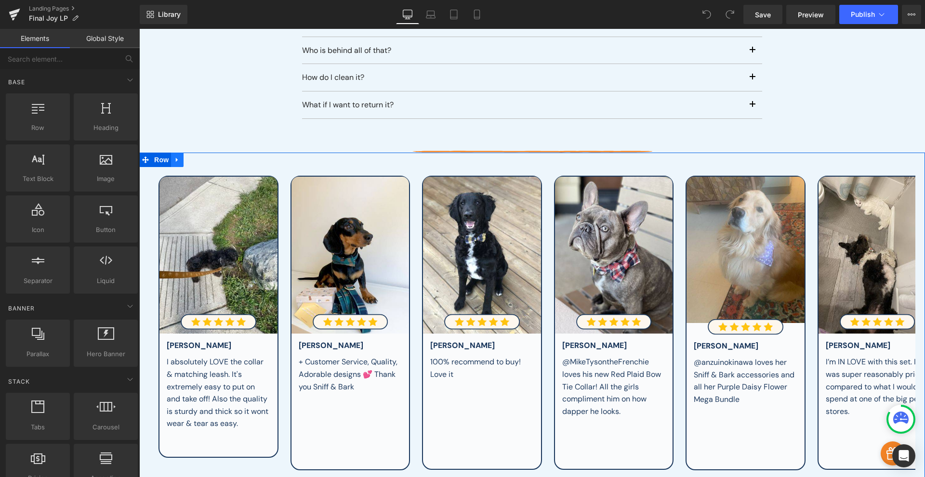
click at [176, 157] on icon at bounding box center [177, 159] width 2 height 4
click at [201, 157] on icon at bounding box center [202, 160] width 7 height 7
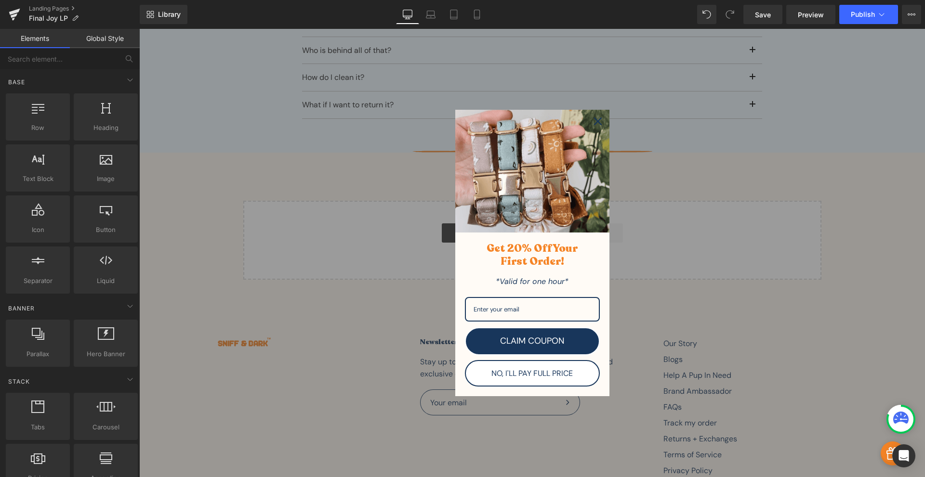
click at [597, 123] on icon "close icon" at bounding box center [598, 122] width 8 height 8
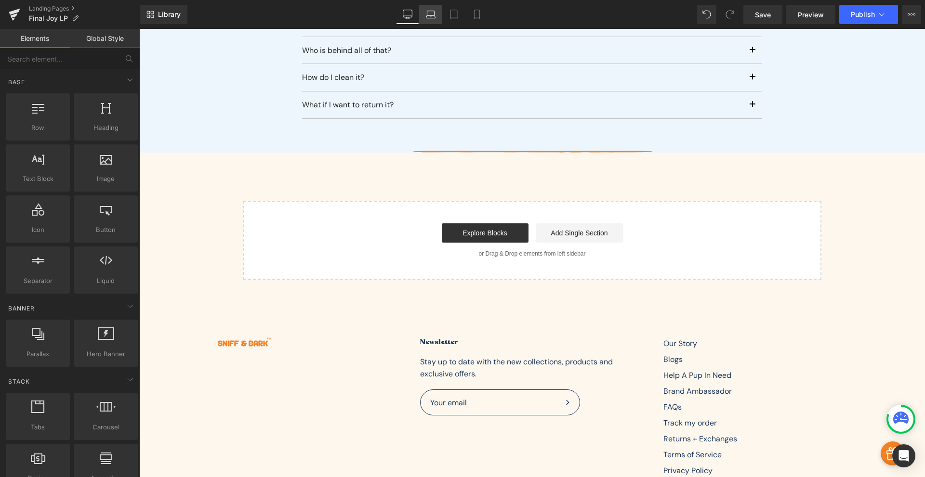
click at [441, 19] on link "Laptop" at bounding box center [430, 14] width 23 height 19
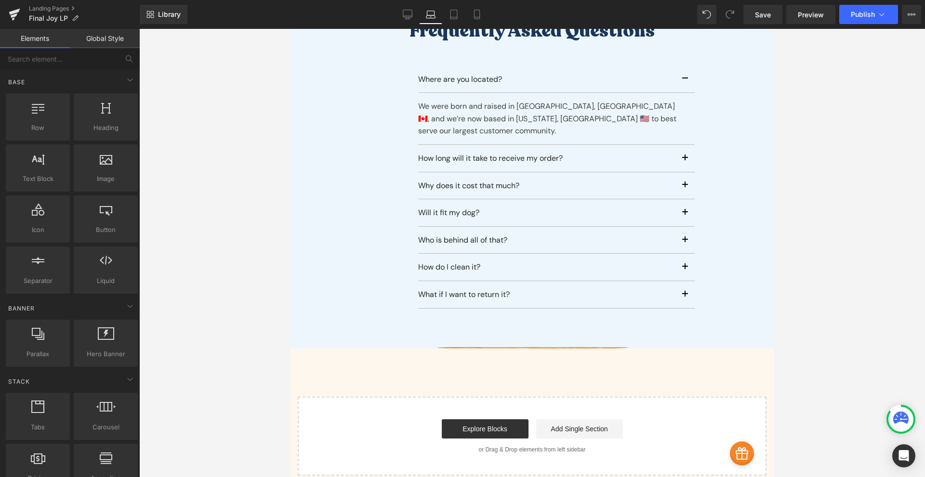
scroll to position [3107, 0]
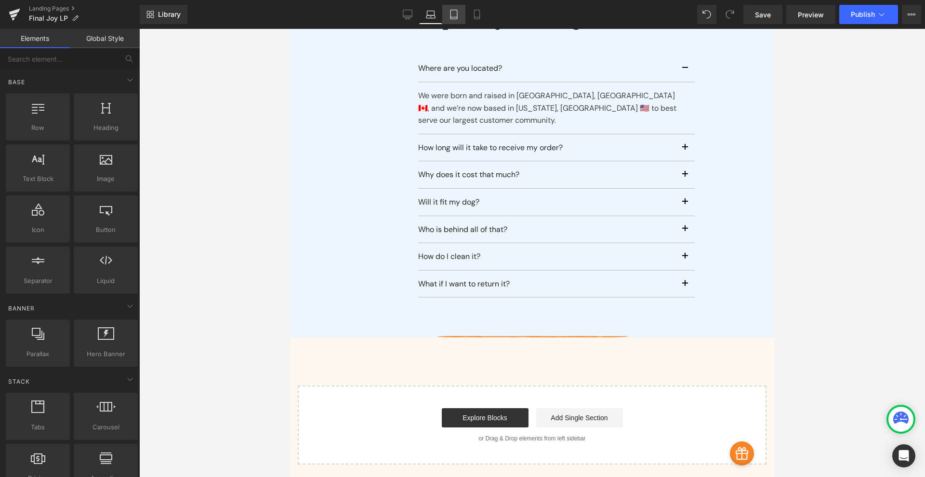
click at [454, 20] on link "Tablet" at bounding box center [453, 14] width 23 height 19
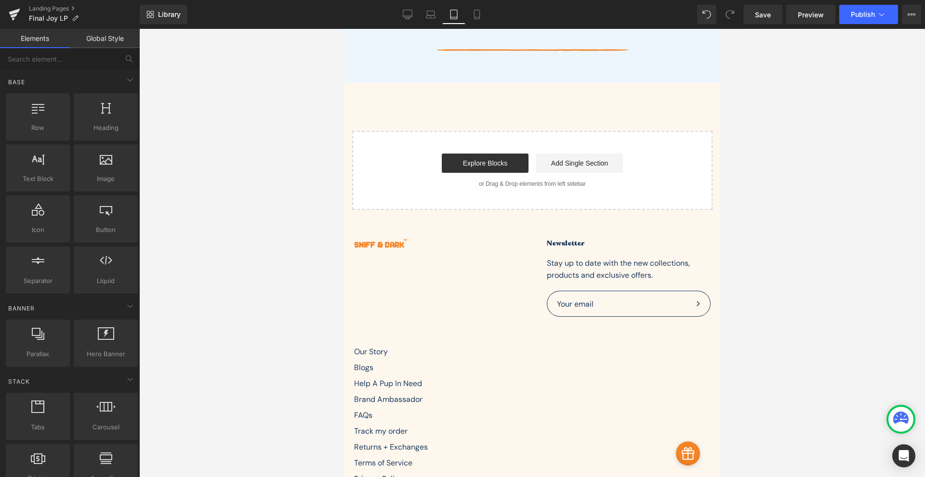
scroll to position [4763, 0]
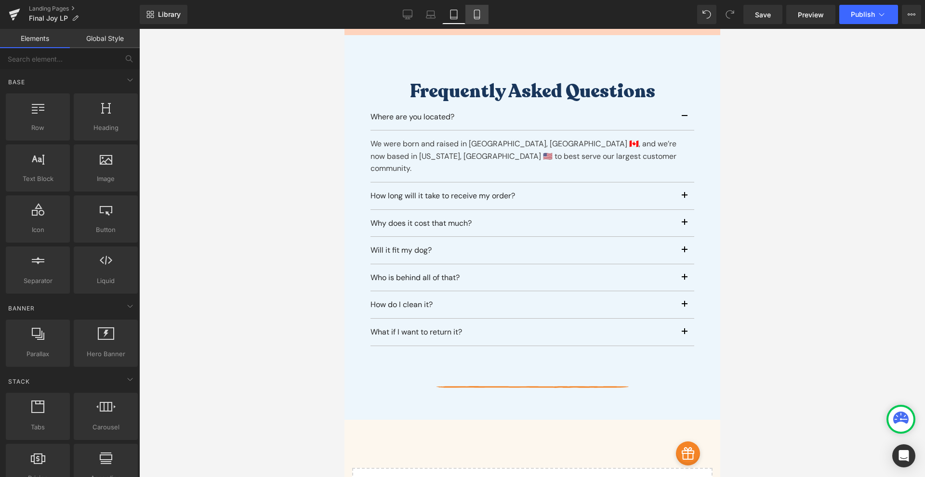
click at [479, 14] on icon at bounding box center [477, 15] width 10 height 10
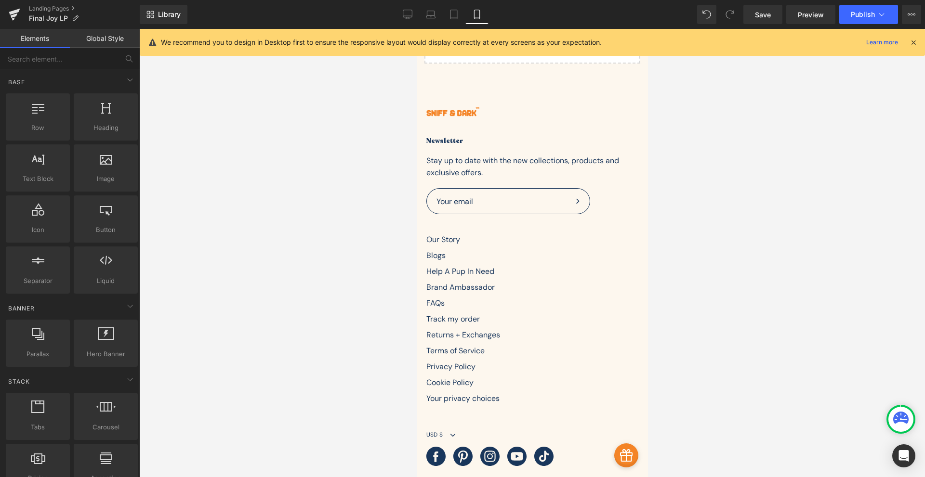
scroll to position [4021, 0]
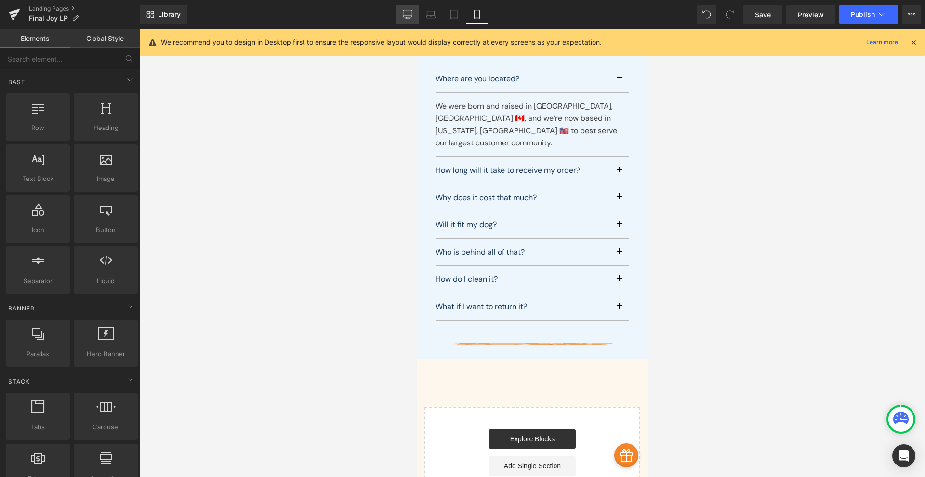
click at [409, 17] on icon at bounding box center [407, 13] width 9 height 7
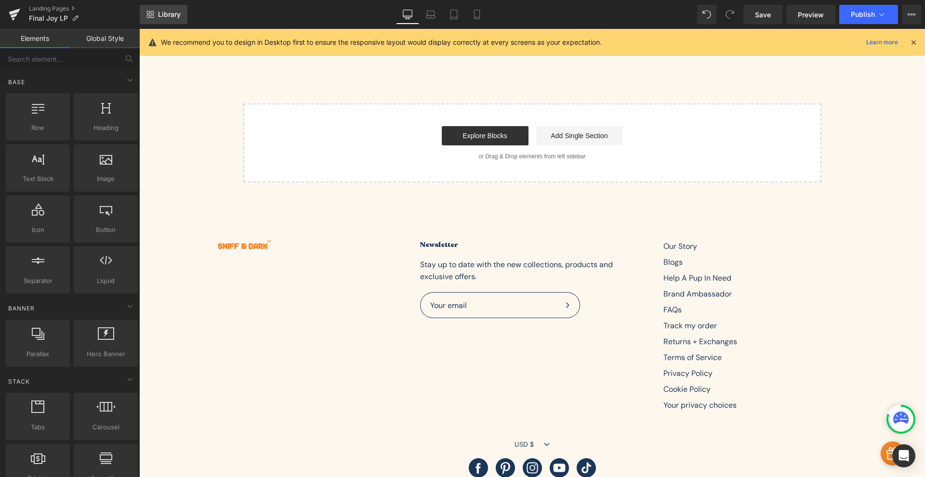
scroll to position [3616, 0]
click at [163, 18] on span "Library" at bounding box center [169, 14] width 23 height 9
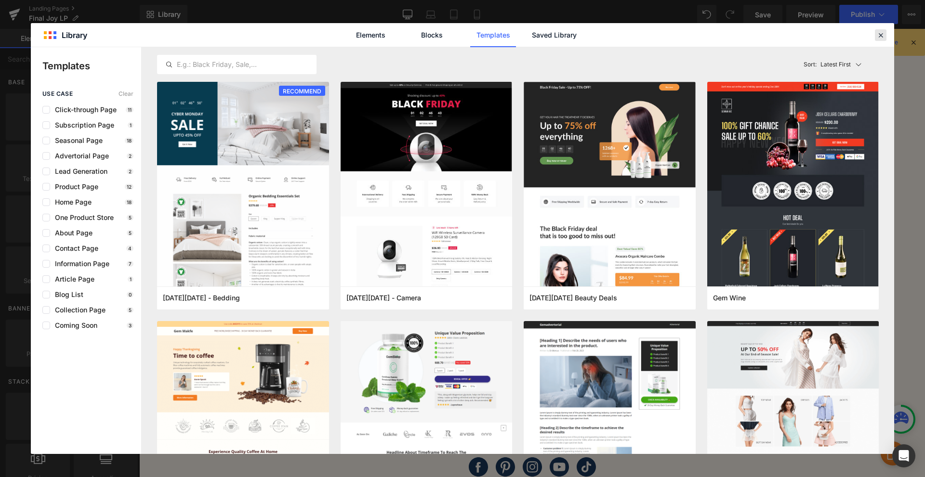
click at [881, 33] on icon at bounding box center [880, 35] width 9 height 9
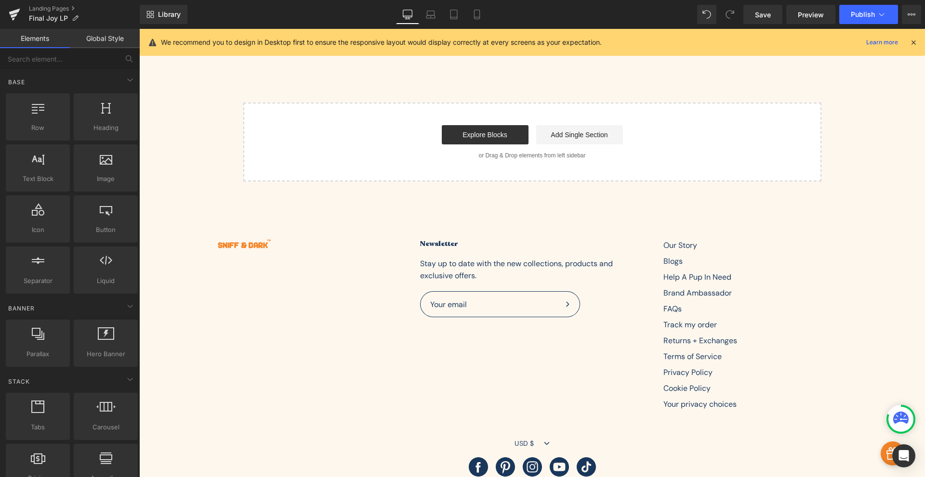
scroll to position [3504, 0]
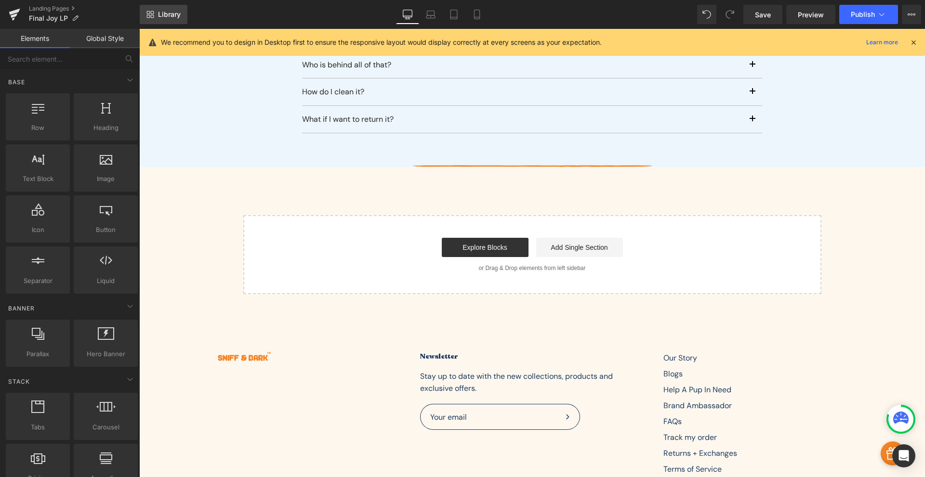
click at [171, 16] on span "Library" at bounding box center [169, 14] width 23 height 9
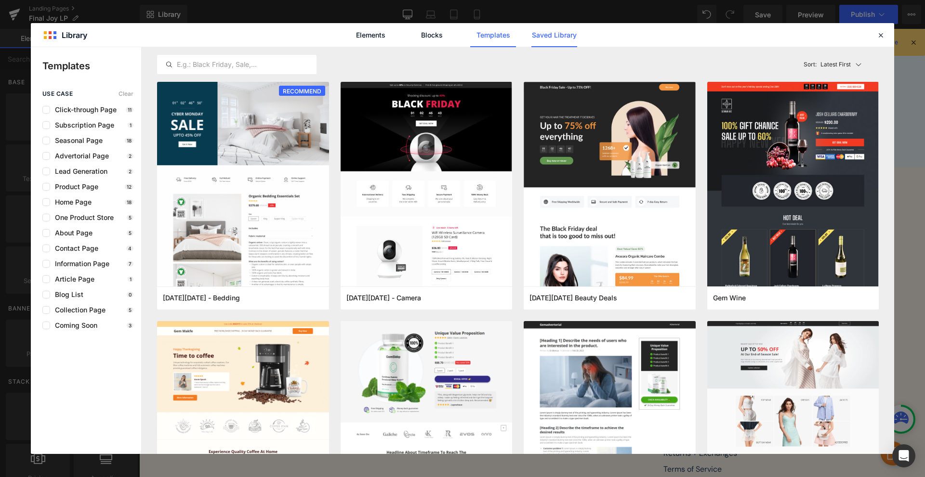
click at [561, 35] on link "Saved Library" at bounding box center [554, 35] width 46 height 24
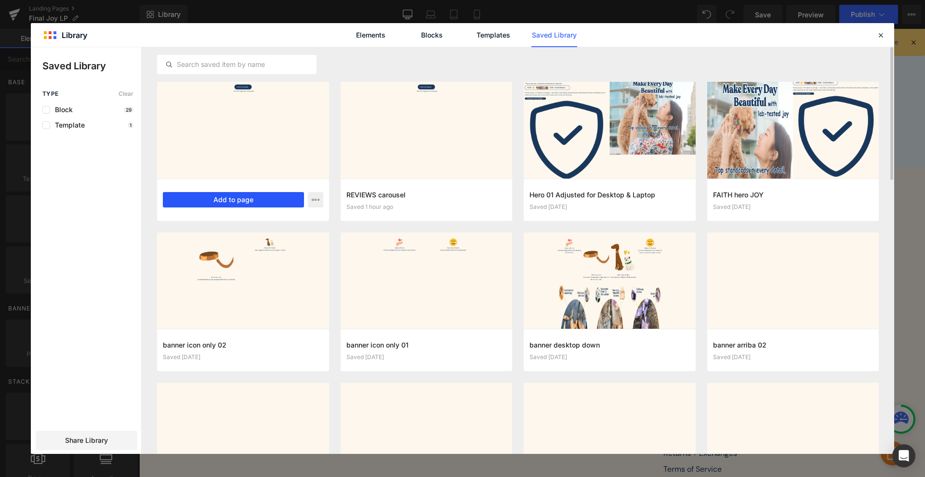
click at [230, 200] on button "Add to page" at bounding box center [233, 199] width 141 height 15
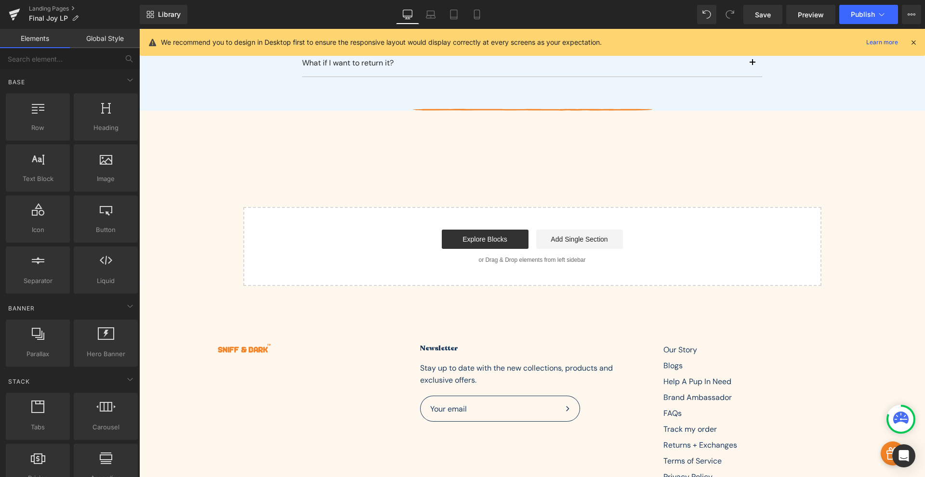
scroll to position [3580, 0]
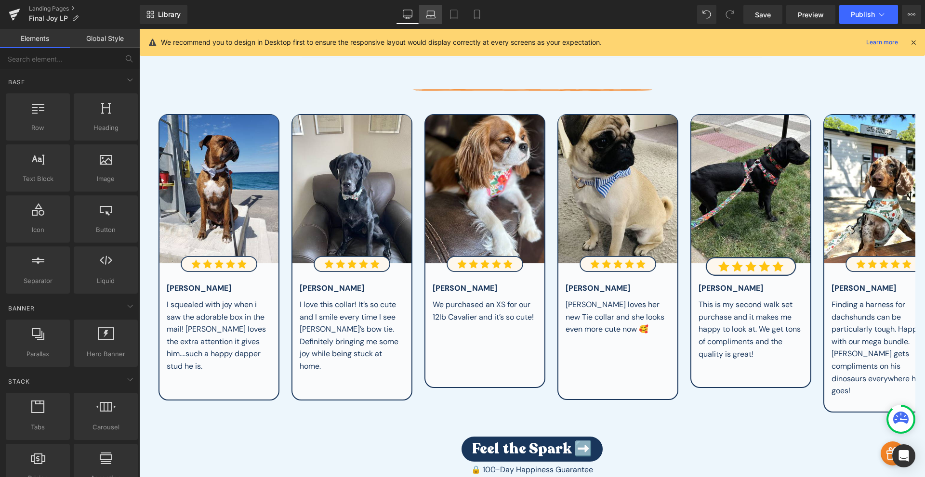
click at [434, 16] on icon at bounding box center [430, 16] width 9 height 3
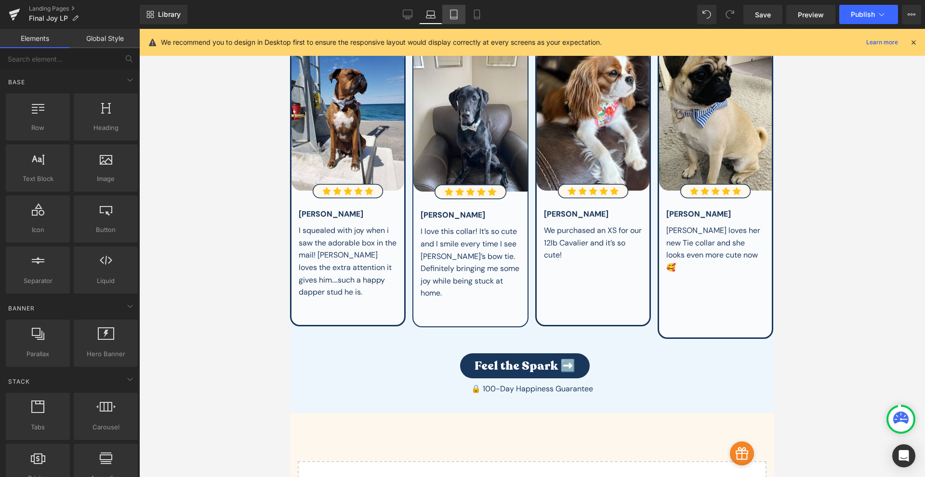
click at [452, 19] on link "Tablet" at bounding box center [453, 14] width 23 height 19
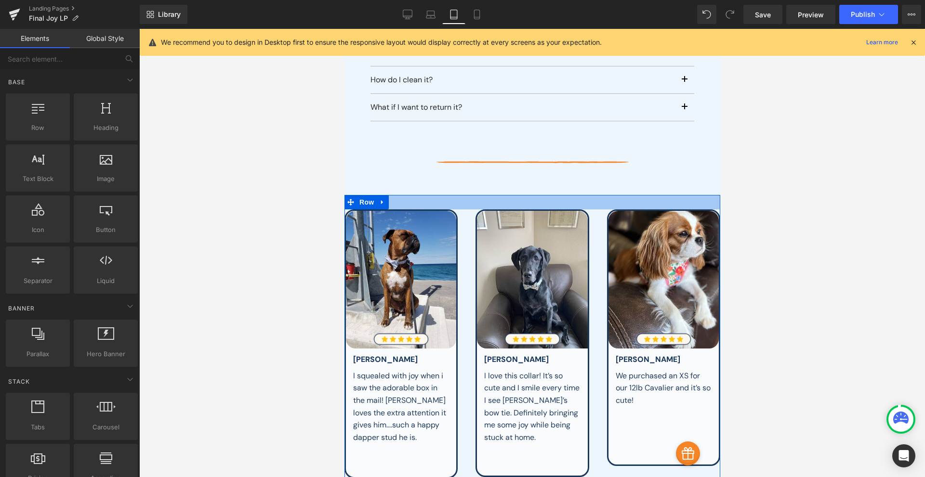
scroll to position [4876, 0]
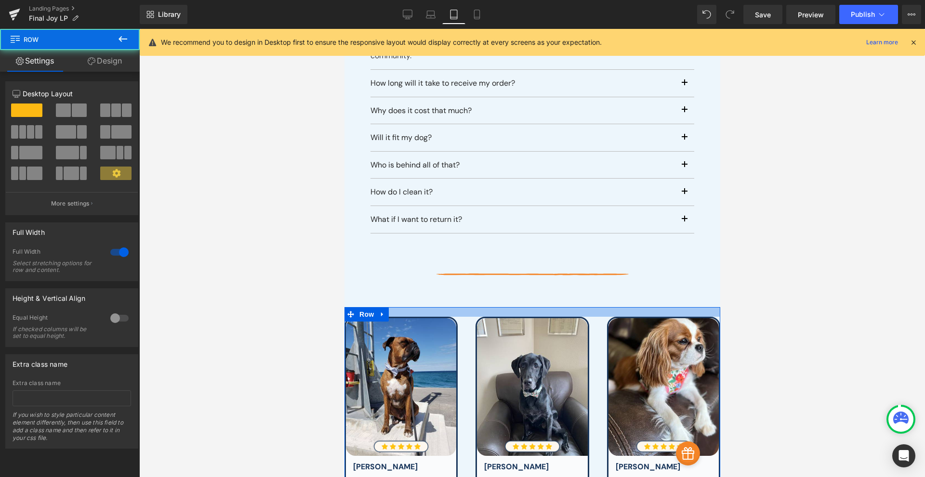
drag, startPoint x: 508, startPoint y: 261, endPoint x: 512, endPoint y: 253, distance: 8.2
click at [512, 307] on div at bounding box center [532, 312] width 376 height 10
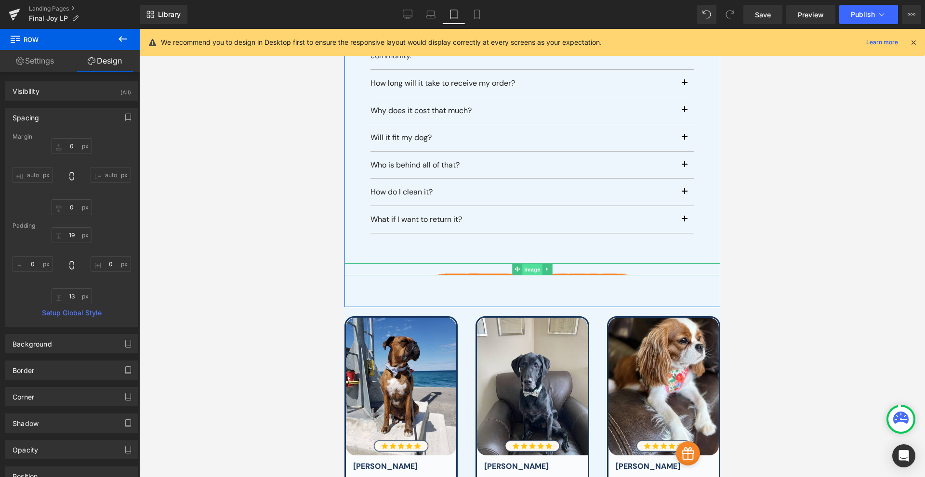
click at [527, 264] on span "Image" at bounding box center [532, 270] width 20 height 12
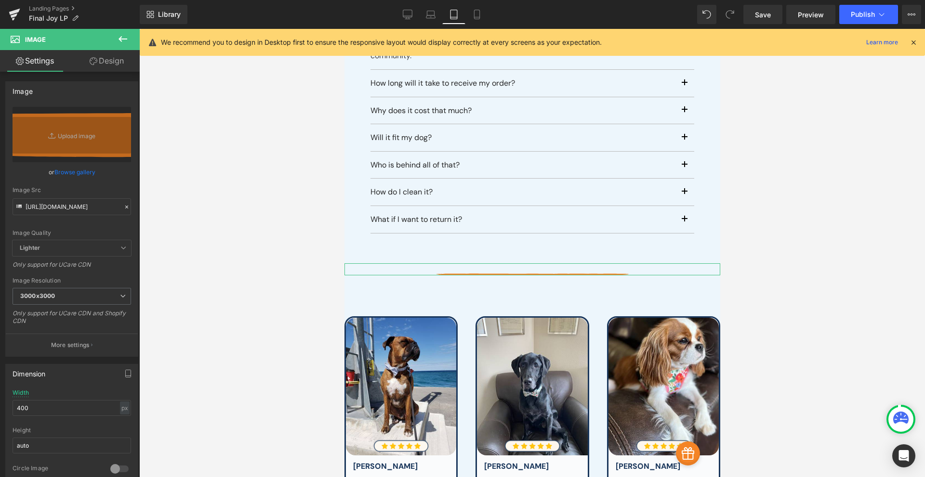
click at [104, 60] on link "Design" at bounding box center [107, 61] width 70 height 22
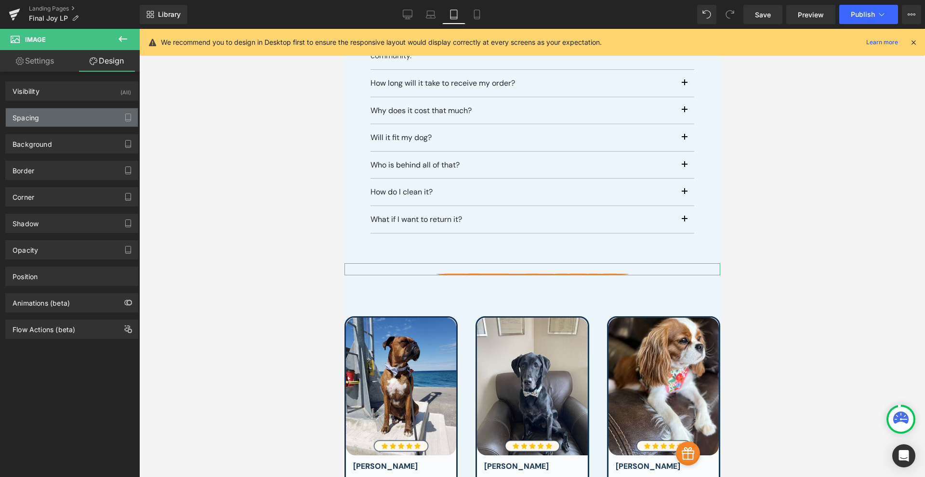
click at [65, 116] on div "Spacing" at bounding box center [72, 117] width 132 height 18
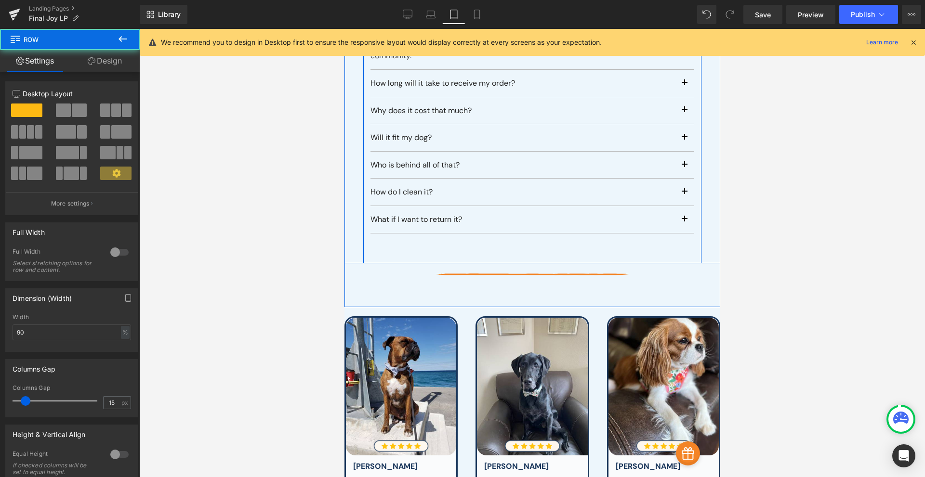
click at [494, 195] on div "Frequently asked questions Heading Where are you located? Text Block We were bo…" at bounding box center [532, 96] width 338 height 334
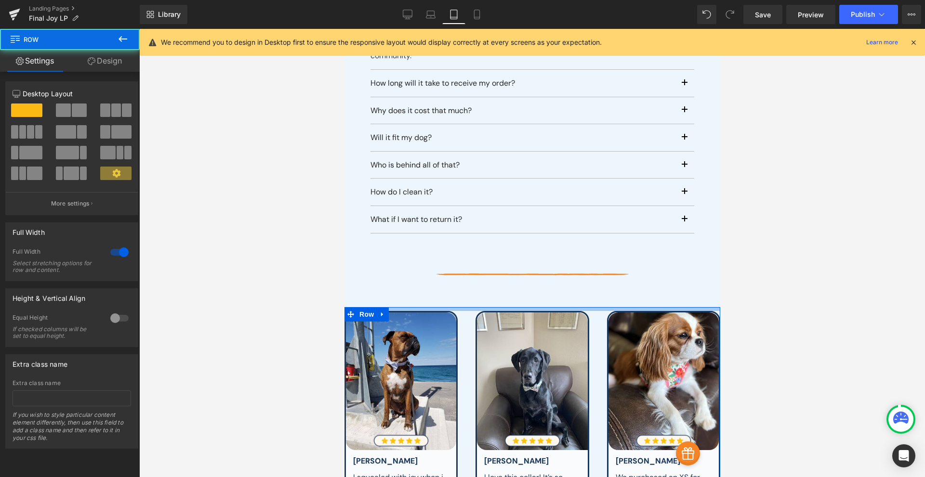
drag, startPoint x: 519, startPoint y: 256, endPoint x: 523, endPoint y: 251, distance: 6.3
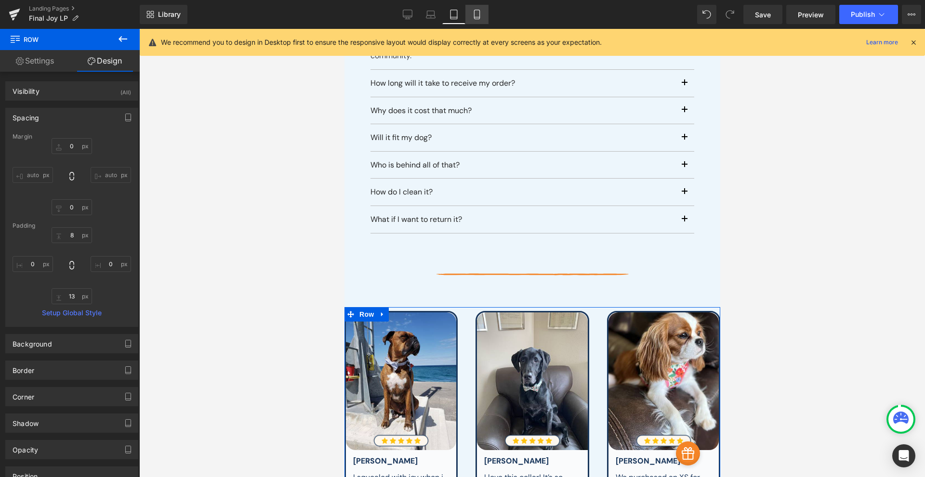
click at [468, 16] on link "Mobile" at bounding box center [476, 14] width 23 height 19
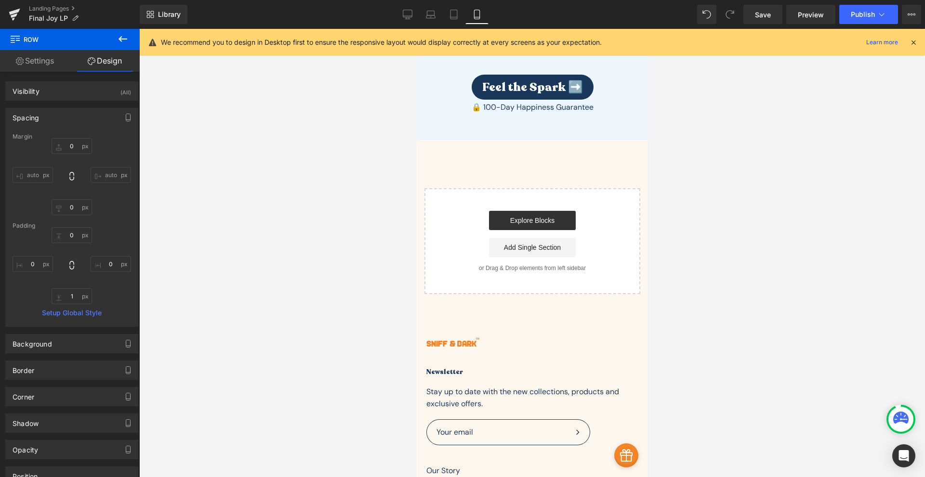
scroll to position [4390, 0]
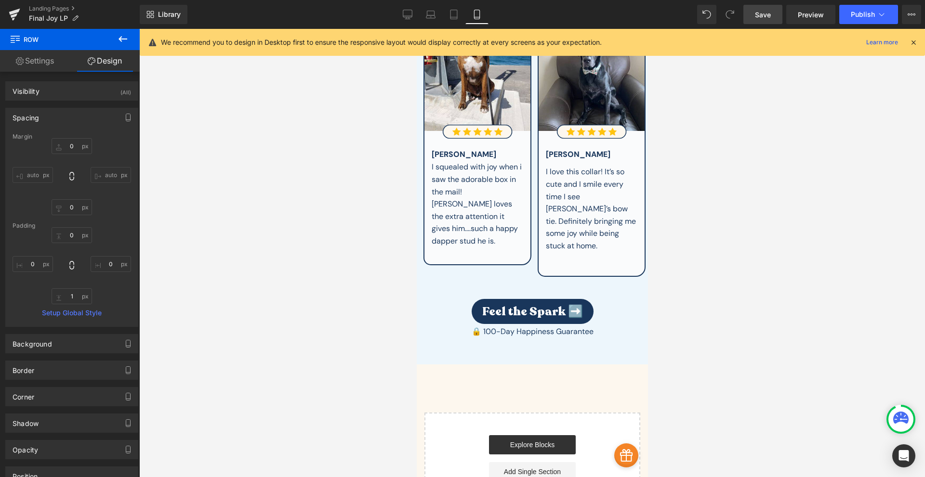
click at [773, 14] on link "Save" at bounding box center [762, 14] width 39 height 19
click at [853, 13] on span "Publish" at bounding box center [862, 15] width 24 height 8
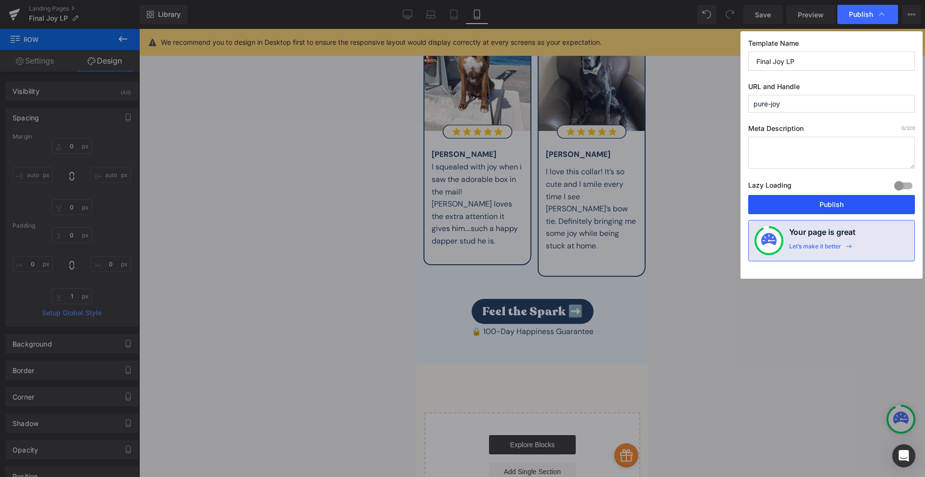
click at [794, 208] on button "Publish" at bounding box center [831, 204] width 167 height 19
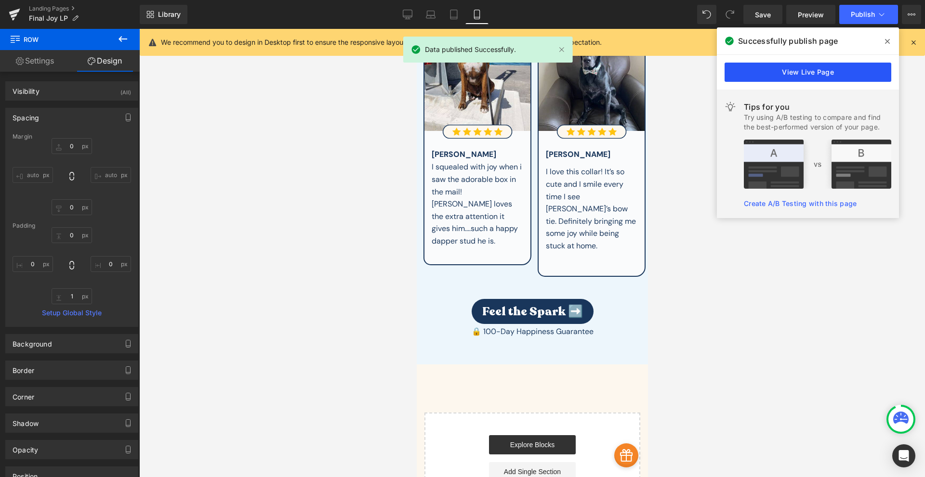
click at [791, 70] on link "View Live Page" at bounding box center [807, 72] width 167 height 19
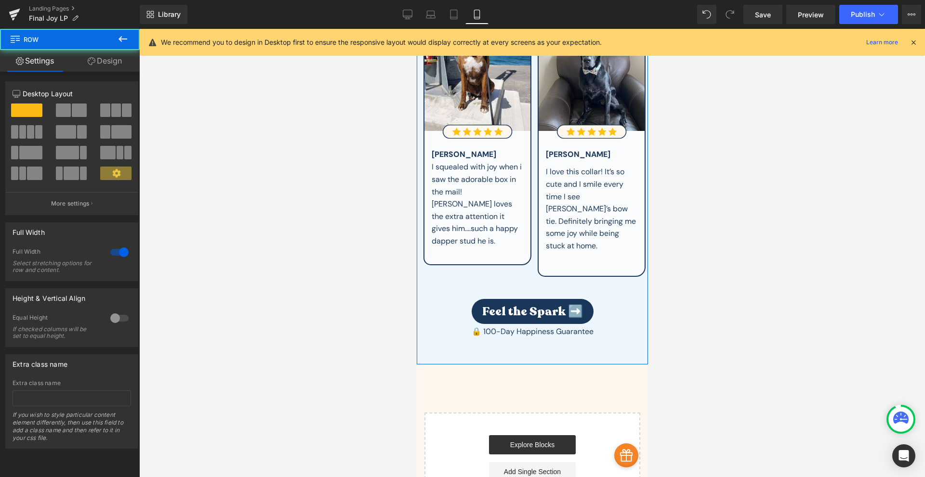
click at [520, 281] on div "Image Image [PERSON_NAME] Text Block I squealed with joy when i saw the adorabl…" at bounding box center [531, 177] width 231 height 375
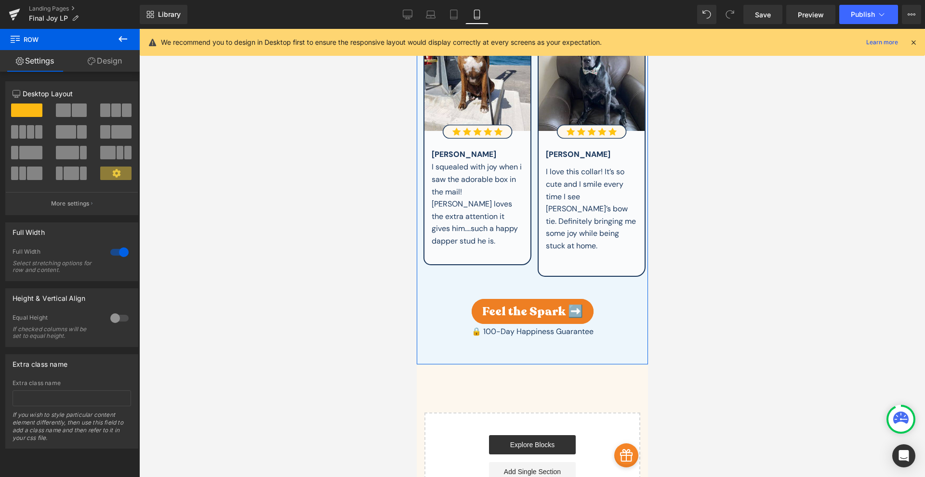
scroll to position [4165, 0]
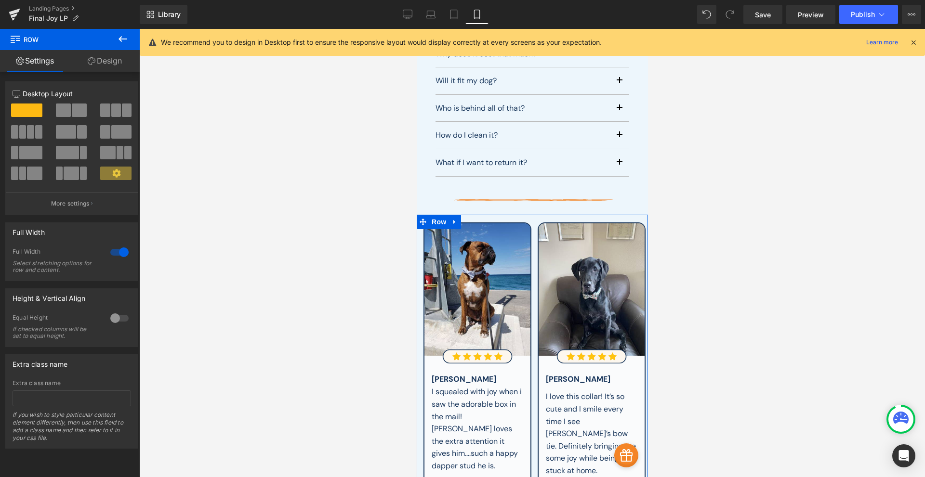
click at [103, 62] on link "Design" at bounding box center [105, 61] width 70 height 22
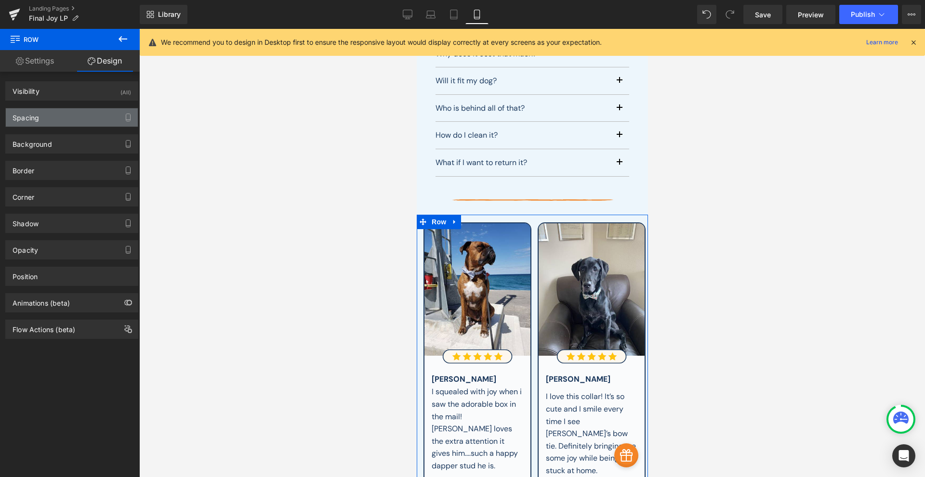
click at [41, 121] on div "Spacing" at bounding box center [72, 117] width 132 height 18
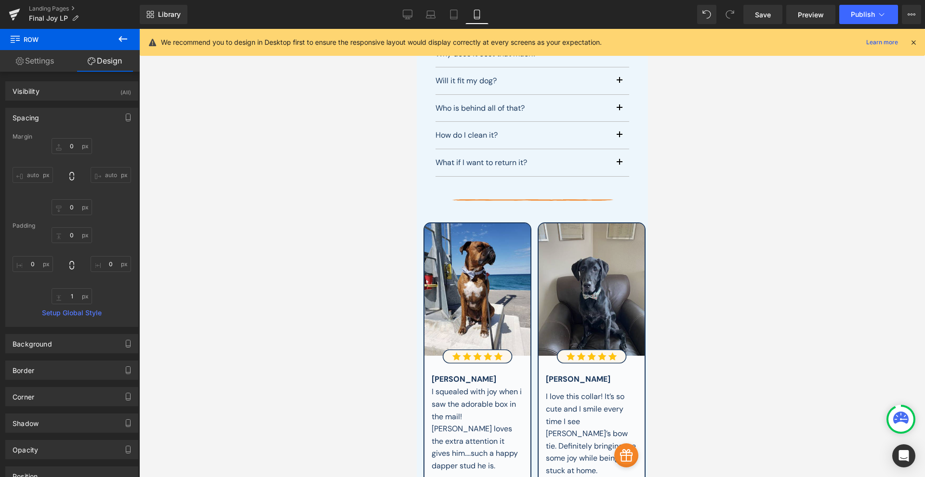
scroll to position [4277, 0]
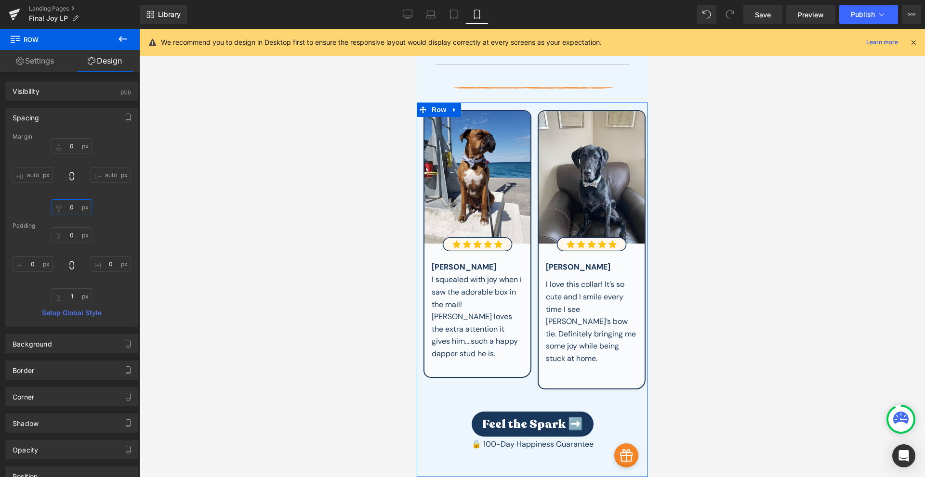
click at [75, 213] on input "0" at bounding box center [72, 207] width 40 height 16
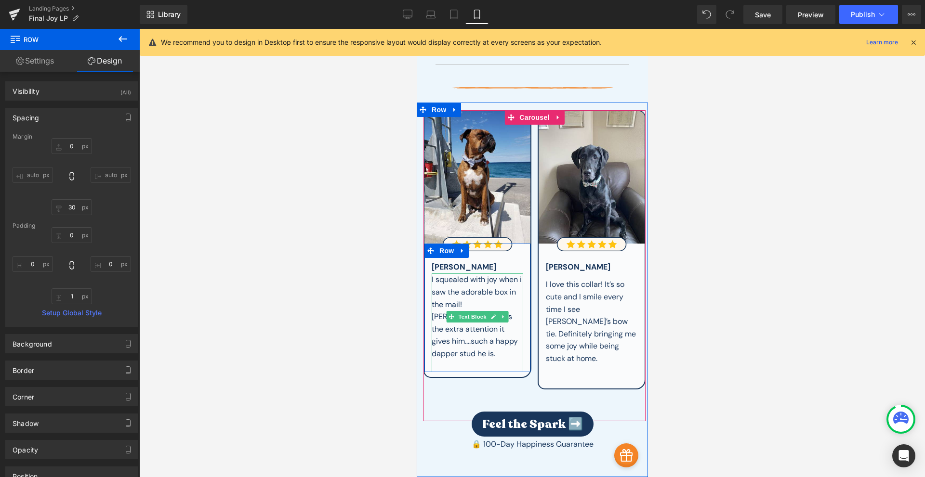
scroll to position [4390, 0]
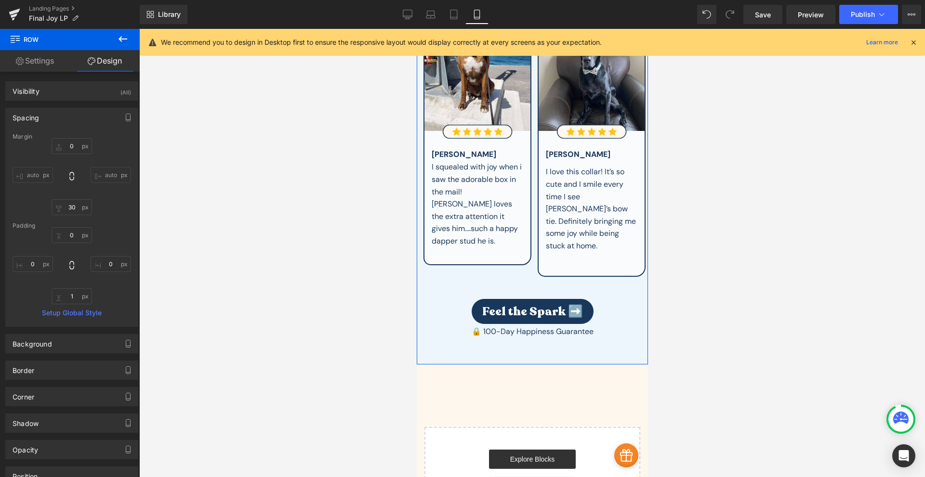
type input "3"
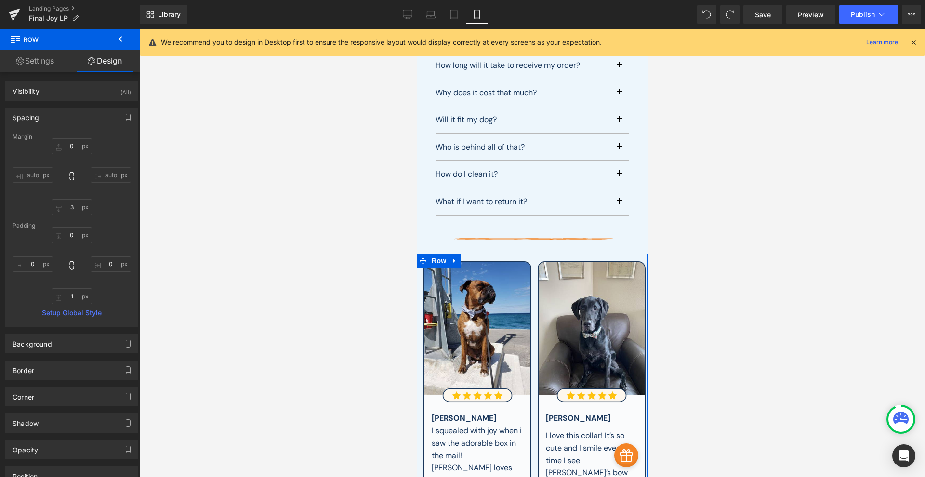
scroll to position [4463, 0]
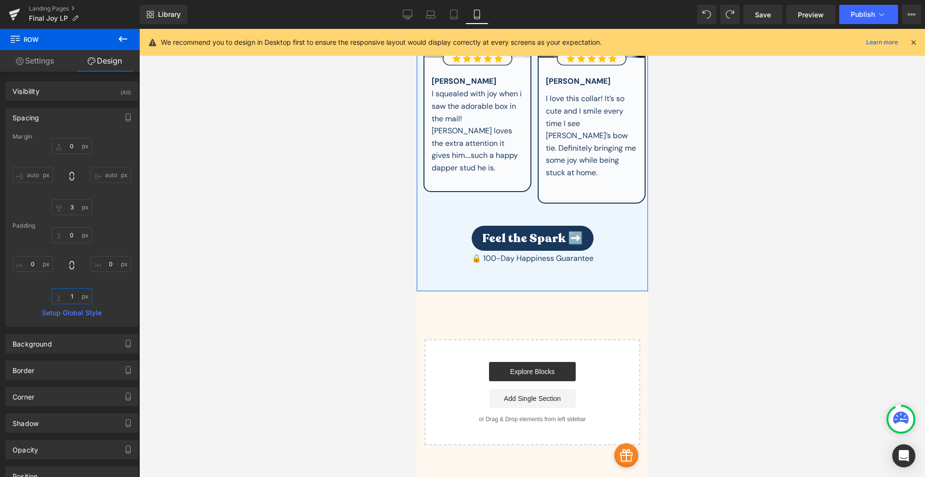
click at [72, 298] on input "1" at bounding box center [72, 296] width 40 height 16
type input "50"
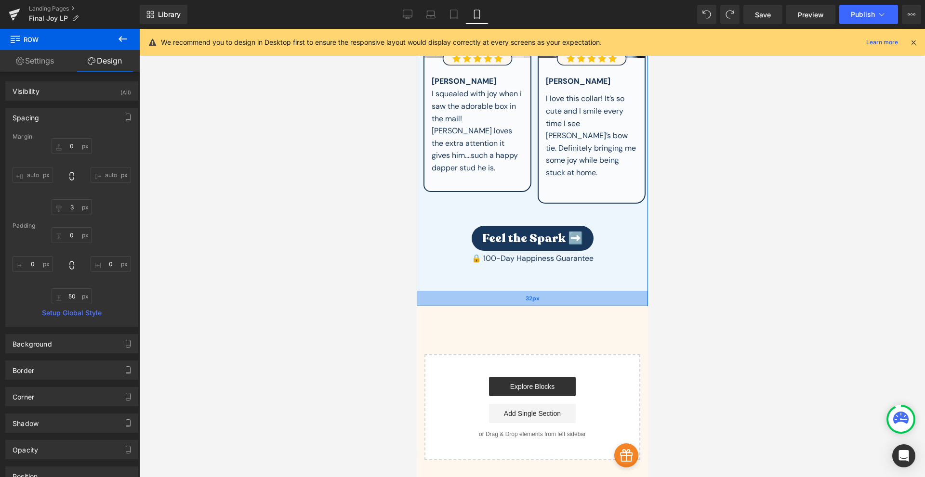
drag, startPoint x: 570, startPoint y: 234, endPoint x: 582, endPoint y: 225, distance: 14.8
click at [582, 291] on div "32px" at bounding box center [531, 298] width 231 height 15
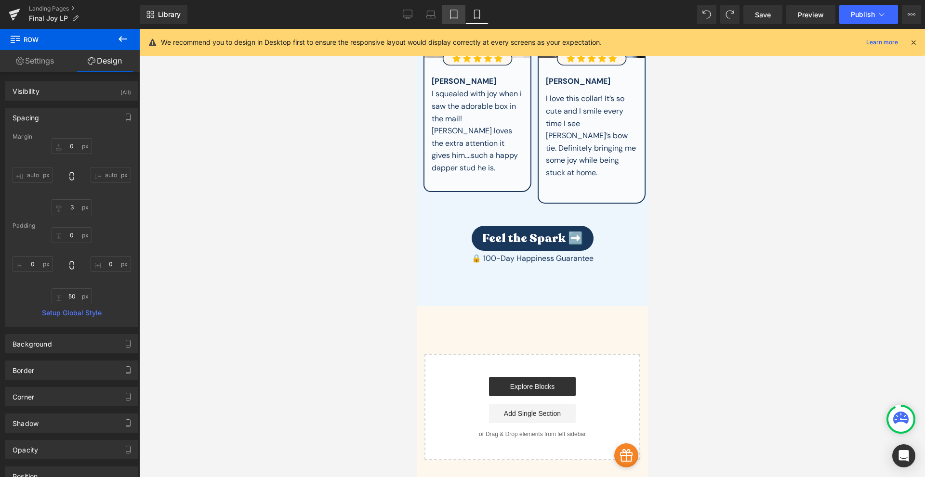
click at [458, 11] on icon at bounding box center [454, 15] width 10 height 10
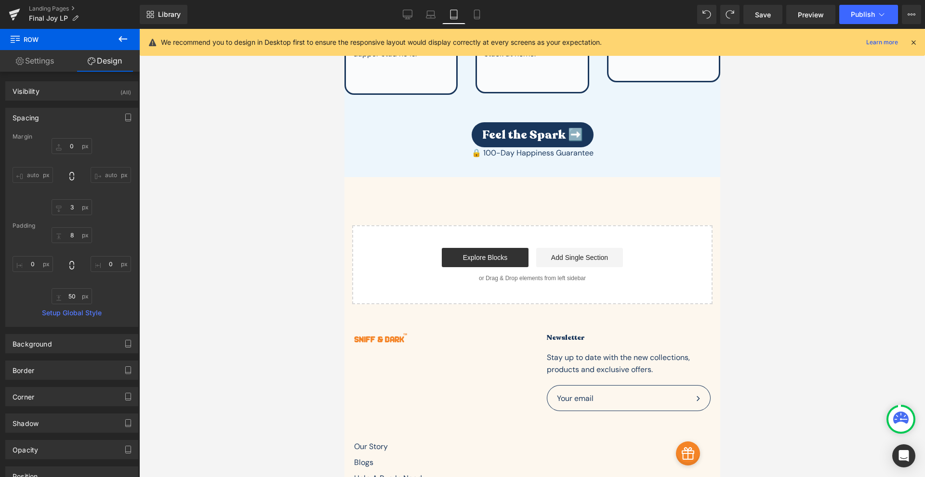
scroll to position [5249, 0]
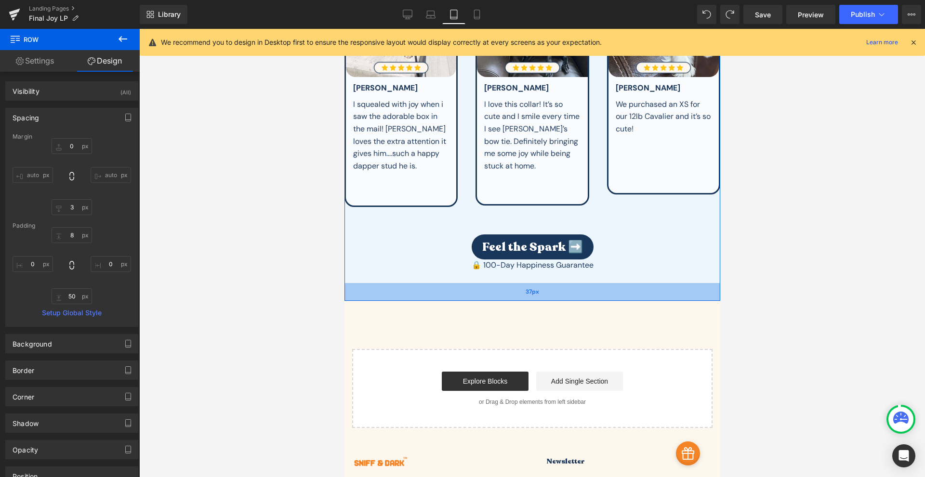
drag, startPoint x: 514, startPoint y: 231, endPoint x: 510, endPoint y: 243, distance: 12.2
click at [510, 283] on div "37px" at bounding box center [532, 292] width 376 height 18
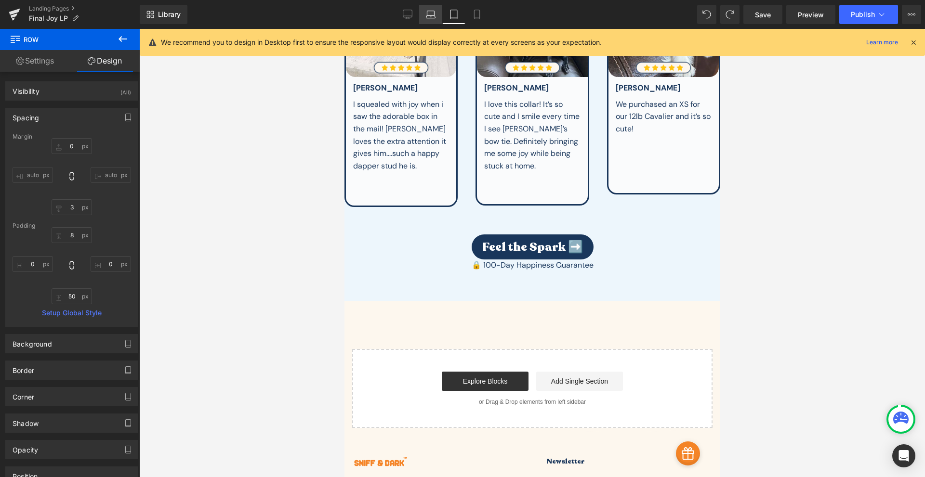
click at [425, 10] on link "Laptop" at bounding box center [430, 14] width 23 height 19
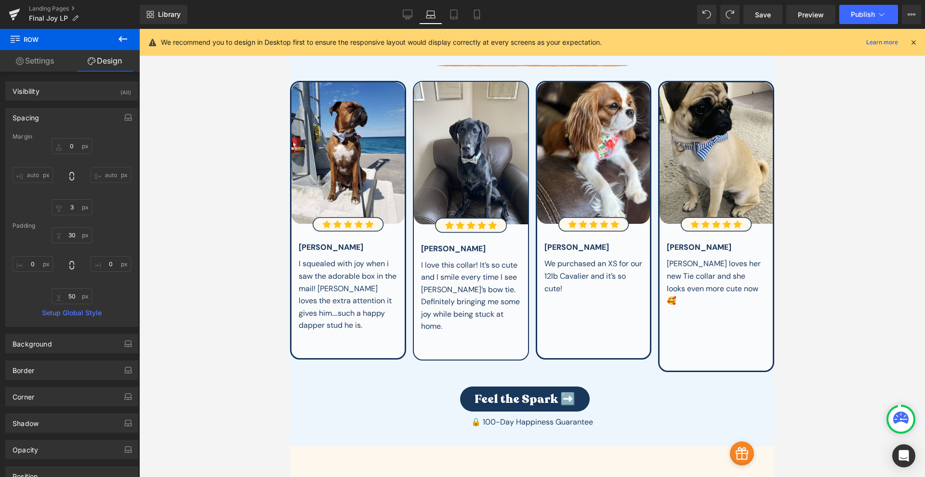
scroll to position [3491, 0]
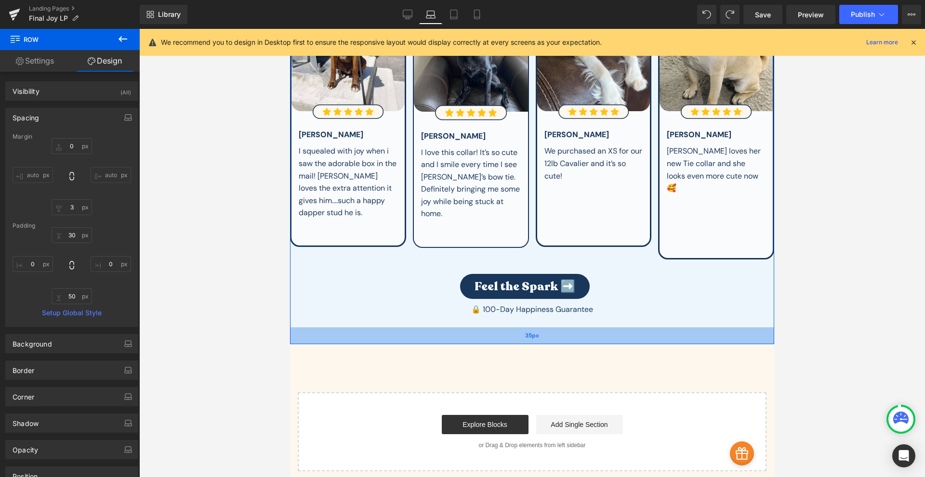
drag, startPoint x: 520, startPoint y: 322, endPoint x: 518, endPoint y: 332, distance: 10.7
click at [518, 332] on div "35px" at bounding box center [532, 335] width 484 height 17
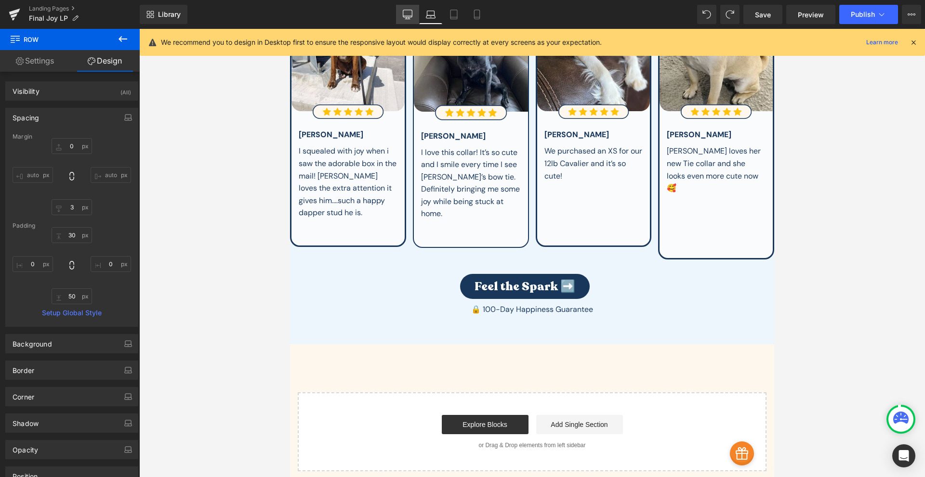
click at [406, 19] on link "Desktop" at bounding box center [407, 14] width 23 height 19
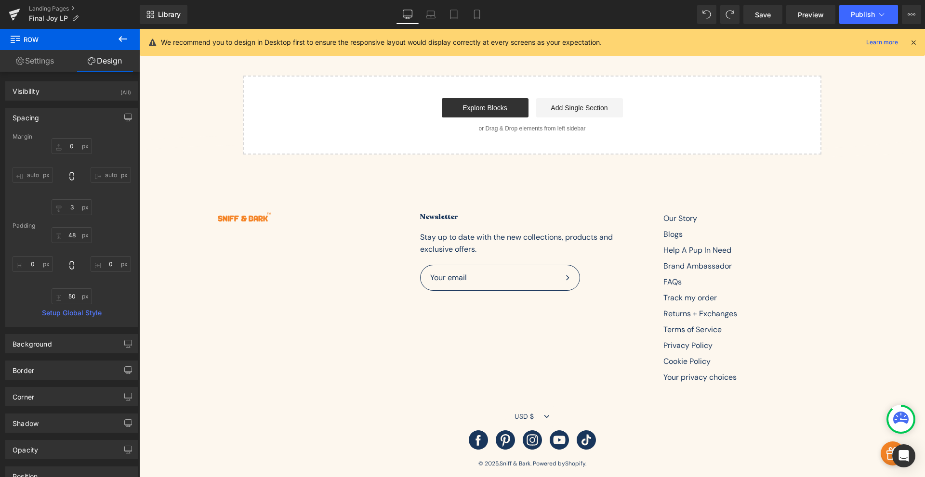
scroll to position [3701, 0]
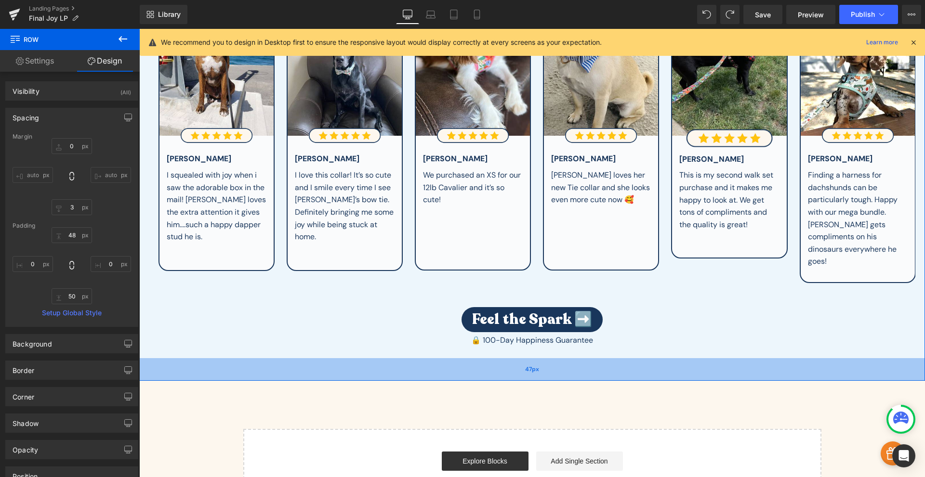
drag, startPoint x: 529, startPoint y: 336, endPoint x: 528, endPoint y: 352, distance: 16.4
click at [528, 358] on div "47px" at bounding box center [531, 369] width 785 height 23
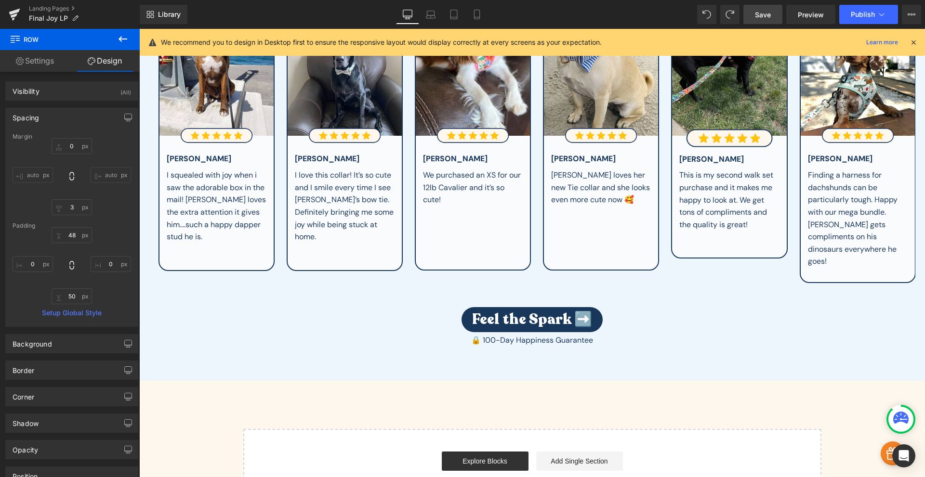
click at [762, 14] on span "Save" at bounding box center [763, 15] width 16 height 10
click at [862, 14] on span "Publish" at bounding box center [862, 15] width 24 height 8
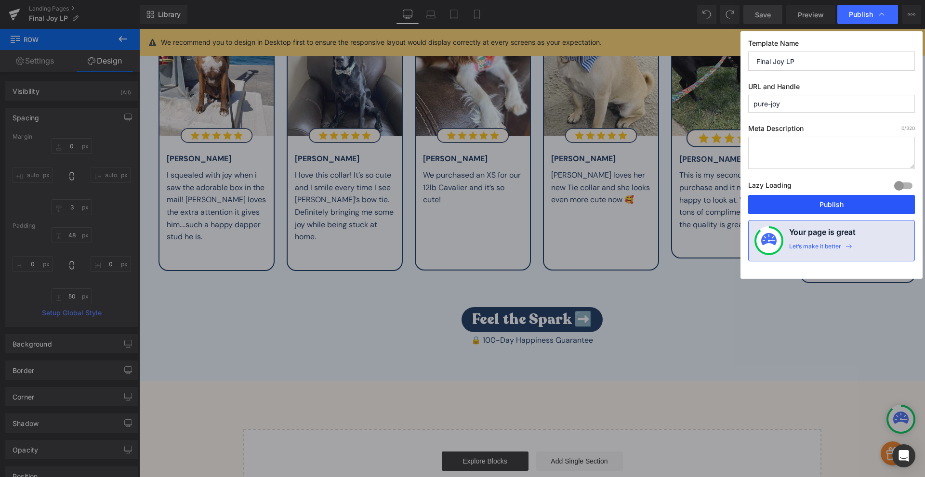
click at [798, 207] on button "Publish" at bounding box center [831, 204] width 167 height 19
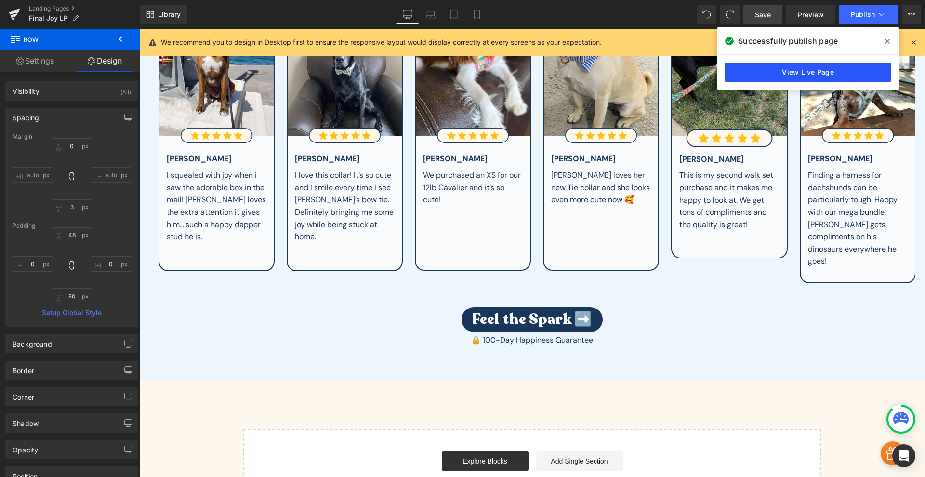
click at [834, 78] on link "View Live Page" at bounding box center [807, 72] width 167 height 19
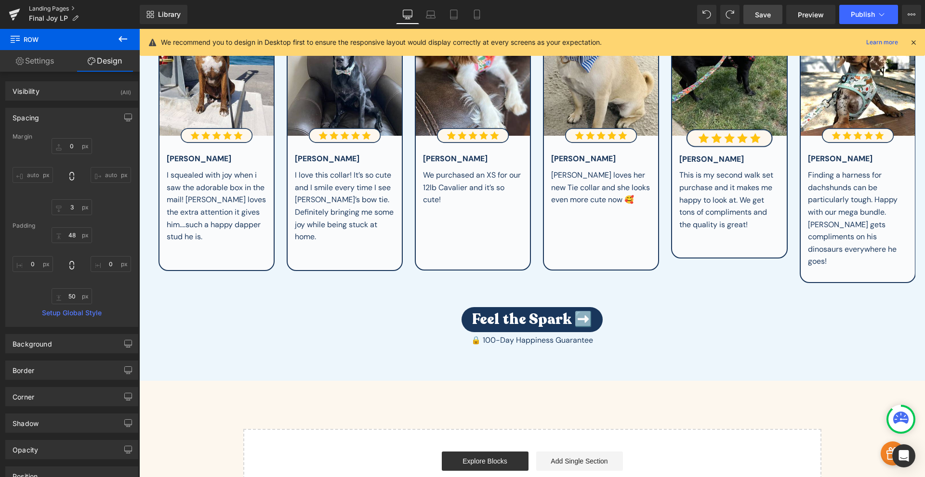
click at [57, 8] on link "Landing Pages" at bounding box center [84, 9] width 111 height 8
